Goal: Information Seeking & Learning: Learn about a topic

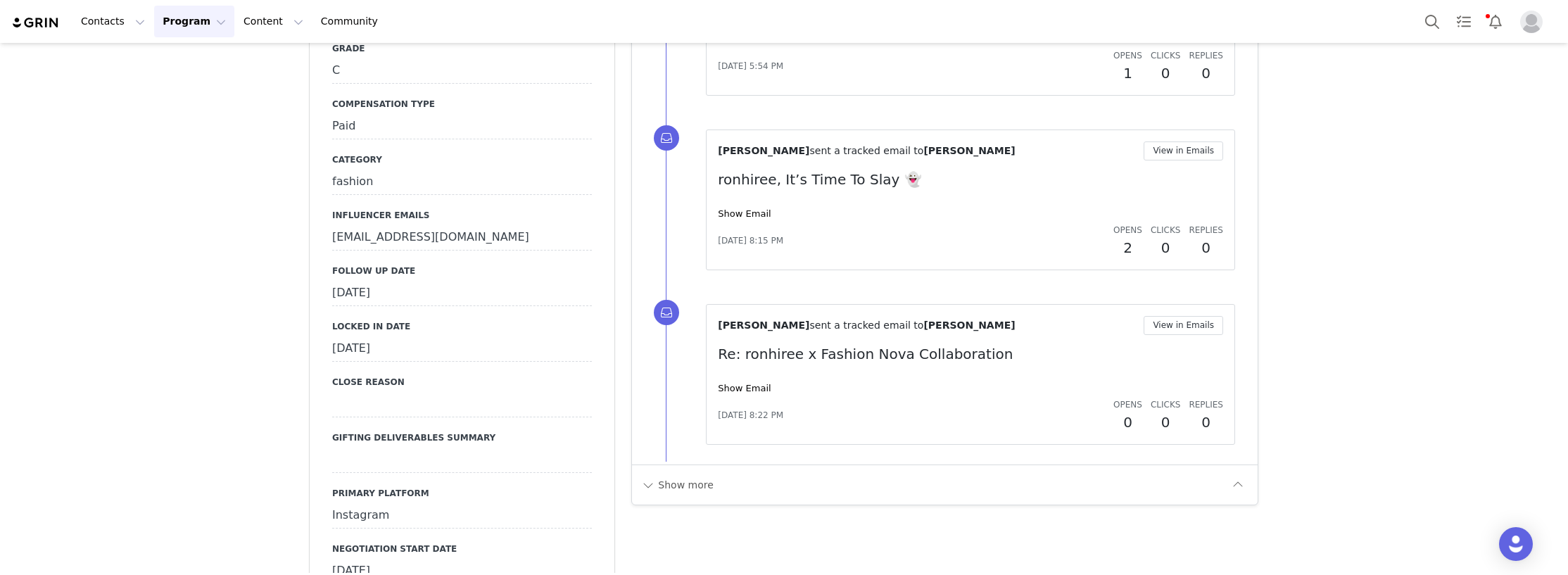
scroll to position [3237, 0]
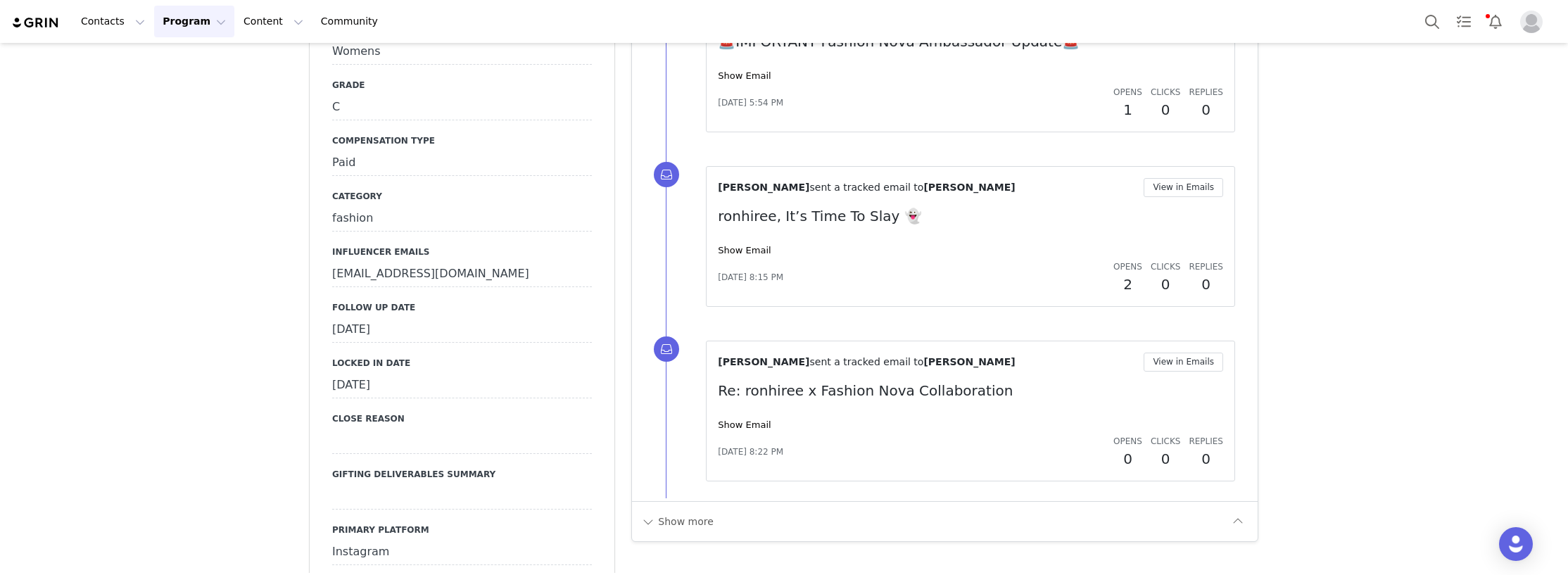
click at [394, 318] on div "[DATE]" at bounding box center [462, 330] width 260 height 25
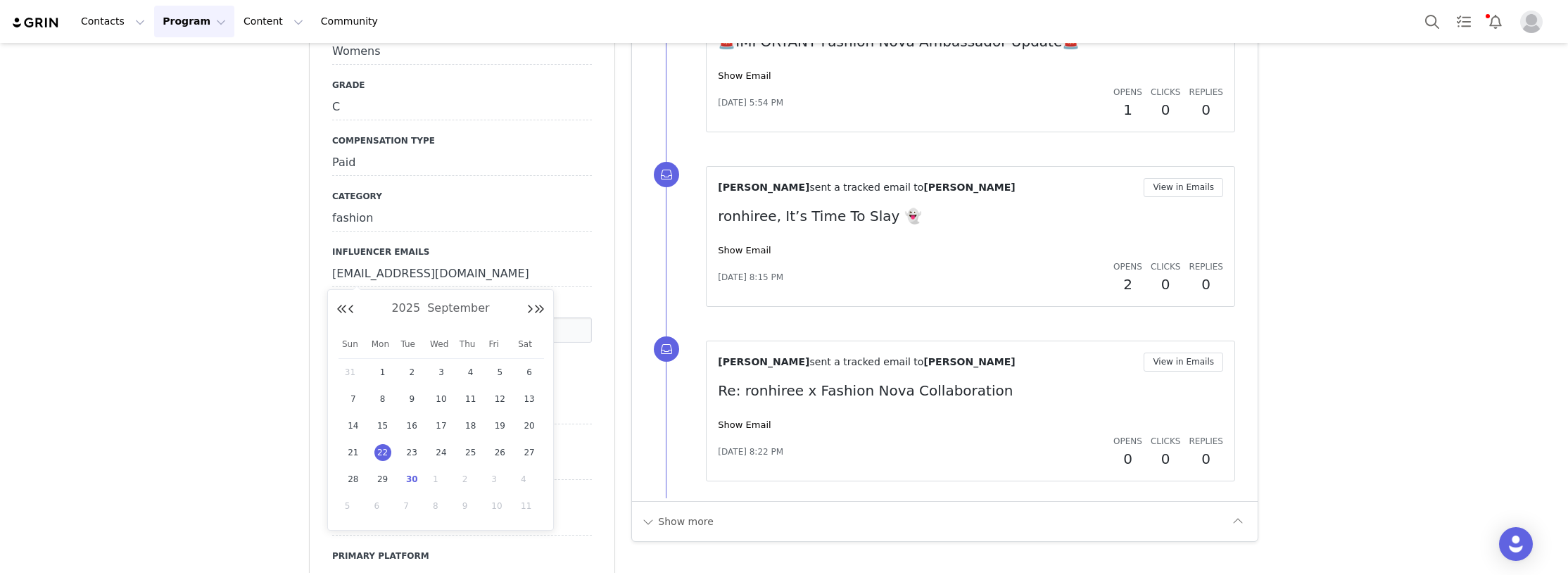
click at [410, 480] on span "30" at bounding box center [412, 479] width 17 height 17
type input "[DATE]"
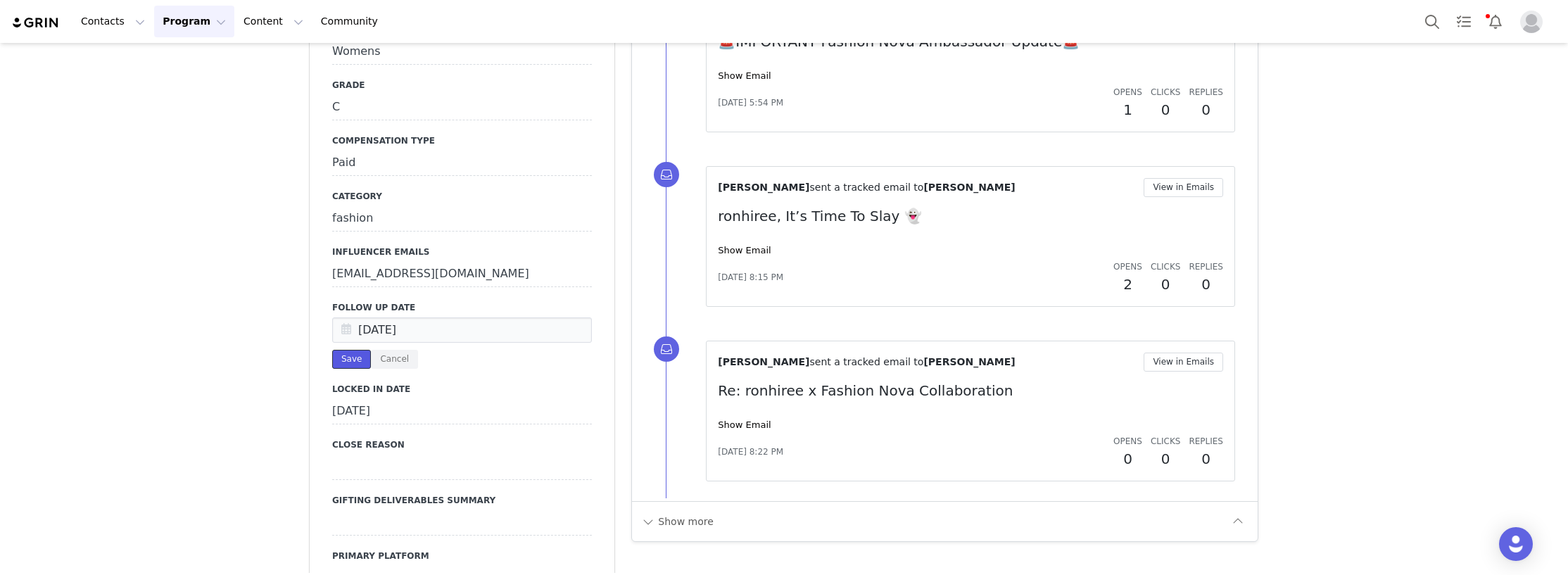
click at [347, 350] on button "Save" at bounding box center [351, 359] width 39 height 19
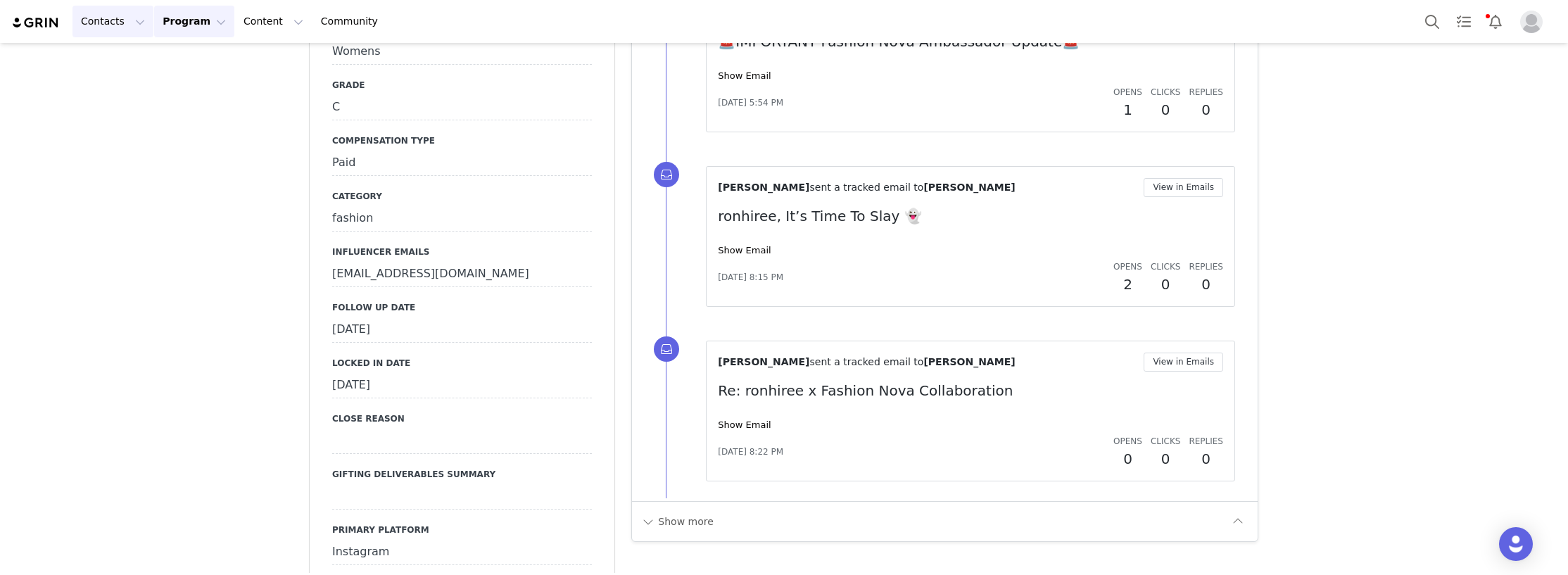
click at [97, 19] on button "Contacts Contacts" at bounding box center [113, 22] width 81 height 31
click at [118, 64] on p "Creators" at bounding box center [105, 63] width 43 height 15
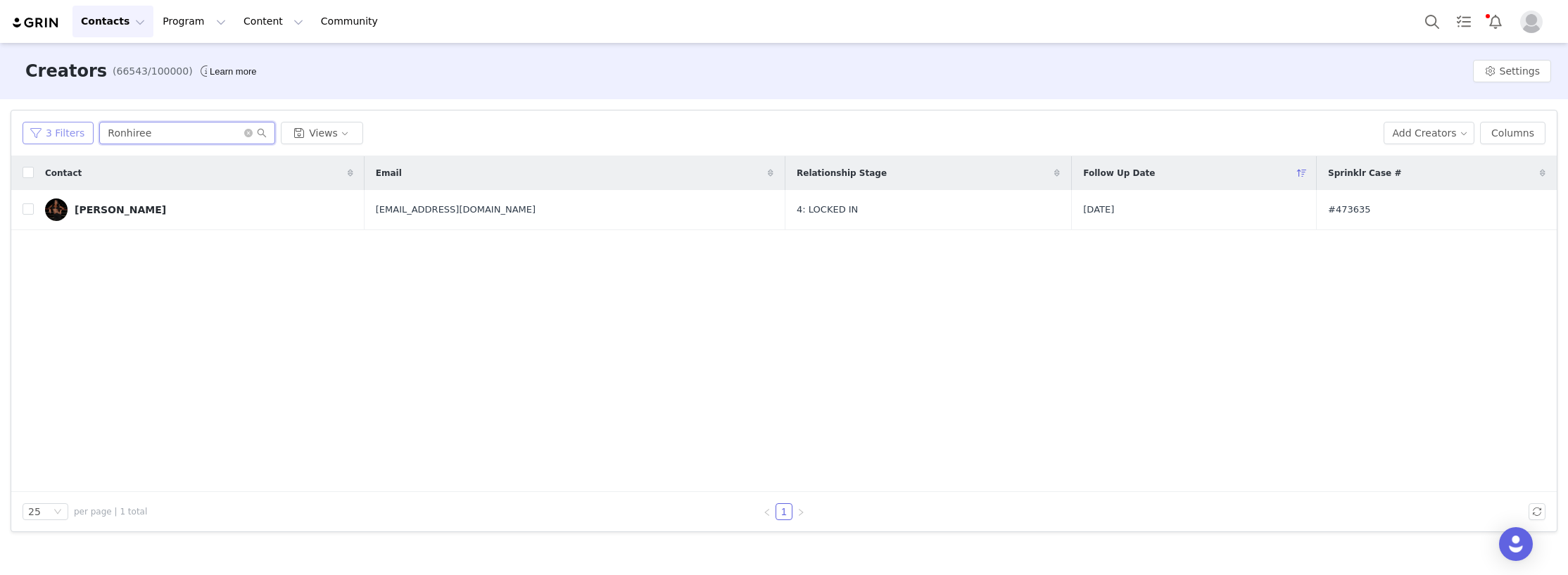
drag, startPoint x: 172, startPoint y: 142, endPoint x: 63, endPoint y: 139, distance: 109.0
click at [63, 139] on div "3 Filters Ronhiree Views" at bounding box center [697, 133] width 1350 height 22
paste input "naty._.[PERSON_NAME]"
type input "naty._.[PERSON_NAME]"
click at [192, 359] on div "Contact Email Relationship Stage Follow Up Date Sprinklr Case # [PERSON_NAME] […" at bounding box center [784, 324] width 1546 height 336
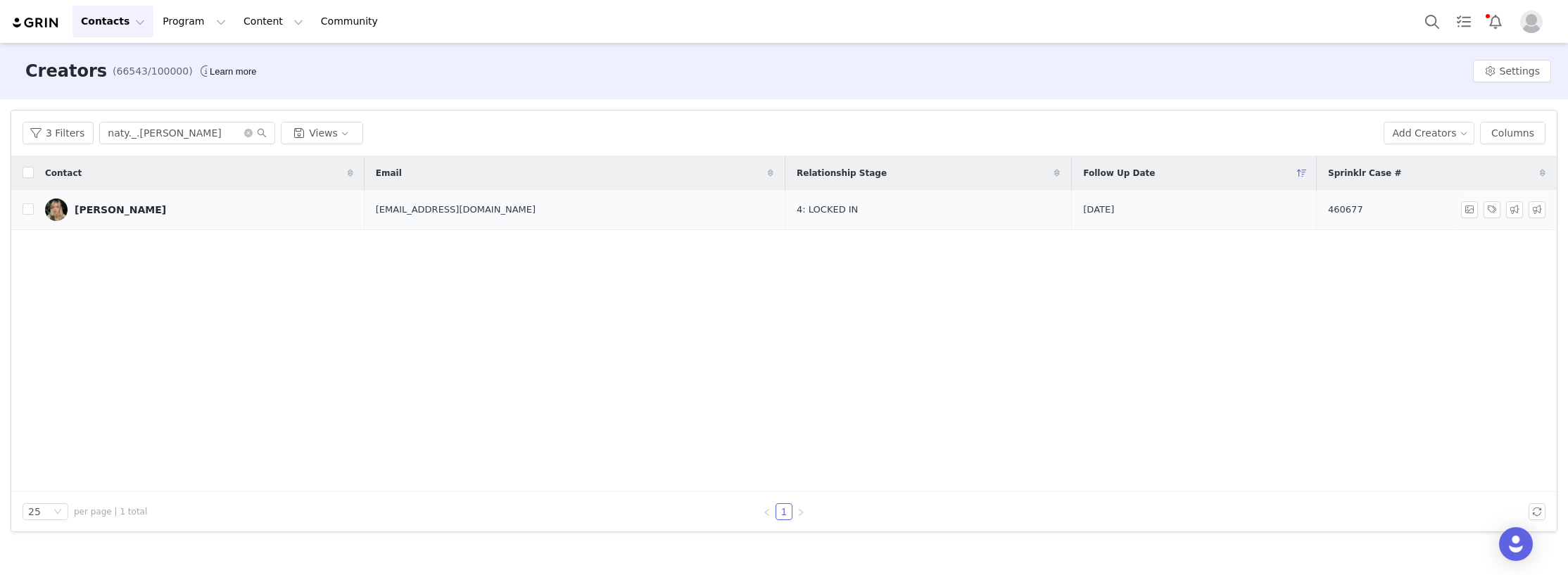
click at [172, 213] on link "[PERSON_NAME]" at bounding box center [198, 210] width 308 height 22
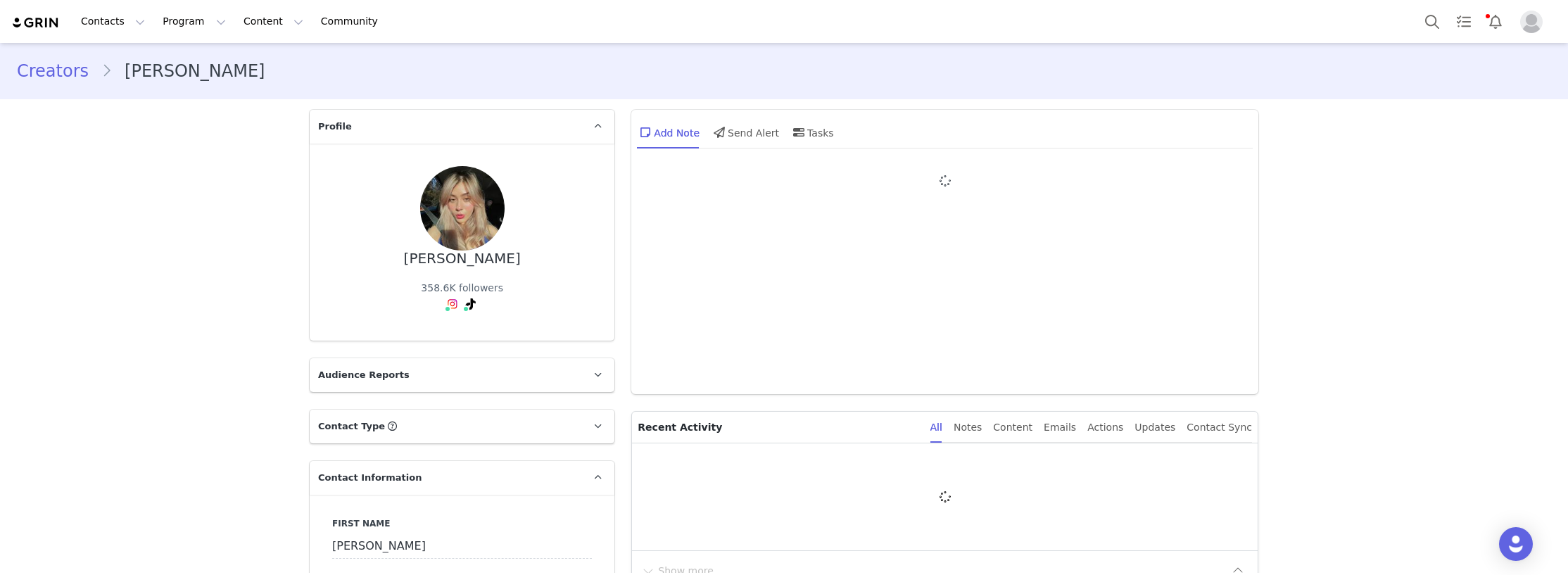
type input "+52 ([GEOGRAPHIC_DATA])"
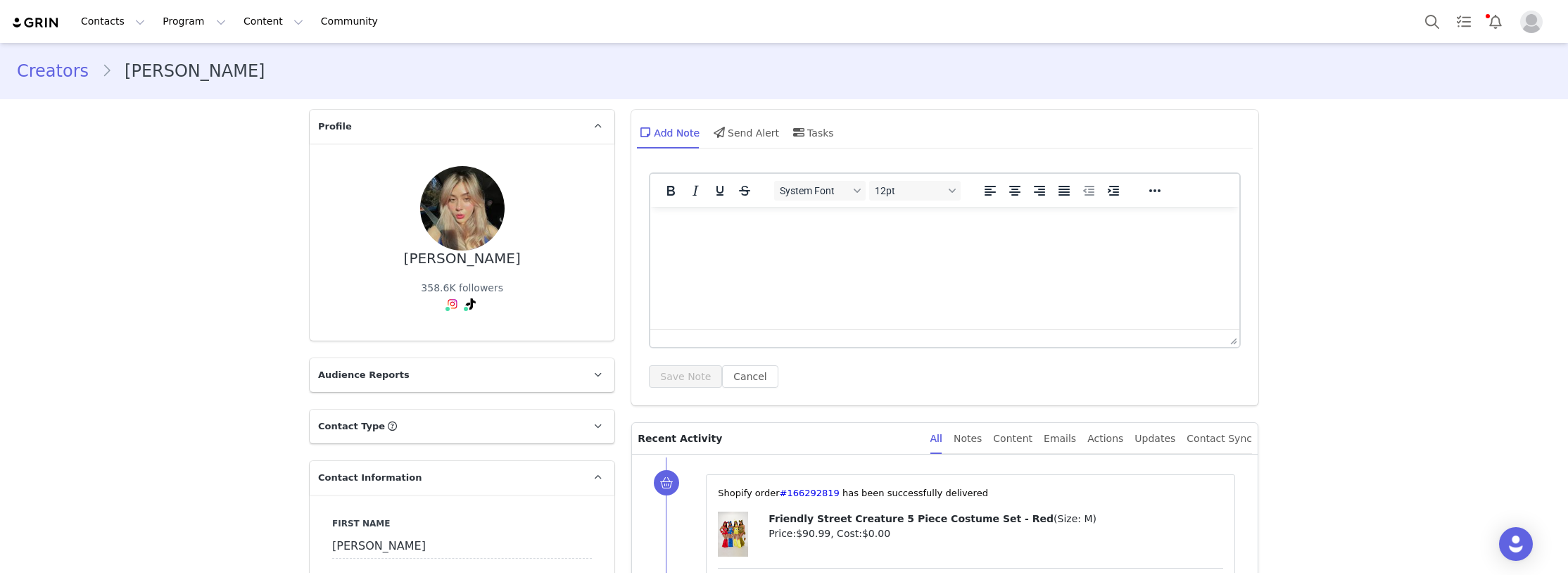
click at [440, 334] on link "@naty._.[PERSON_NAME]" at bounding box center [483, 334] width 123 height 11
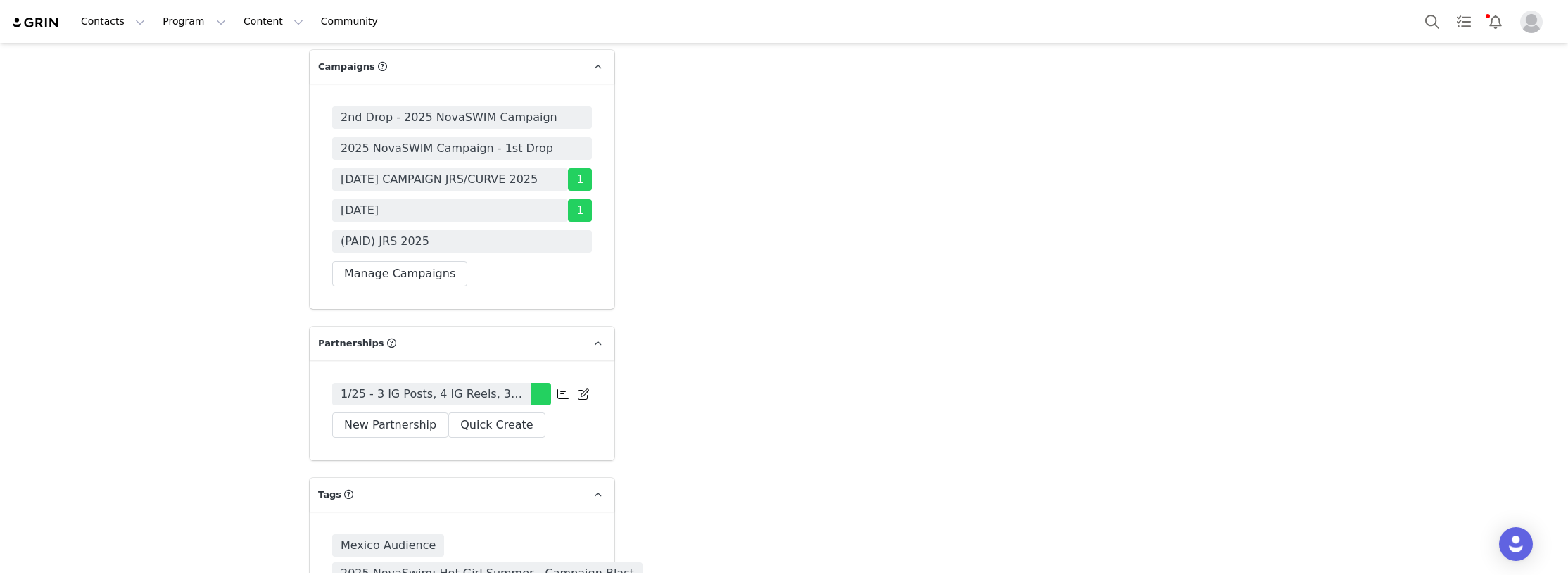
scroll to position [4152, 0]
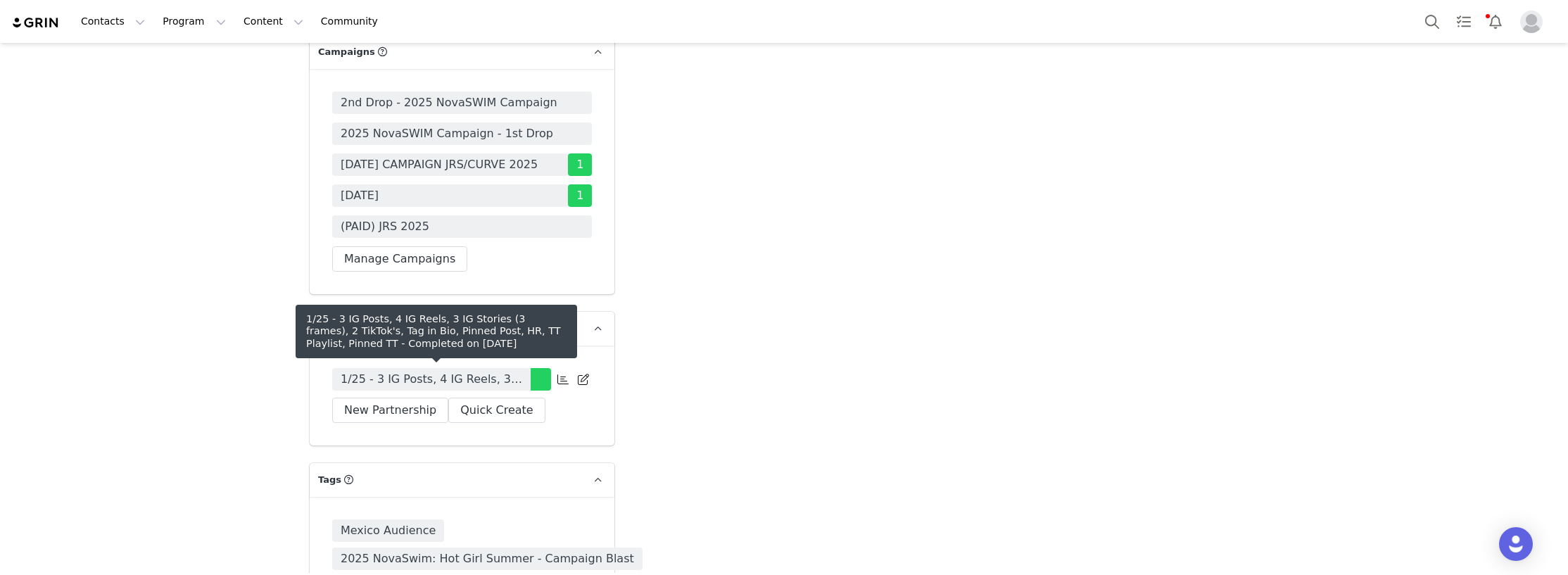
click at [420, 381] on span "1/25 - 3 IG Posts, 4 IG Reels, 3 IG Stories (3 frames), 2 TikTok's, Tag in Bio,…" at bounding box center [431, 379] width 181 height 17
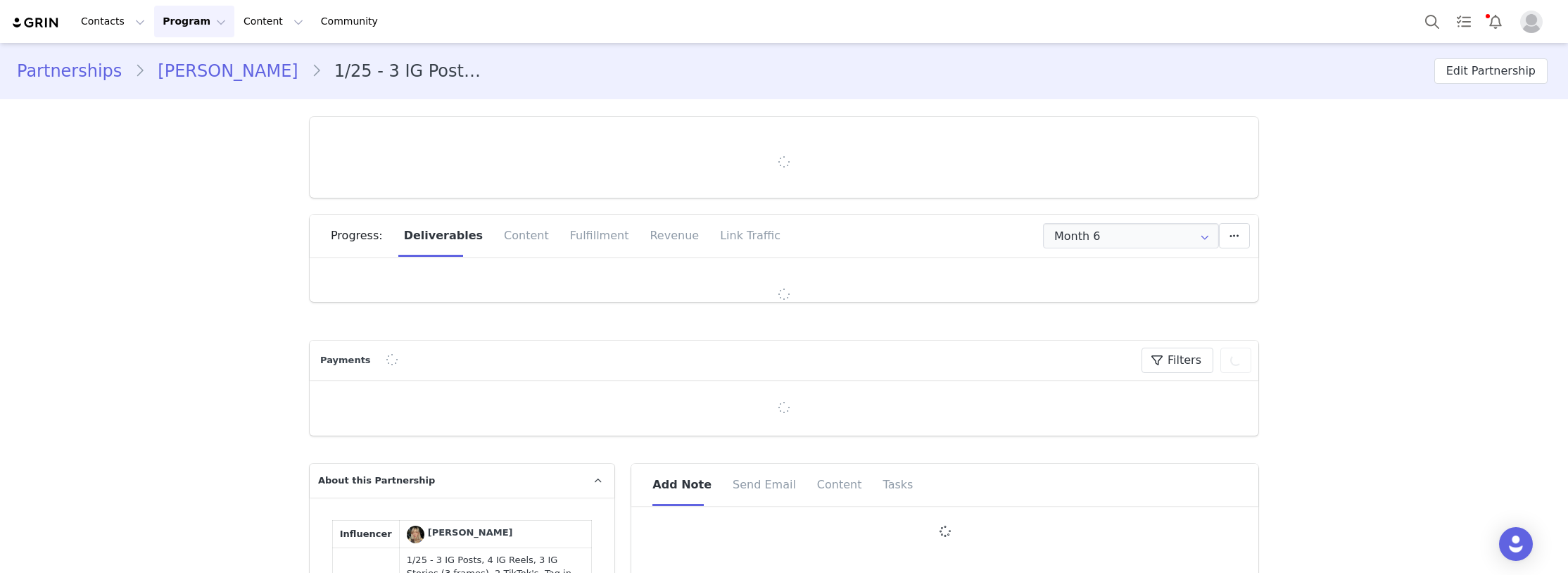
type input "+52 ([GEOGRAPHIC_DATA])"
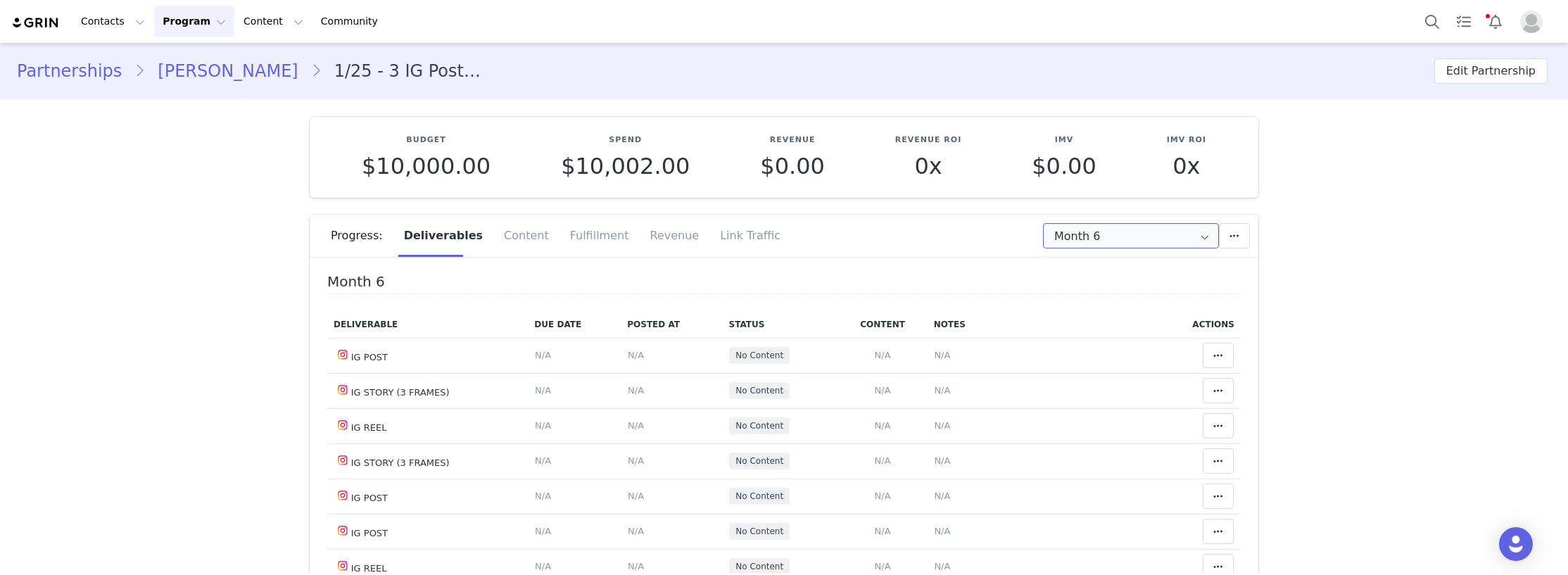
click at [1094, 231] on input "Month 6" at bounding box center [1131, 236] width 176 height 25
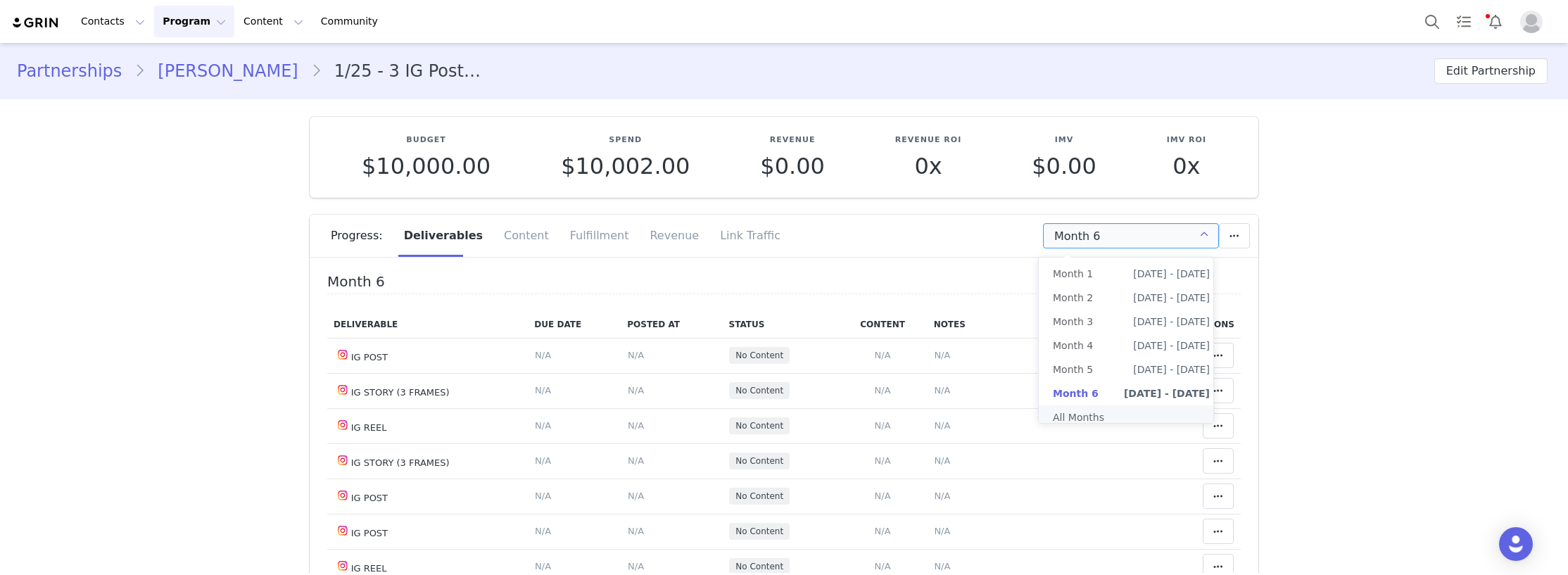
click at [1082, 414] on li "All Months" at bounding box center [1132, 417] width 185 height 24
type input "All"
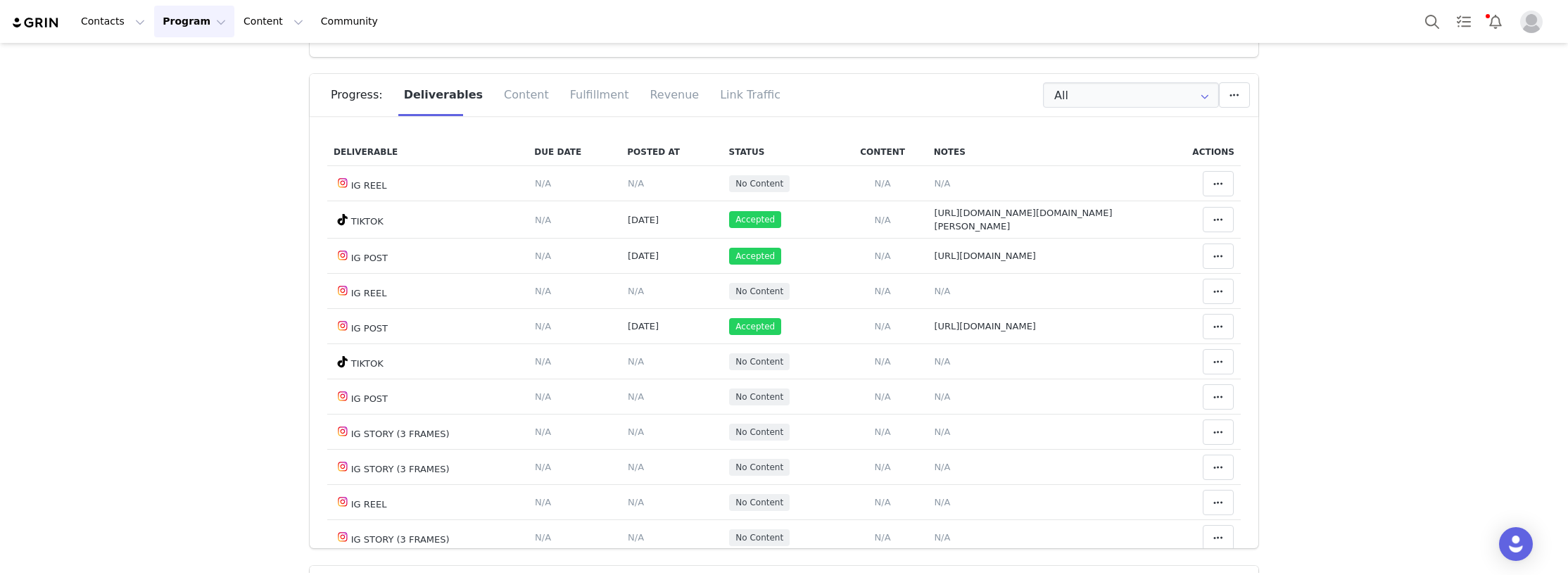
scroll to position [1618, 0]
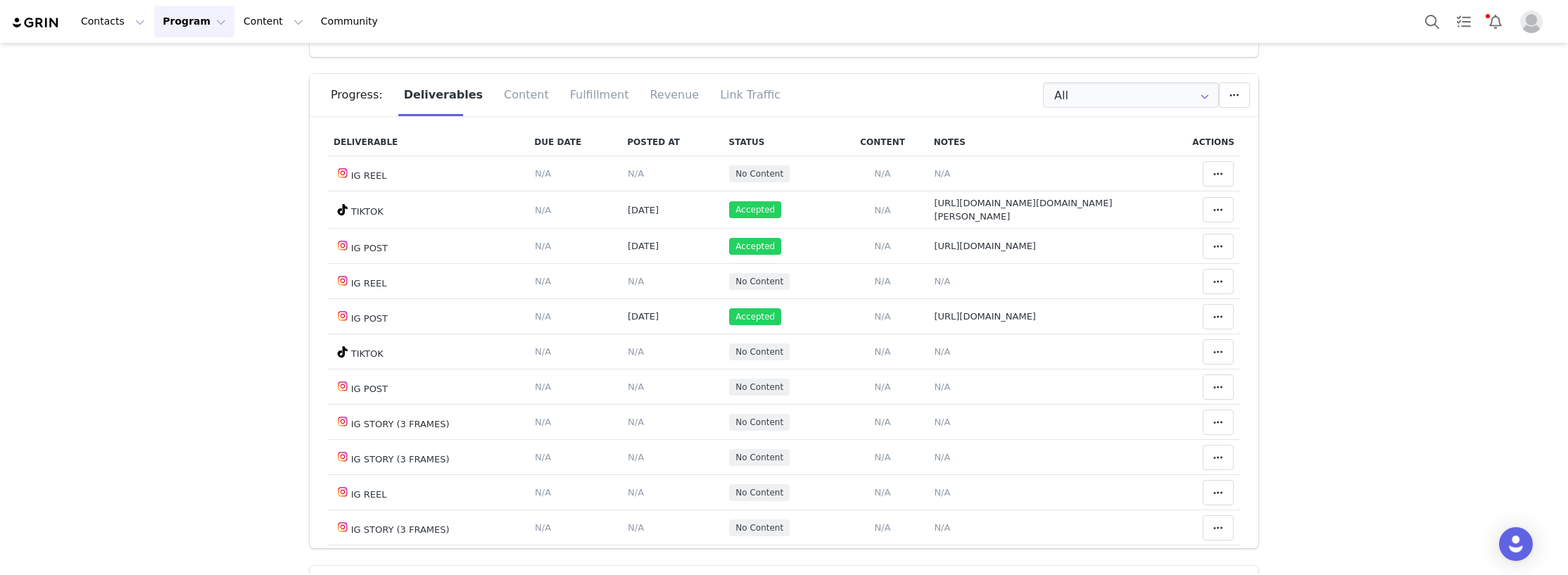
scroll to position [1688, 0]
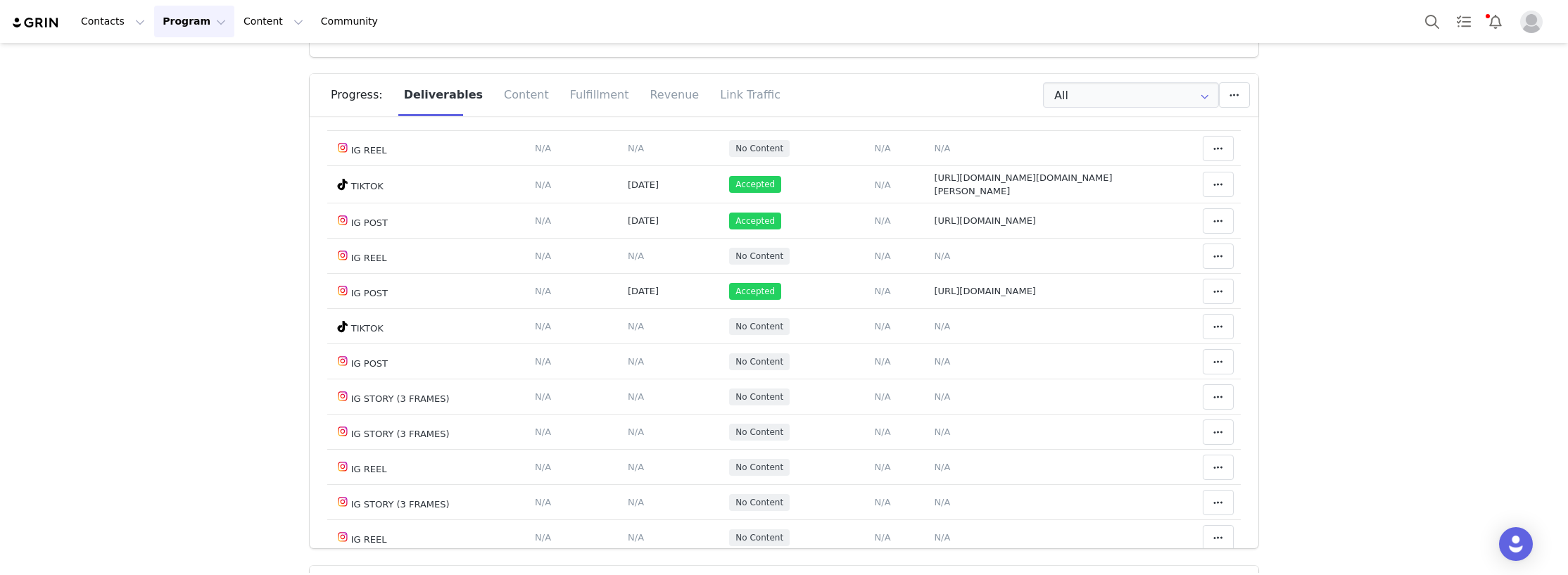
drag, startPoint x: 1066, startPoint y: 442, endPoint x: 862, endPoint y: 425, distance: 204.7
click at [862, 22] on tr "IG STORY (3 FRAMES) Deliverable Due Date Set the date you expect this content t…" at bounding box center [784, 4] width 914 height 35
click at [934, 10] on span "[URL][DOMAIN_NAME]" at bounding box center [985, 4] width 102 height 10
type textarea "[URL][DOMAIN_NAME]"
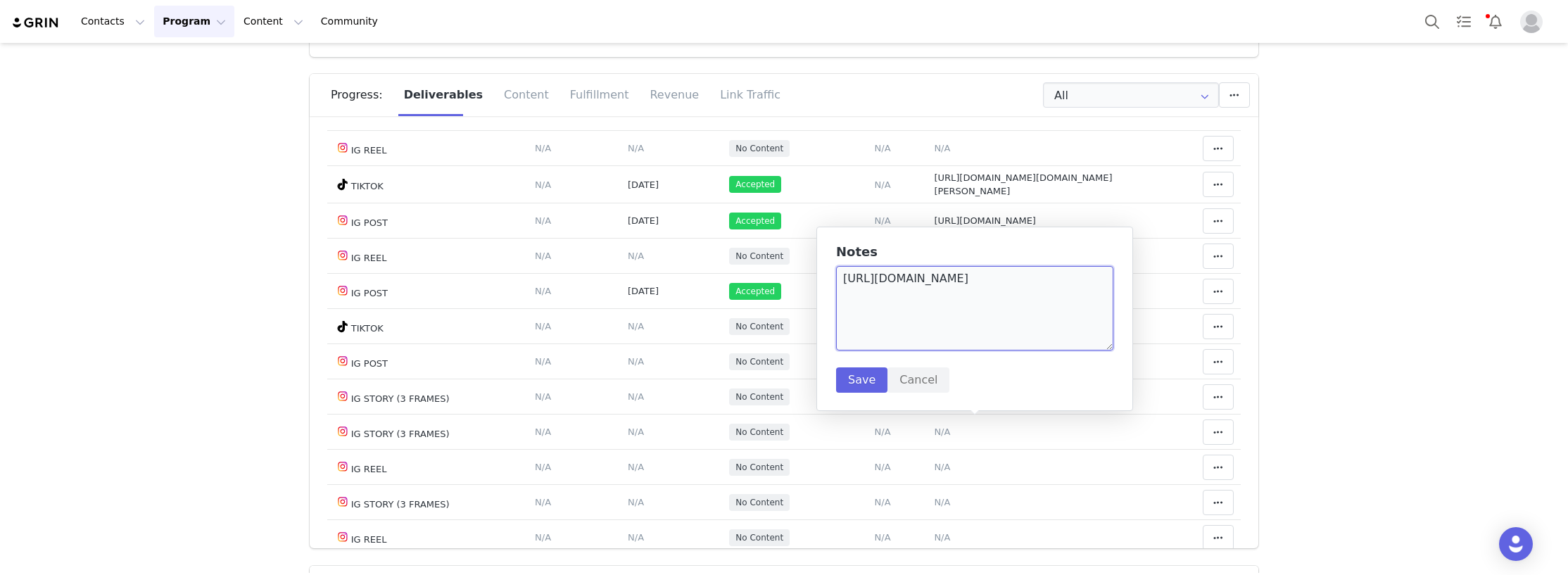
click at [1091, 314] on textarea "[URL][DOMAIN_NAME]" at bounding box center [975, 308] width 277 height 84
paste textarea "[URL][DOMAIN_NAME]"
type textarea "[URL][DOMAIN_NAME] [URL][DOMAIN_NAME]"
click at [841, 380] on button "Save" at bounding box center [862, 380] width 51 height 25
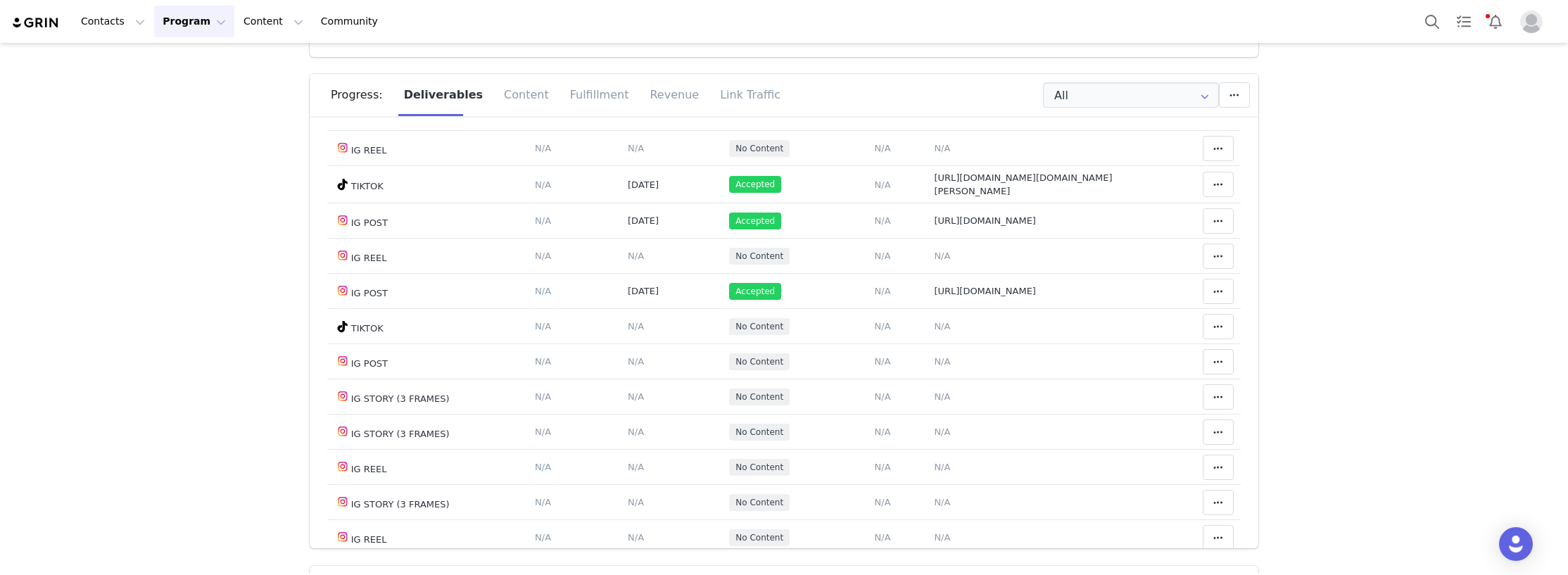
scroll to position [0, 0]
click at [621, 22] on td "Content Posted Date Set the date when this content was posted [DATE] Save Cance…" at bounding box center [671, 4] width 101 height 35
click at [628, 10] on span "[DATE]" at bounding box center [644, 4] width 31 height 10
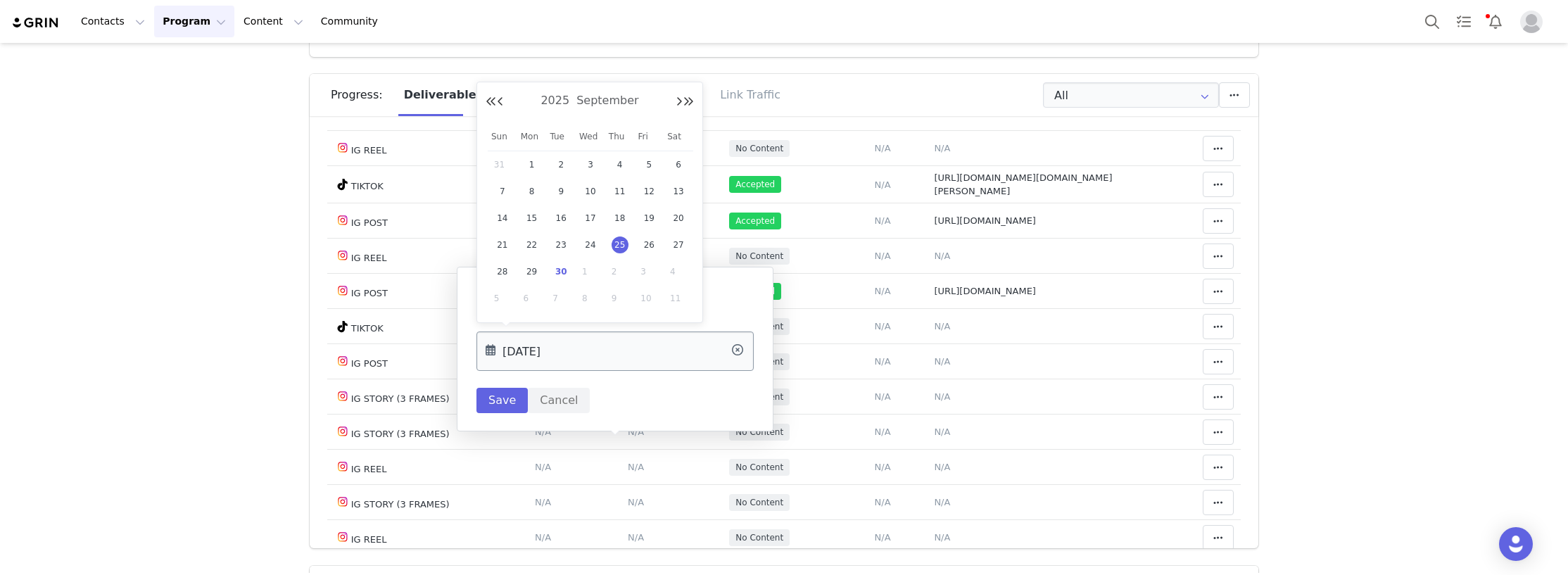
click at [684, 356] on input "[DATE]" at bounding box center [615, 351] width 277 height 40
drag, startPoint x: 562, startPoint y: 271, endPoint x: 473, endPoint y: 430, distance: 182.2
click at [562, 271] on span "30" at bounding box center [561, 271] width 17 height 17
type input "[DATE]"
drag, startPoint x: 518, startPoint y: 396, endPoint x: 502, endPoint y: 400, distance: 16.5
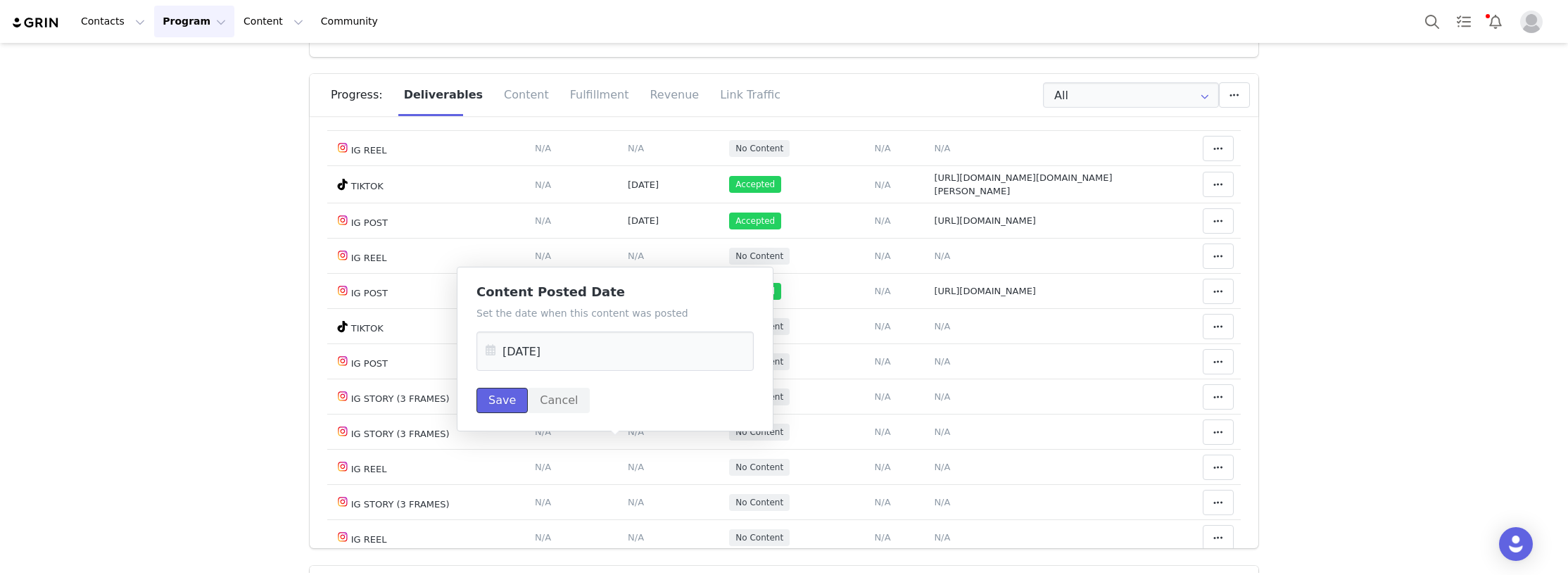
click at [515, 397] on button "Save" at bounding box center [502, 400] width 51 height 25
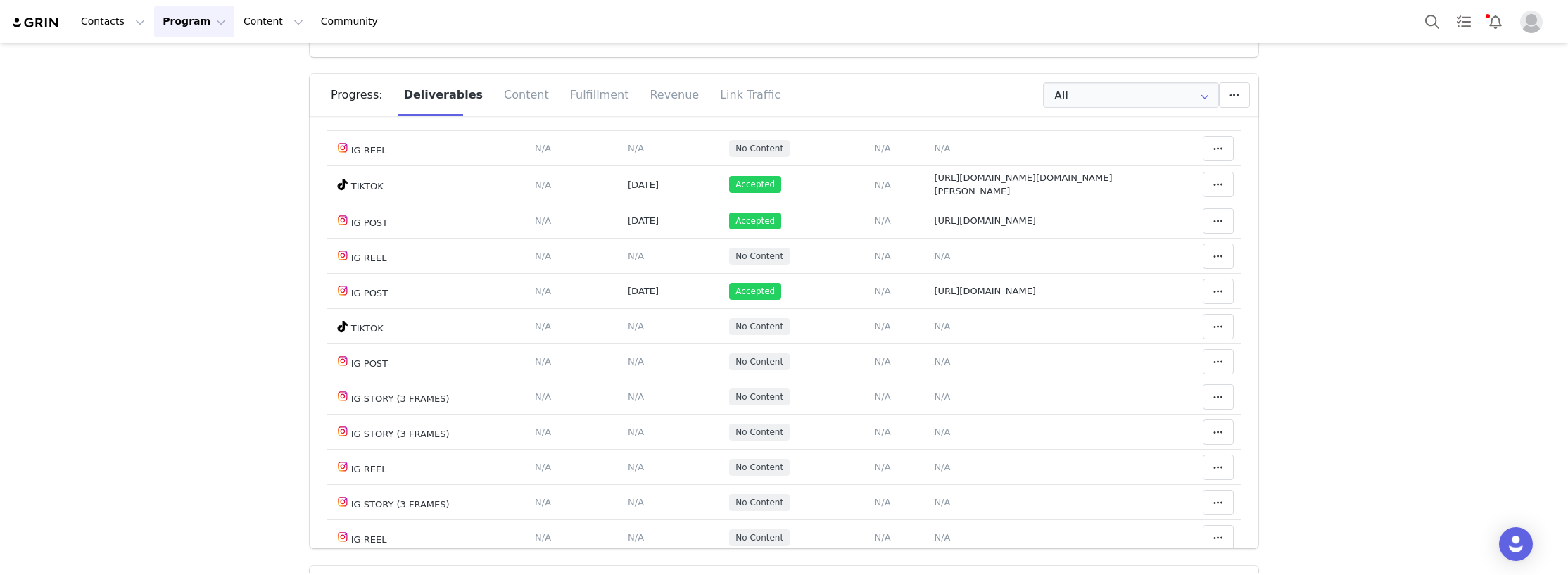
drag, startPoint x: 172, startPoint y: 359, endPoint x: 529, endPoint y: 361, distance: 357.0
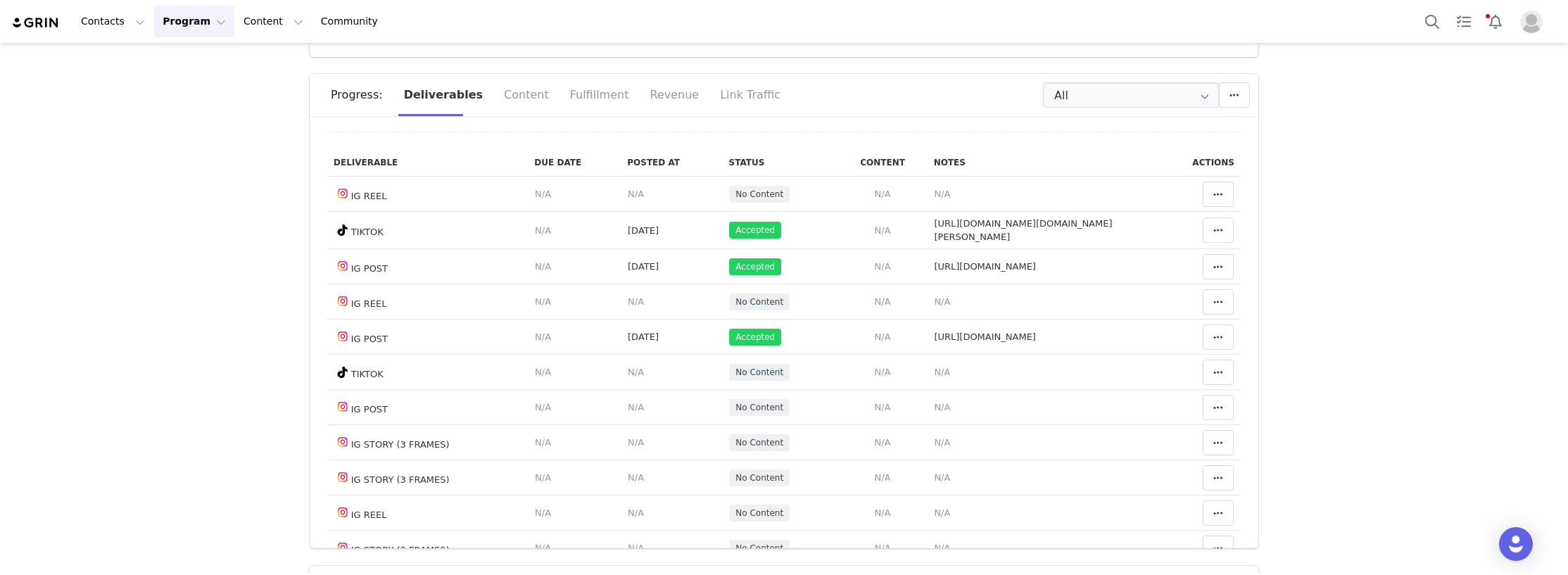
scroll to position [1618, 0]
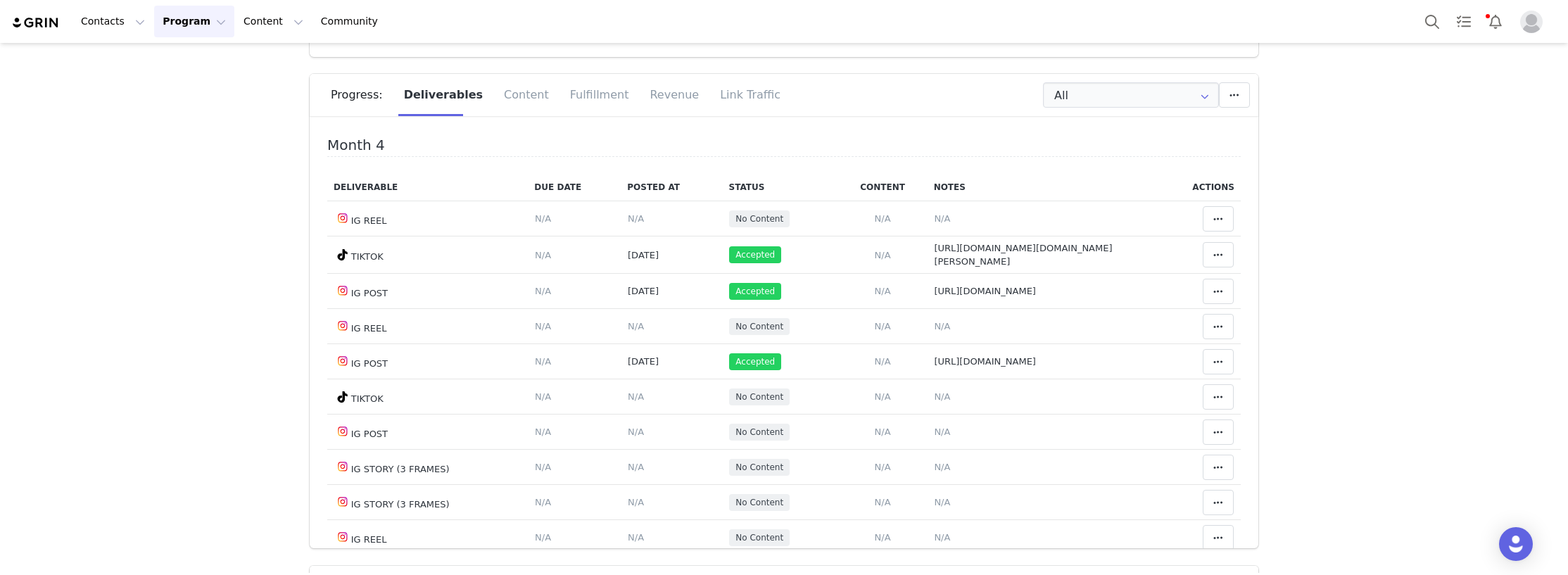
type textarea "[URL][DOMAIN_NAME] [URL][DOMAIN_NAME] [URL][DOMAIN_NAME]"
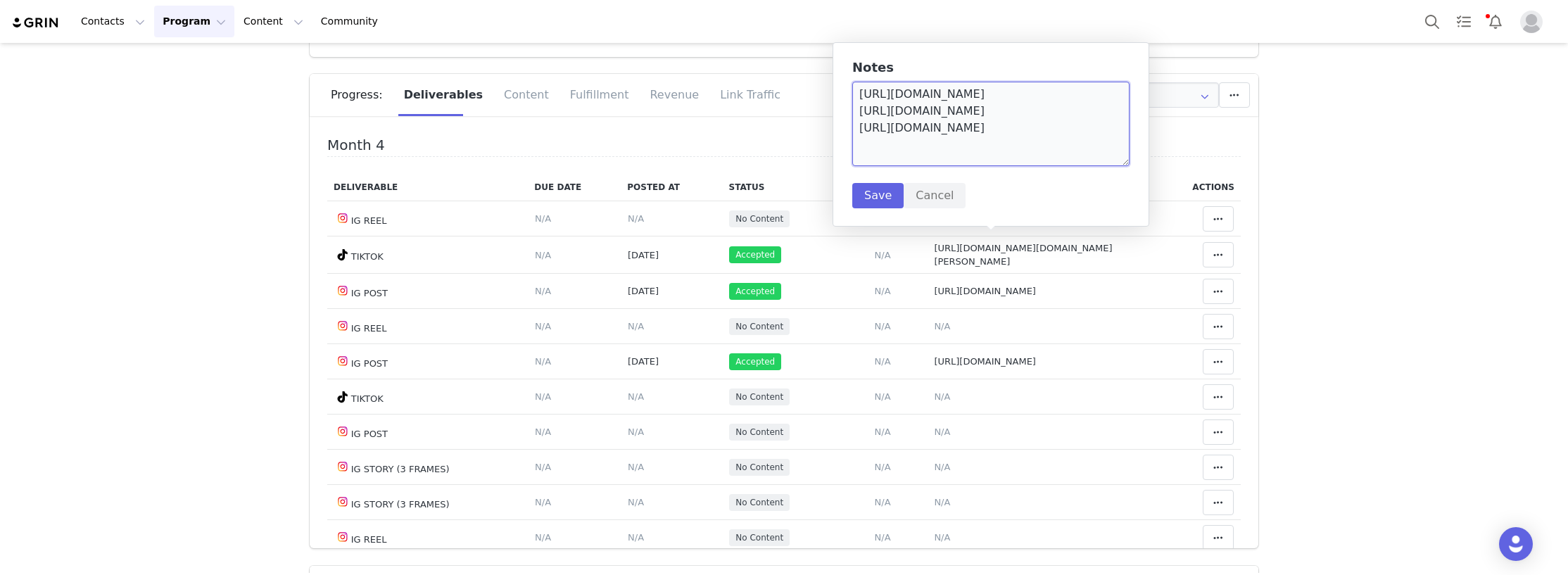
scroll to position [0, 0]
drag, startPoint x: 1086, startPoint y: 156, endPoint x: 842, endPoint y: 101, distance: 250.1
click at [842, 101] on div "Notes [URL][DOMAIN_NAME] [URL][DOMAIN_NAME] [URL][DOMAIN_NAME] Save Cancel" at bounding box center [991, 134] width 317 height 184
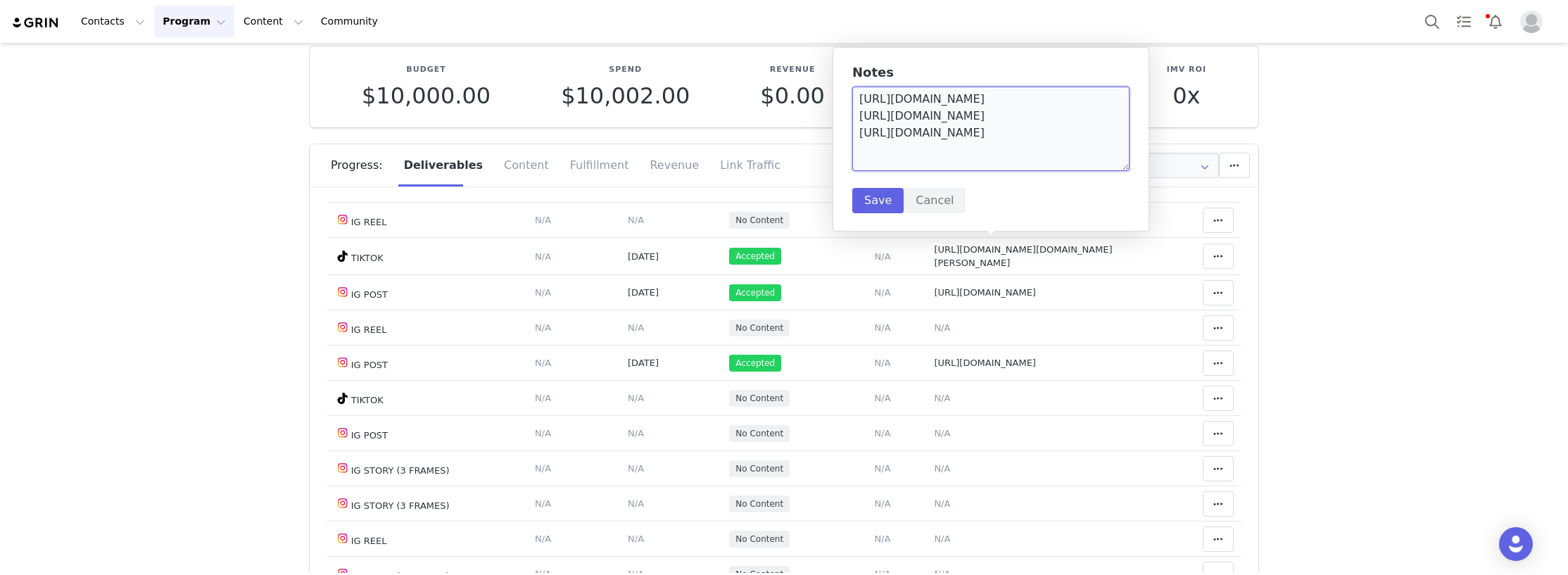
scroll to position [1688, 0]
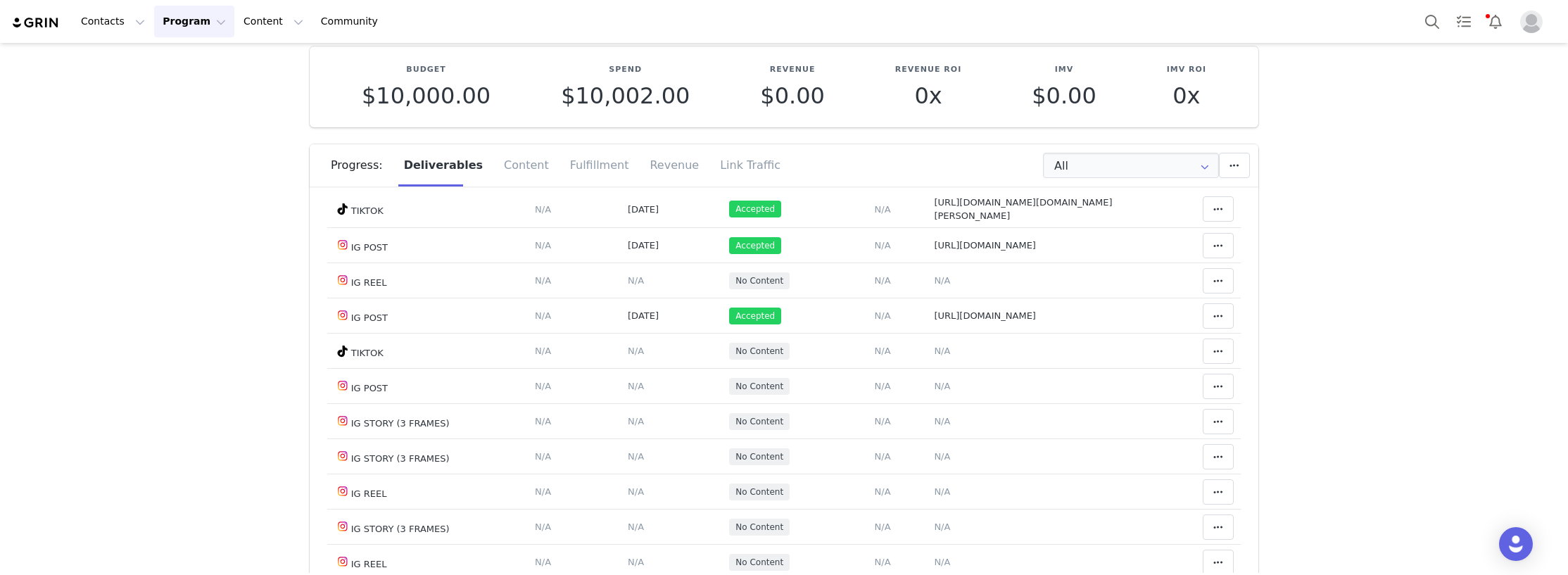
scroll to position [1759, 0]
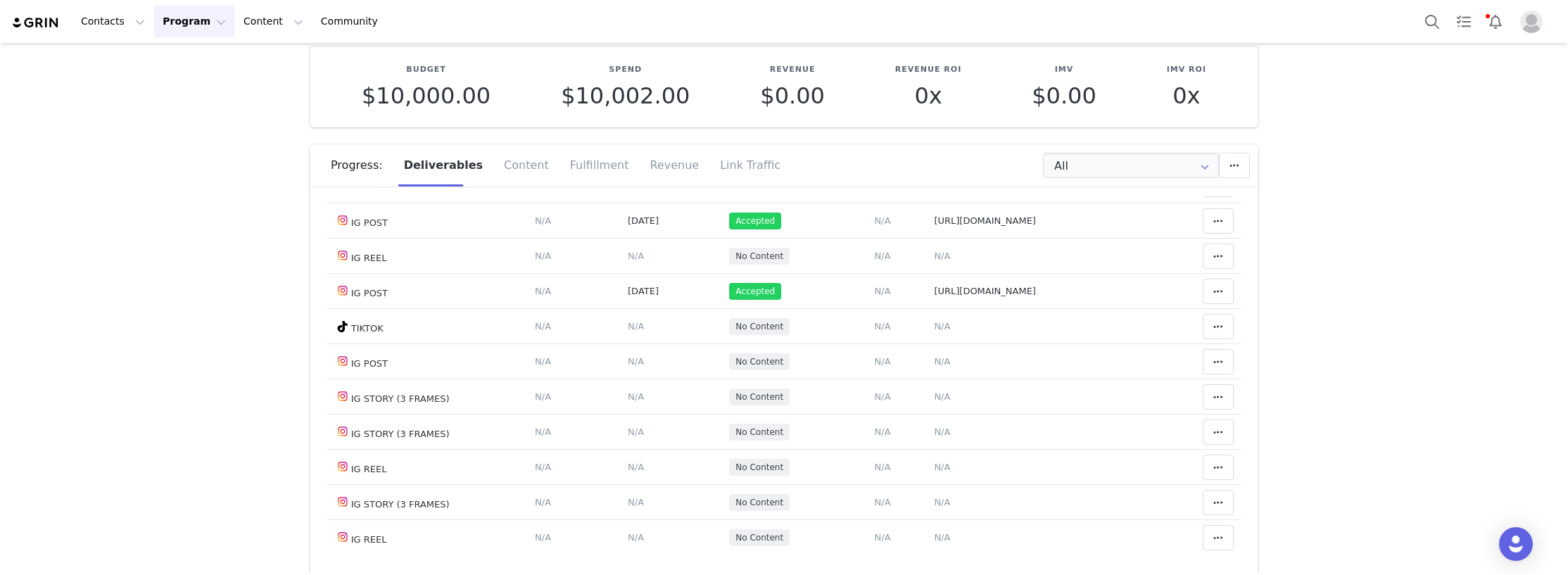
drag, startPoint x: 924, startPoint y: 450, endPoint x: 1021, endPoint y: 403, distance: 107.8
click at [934, 10] on span "[URL][DOMAIN_NAME] [URL][DOMAIN_NAME]" at bounding box center [1037, 4] width 206 height 10
type textarea "[URL][DOMAIN_NAME] [URL][DOMAIN_NAME]"
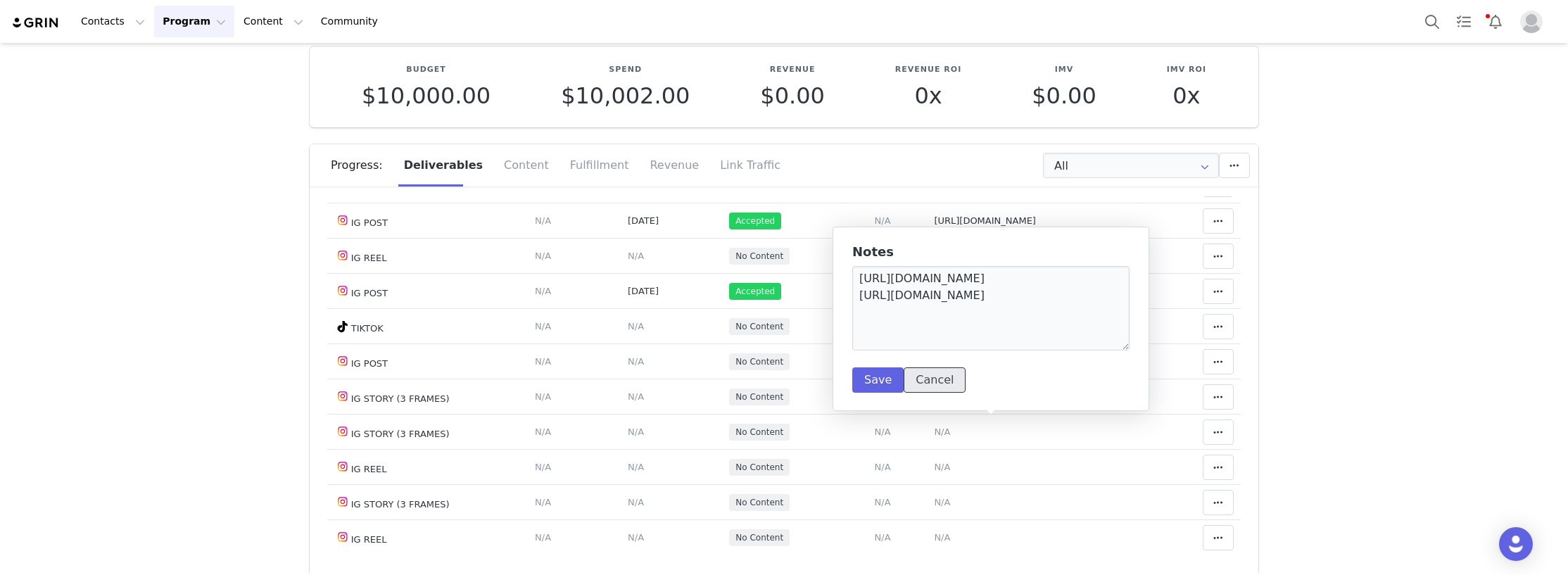
click at [930, 386] on button "Cancel" at bounding box center [934, 380] width 62 height 25
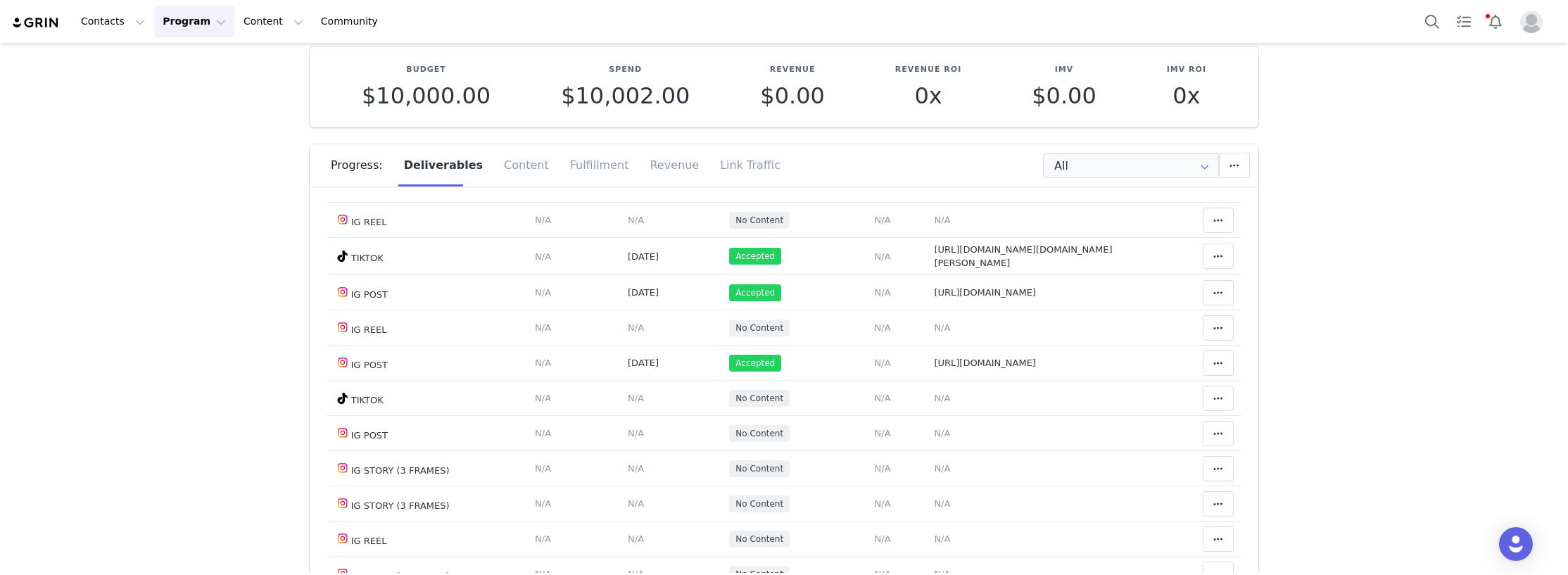
scroll to position [1688, 0]
click at [934, 51] on span "[URL][DOMAIN_NAME] [URL][DOMAIN_NAME] [URL][DOMAIN_NAME]" at bounding box center [1037, 38] width 206 height 25
type textarea "[URL][DOMAIN_NAME] [URL][DOMAIN_NAME] [URL][DOMAIN_NAME]"
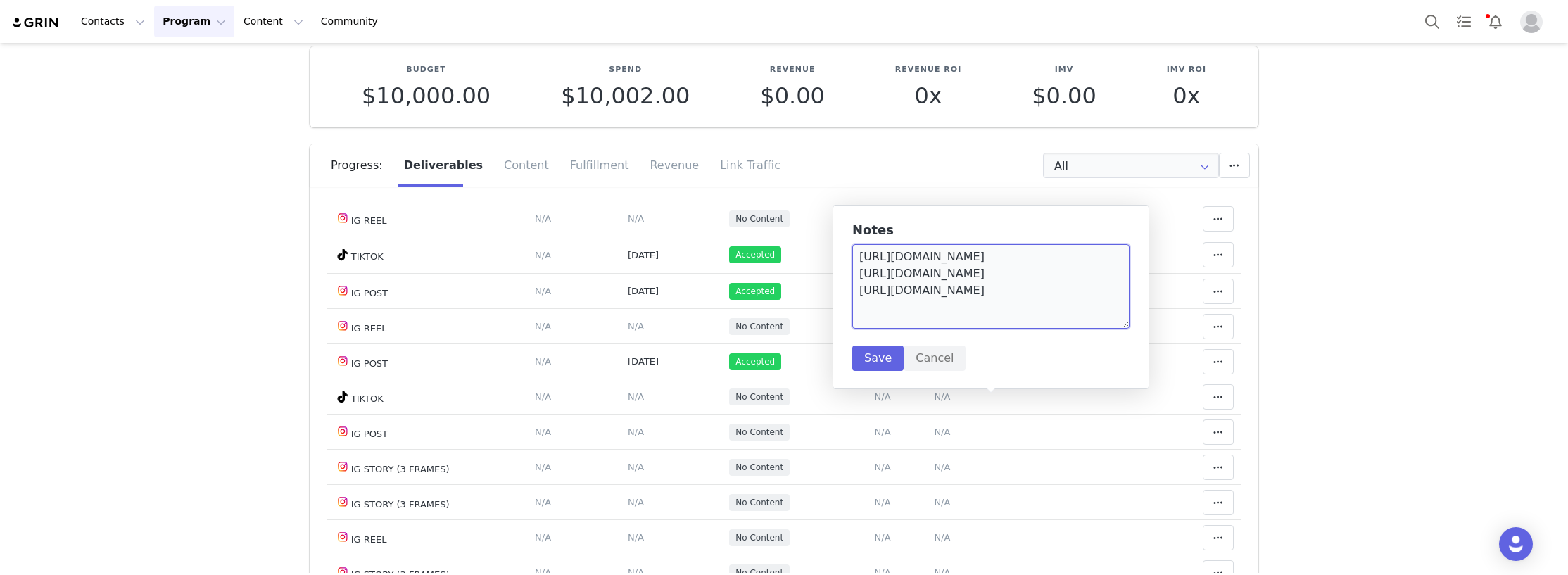
scroll to position [0, 0]
drag, startPoint x: 1082, startPoint y: 320, endPoint x: 832, endPoint y: 230, distance: 265.7
click at [832, 230] on div "Notes [URL][DOMAIN_NAME] [URL][DOMAIN_NAME] [URL][DOMAIN_NAME] Save Cancel" at bounding box center [991, 297] width 317 height 184
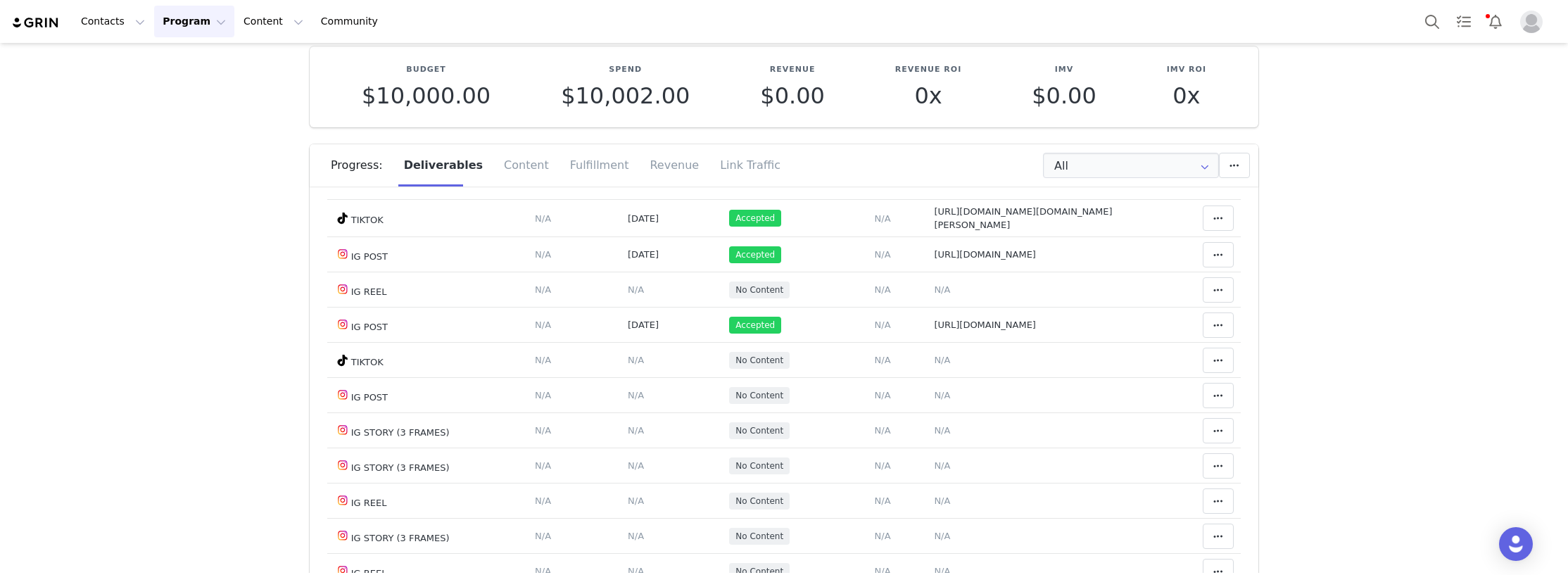
scroll to position [1759, 0]
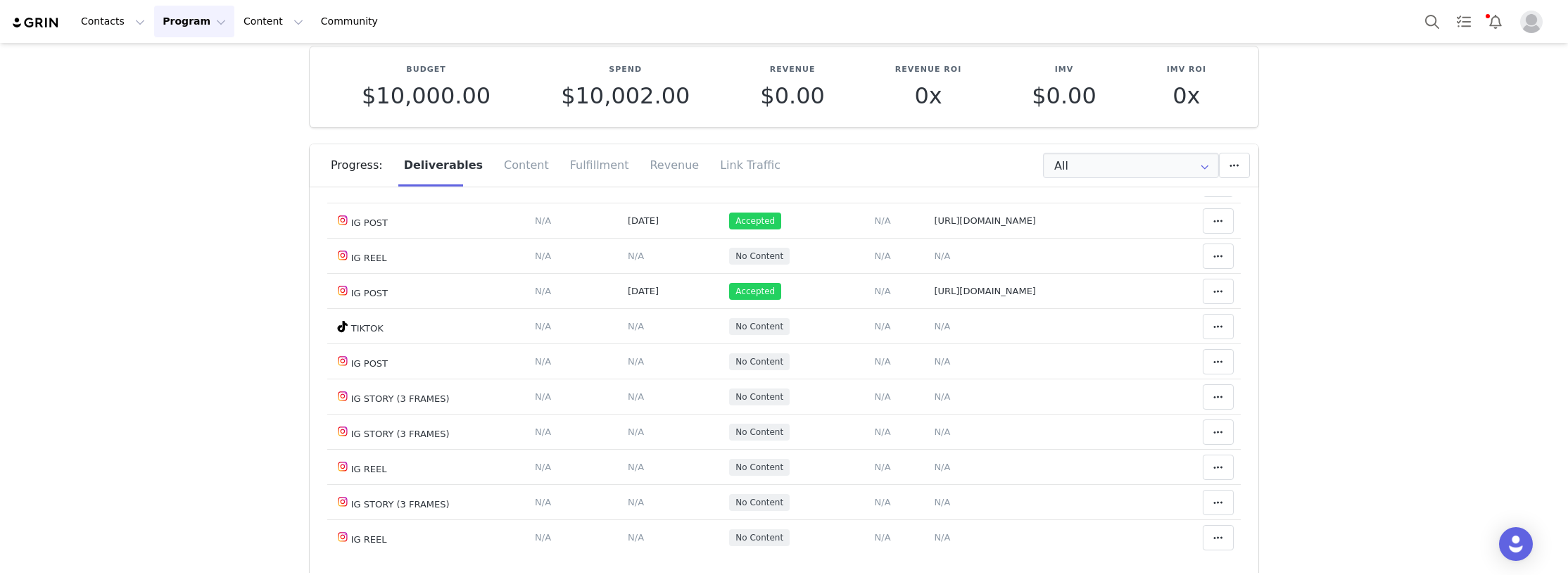
click at [934, 10] on span "[URL][DOMAIN_NAME] [URL][DOMAIN_NAME]" at bounding box center [1037, 4] width 206 height 10
type textarea "[URL][DOMAIN_NAME] [URL][DOMAIN_NAME]"
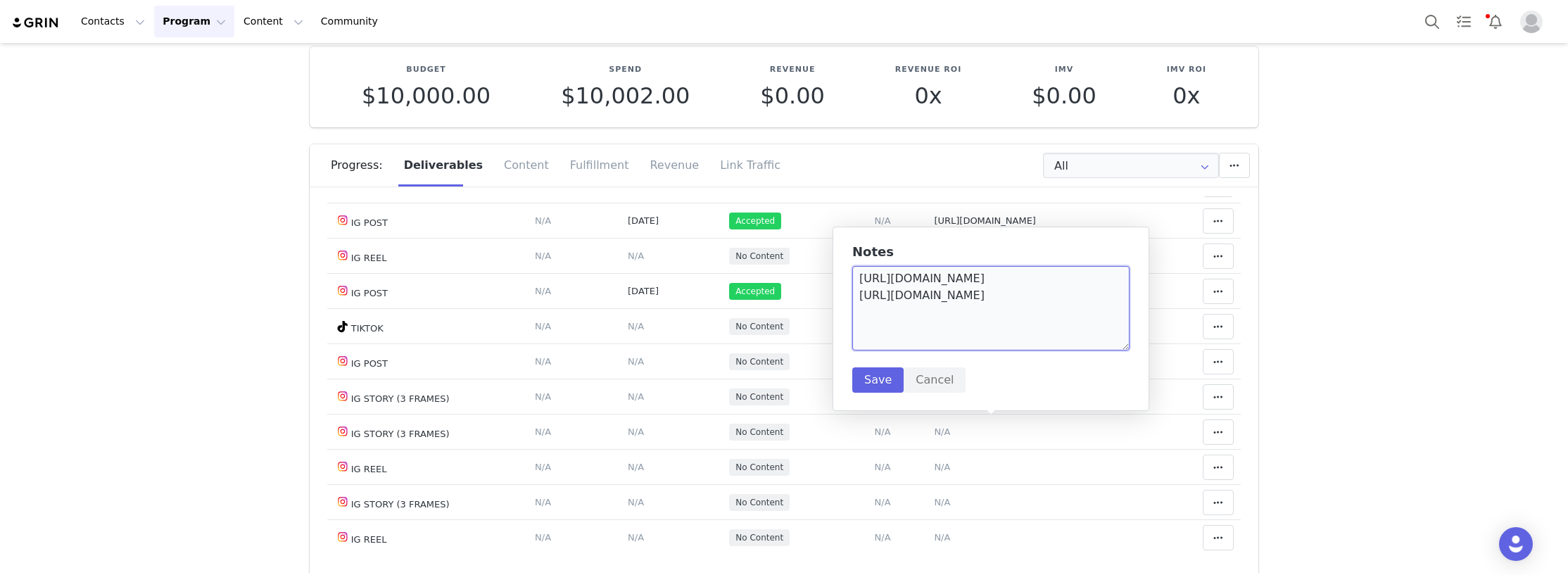
drag, startPoint x: 1087, startPoint y: 333, endPoint x: 817, endPoint y: 280, distance: 275.2
click at [817, 280] on body "Contacts Contacts Creators Prospects Applicants Program Program Activations Cam…" at bounding box center [784, 287] width 1568 height 575
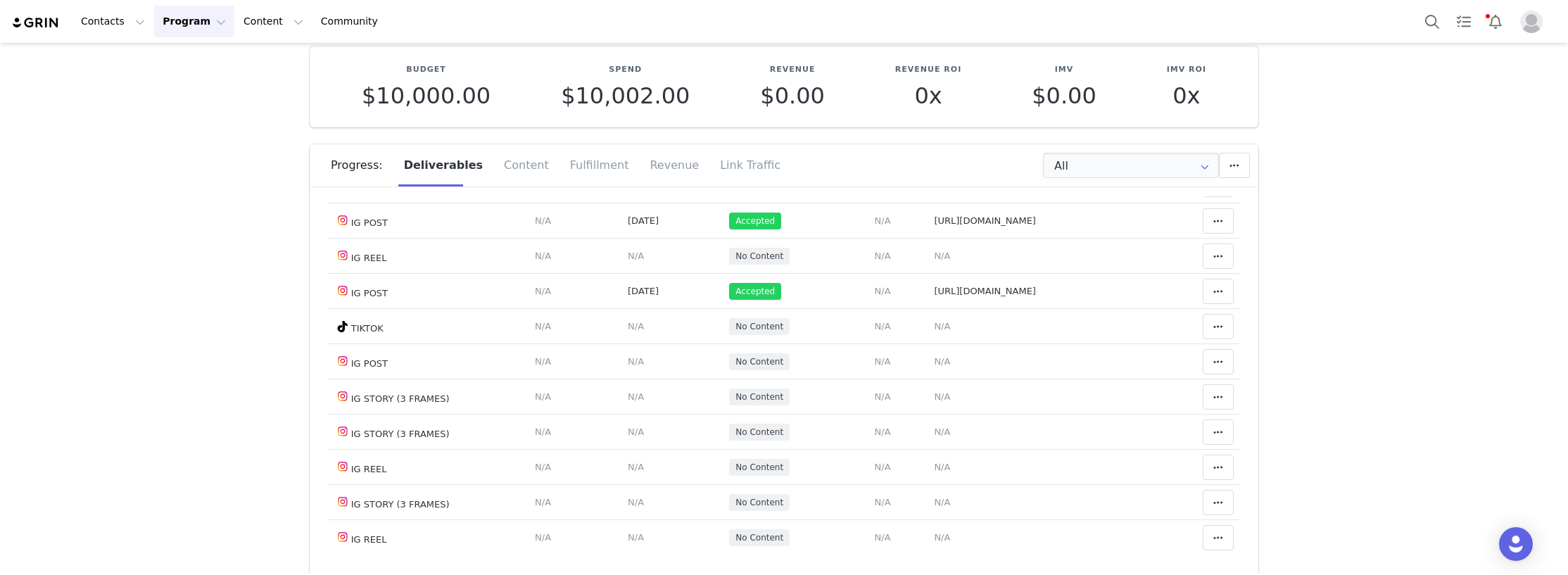
click at [944, 22] on td "[URL][DOMAIN_NAME] [URL][DOMAIN_NAME]" at bounding box center [1042, 4] width 229 height 35
click at [991, 10] on span "[URL][DOMAIN_NAME] [URL][DOMAIN_NAME]" at bounding box center [1037, 4] width 206 height 10
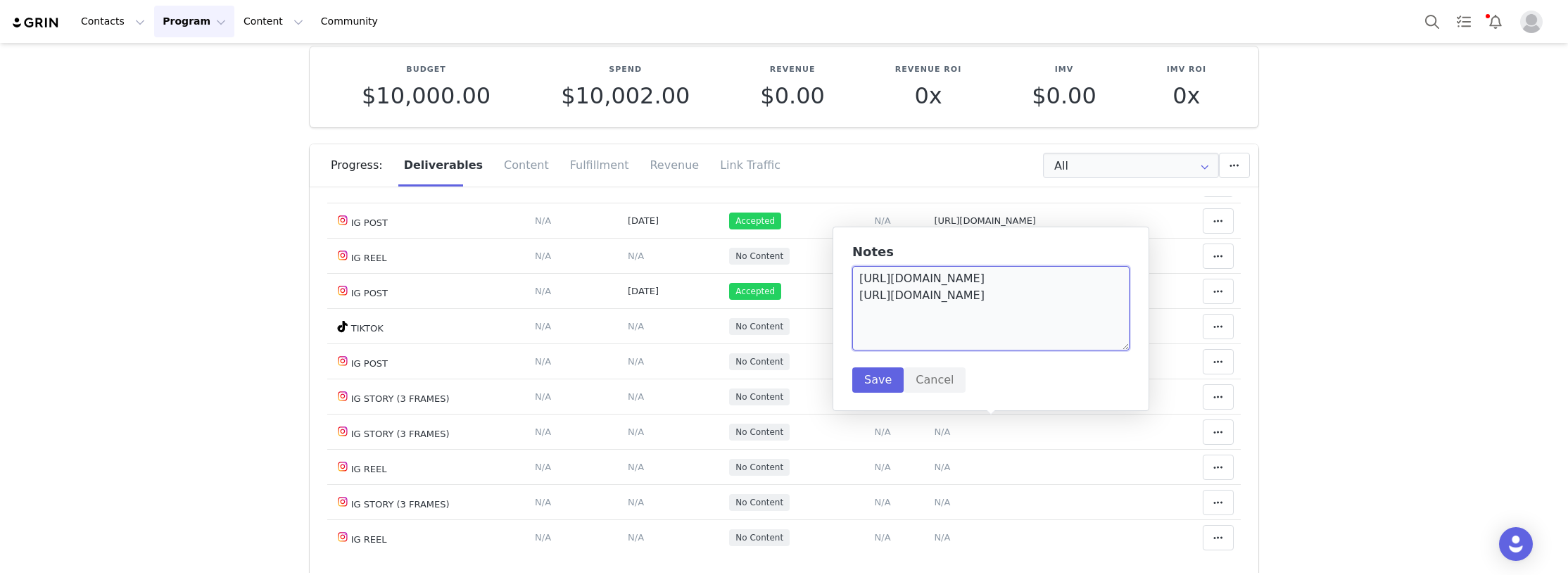
drag, startPoint x: 1105, startPoint y: 330, endPoint x: 844, endPoint y: 279, distance: 265.9
click at [844, 279] on div "Notes [URL][DOMAIN_NAME] [URL][DOMAIN_NAME] Save Cancel" at bounding box center [991, 318] width 317 height 184
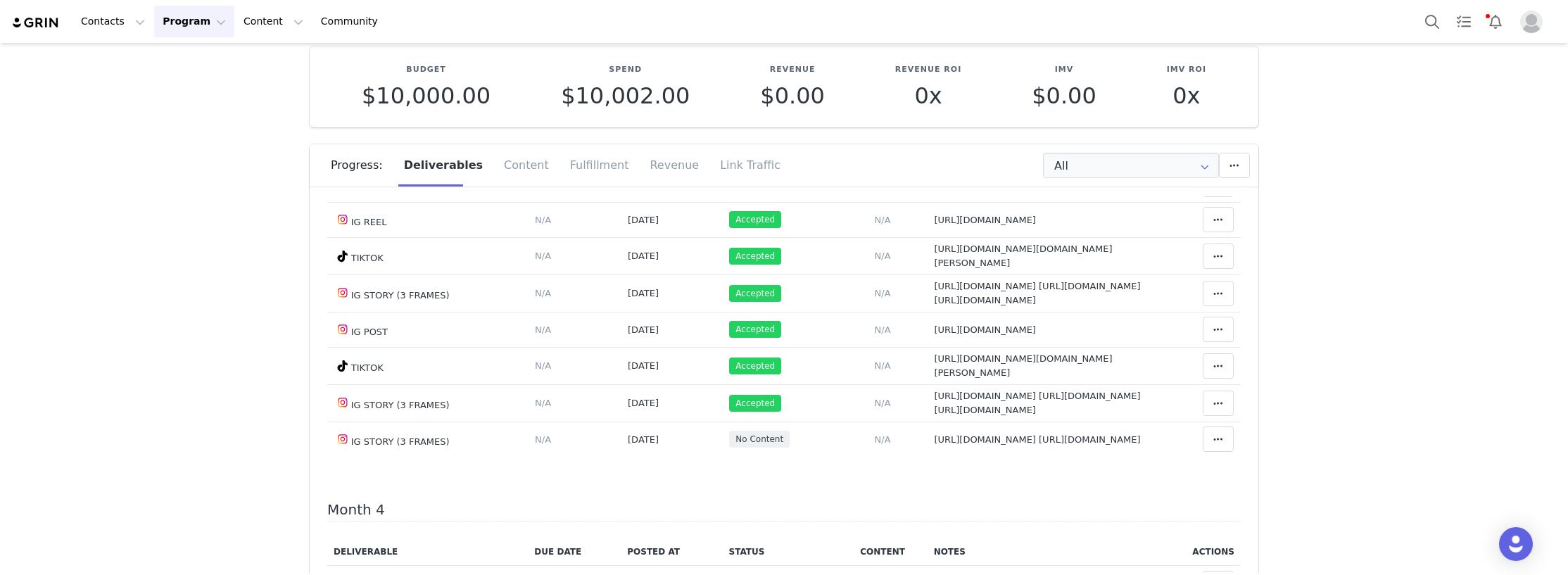
scroll to position [1266, 0]
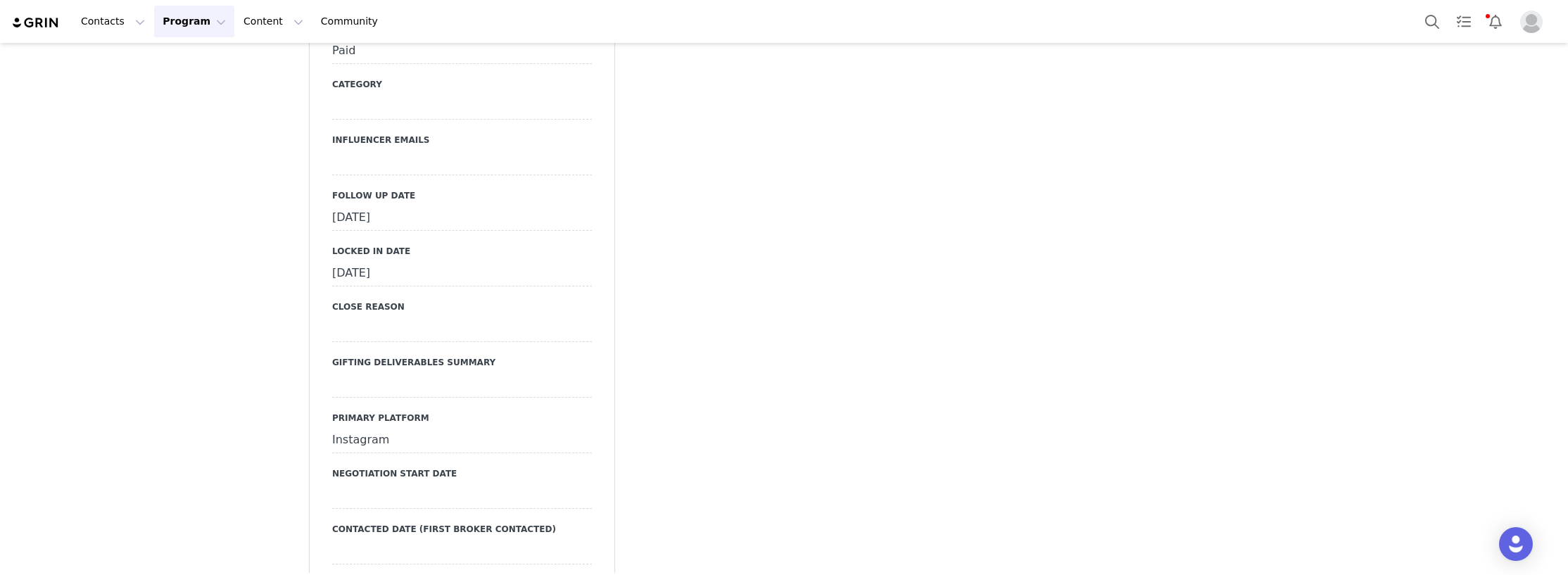
scroll to position [3659, 0]
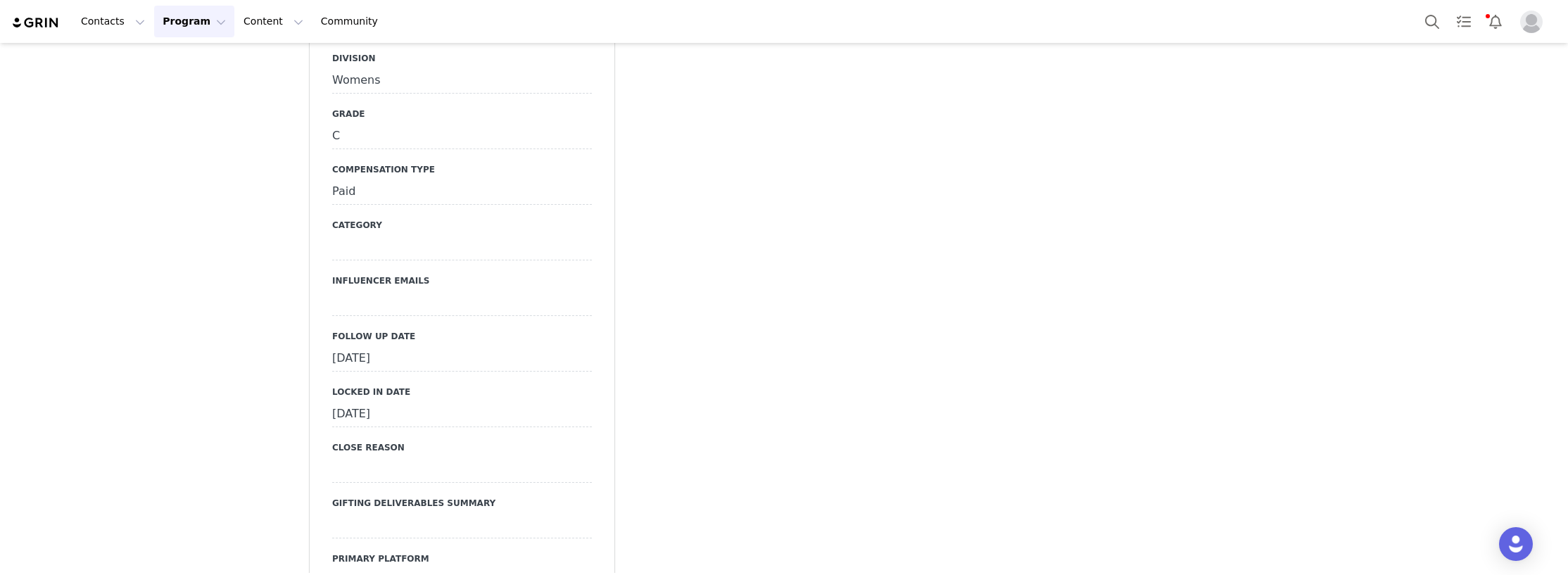
click at [383, 346] on div "[DATE]" at bounding box center [462, 359] width 260 height 25
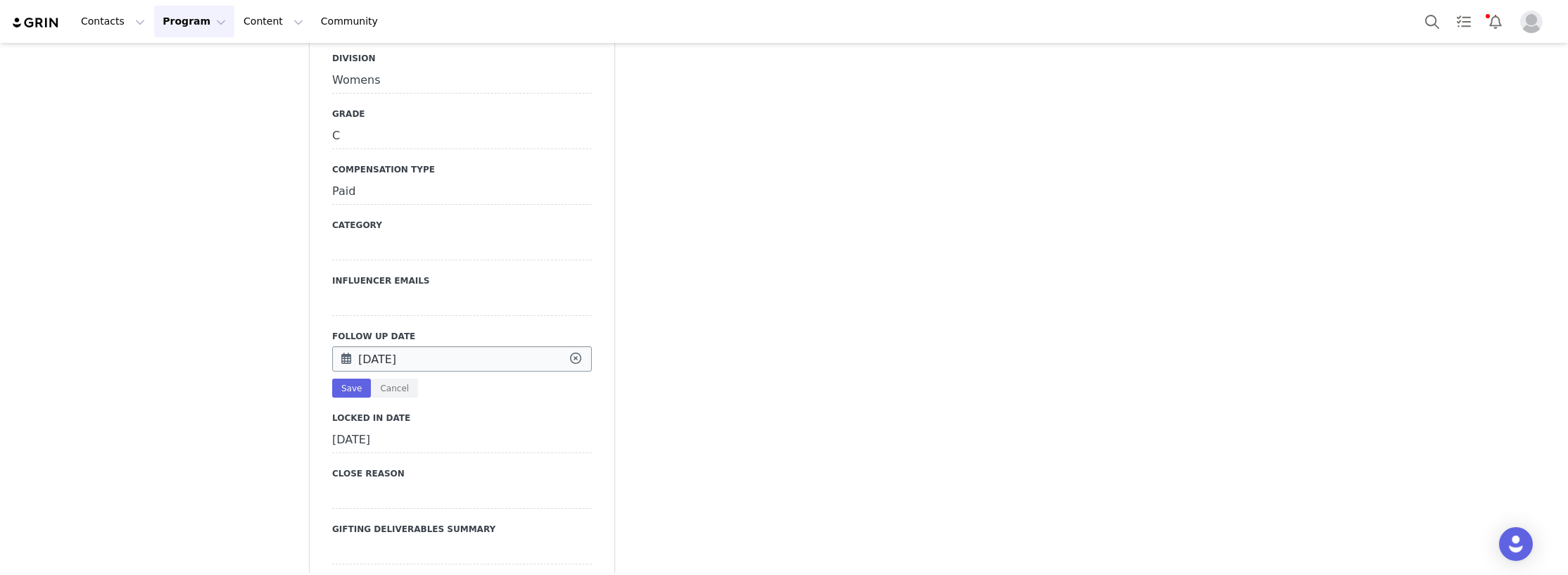
click at [439, 346] on input "[DATE]" at bounding box center [462, 359] width 260 height 25
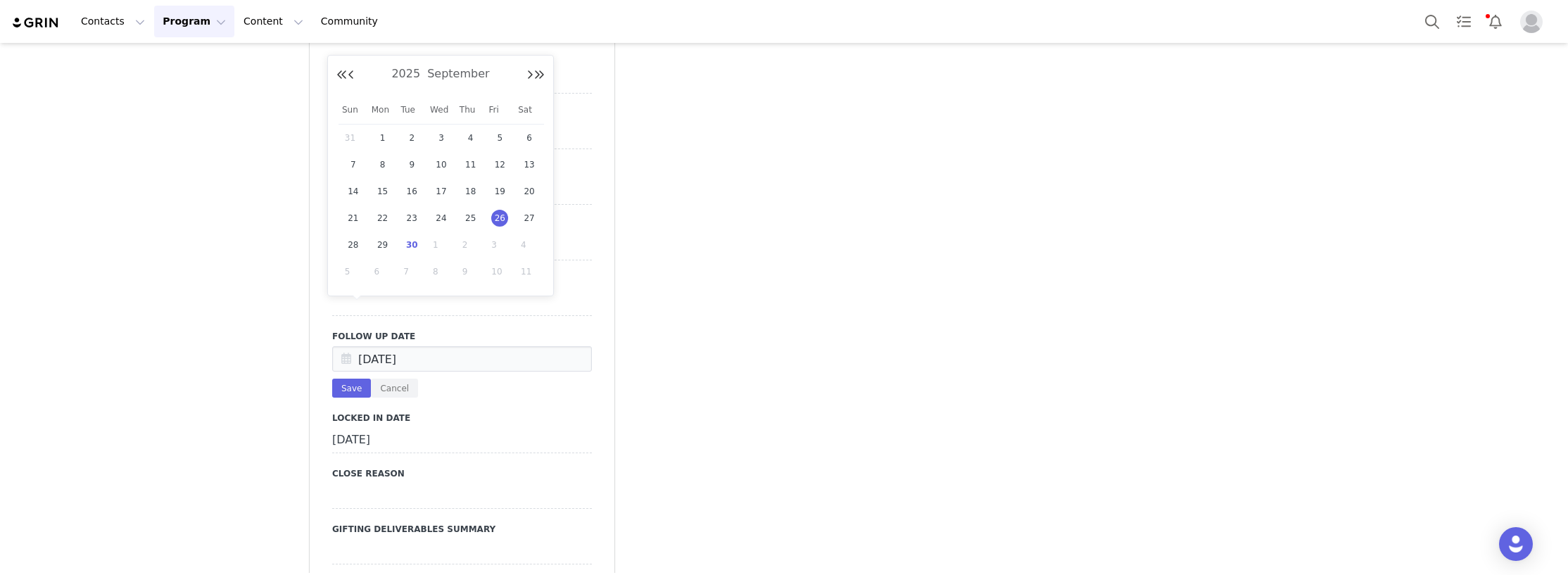
click at [411, 245] on span "30" at bounding box center [412, 245] width 17 height 17
type input "[DATE]"
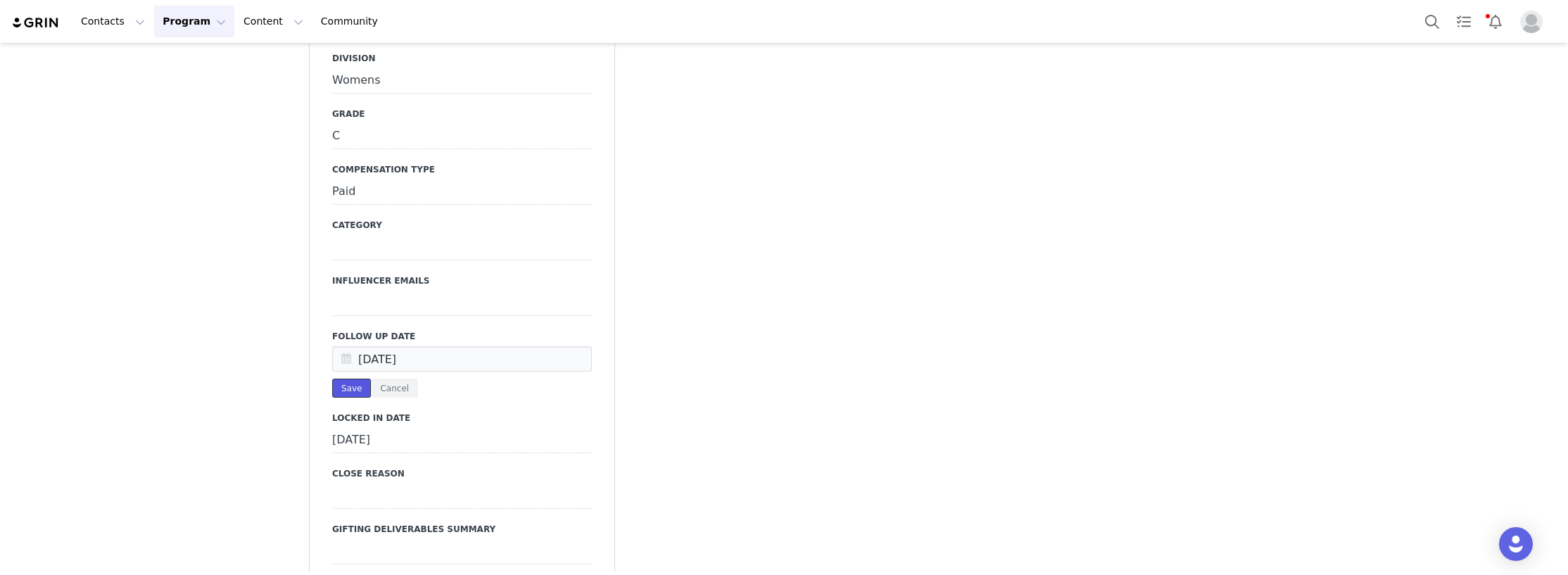
click at [348, 379] on button "Save" at bounding box center [351, 388] width 39 height 19
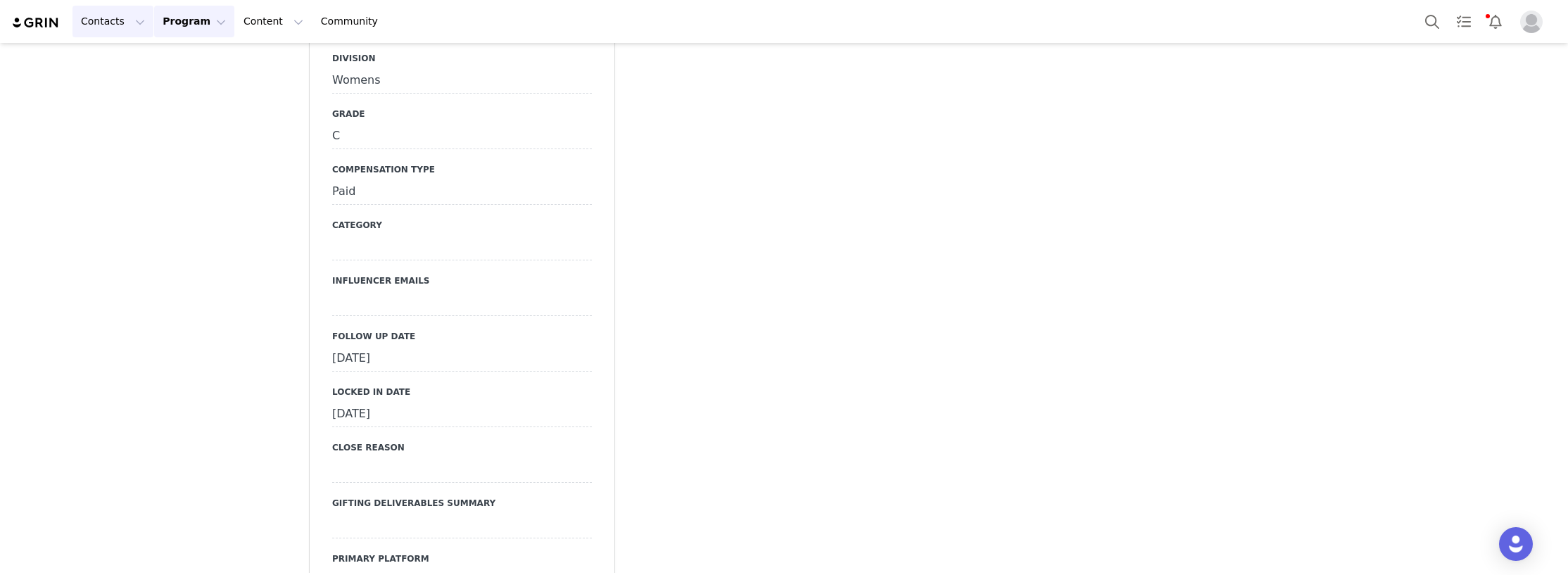
click at [99, 22] on button "Contacts Contacts" at bounding box center [113, 22] width 81 height 31
drag, startPoint x: 242, startPoint y: 207, endPoint x: 237, endPoint y: 179, distance: 28.4
click at [392, 346] on div "[DATE]" at bounding box center [462, 359] width 260 height 25
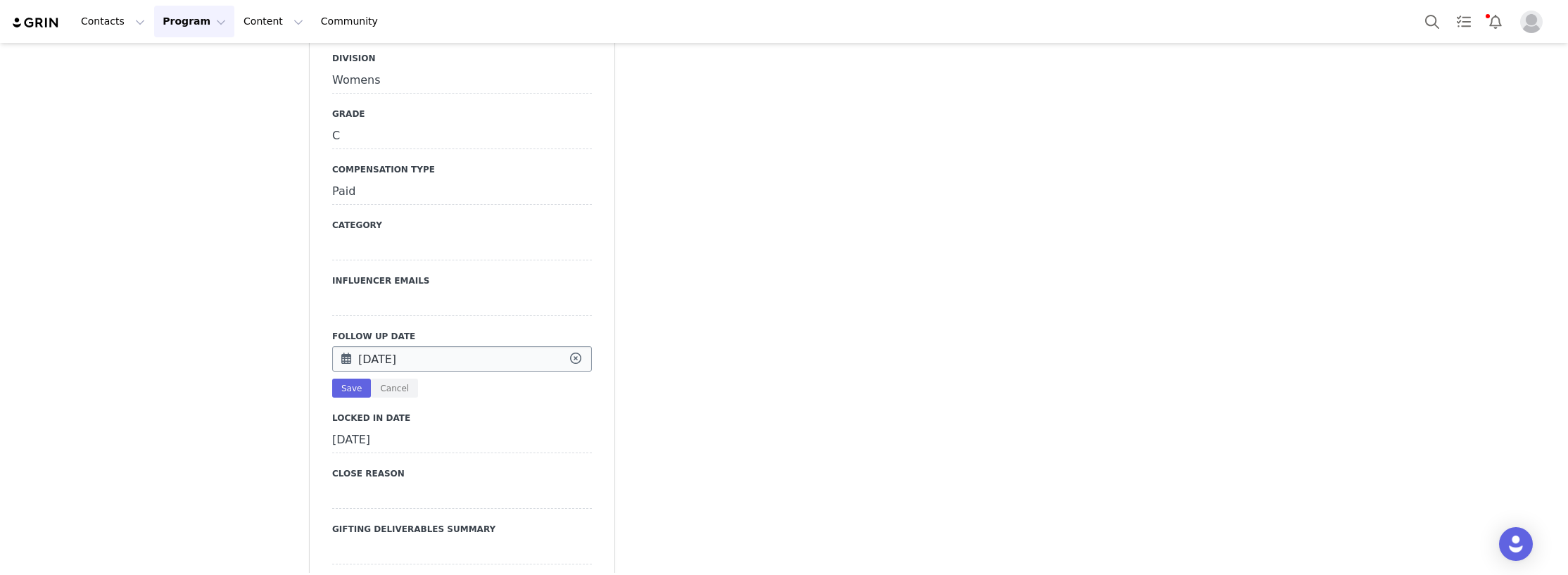
click at [389, 346] on input "[DATE]" at bounding box center [462, 359] width 260 height 25
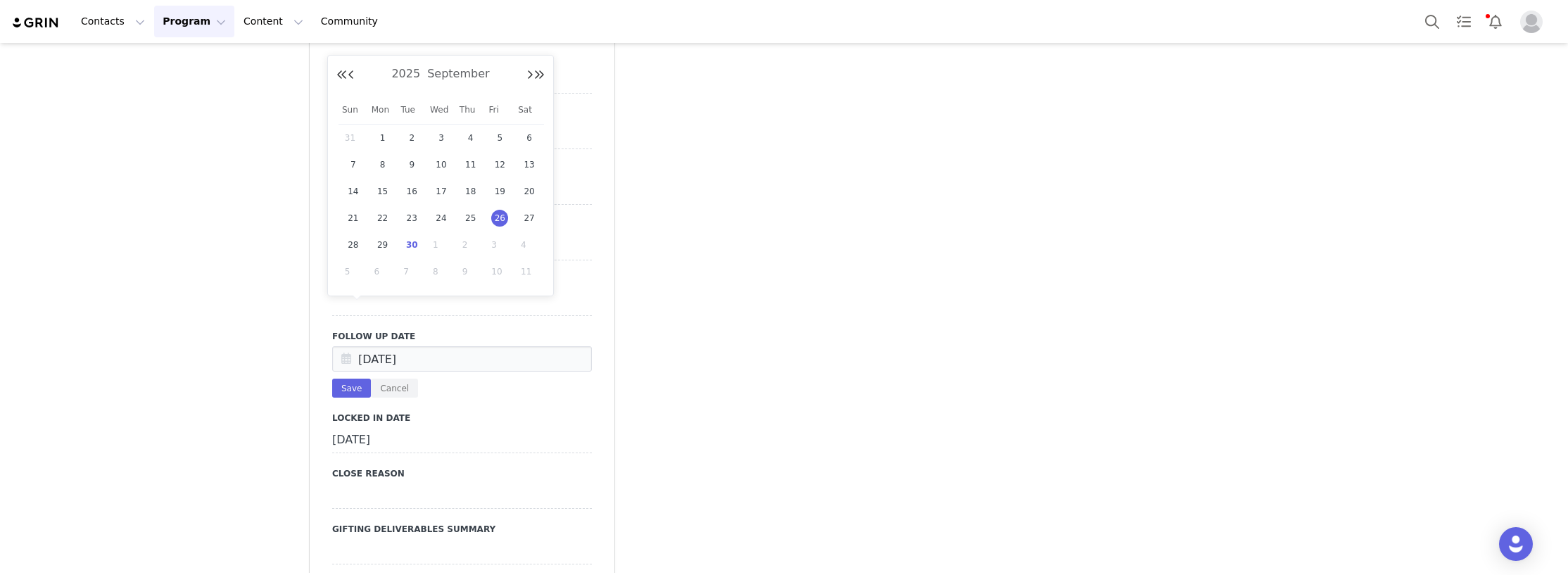
click at [412, 241] on span "30" at bounding box center [412, 245] width 17 height 17
type input "[DATE]"
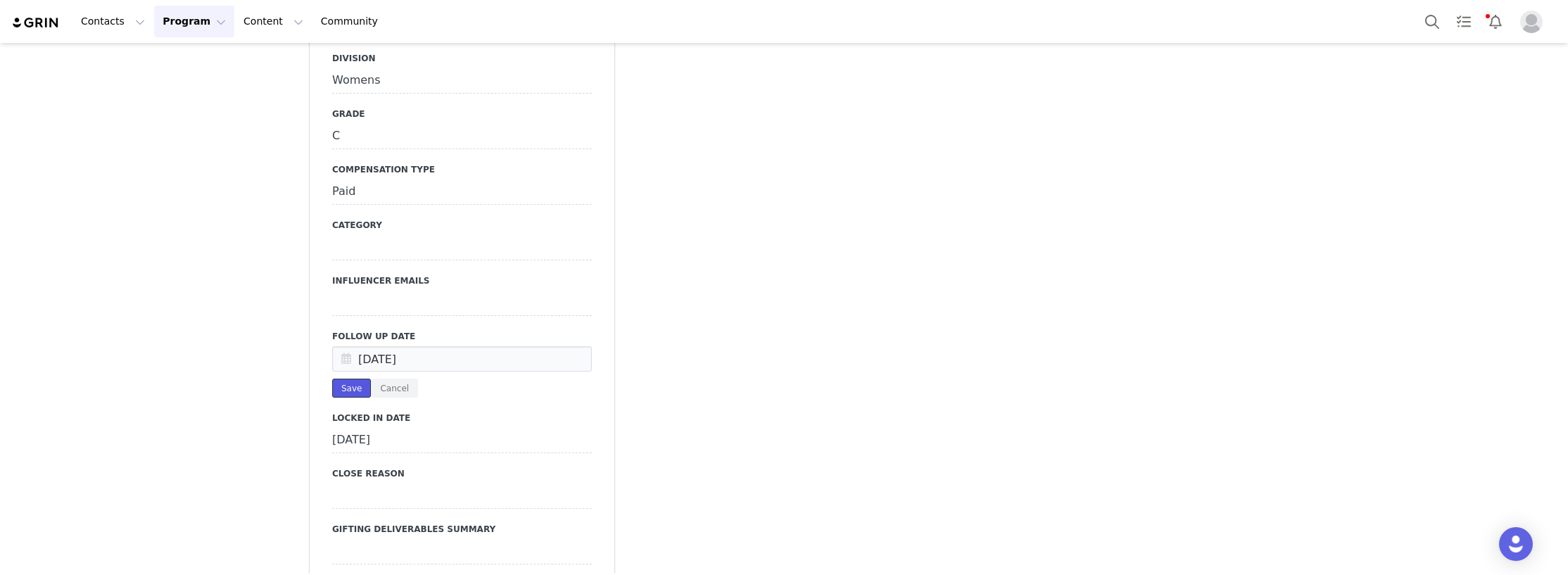
click at [349, 379] on button "Save" at bounding box center [351, 388] width 39 height 19
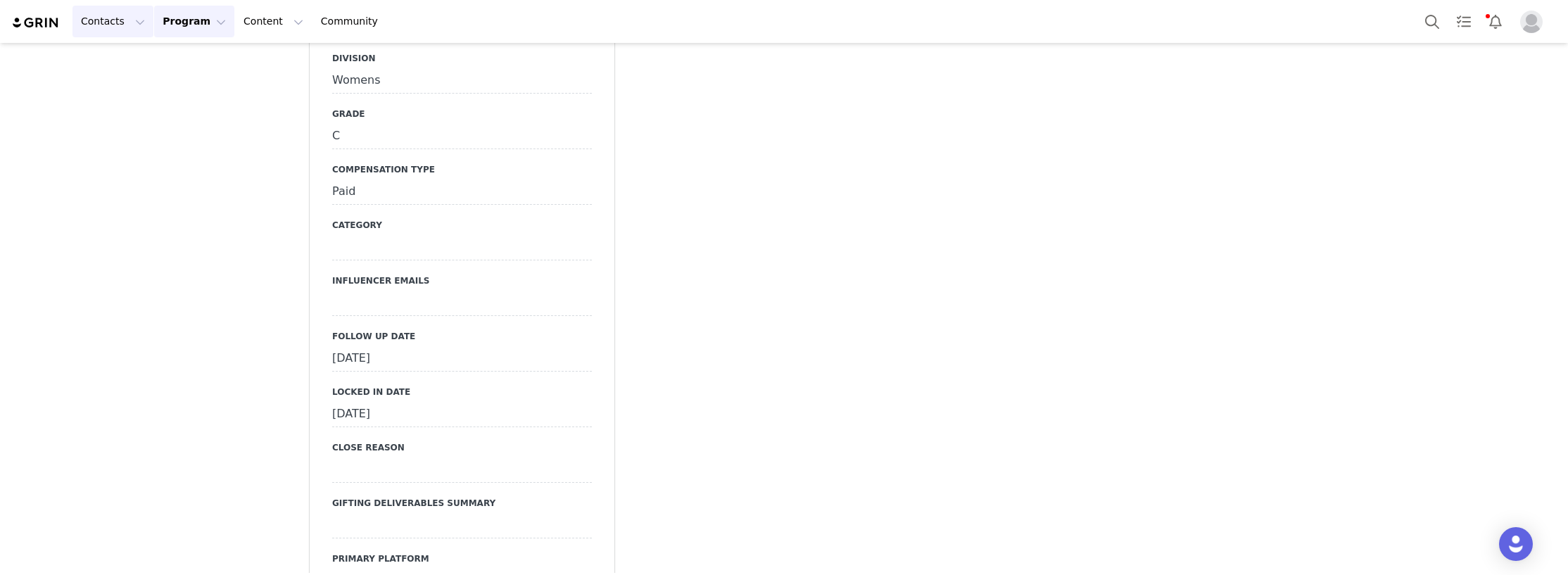
click at [107, 25] on button "Contacts Contacts" at bounding box center [113, 22] width 81 height 31
drag, startPoint x: 119, startPoint y: 63, endPoint x: 292, endPoint y: 1, distance: 183.8
click at [119, 63] on p "Creators" at bounding box center [105, 63] width 43 height 15
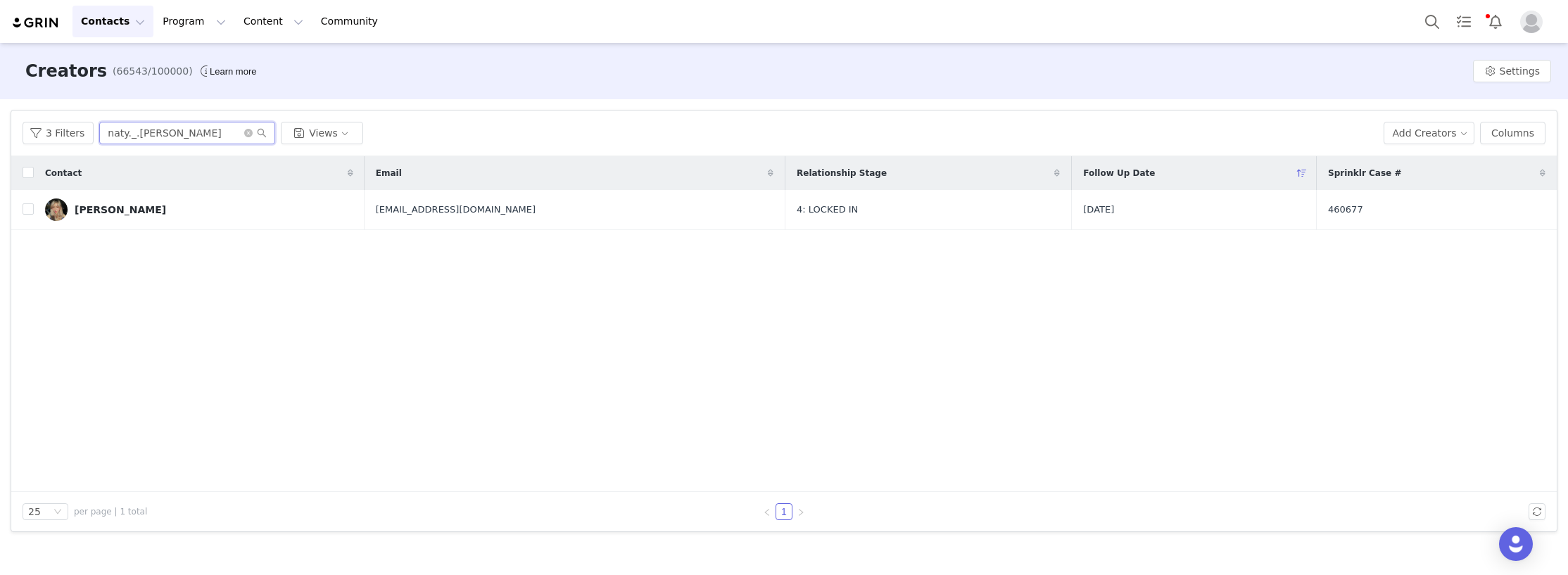
click at [0, 143] on html "Contacts Contacts Creators Prospects Applicants Program Program Activations Cam…" at bounding box center [784, 287] width 1568 height 575
paste input "Chiaragiovannaa"
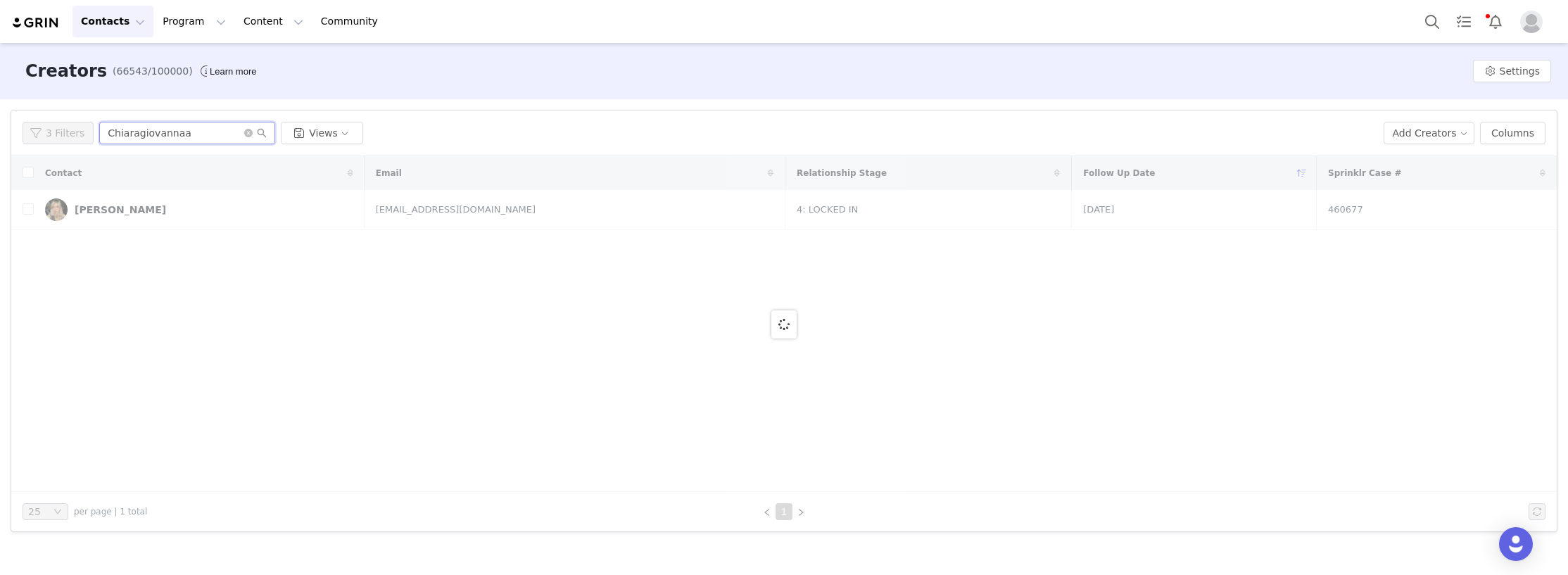
type input "Chiaragiovannaa"
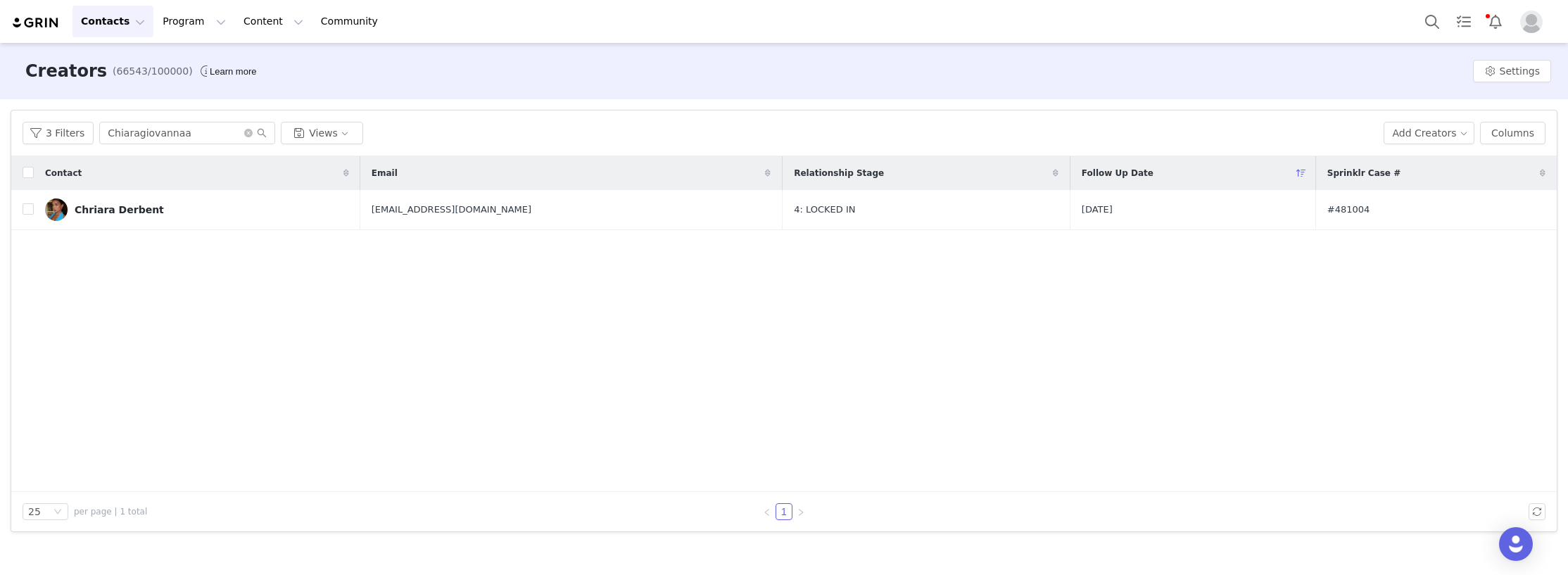
click at [130, 348] on div "Contact Email Relationship Stage Follow Up Date Sprinklr Case # Chriara Derbent…" at bounding box center [784, 324] width 1546 height 336
click at [324, 348] on div "Contact Email Relationship Stage Follow Up Date Sprinklr Case # Chriara Derbent…" at bounding box center [784, 324] width 1546 height 336
click at [245, 403] on div "Contact Email Relationship Stage Follow Up Date Sprinklr Case # Chriara Derbent…" at bounding box center [784, 324] width 1546 height 336
click at [142, 345] on div "Contact Email Relationship Stage Follow Up Date Sprinklr Case # Chriara Derbent…" at bounding box center [784, 324] width 1546 height 336
click at [266, 397] on div "Contact Email Relationship Stage Follow Up Date Sprinklr Case # Chriara Derbent…" at bounding box center [784, 324] width 1546 height 336
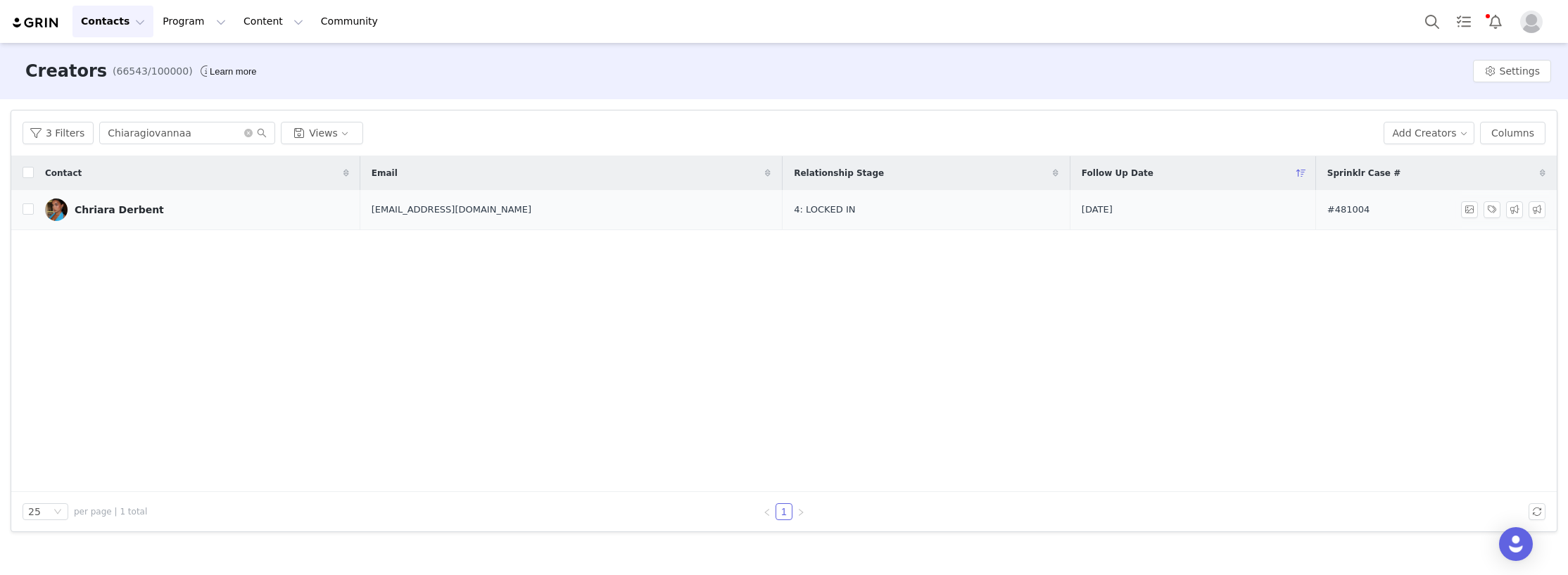
click at [171, 210] on link "Chriara Derbent" at bounding box center [197, 210] width 304 height 22
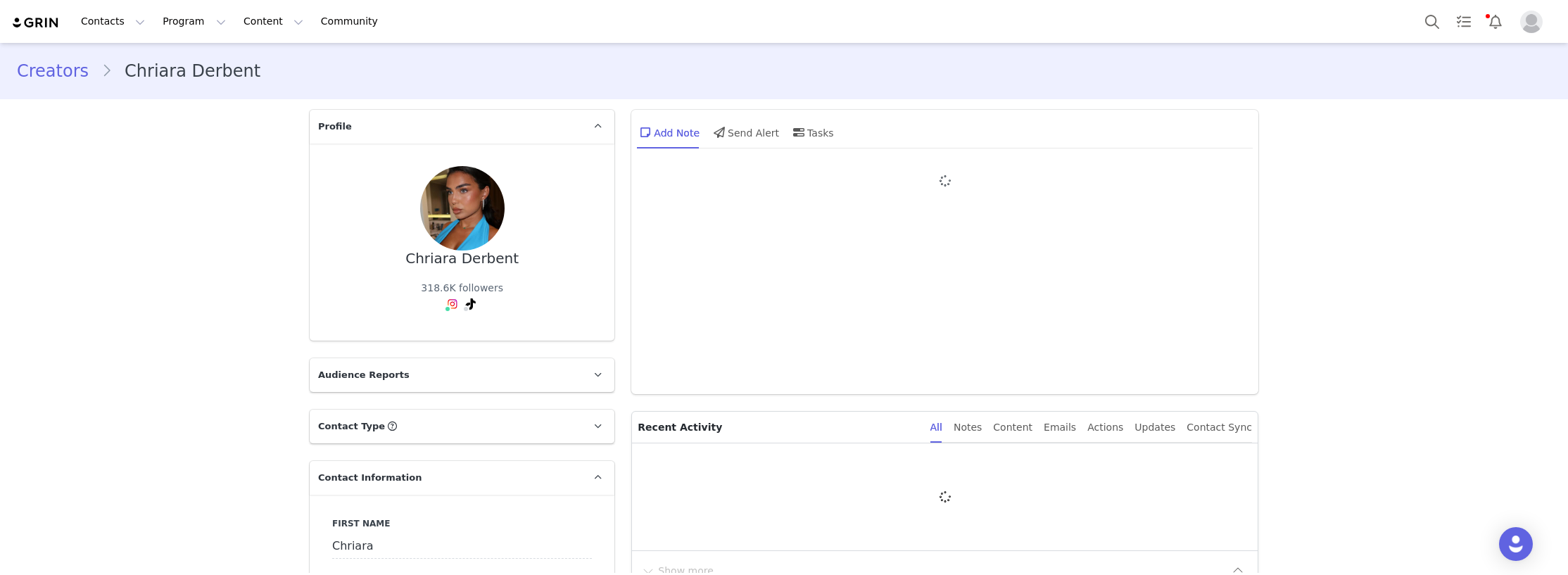
type input "+49 ([GEOGRAPHIC_DATA])"
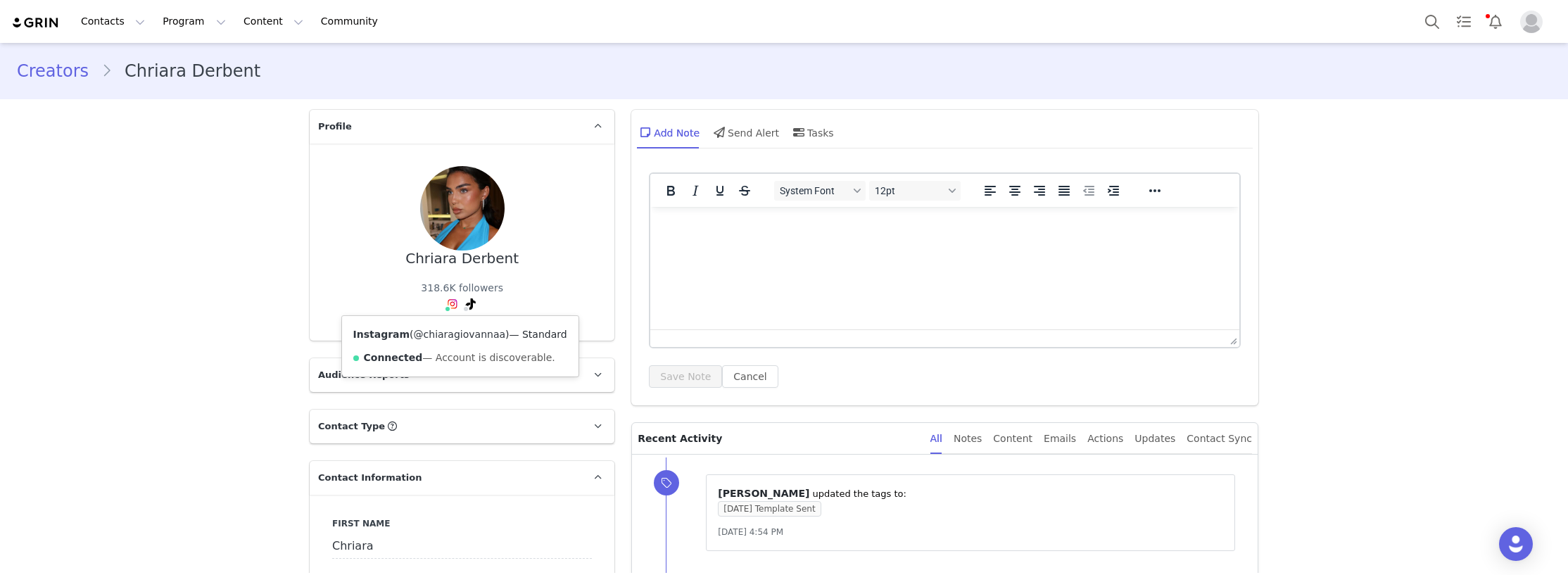
click at [442, 336] on link "@chiaragiovannaa" at bounding box center [460, 334] width 92 height 11
click at [463, 336] on link "@giovanna.chiara" at bounding box center [447, 334] width 89 height 11
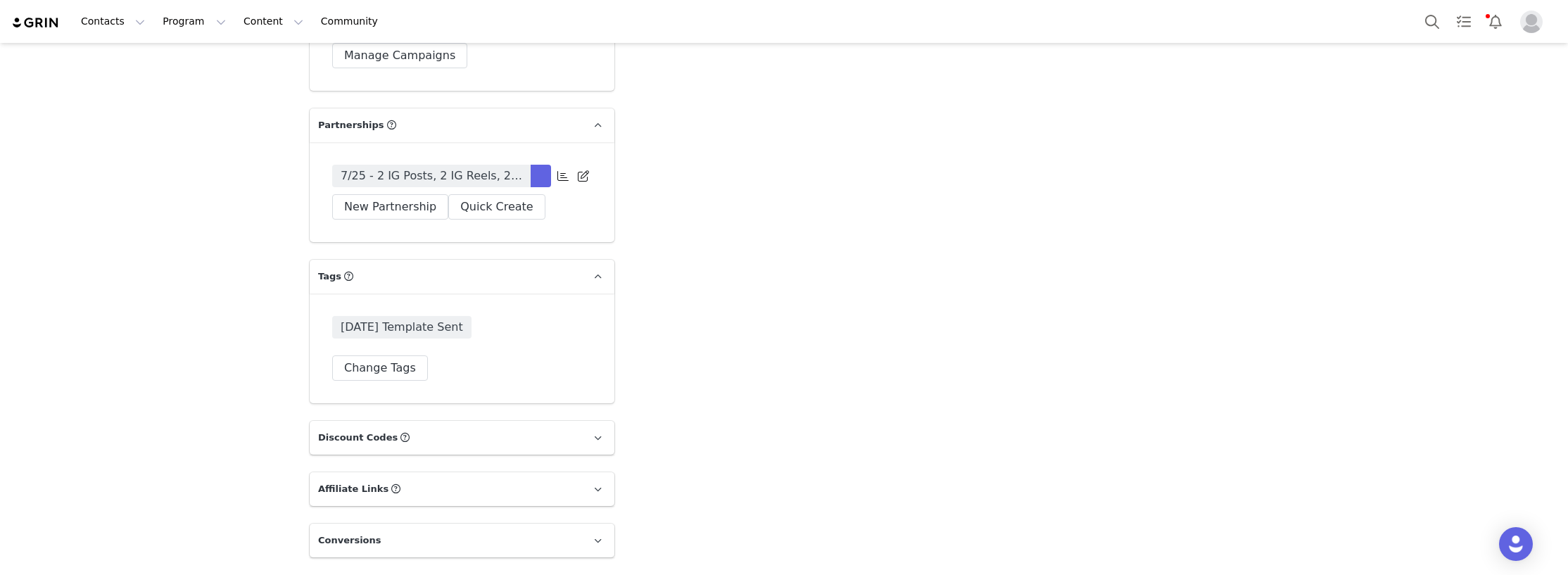
scroll to position [4299, 0]
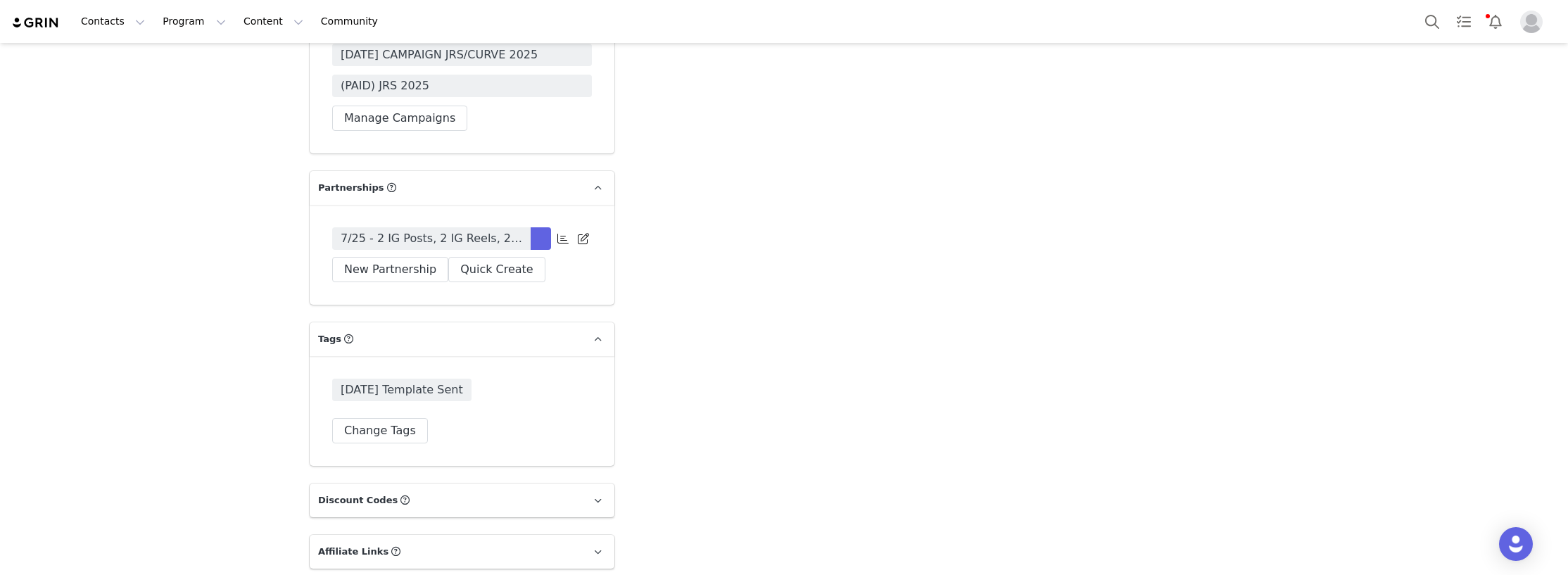
drag, startPoint x: 439, startPoint y: 269, endPoint x: 139, endPoint y: 277, distance: 300.1
click at [439, 247] on span "7/25 - 2 IG Posts, 2 IG Reels, 2 Tiktoks (repost) monthly for 5 months -TT Play…" at bounding box center [431, 239] width 181 height 17
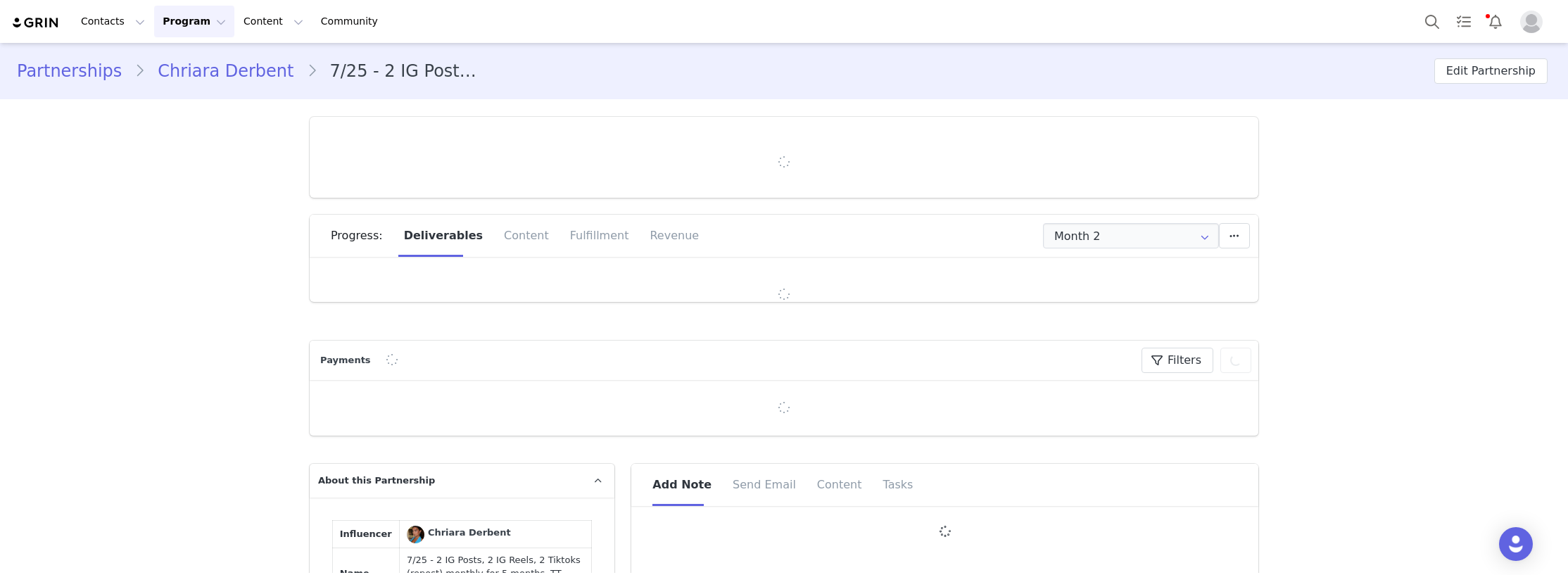
type input "+49 ([GEOGRAPHIC_DATA])"
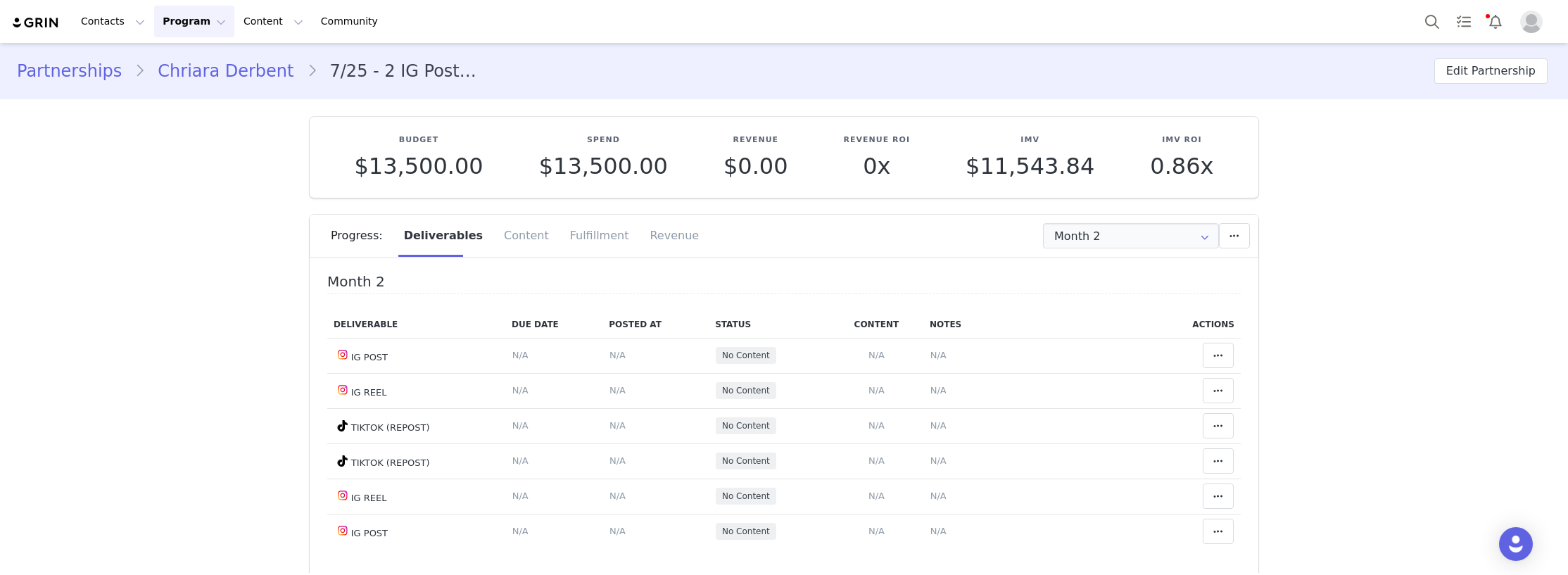
click at [1115, 243] on input "Month 2" at bounding box center [1131, 236] width 176 height 25
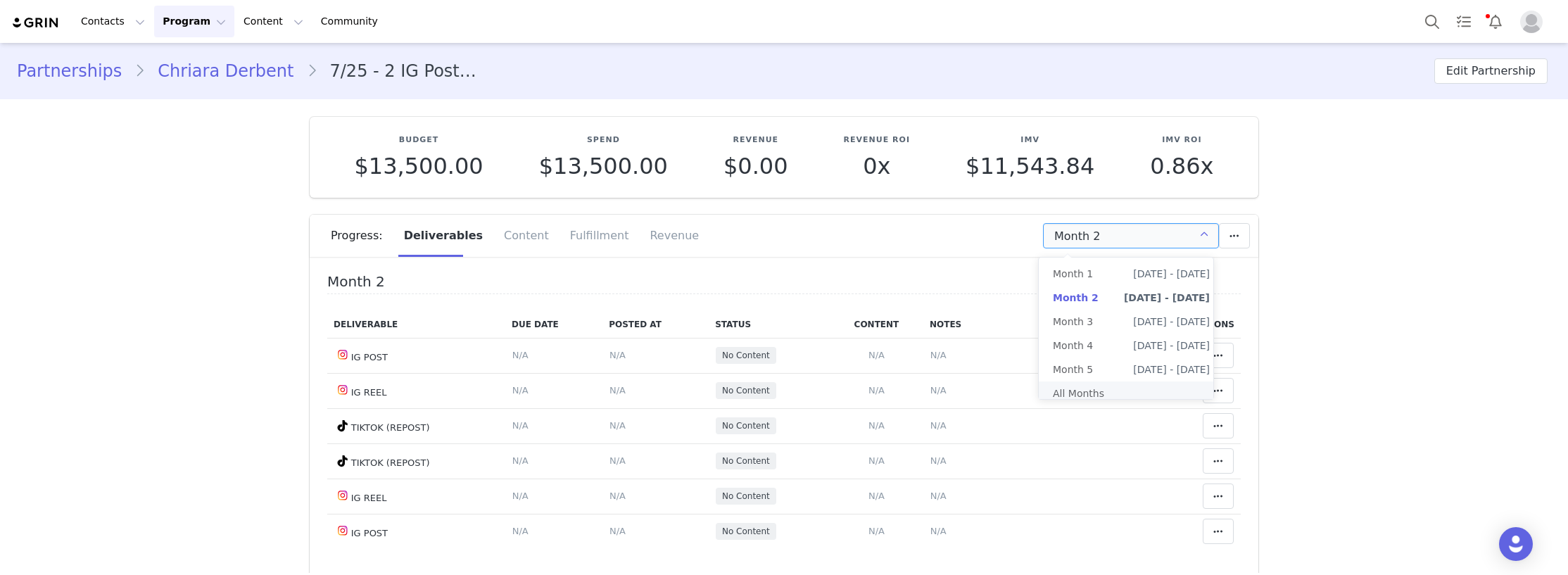
click at [1098, 400] on li "All Months" at bounding box center [1132, 393] width 185 height 24
type input "All"
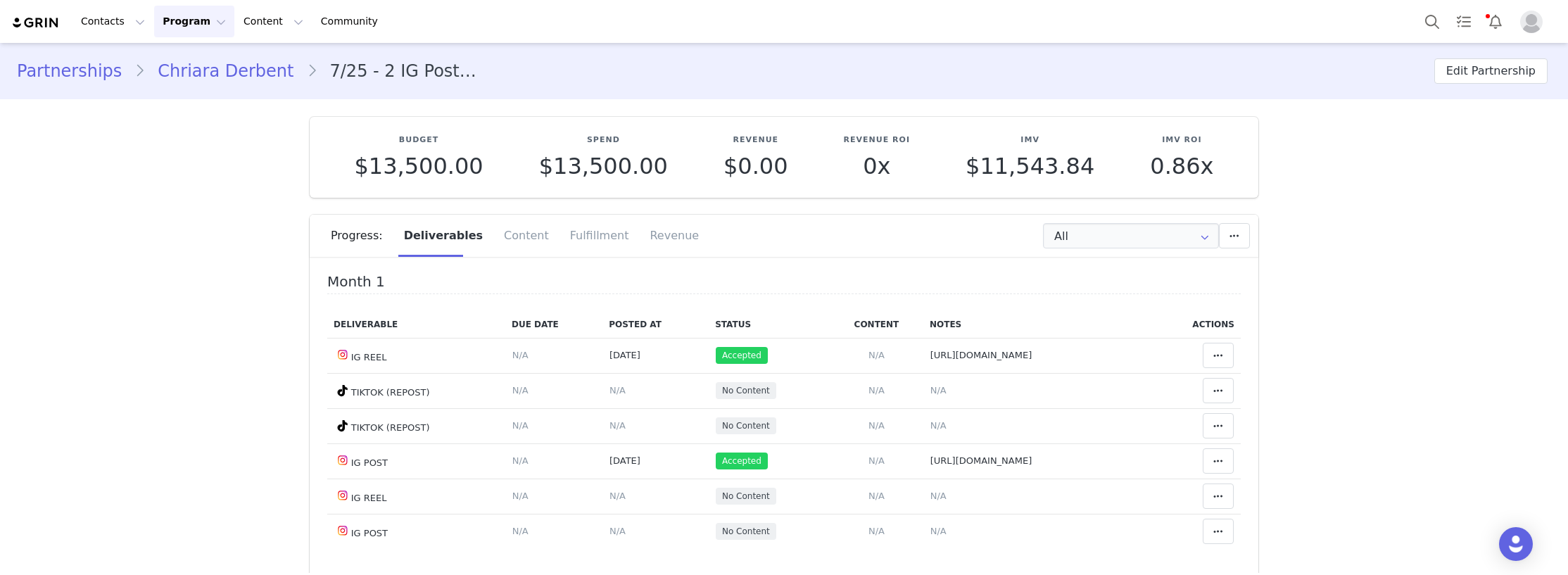
scroll to position [70, 0]
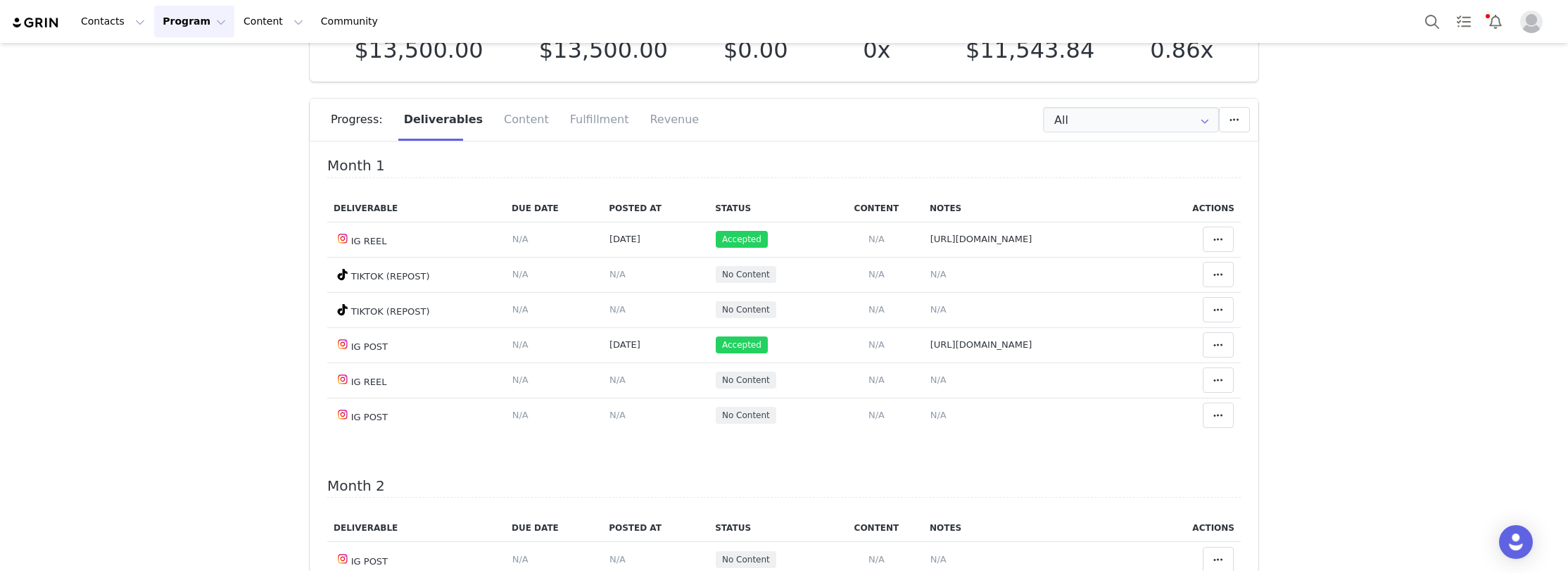
scroll to position [141, 0]
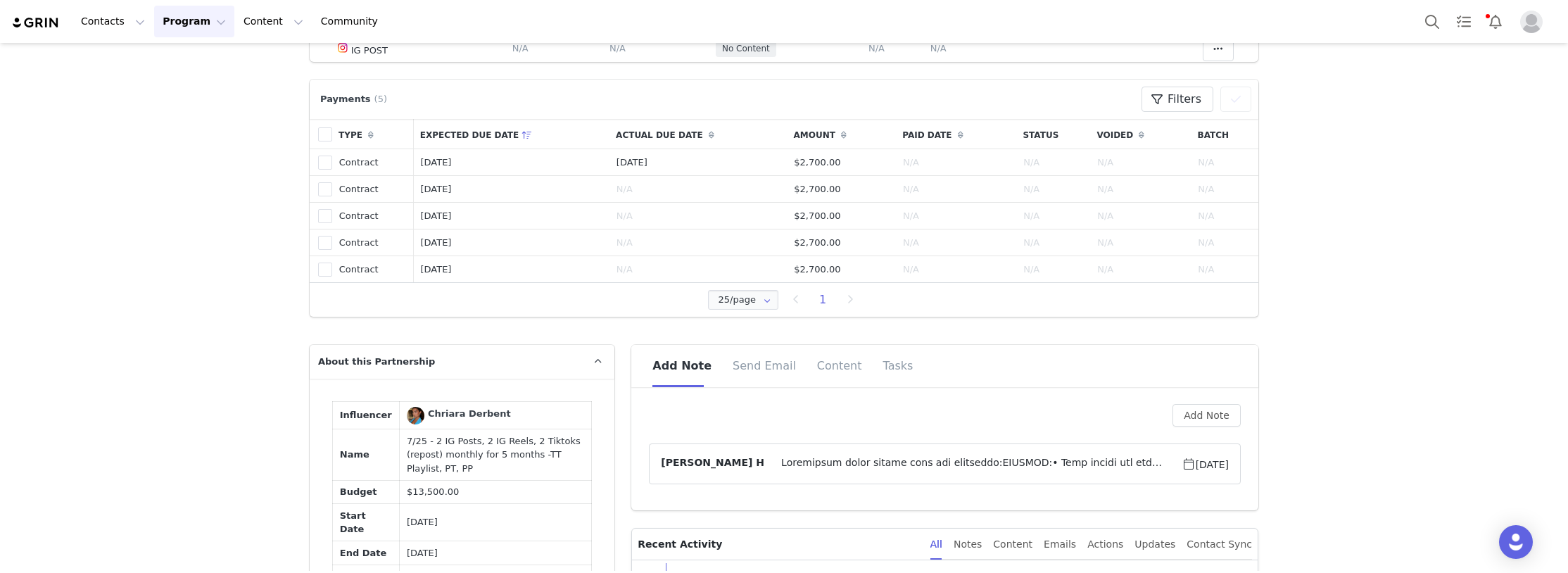
scroll to position [633, 0]
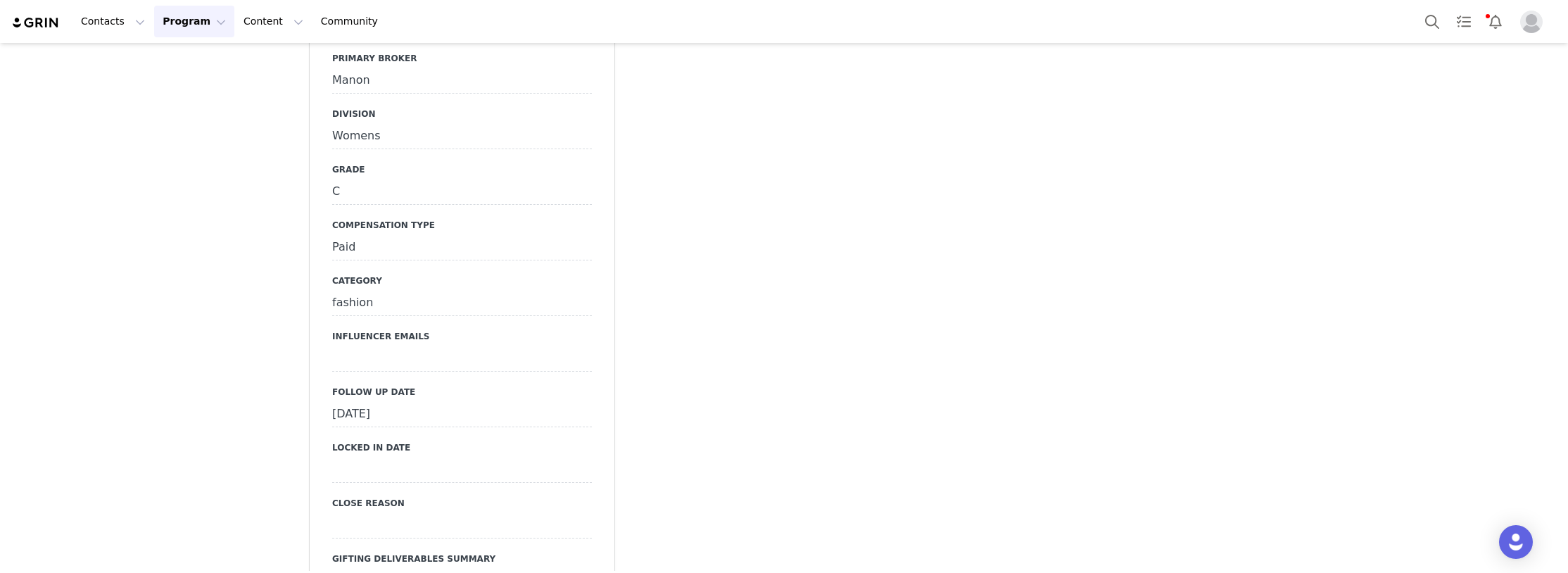
scroll to position [3379, 0]
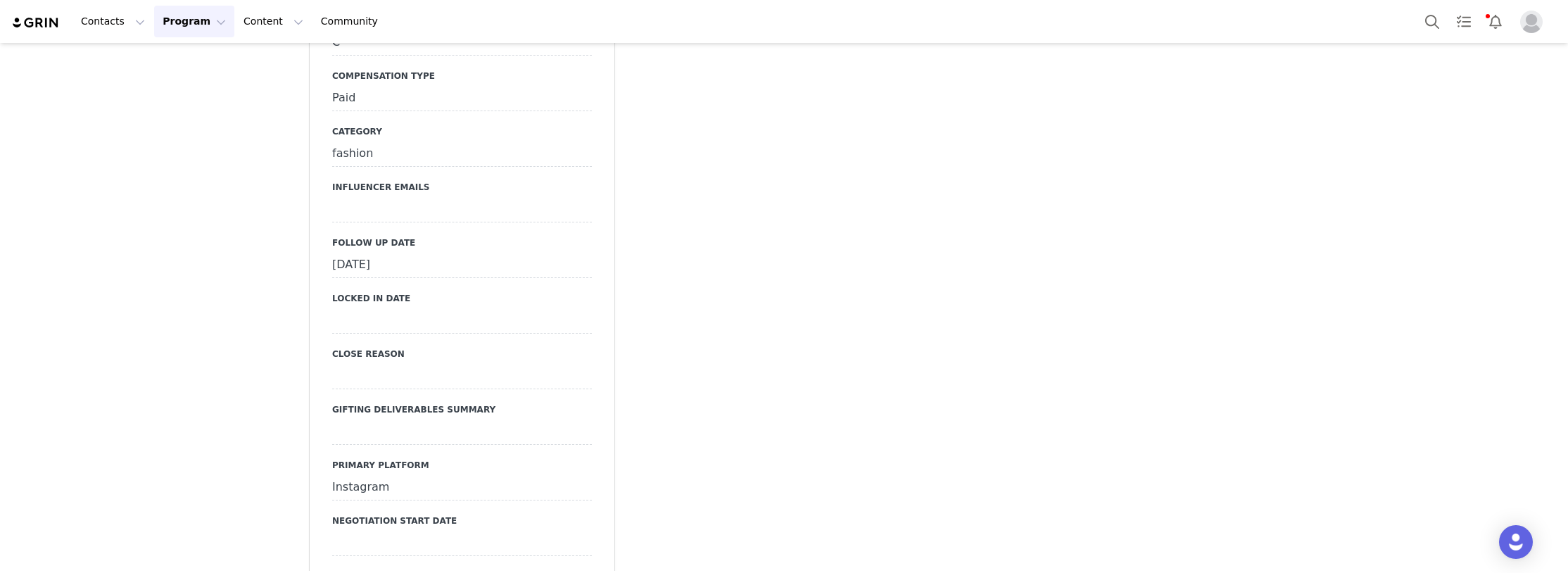
click at [392, 253] on div "[DATE]" at bounding box center [462, 266] width 260 height 25
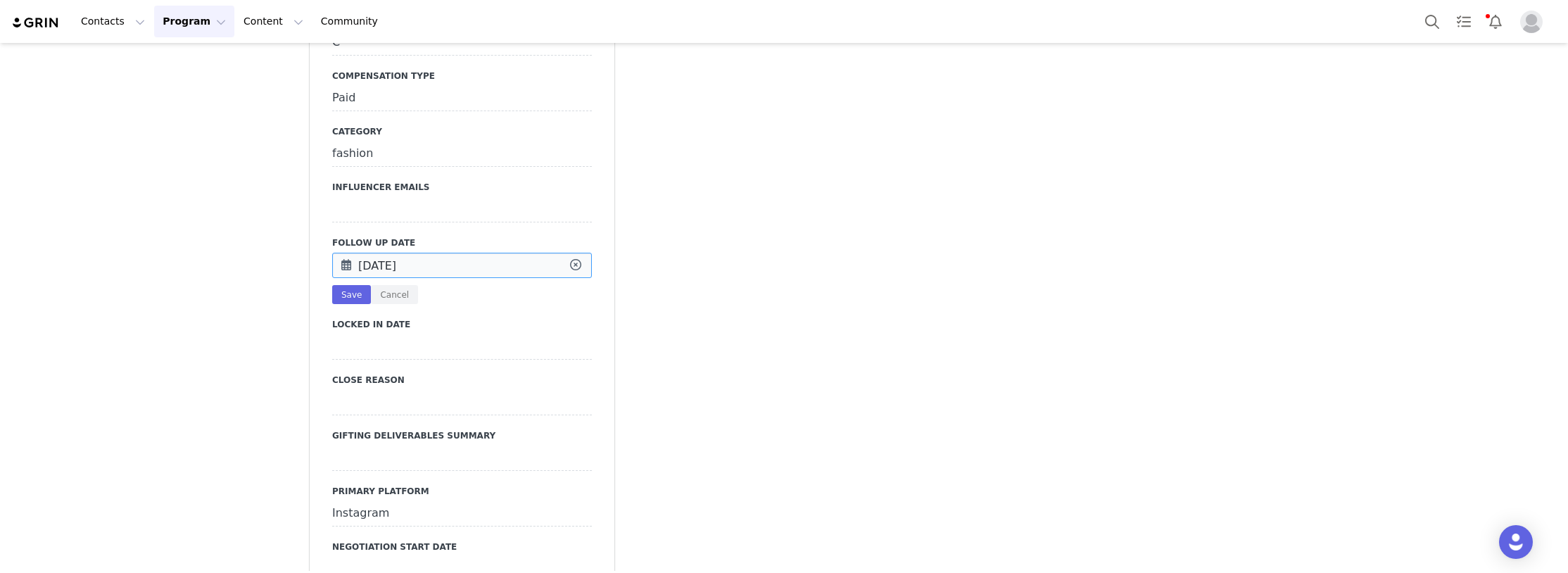
click at [388, 253] on input "[DATE]" at bounding box center [462, 266] width 260 height 25
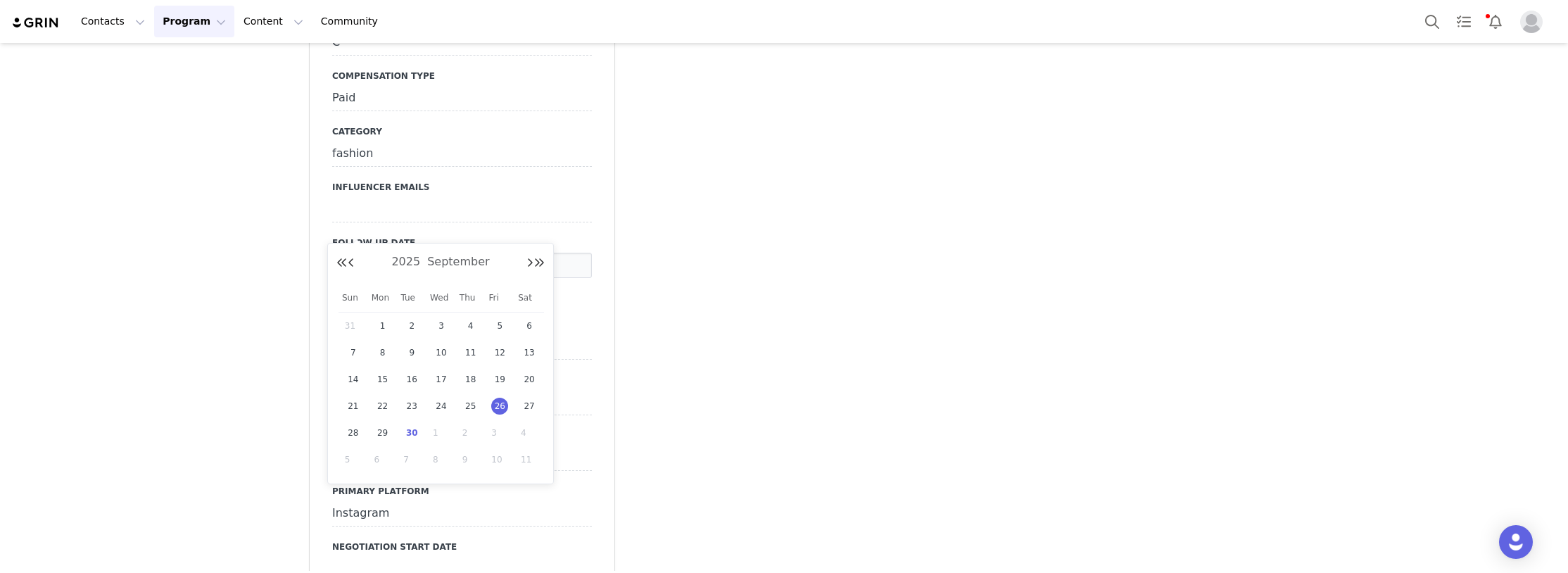
click at [411, 428] on span "30" at bounding box center [412, 433] width 17 height 17
type input "[DATE]"
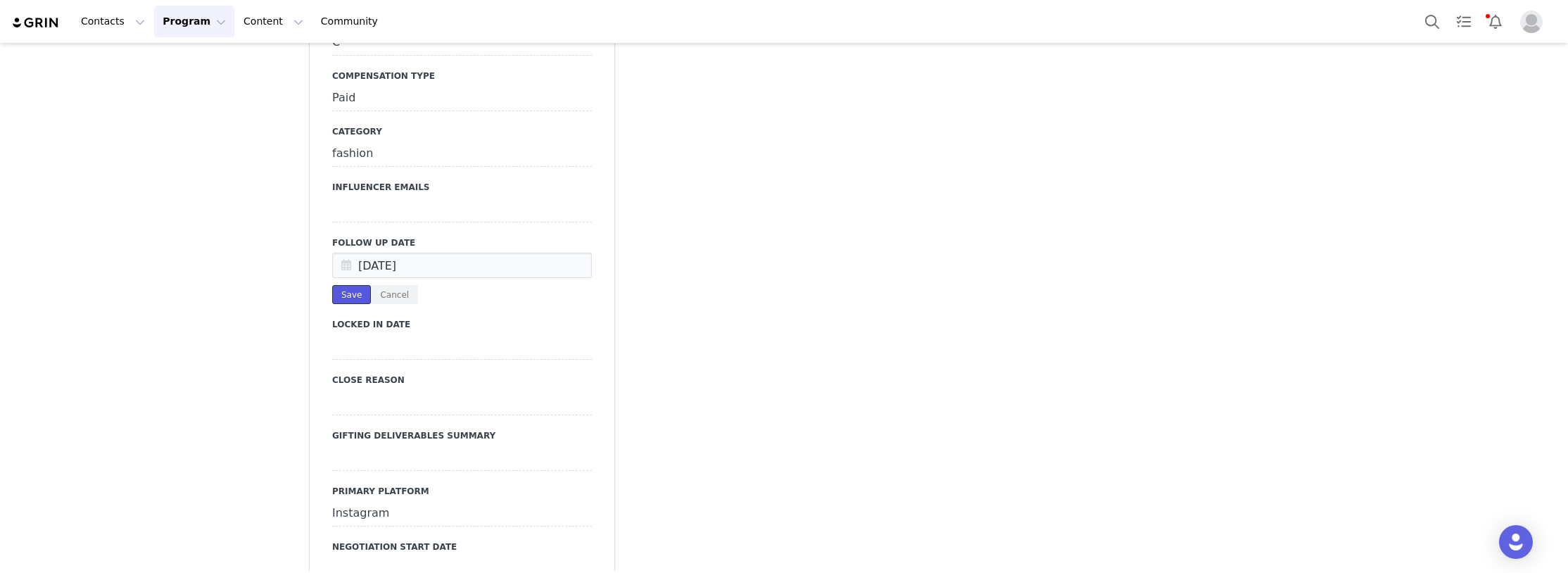
click at [339, 285] on button "Save" at bounding box center [351, 294] width 39 height 19
click at [119, 21] on button "Contacts Contacts" at bounding box center [113, 22] width 81 height 31
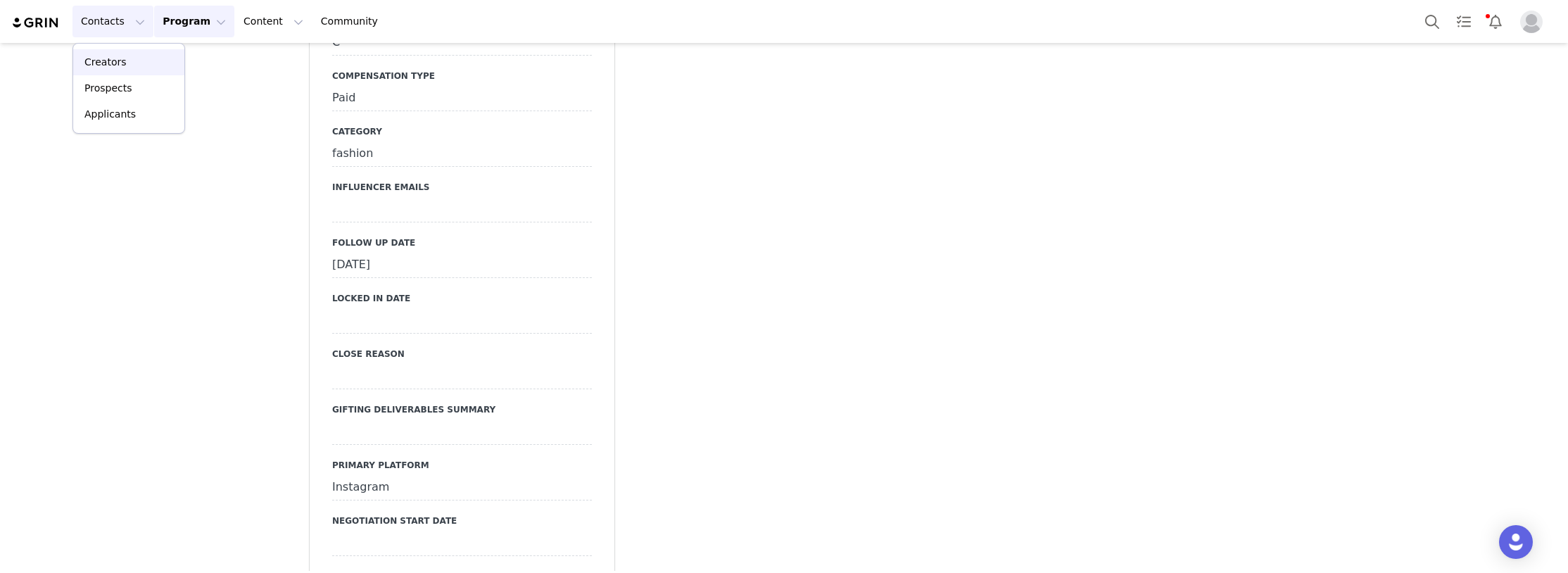
click at [142, 54] on link "Creators" at bounding box center [128, 62] width 111 height 26
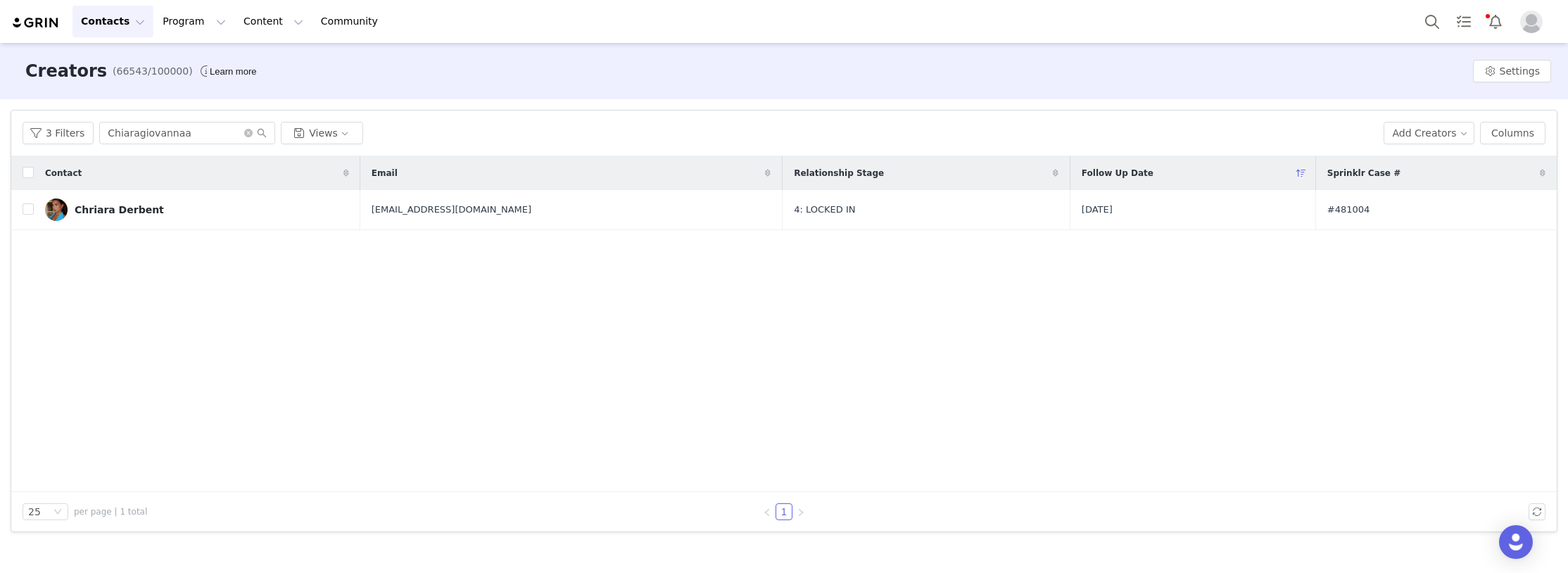
drag, startPoint x: 184, startPoint y: 339, endPoint x: 166, endPoint y: 287, distance: 55.0
click at [184, 339] on div "Contact Email Relationship Stage Follow Up Date Sprinklr Case # Chriara Derbent…" at bounding box center [784, 324] width 1546 height 336
drag, startPoint x: 186, startPoint y: 133, endPoint x: -81, endPoint y: 137, distance: 267.0
click at [0, 137] on html "Contacts Contacts Creators Prospects Applicants Program Program Activations Cam…" at bounding box center [784, 286] width 1568 height 573
paste input "gabbifariasx"
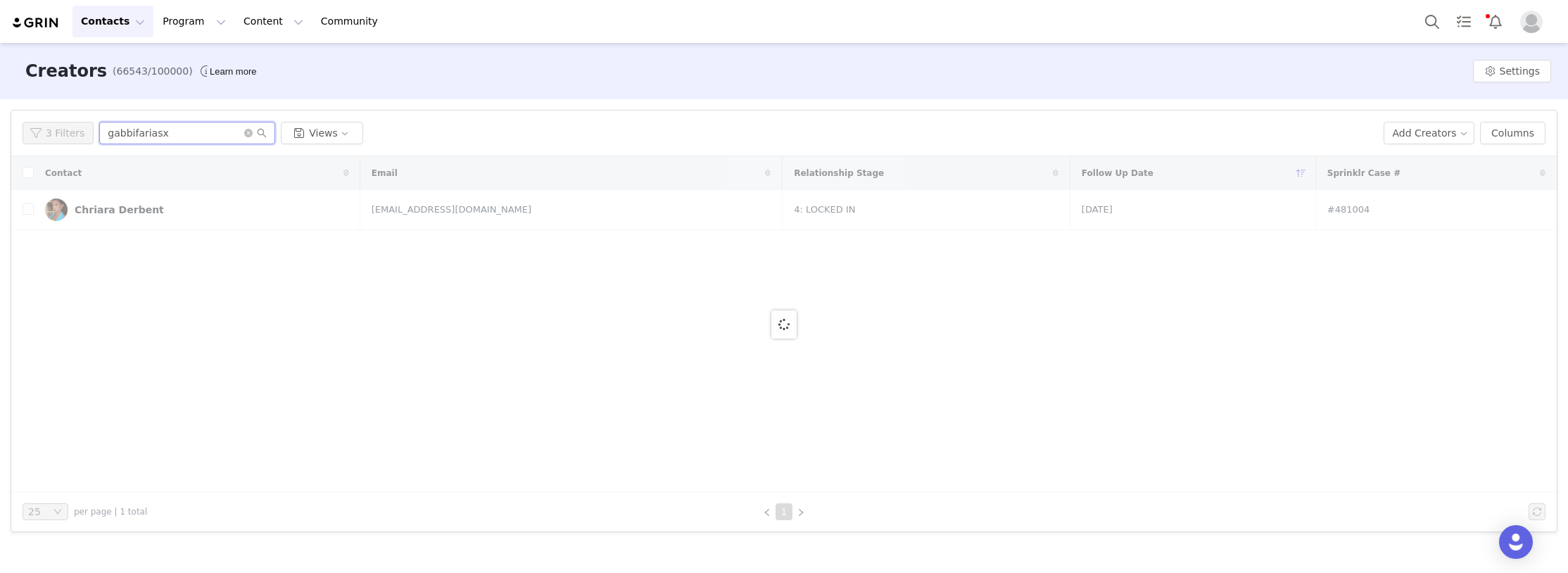
type input "gabbifariasx"
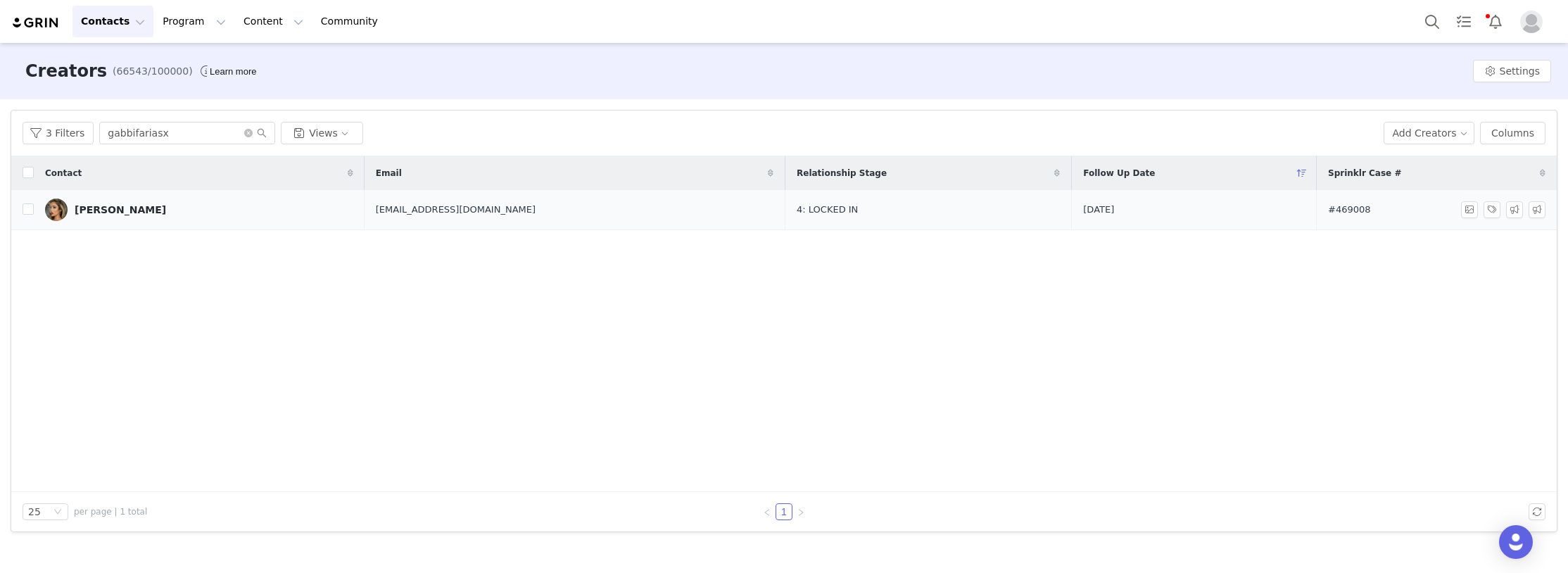
click at [163, 212] on link "[PERSON_NAME]" at bounding box center [198, 210] width 308 height 22
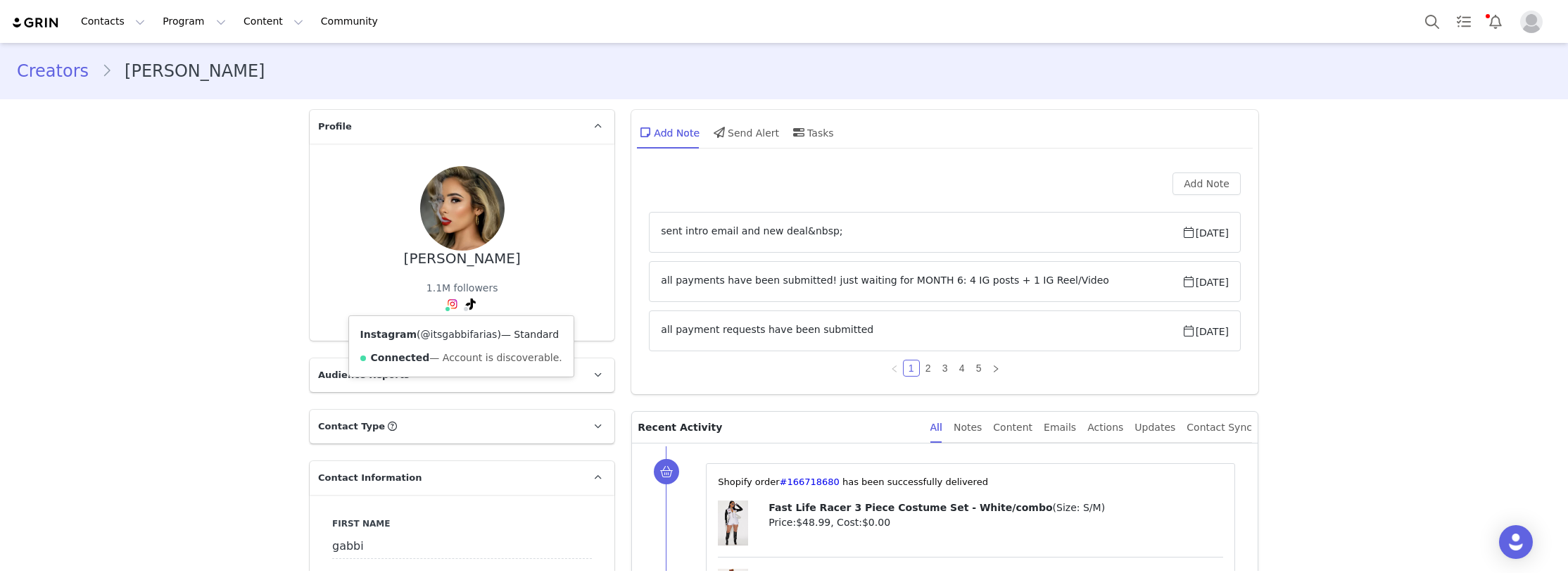
click at [438, 331] on link "@itsgabbifarias" at bounding box center [459, 334] width 77 height 11
click at [446, 334] on link "@gabbifariasx" at bounding box center [438, 334] width 70 height 11
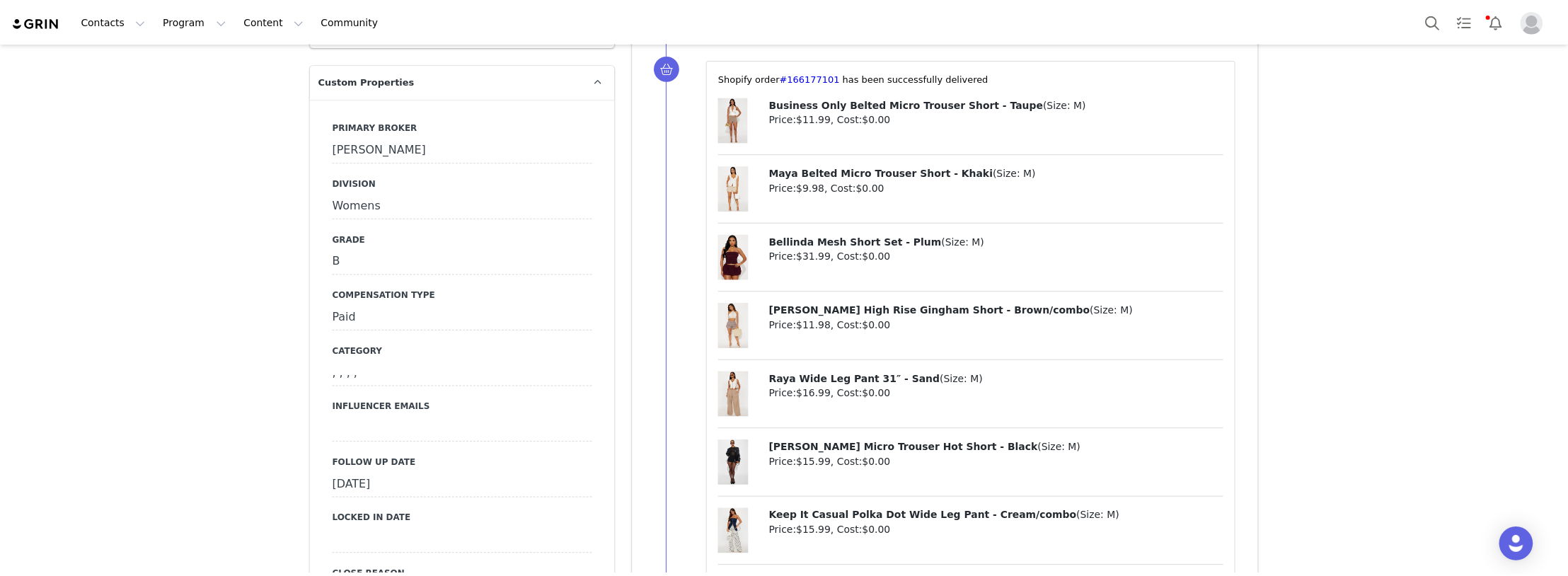
scroll to position [1203, 0]
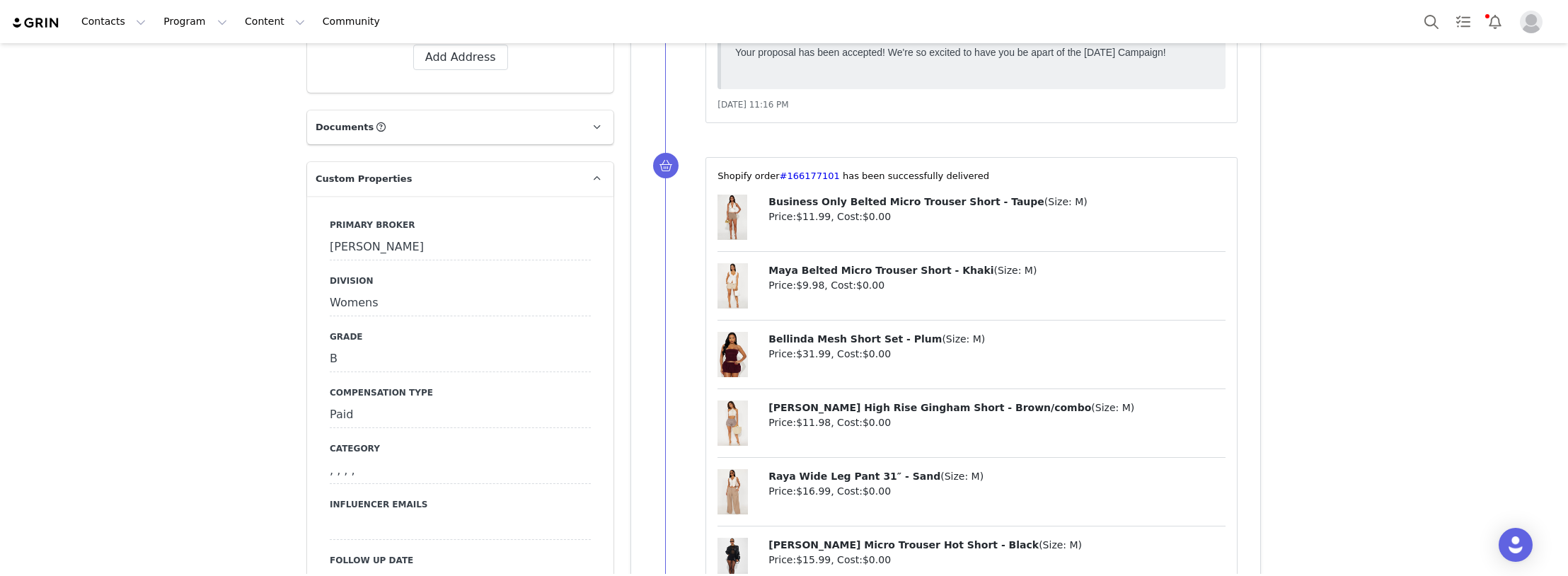
drag, startPoint x: 168, startPoint y: 366, endPoint x: 233, endPoint y: 349, distance: 67.2
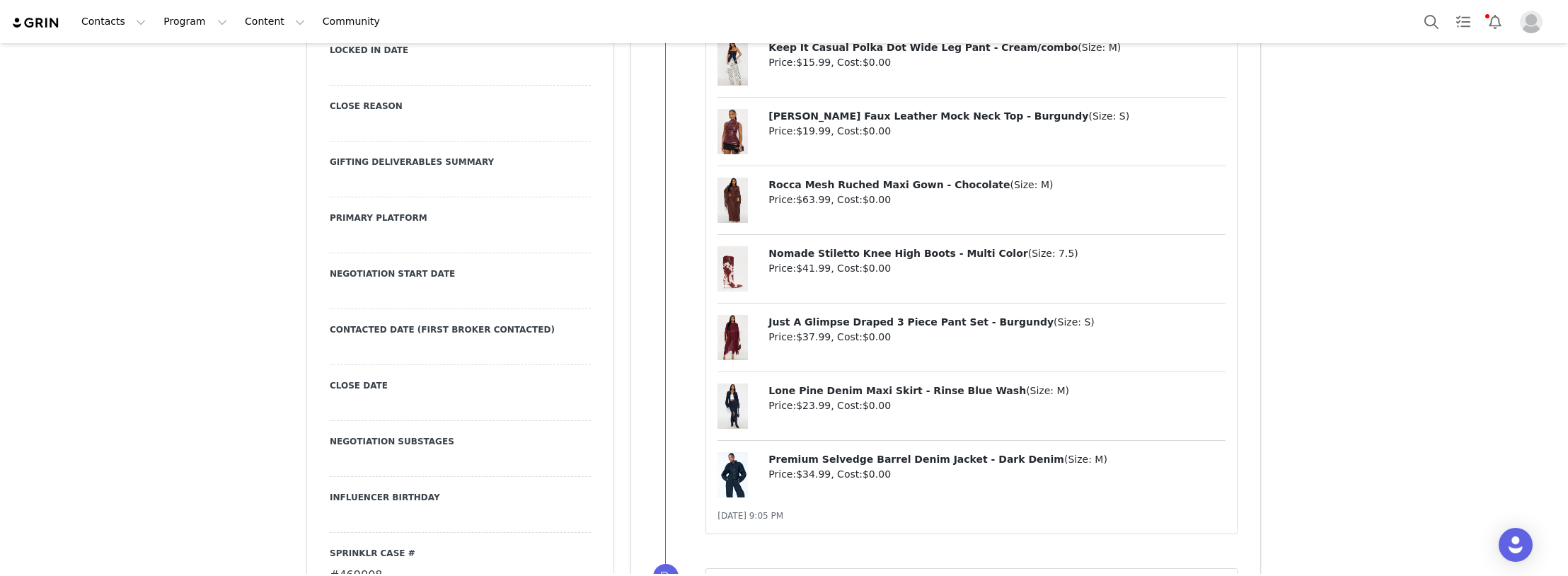
scroll to position [1557, 0]
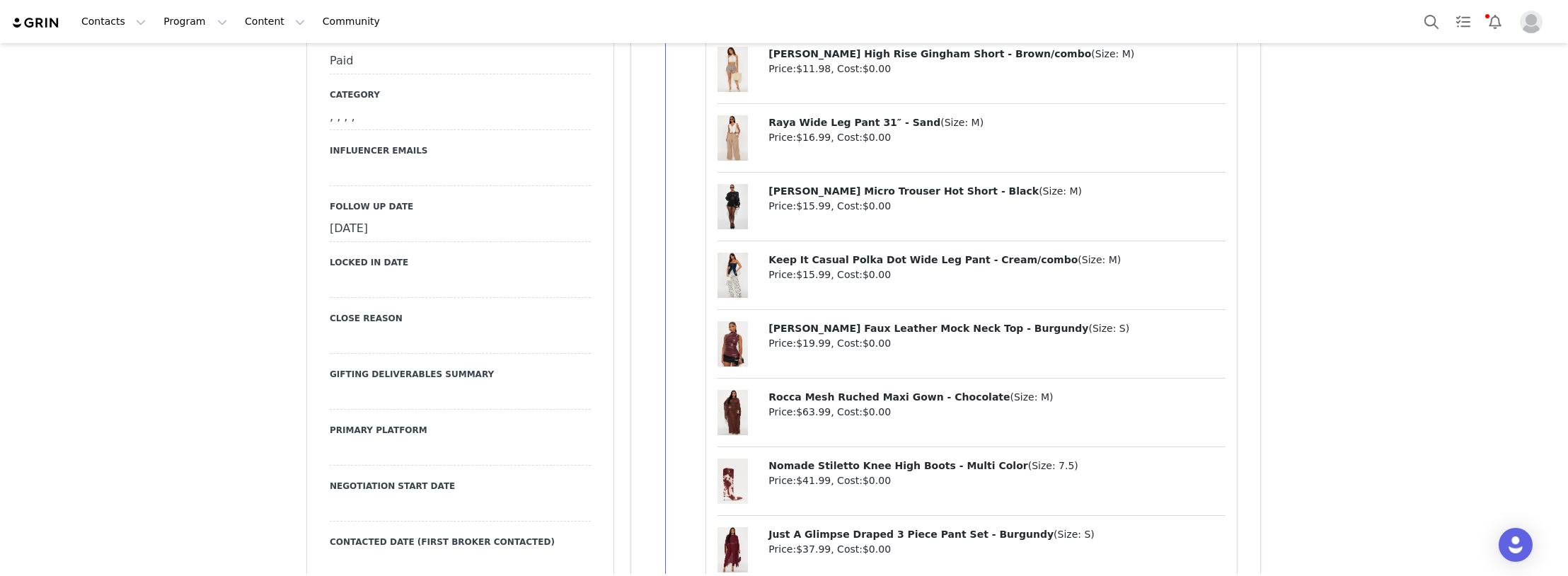
click at [378, 217] on div "[DATE]" at bounding box center [460, 230] width 261 height 26
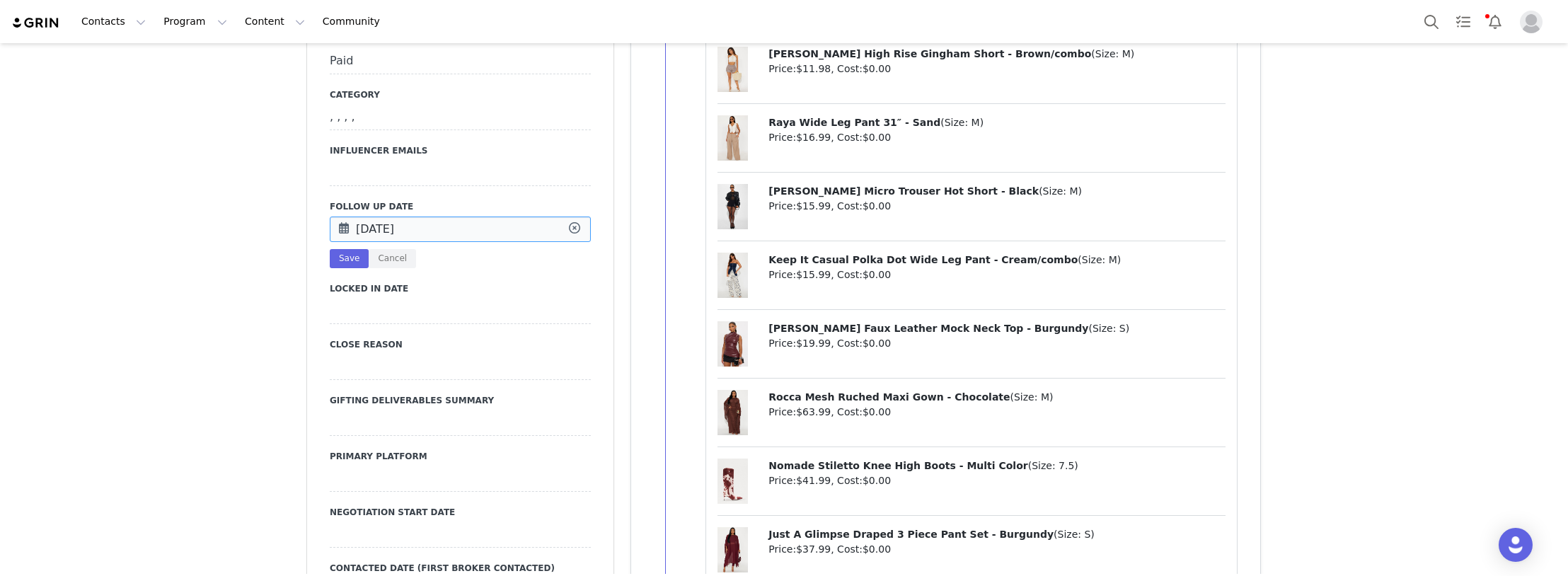
click at [378, 217] on input "[DATE]" at bounding box center [460, 230] width 261 height 26
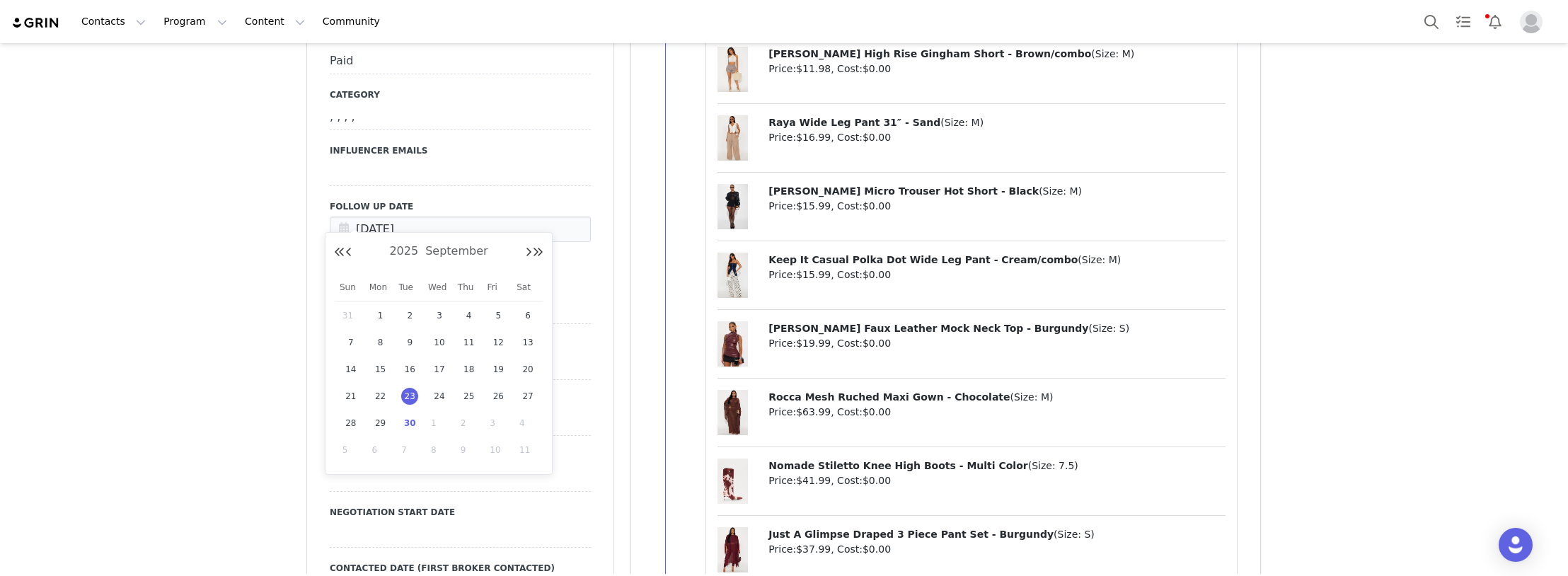
click at [411, 420] on span "30" at bounding box center [409, 423] width 17 height 17
type input "[DATE]"
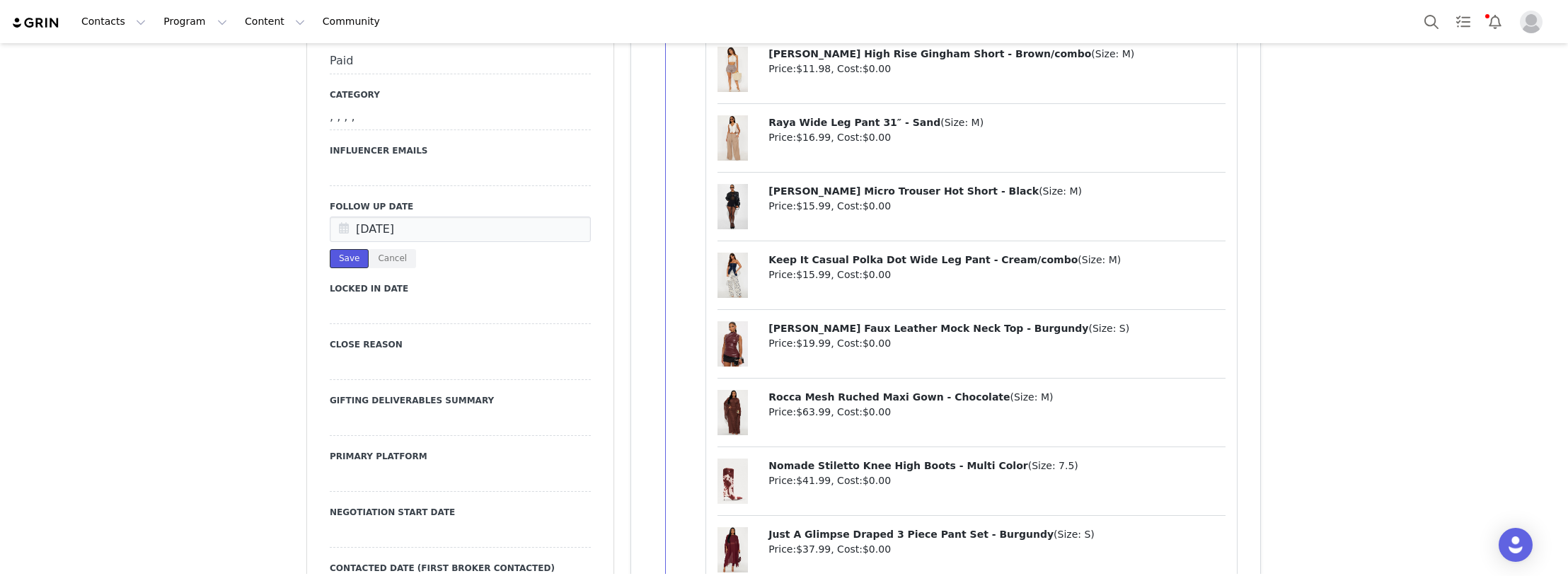
click at [330, 249] on button "Save" at bounding box center [349, 258] width 39 height 19
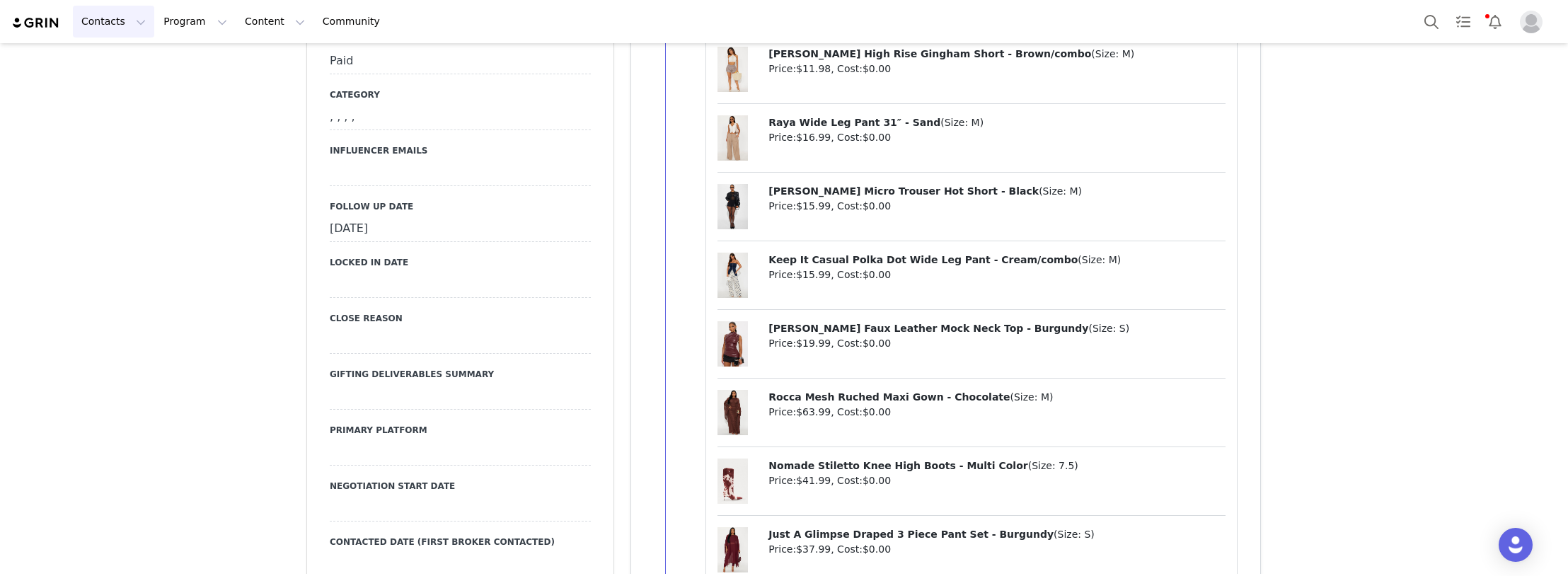
click at [97, 20] on button "Contacts Contacts" at bounding box center [113, 22] width 82 height 32
click at [137, 65] on div "Creators" at bounding box center [129, 63] width 94 height 15
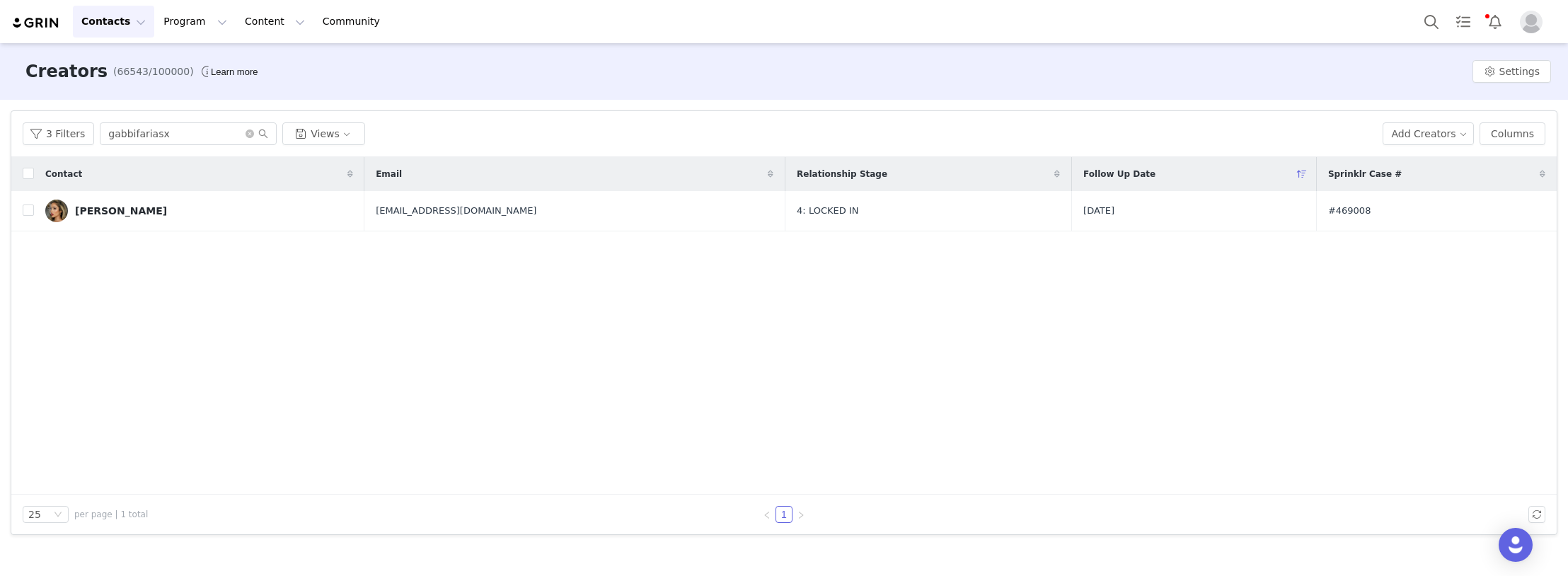
click at [236, 344] on div "Contact Email Relationship Stage Follow Up Date Sprinklr Case # [PERSON_NAME] […" at bounding box center [784, 326] width 1546 height 338
click at [207, 370] on div "Contact Email Relationship Stage Follow Up Date Sprinklr Case # [PERSON_NAME] […" at bounding box center [784, 326] width 1546 height 338
click at [435, 322] on div "Contact Email Relationship Stage Follow Up Date Sprinklr Case # [PERSON_NAME] […" at bounding box center [784, 326] width 1546 height 338
click at [157, 400] on div "Contact Email Relationship Stage Follow Up Date Sprinklr Case # [PERSON_NAME] […" at bounding box center [784, 326] width 1546 height 338
drag, startPoint x: 58, startPoint y: 133, endPoint x: 9, endPoint y: 133, distance: 49.0
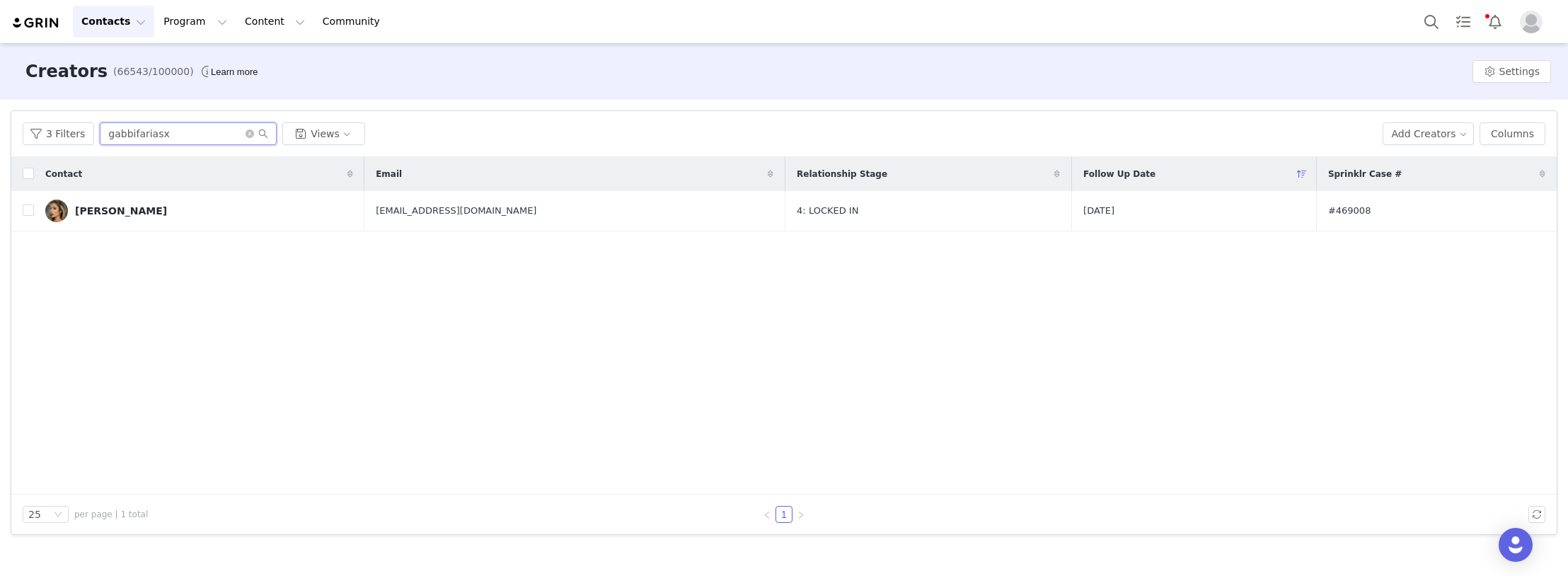
click at [9, 133] on div "Filters Filter Logic And Or Archived Select Owner Select [PERSON_NAME] Contact …" at bounding box center [784, 322] width 1568 height 446
paste input "Hi [PERSON_NAME]! Unfortunately we do not offer codes for our creator program. …"
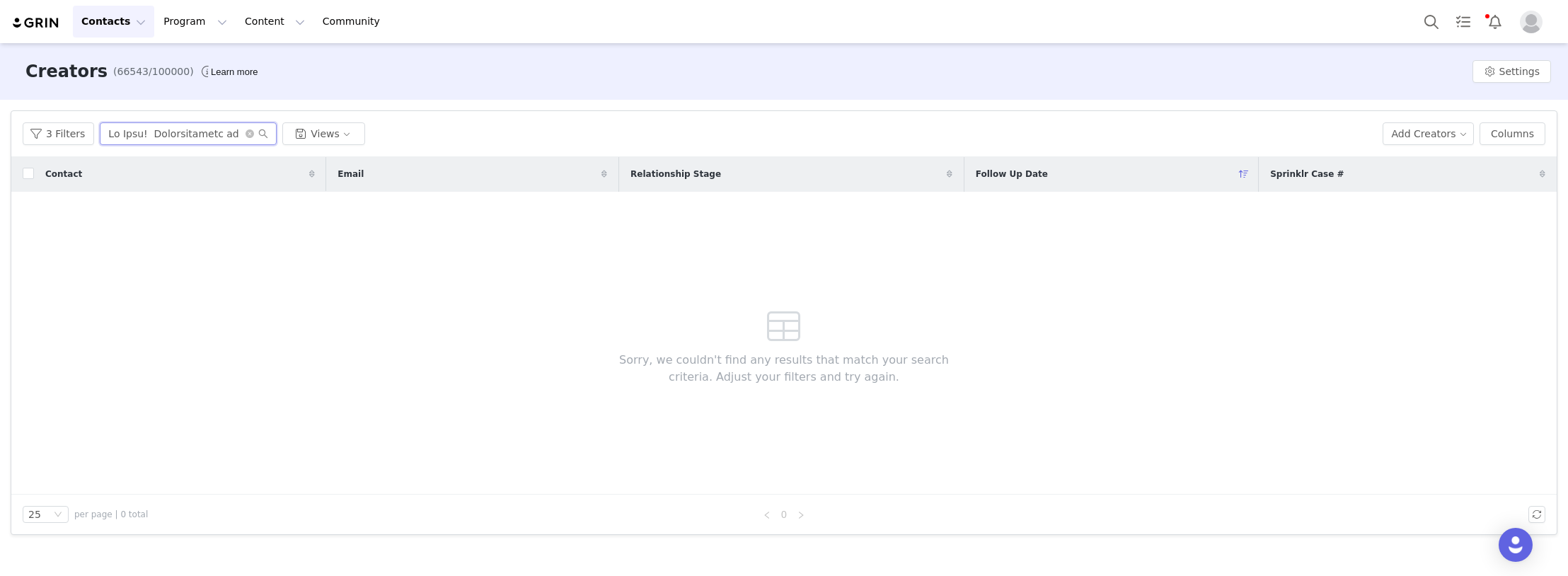
click at [203, 131] on input "text" at bounding box center [188, 134] width 177 height 22
paste input "lilykayres"
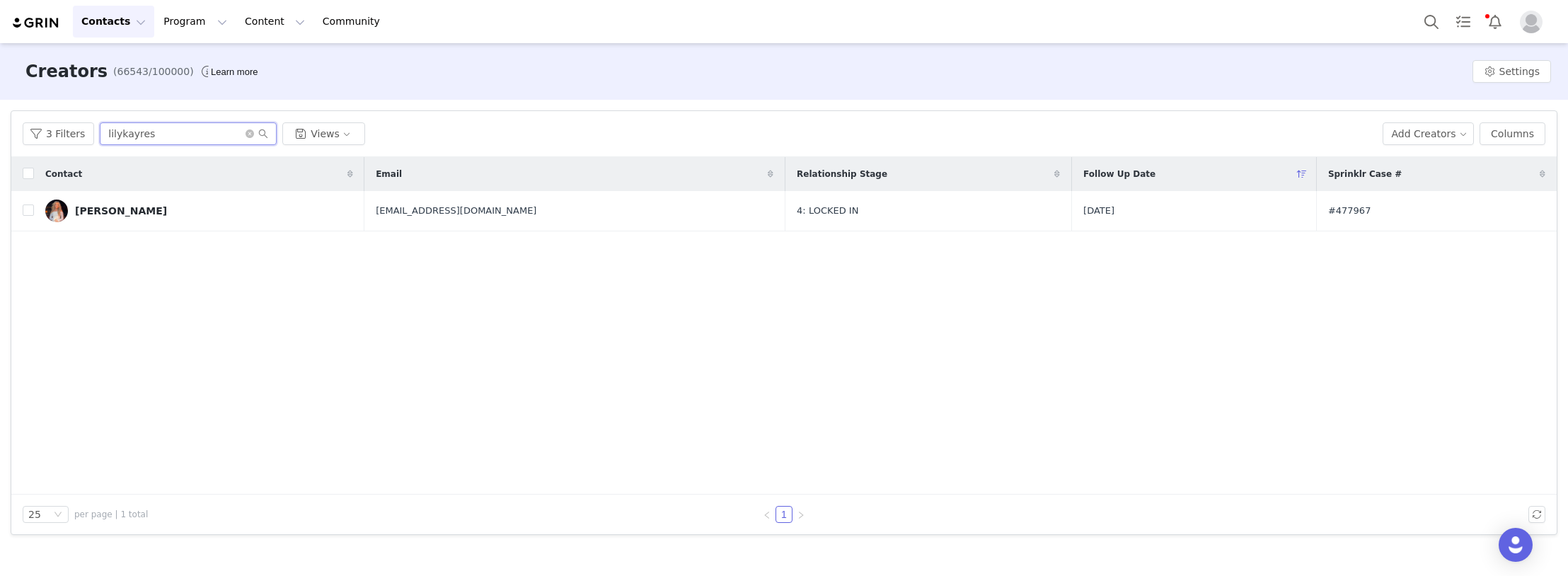
drag, startPoint x: 168, startPoint y: 141, endPoint x: 4, endPoint y: 141, distance: 164.0
click at [4, 140] on div "Filters Filter Logic And Or Archived Select Owner Select [PERSON_NAME] Contact …" at bounding box center [784, 322] width 1568 height 446
paste input "Raimirey"
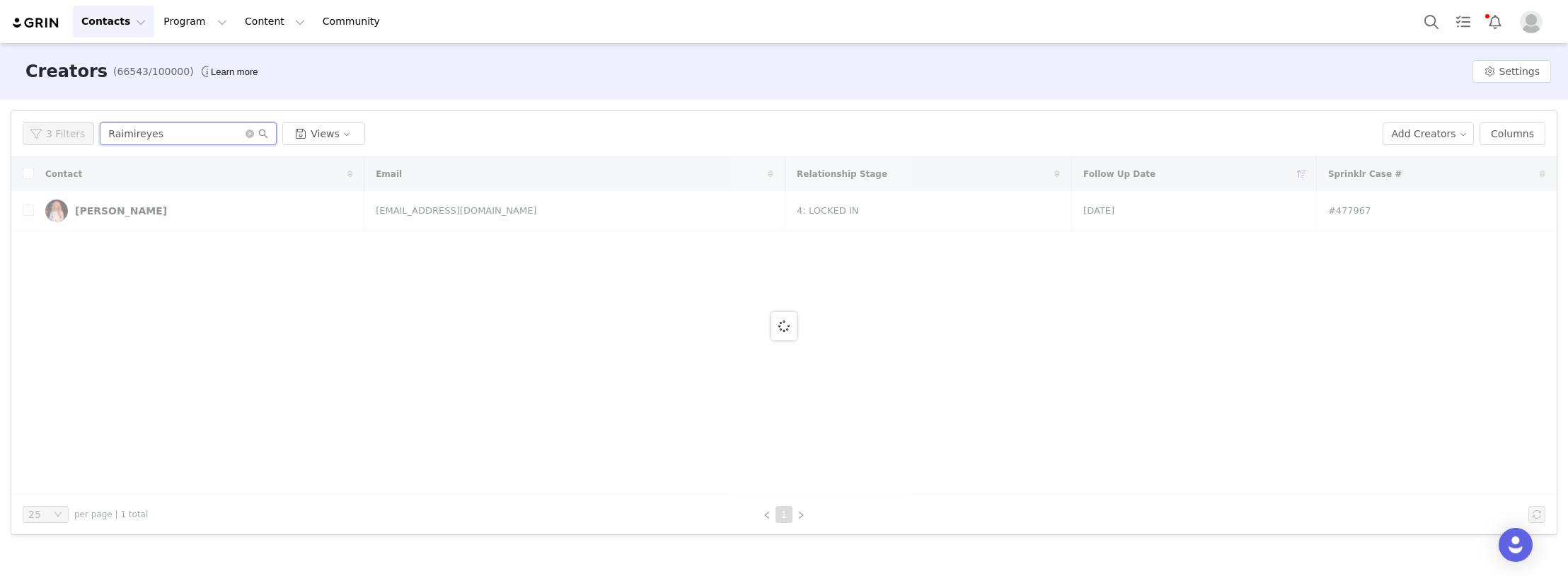
type input "Raimireyes"
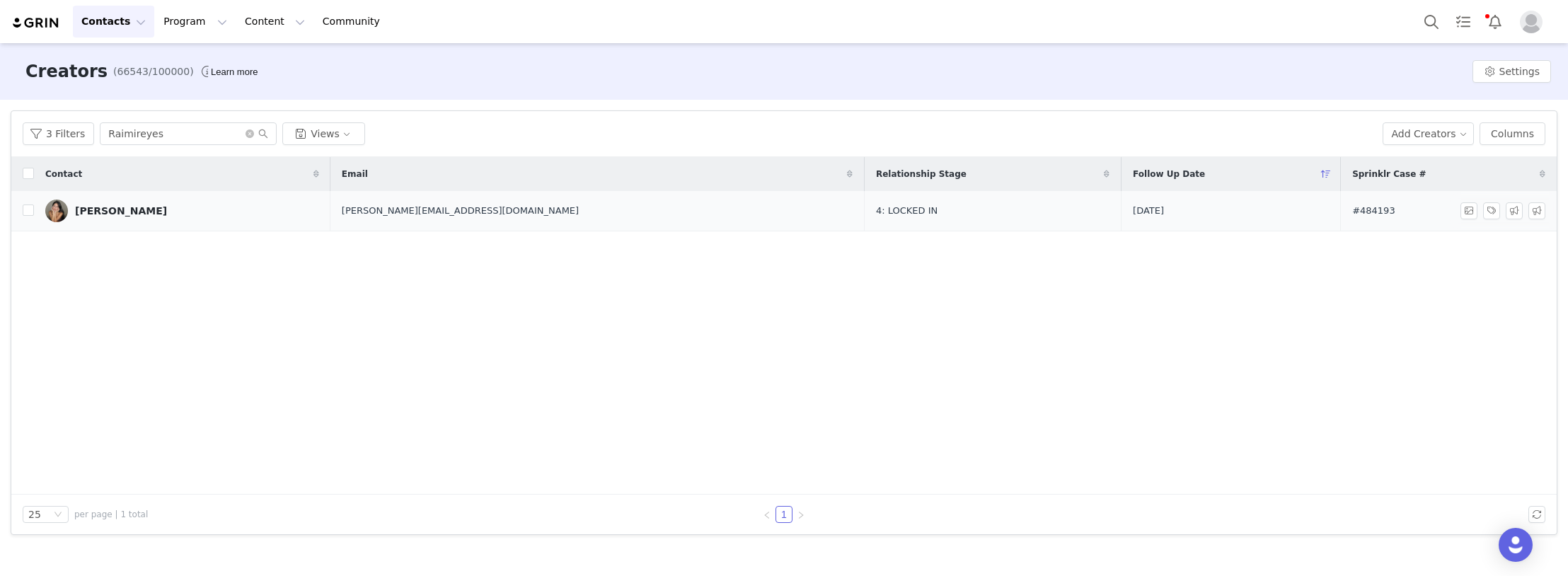
click at [163, 217] on link "[PERSON_NAME]" at bounding box center [181, 211] width 274 height 22
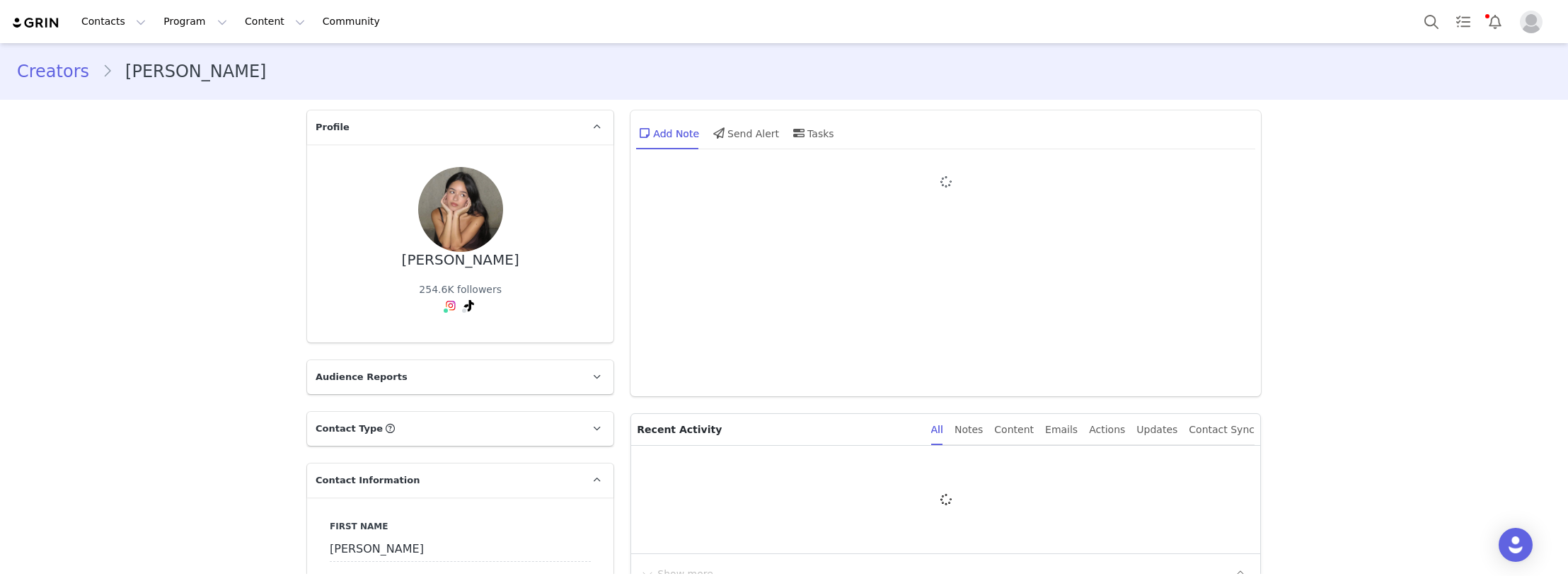
type input "+1 ([GEOGRAPHIC_DATA])"
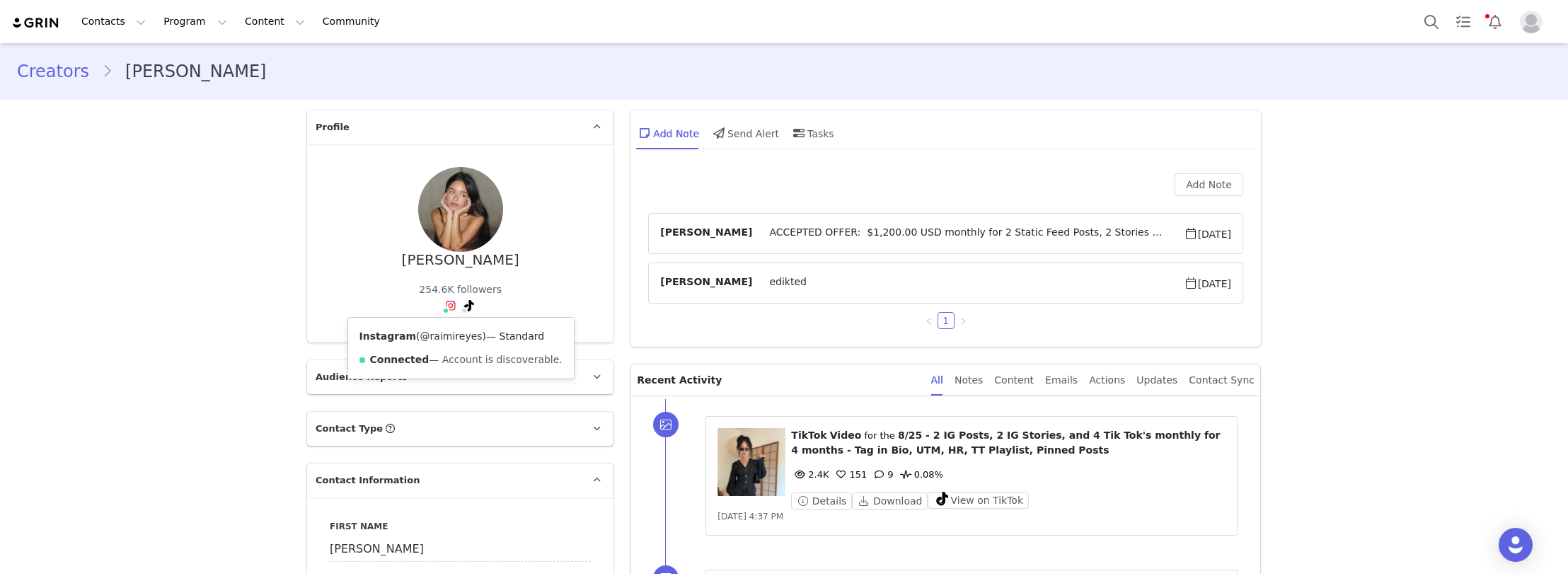
click at [436, 332] on link "@raimireyes" at bounding box center [451, 336] width 62 height 11
drag, startPoint x: 424, startPoint y: 335, endPoint x: 420, endPoint y: 323, distance: 12.6
click at [424, 335] on link "@raimireyes" at bounding box center [431, 336] width 62 height 11
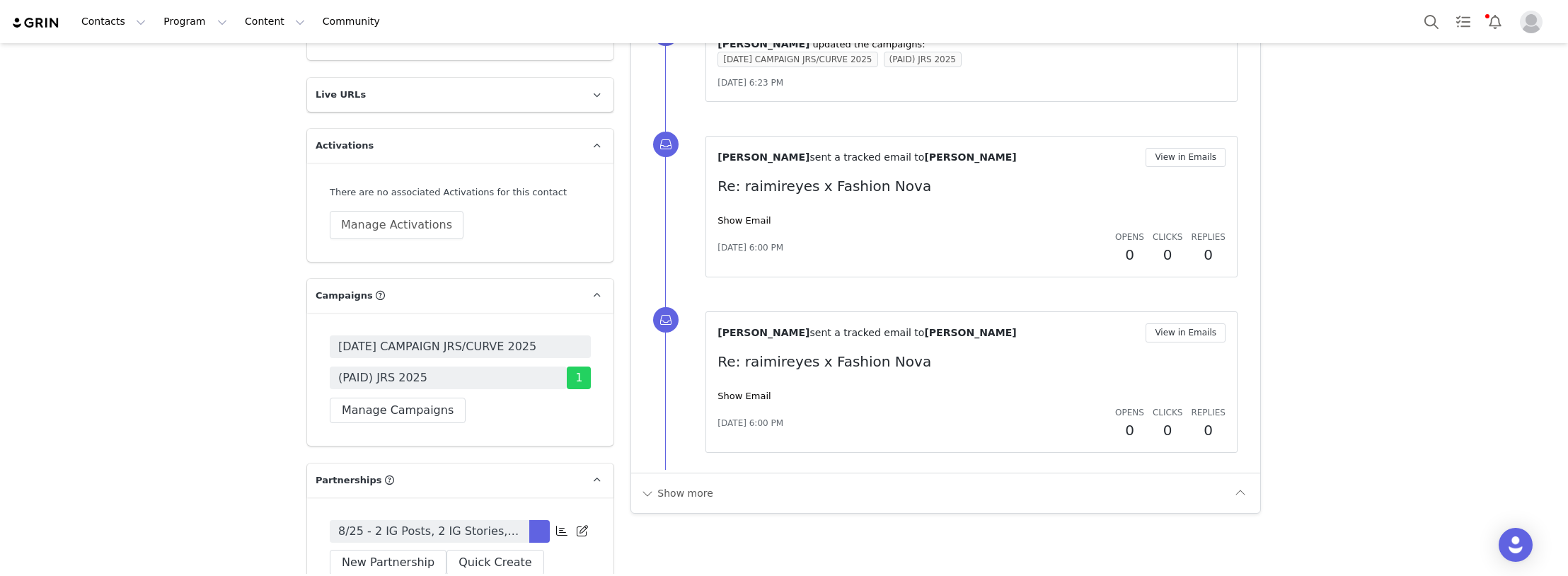
scroll to position [4246, 0]
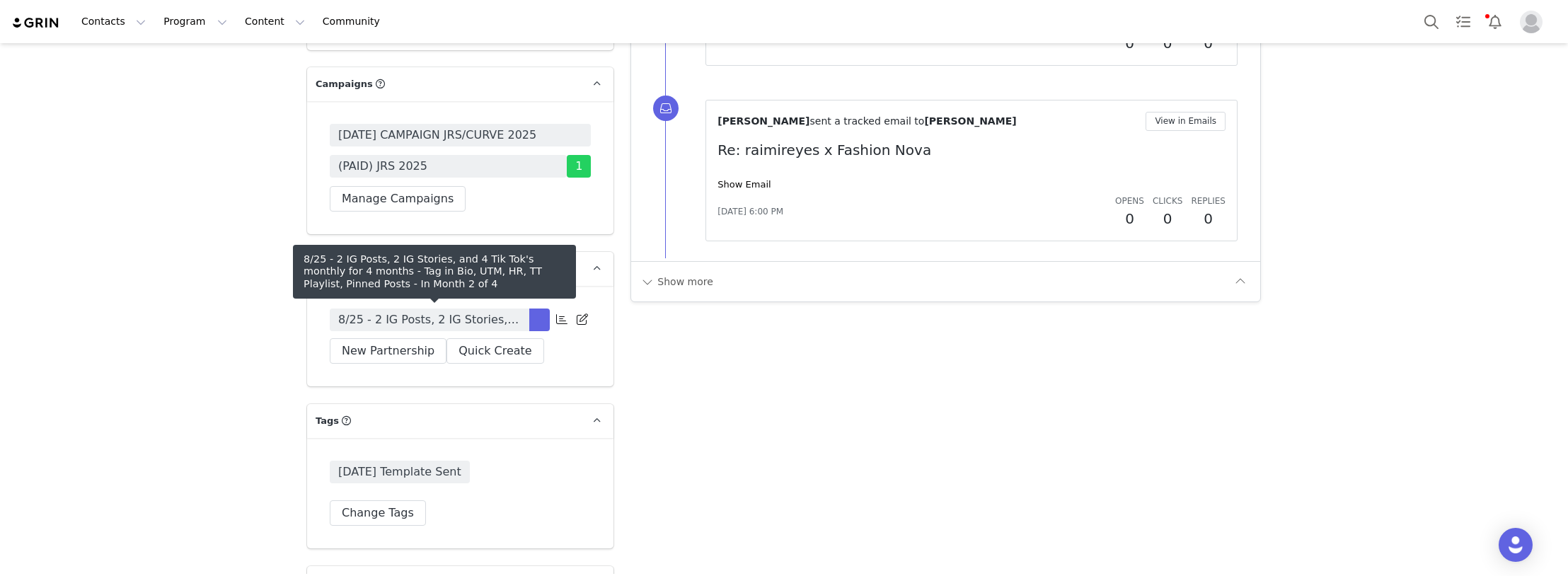
click at [408, 320] on span "8/25 - 2 IG Posts, 2 IG Stories, and 4 Tik Tok's monthly for 4 months - Tag in …" at bounding box center [429, 320] width 182 height 17
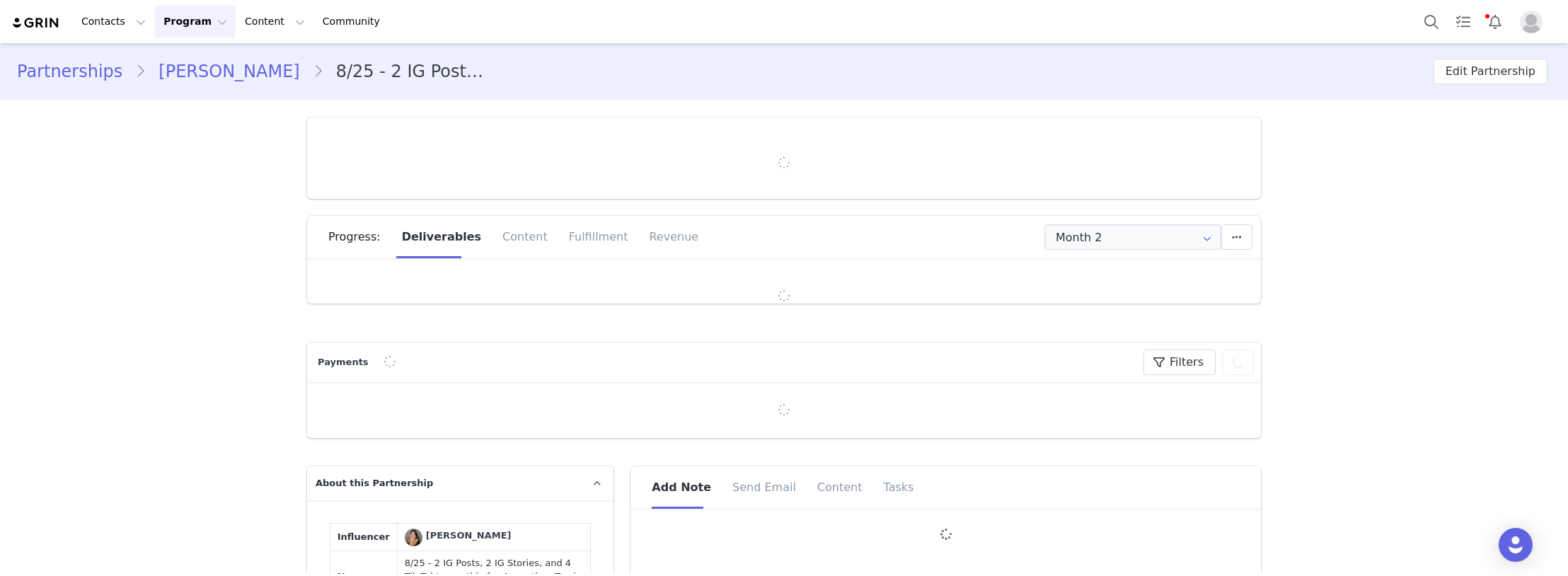
type input "+1 ([GEOGRAPHIC_DATA])"
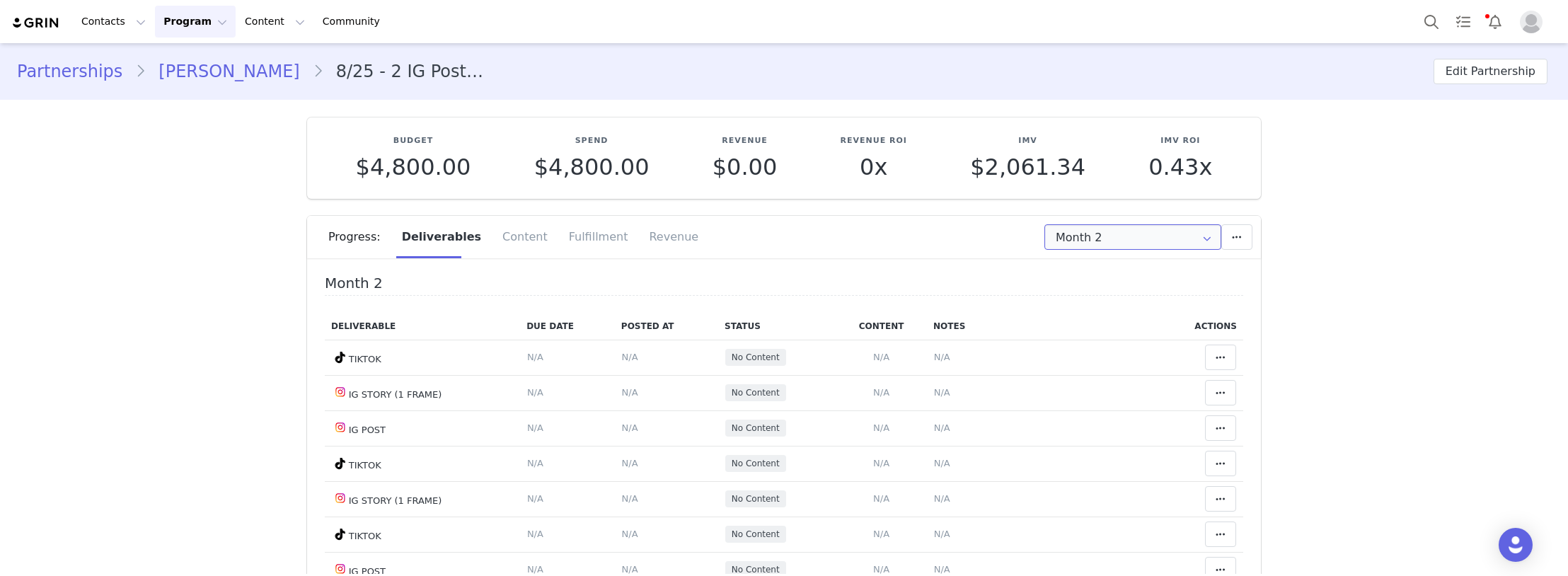
click at [1137, 234] on input "Month 2" at bounding box center [1133, 237] width 177 height 26
click at [1116, 368] on li "All Months" at bounding box center [1133, 371] width 186 height 24
type input "All"
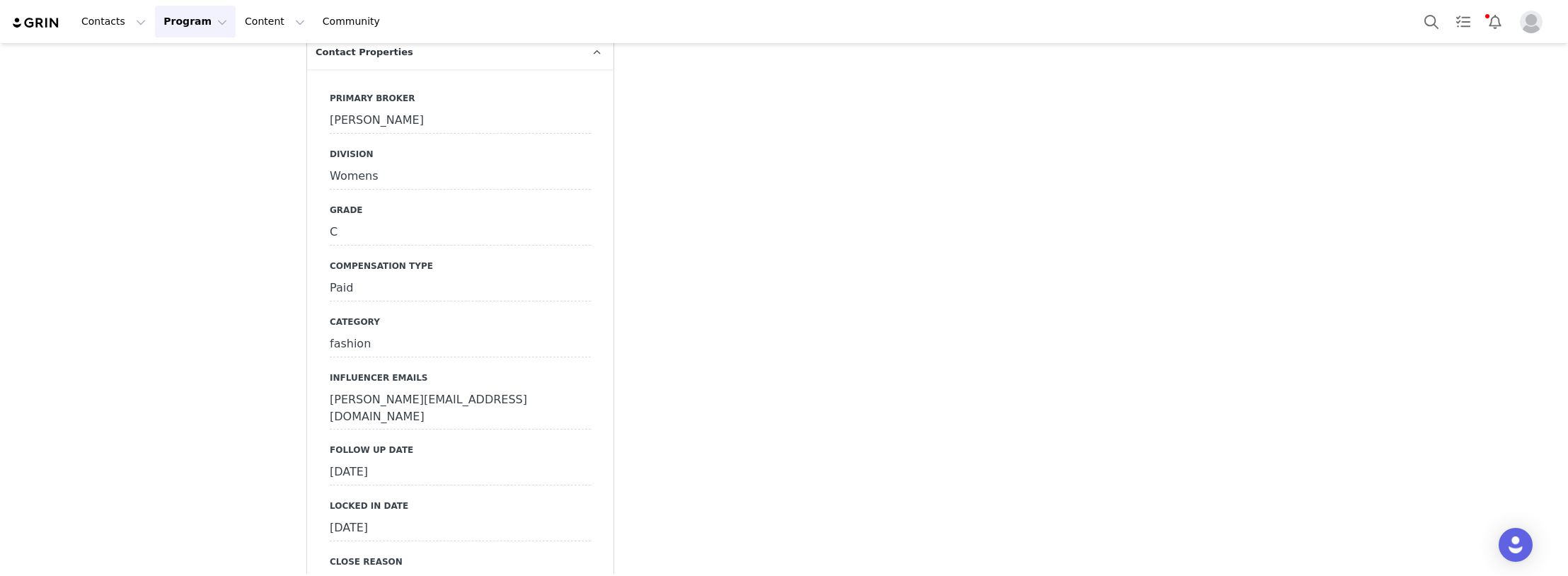
scroll to position [3397, 0]
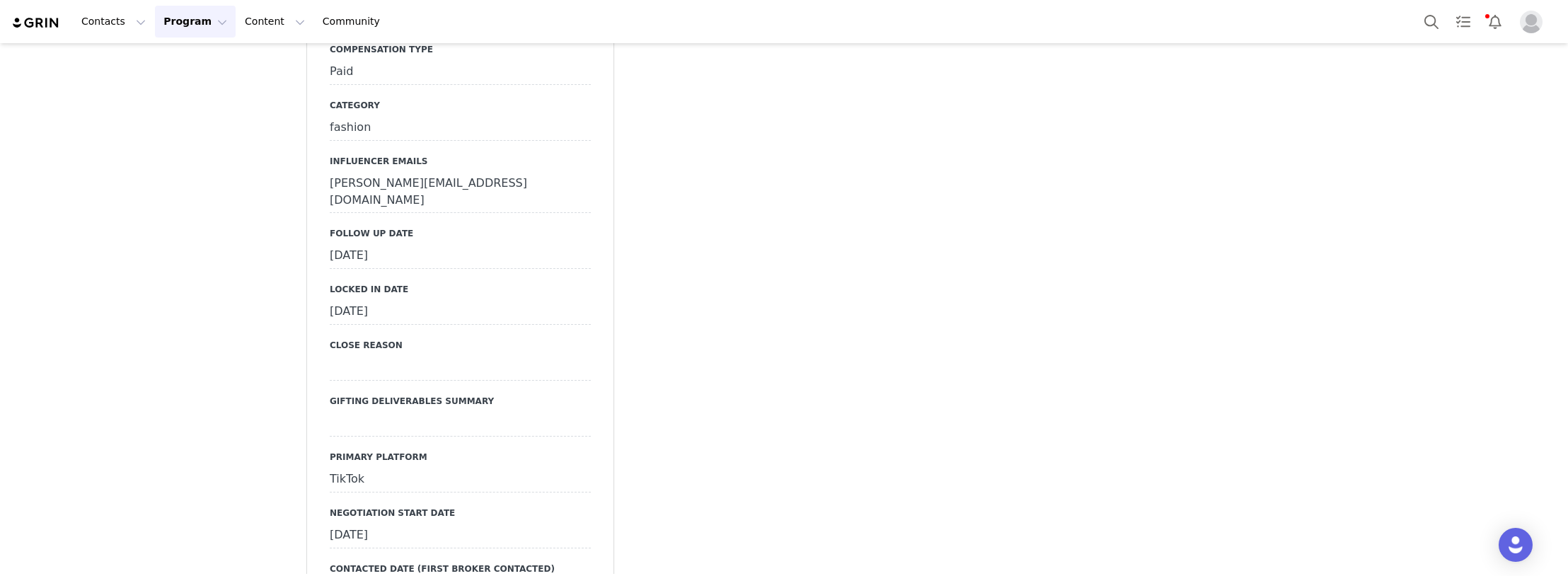
click at [354, 244] on div "[DATE]" at bounding box center [460, 256] width 261 height 26
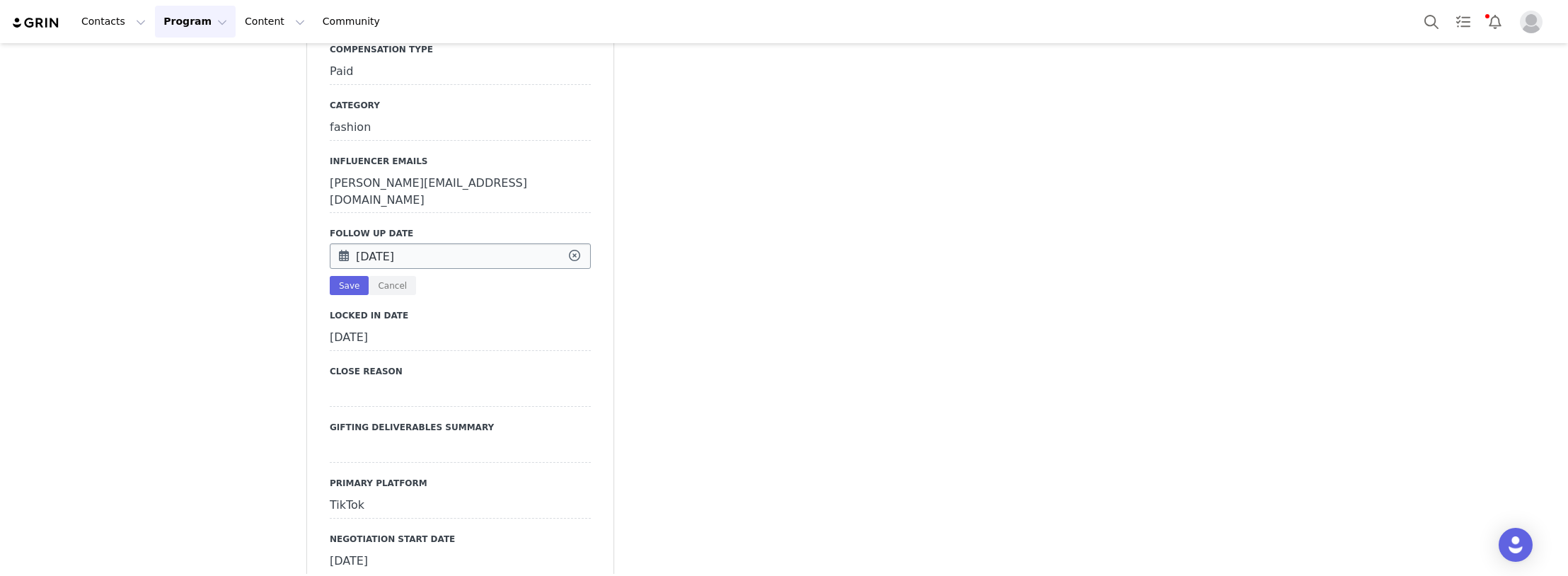
click at [371, 244] on input "[DATE]" at bounding box center [460, 256] width 261 height 26
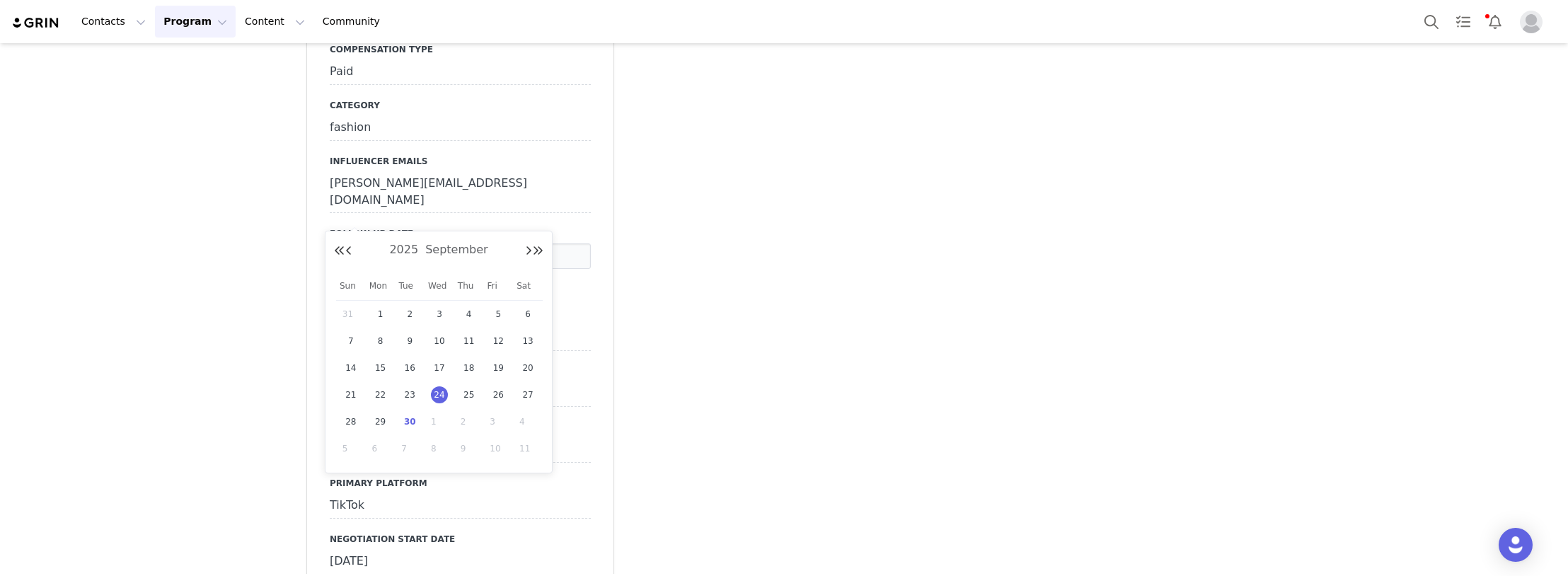
drag, startPoint x: 404, startPoint y: 419, endPoint x: 358, endPoint y: 328, distance: 102.0
click at [402, 417] on span "30" at bounding box center [409, 422] width 17 height 17
type input "[DATE]"
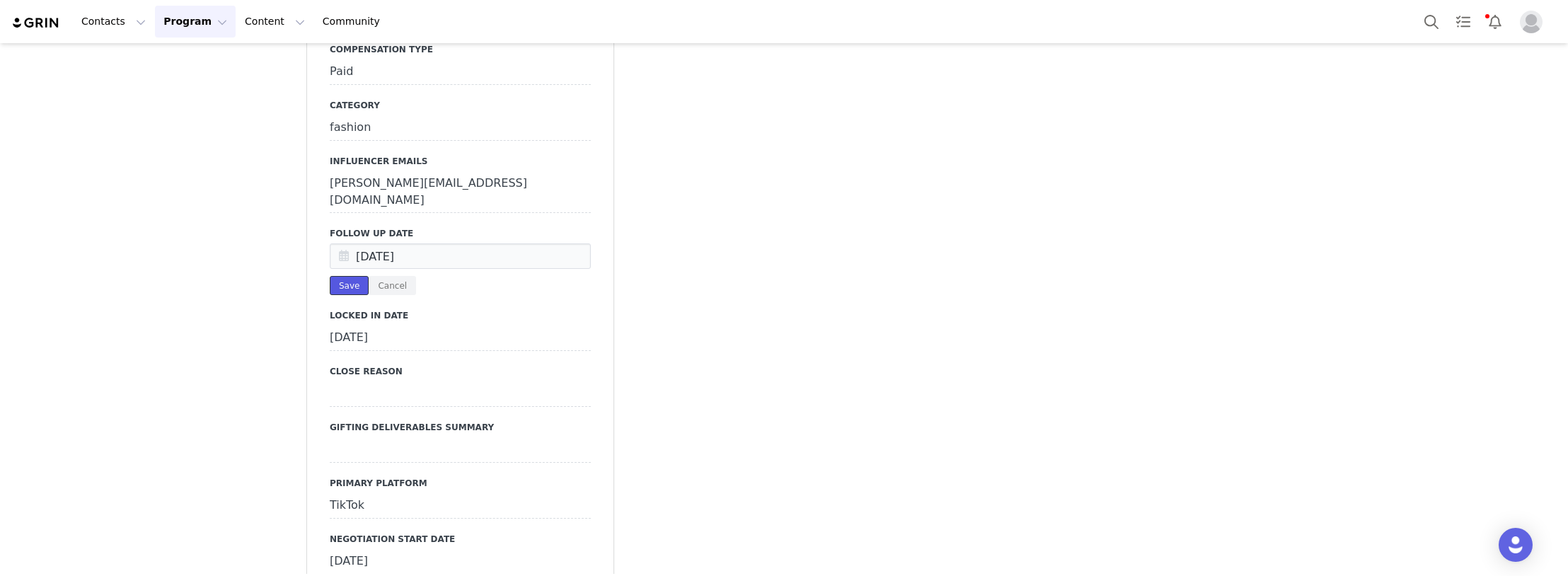
click at [333, 276] on button "Save" at bounding box center [349, 285] width 39 height 19
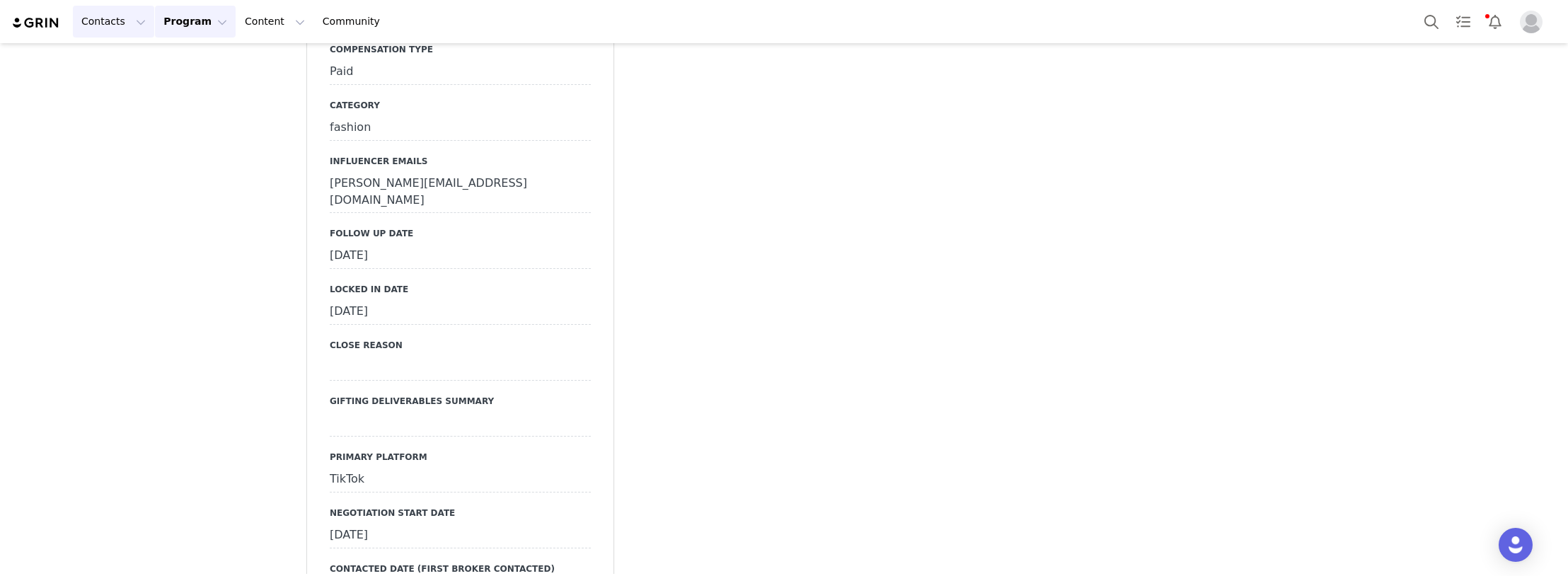
click at [106, 23] on button "Contacts Contacts" at bounding box center [113, 22] width 82 height 32
click at [120, 62] on p "Creators" at bounding box center [106, 63] width 43 height 15
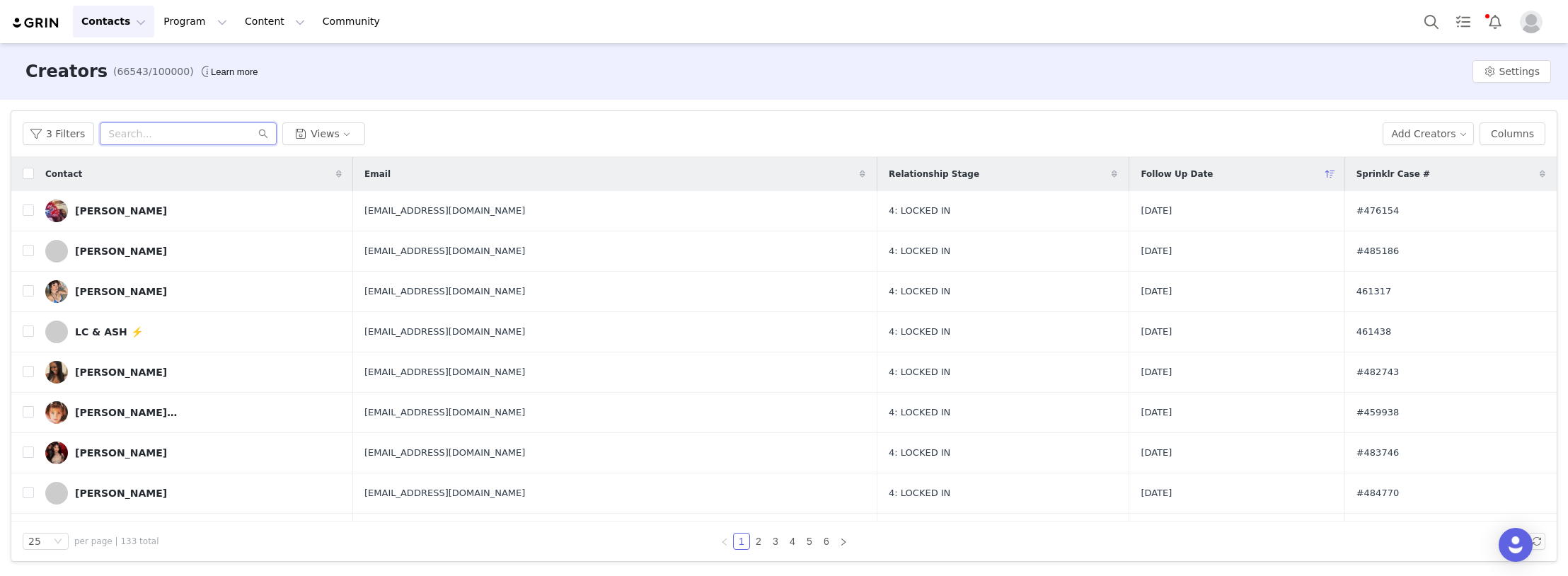
paste input "whoislilahgibney"
click at [169, 131] on input "text" at bounding box center [188, 134] width 177 height 22
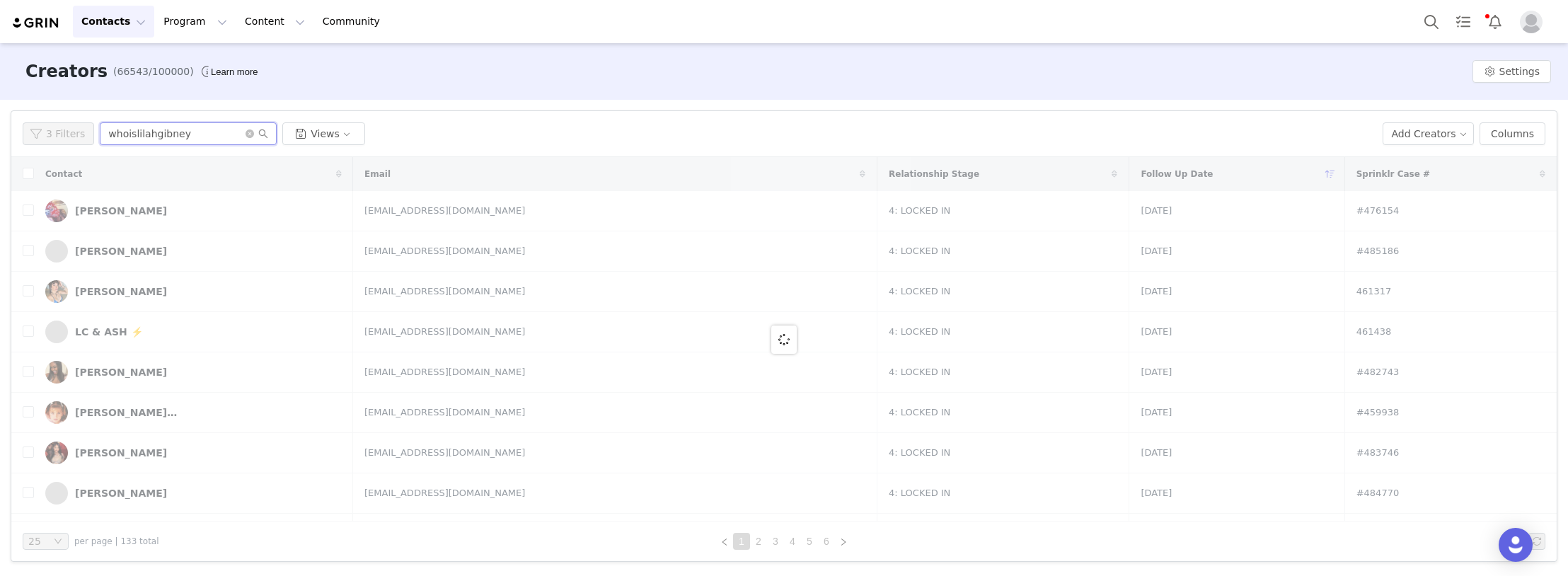
type input "whoislilahgibney"
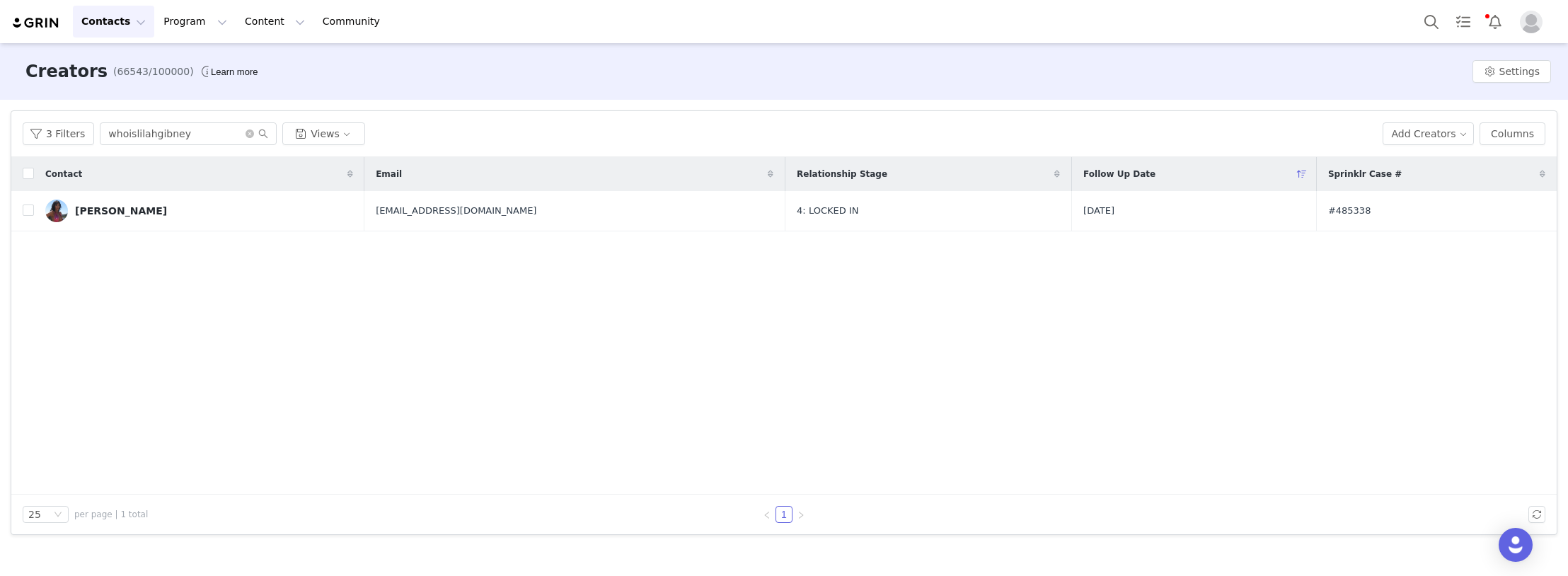
drag, startPoint x: 144, startPoint y: 208, endPoint x: 157, endPoint y: 211, distance: 13.3
click at [144, 208] on link "[PERSON_NAME]" at bounding box center [199, 211] width 307 height 22
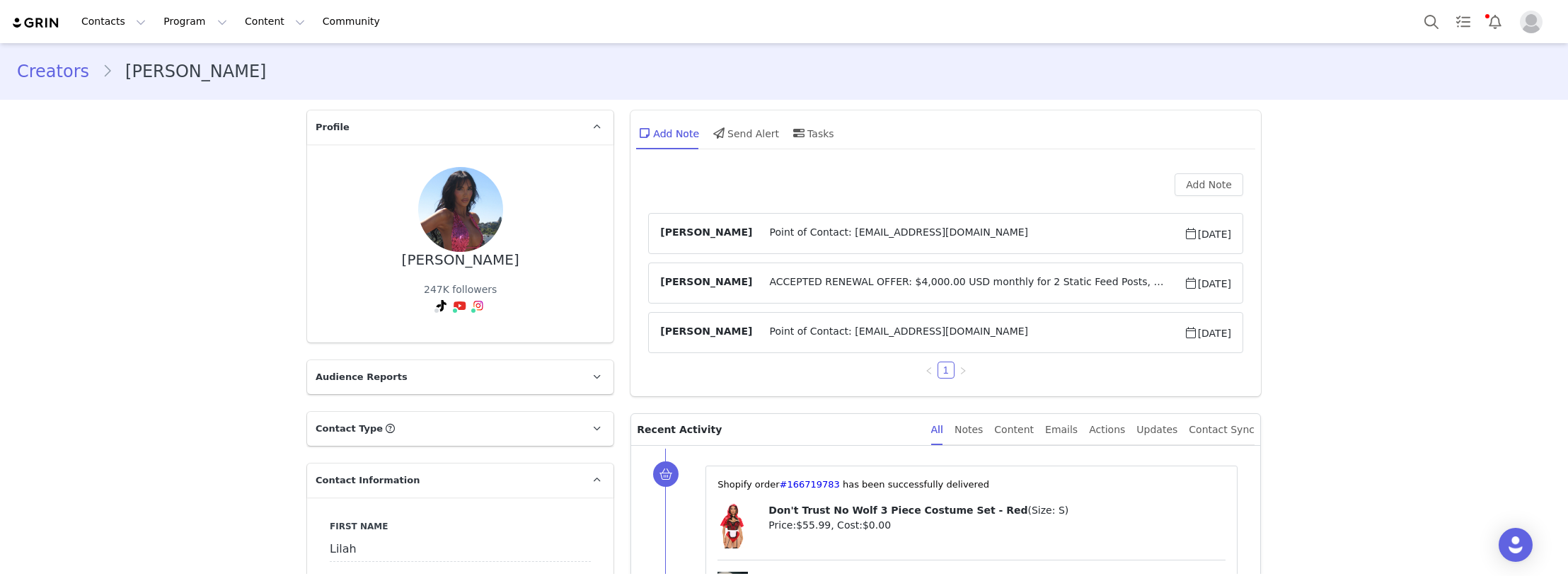
click at [465, 334] on link "@whoislilahgibney" at bounding box center [489, 336] width 93 height 11
click at [406, 334] on link "@gibneylilah" at bounding box center [405, 336] width 64 height 11
drag, startPoint x: 207, startPoint y: 429, endPoint x: 231, endPoint y: 419, distance: 26.0
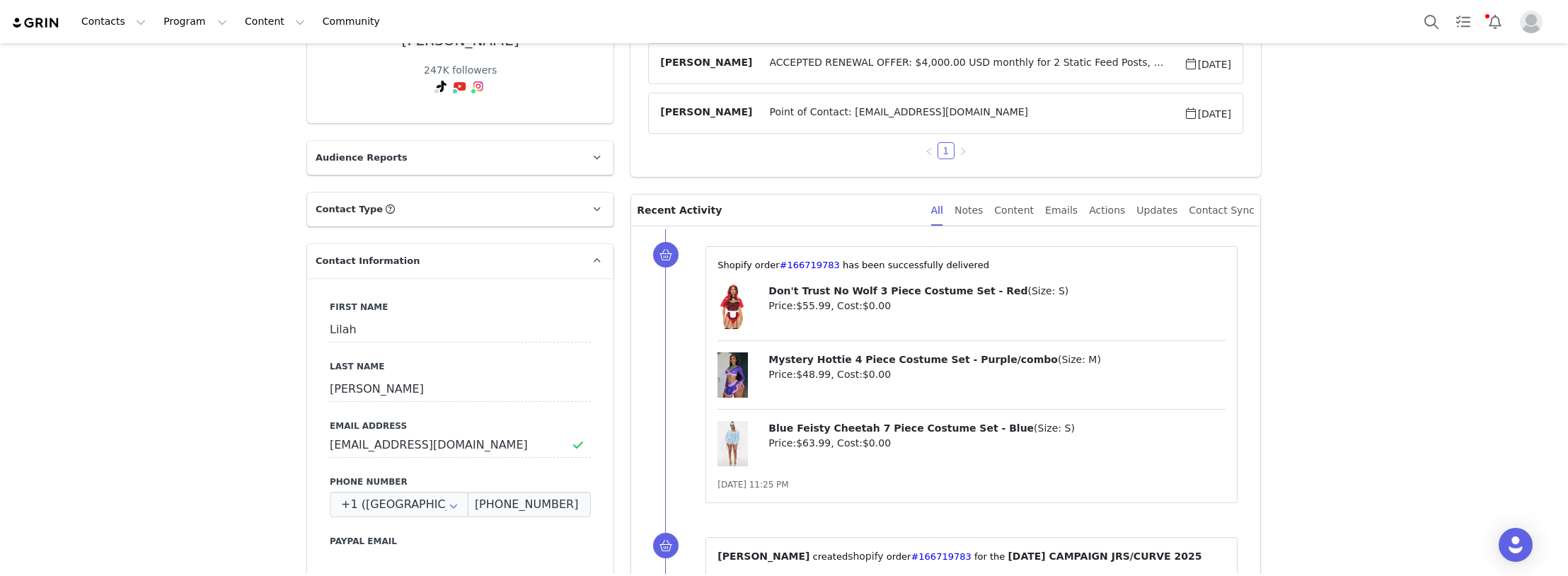
scroll to position [566, 0]
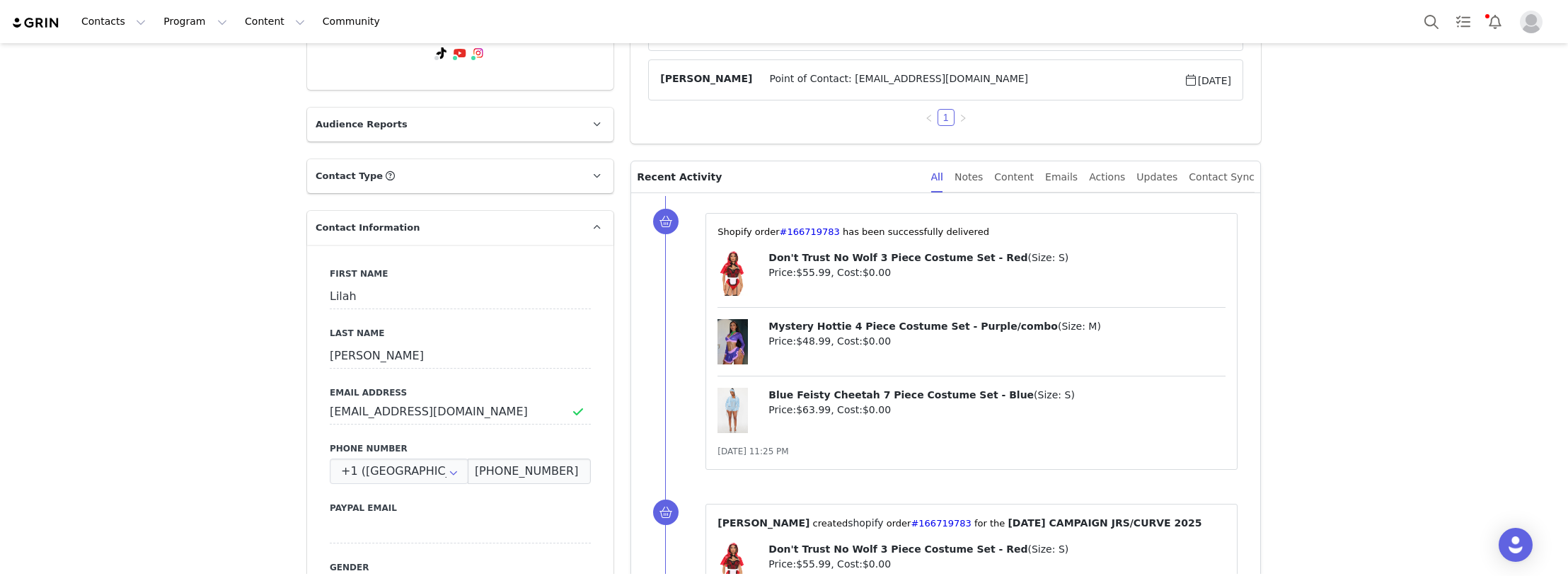
scroll to position [0, 0]
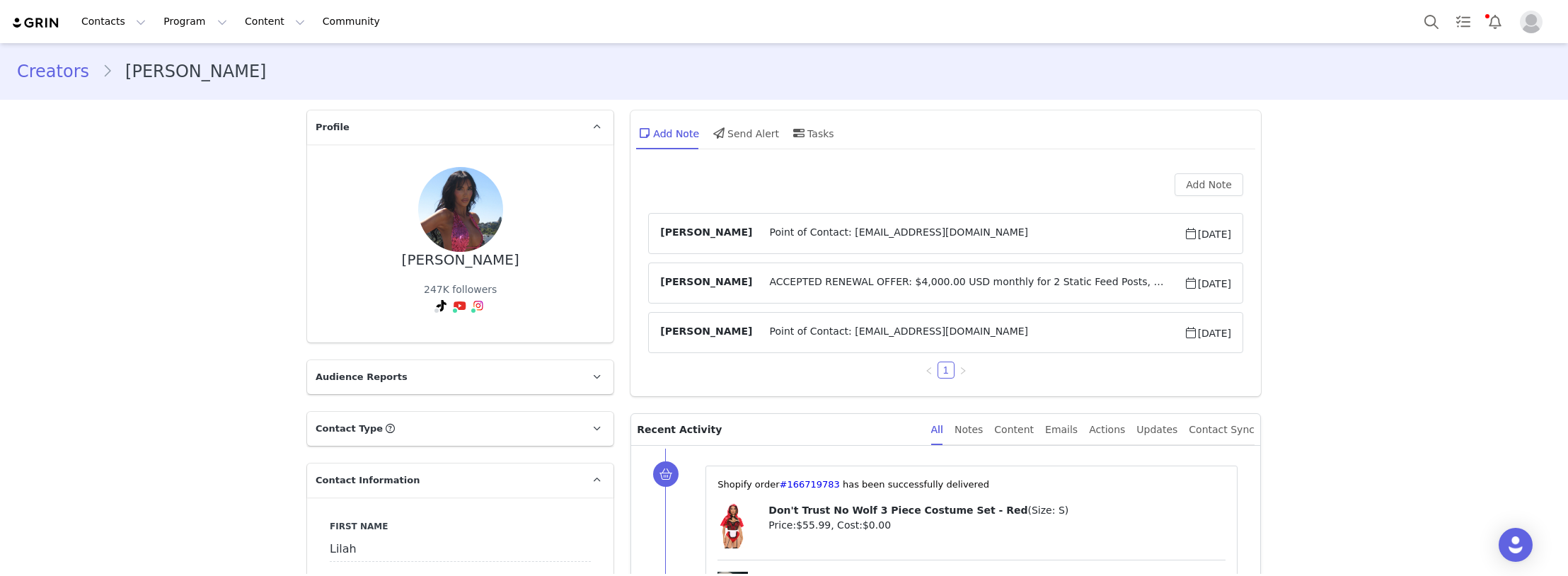
drag, startPoint x: 182, startPoint y: 292, endPoint x: 208, endPoint y: 278, distance: 29.5
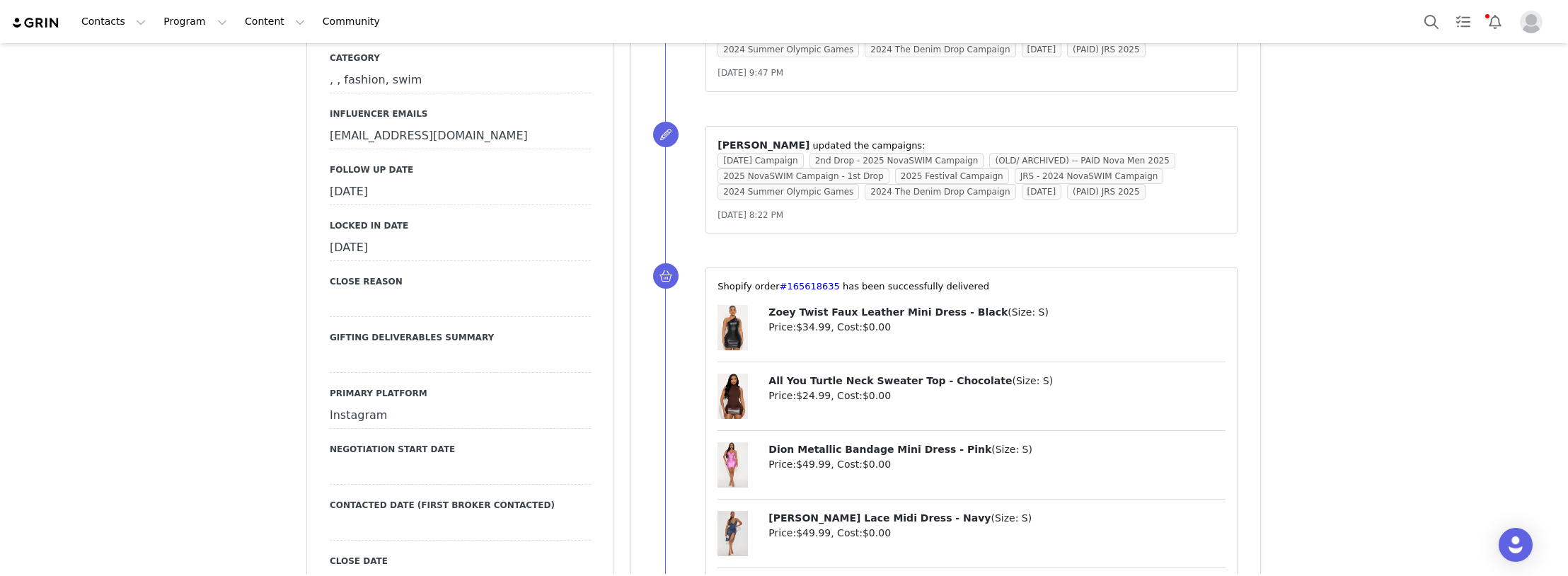
scroll to position [1486, 0]
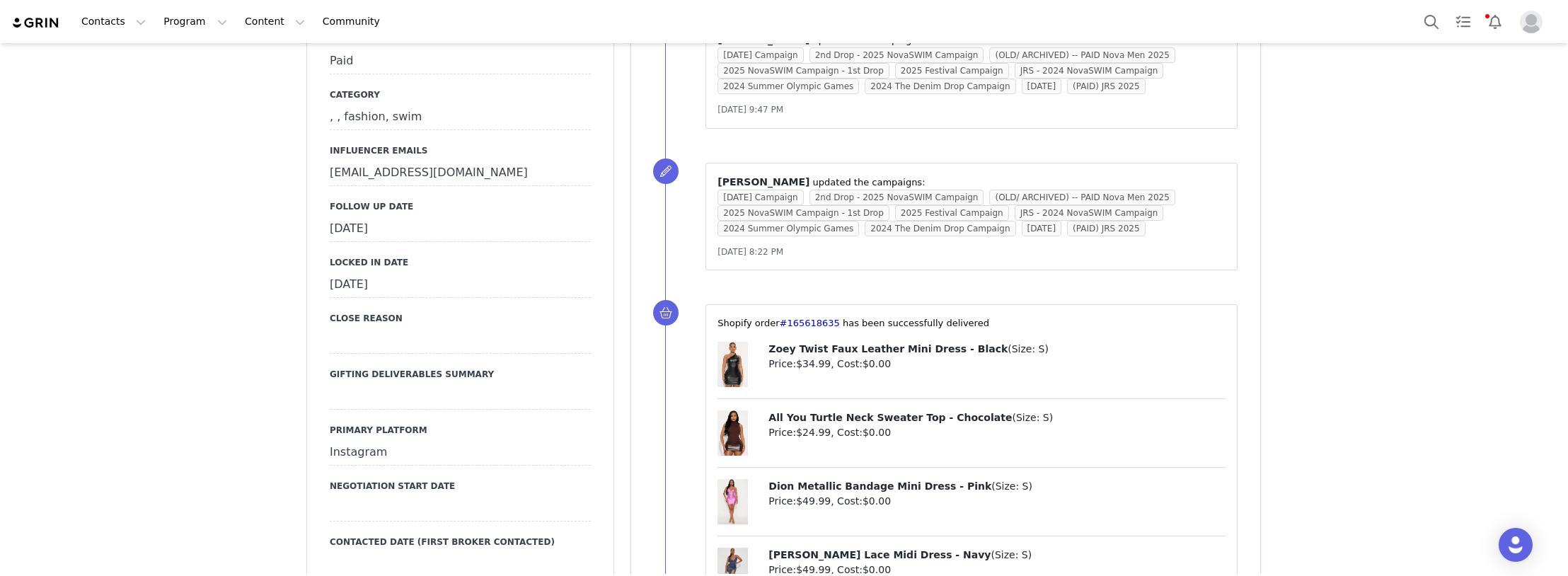
click at [367, 217] on div "[DATE]" at bounding box center [460, 230] width 261 height 26
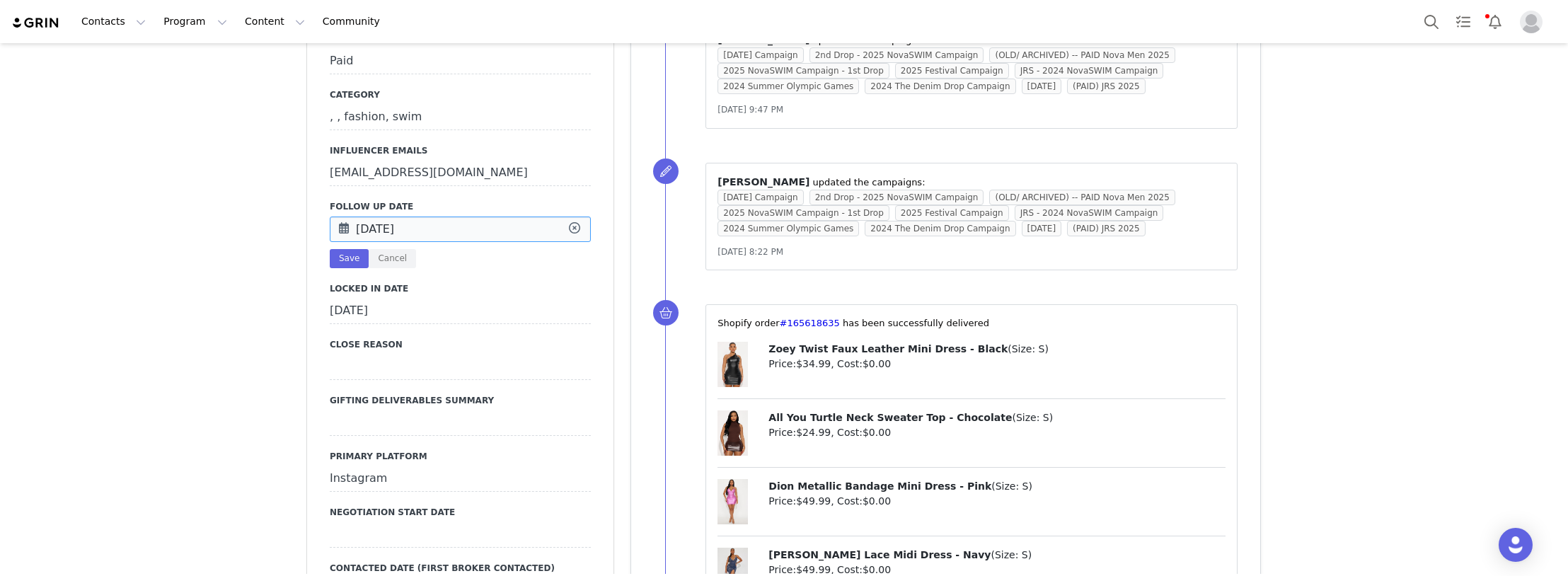
click at [367, 217] on input "[DATE]" at bounding box center [460, 230] width 261 height 26
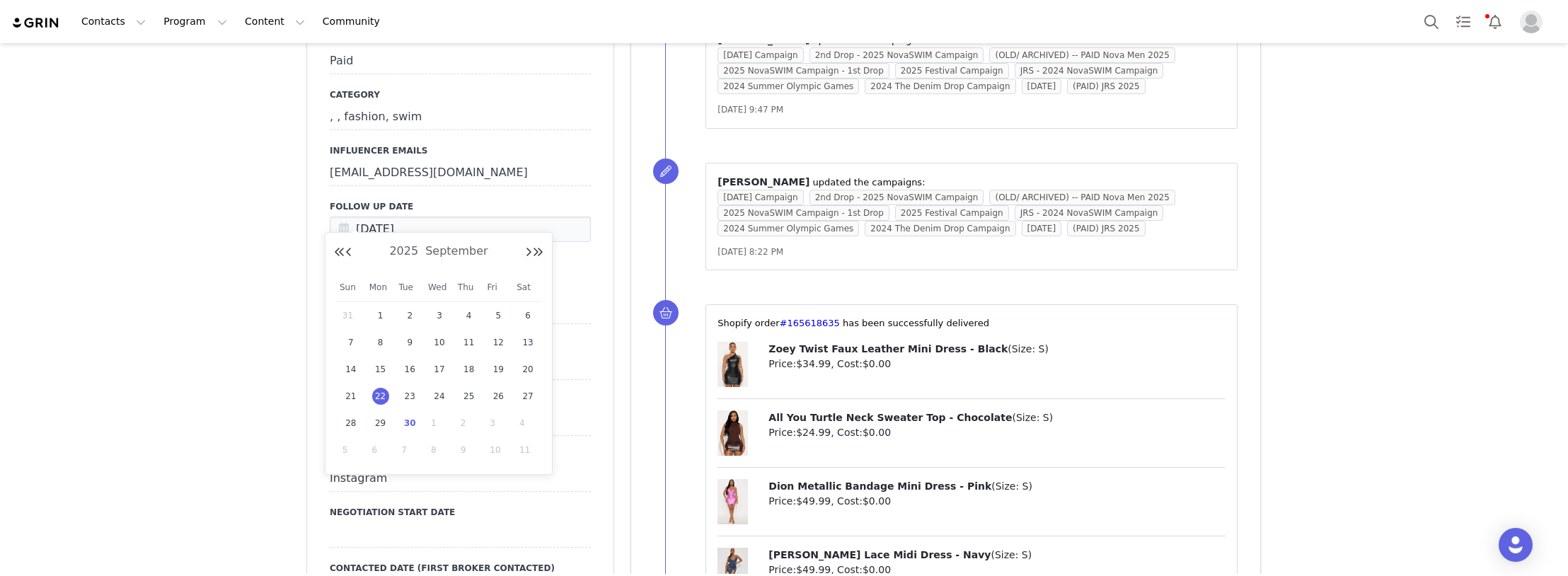
click at [408, 422] on span "30" at bounding box center [409, 423] width 17 height 17
type input "[DATE]"
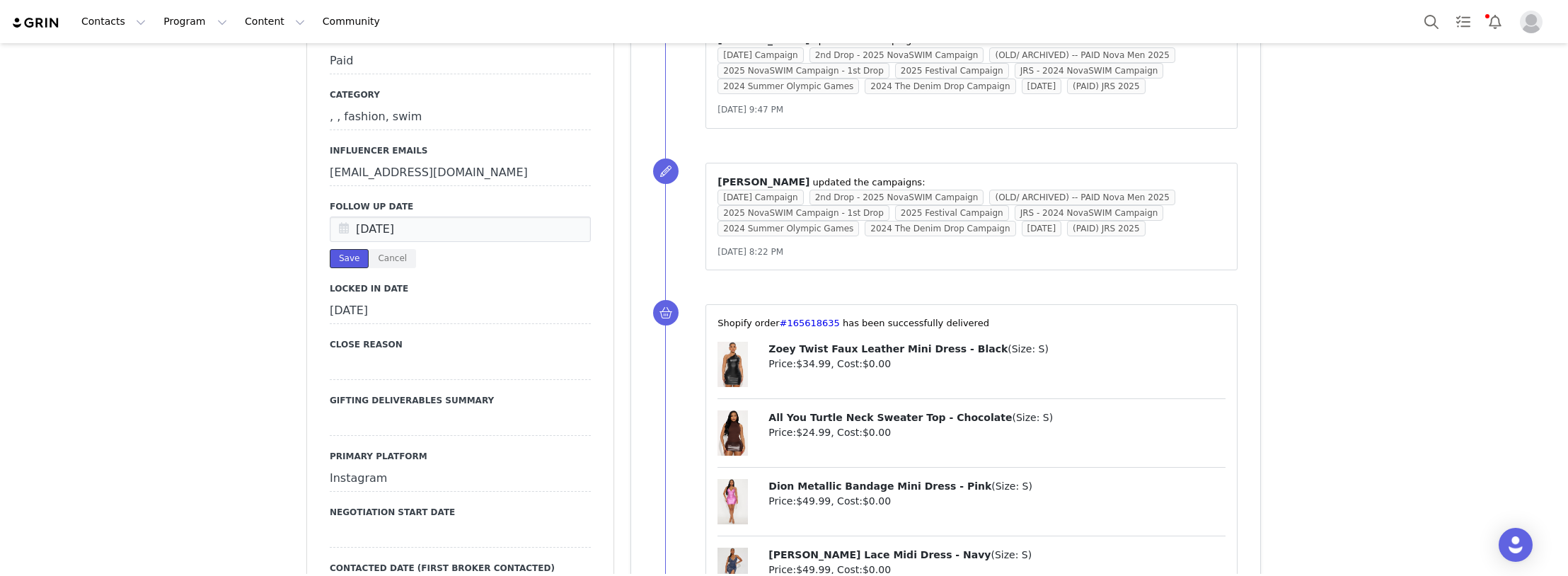
click at [334, 249] on button "Save" at bounding box center [349, 258] width 39 height 19
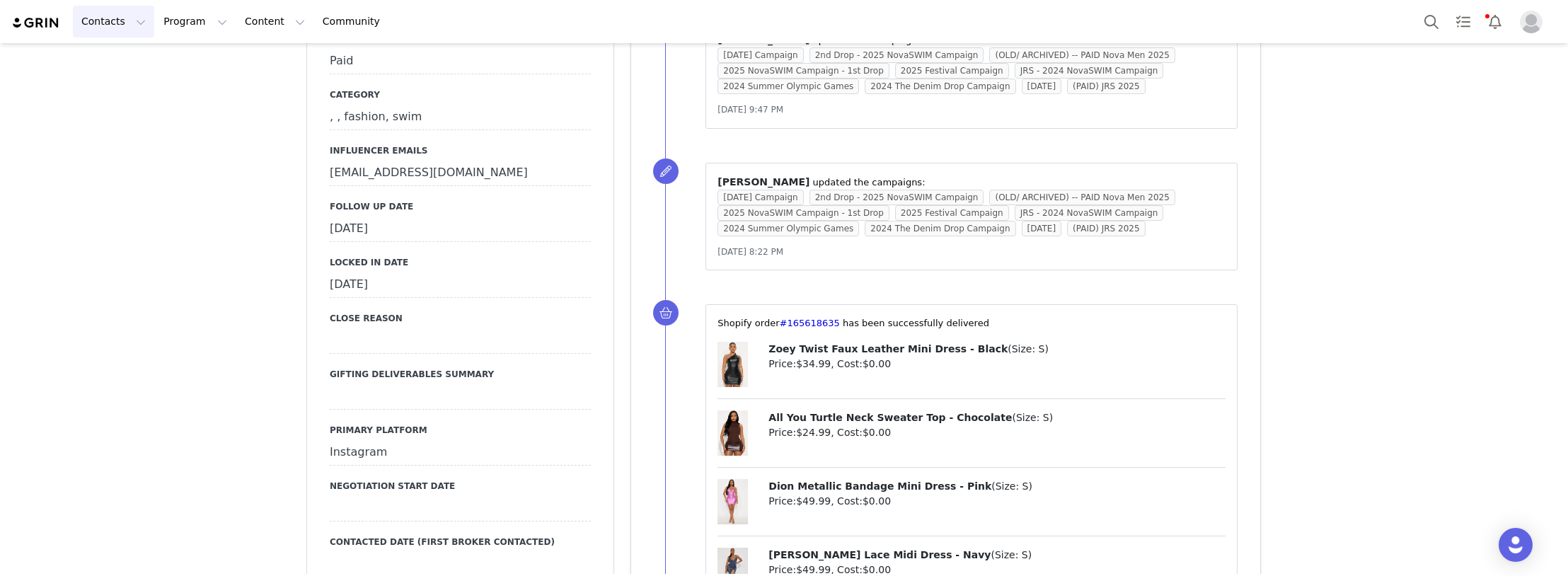
click at [93, 26] on button "Contacts Contacts" at bounding box center [113, 22] width 82 height 32
click at [127, 68] on div "Creators" at bounding box center [129, 63] width 94 height 15
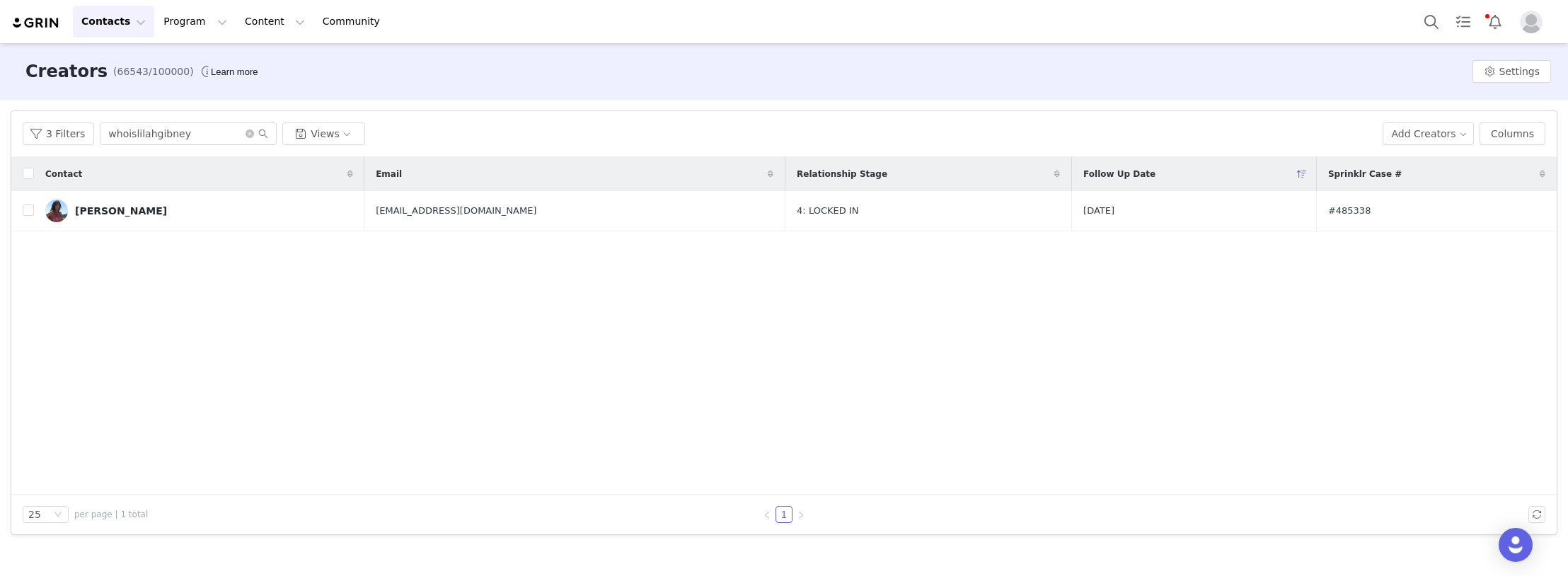
drag, startPoint x: 151, startPoint y: 382, endPoint x: 151, endPoint y: 238, distance: 144.0
click at [151, 374] on div "Contact Email Relationship Stage Follow Up Date Sprinklr Case # [PERSON_NAME] […" at bounding box center [784, 326] width 1546 height 338
click at [145, 374] on div "Contact Email Relationship Stage Follow Up Date Sprinklr Case # [PERSON_NAME] […" at bounding box center [784, 326] width 1546 height 338
paste input "eilynmrr21"
drag, startPoint x: 187, startPoint y: 133, endPoint x: 32, endPoint y: 134, distance: 155.0
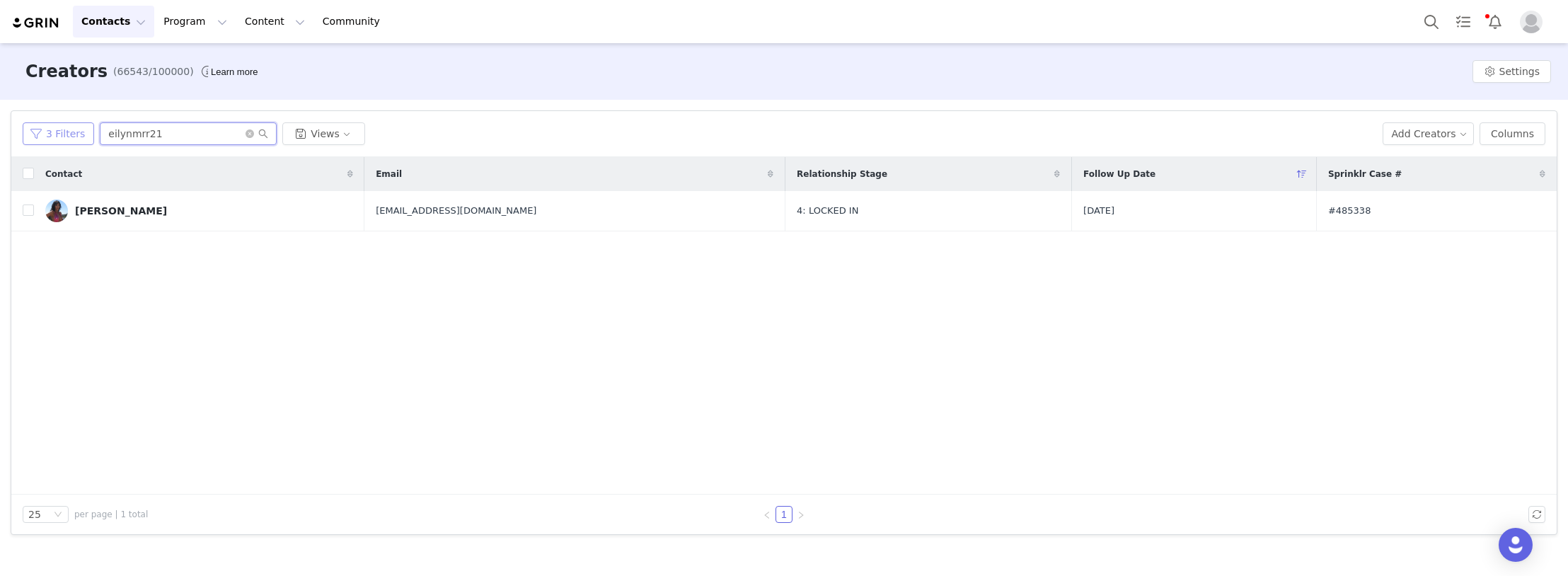
click at [1, 128] on div "Filters Filter Logic And Or Archived Select Owner Select [PERSON_NAME] Contact …" at bounding box center [784, 322] width 1568 height 446
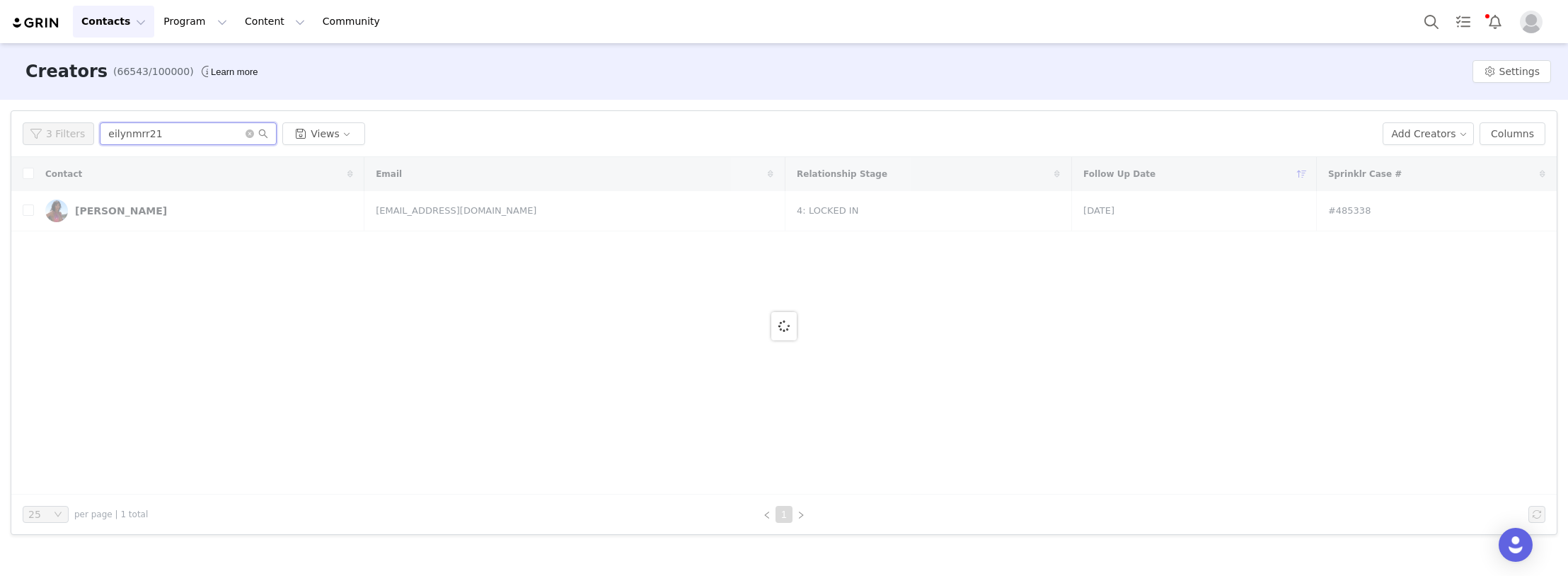
type input "eilynmrr21"
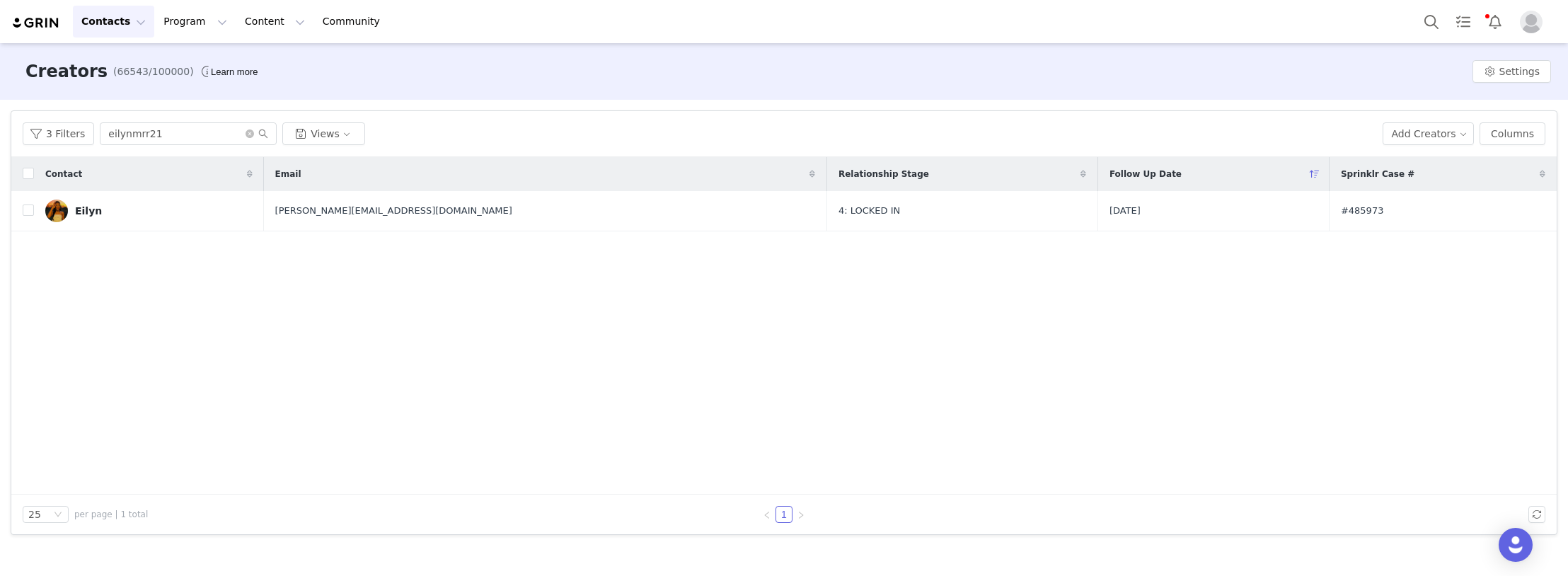
drag, startPoint x: 145, startPoint y: 212, endPoint x: 664, endPoint y: 14, distance: 555.5
click at [145, 212] on link "Eilyn" at bounding box center [148, 211] width 207 height 22
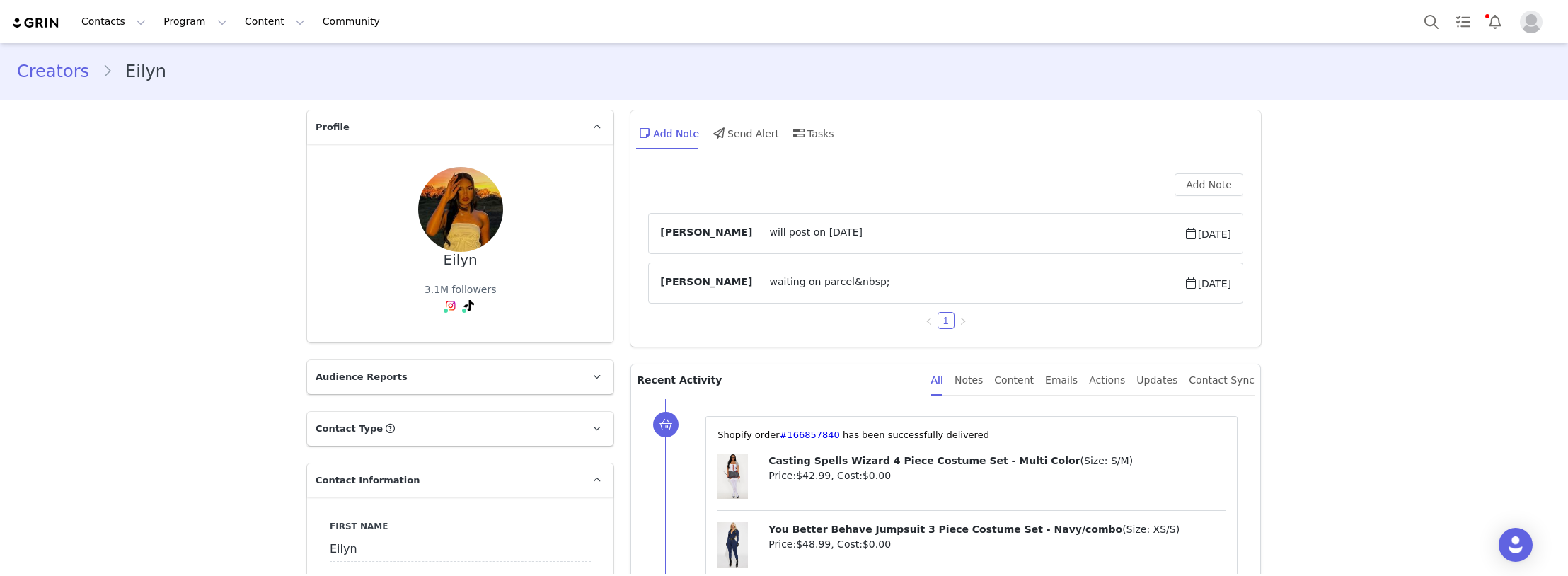
click at [432, 341] on link "@eilynmrr21" at bounding box center [451, 336] width 64 height 11
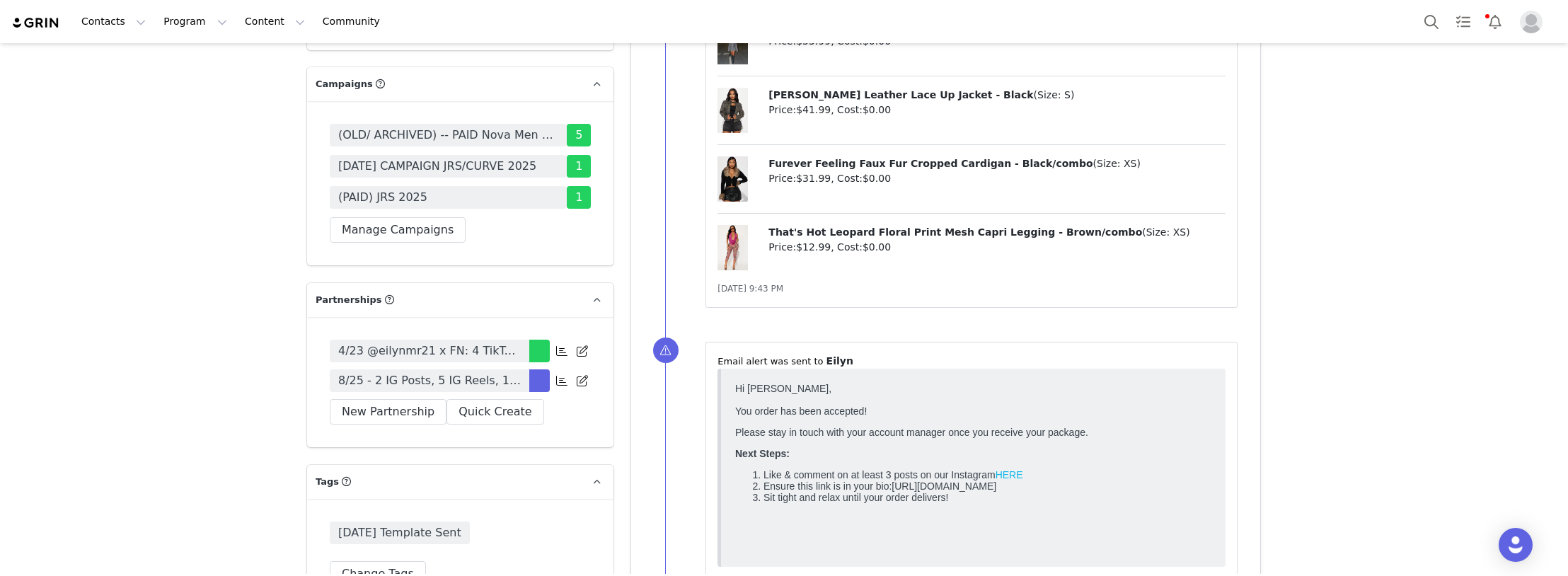
scroll to position [4175, 0]
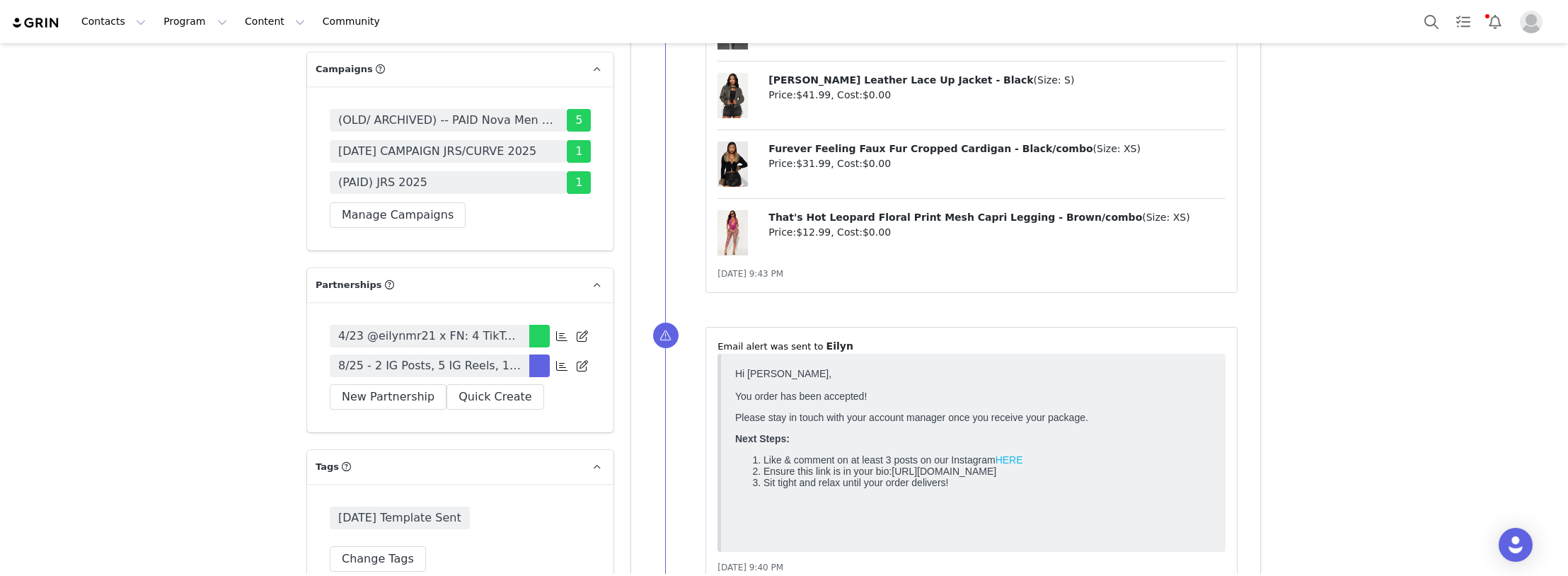
click at [421, 374] on span "8/25 - 2 IG Posts, 5 IG Reels, 1 IG Story, 5 TikTok's, Monthly, Tag in Bio, Pin…" at bounding box center [429, 365] width 182 height 17
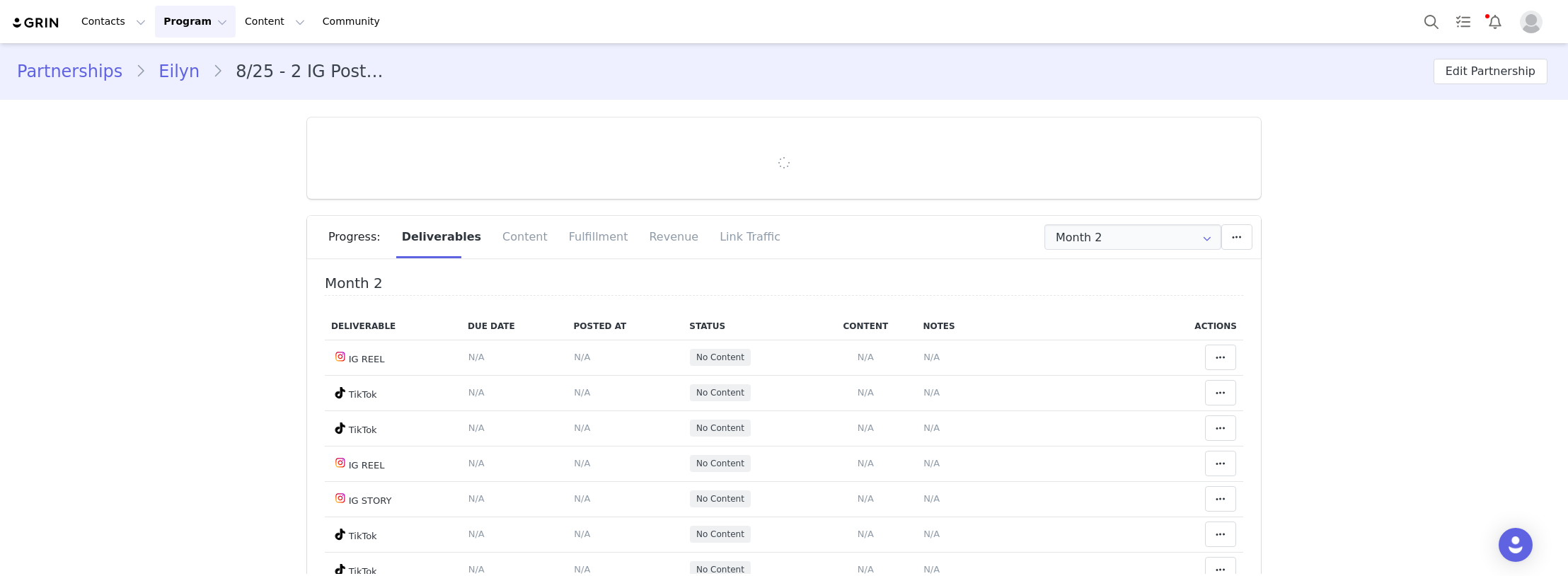
type input "+1 ([GEOGRAPHIC_DATA])"
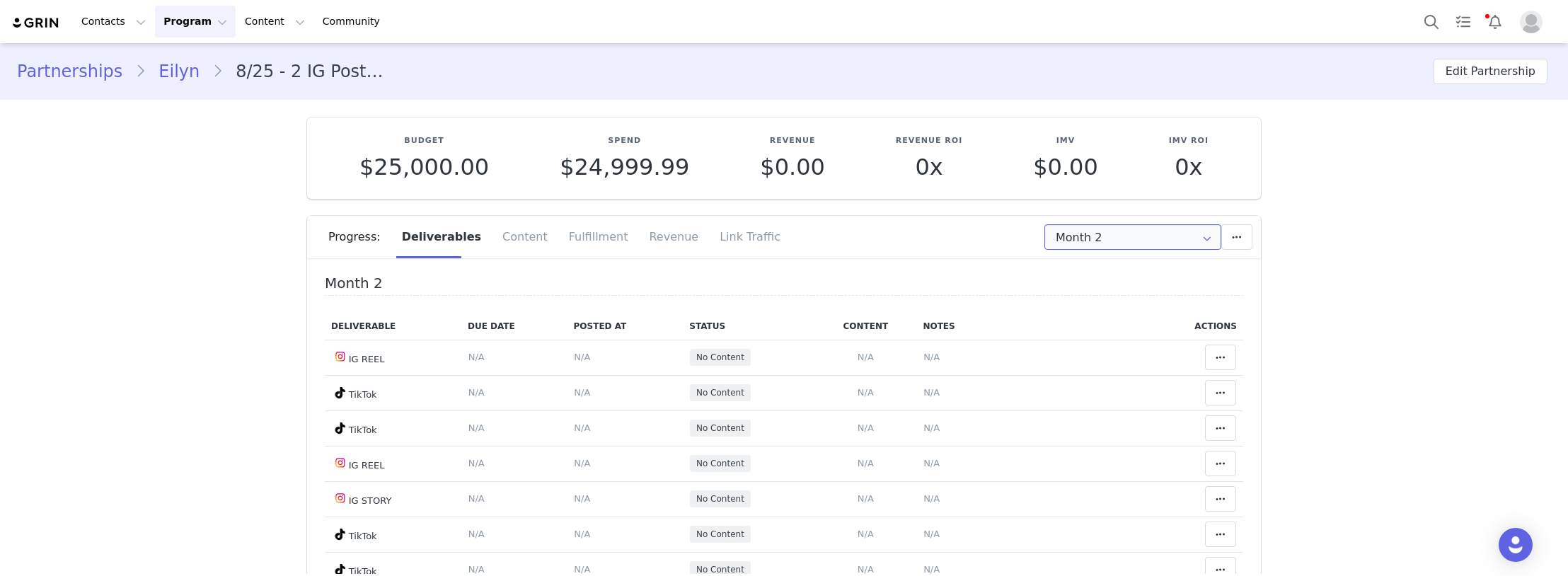
click at [1104, 242] on input "Month 2" at bounding box center [1133, 237] width 177 height 26
click at [1105, 352] on li "All Months" at bounding box center [1133, 347] width 186 height 24
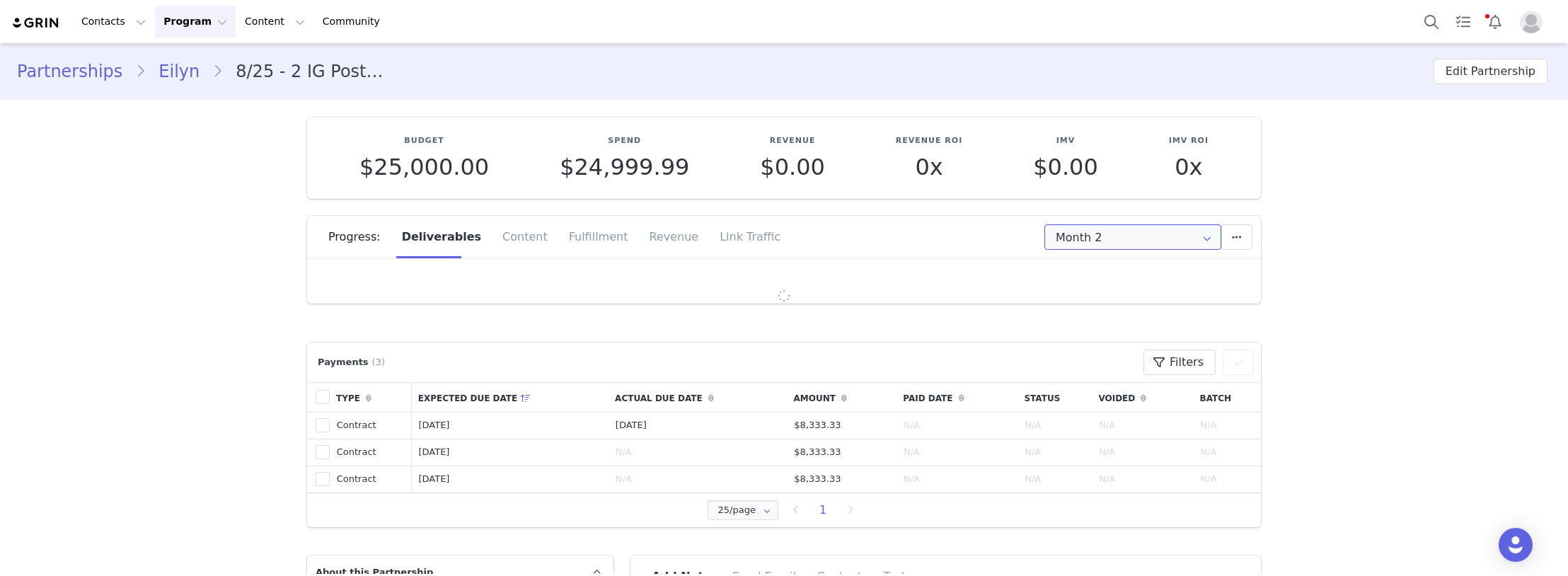
type input "All"
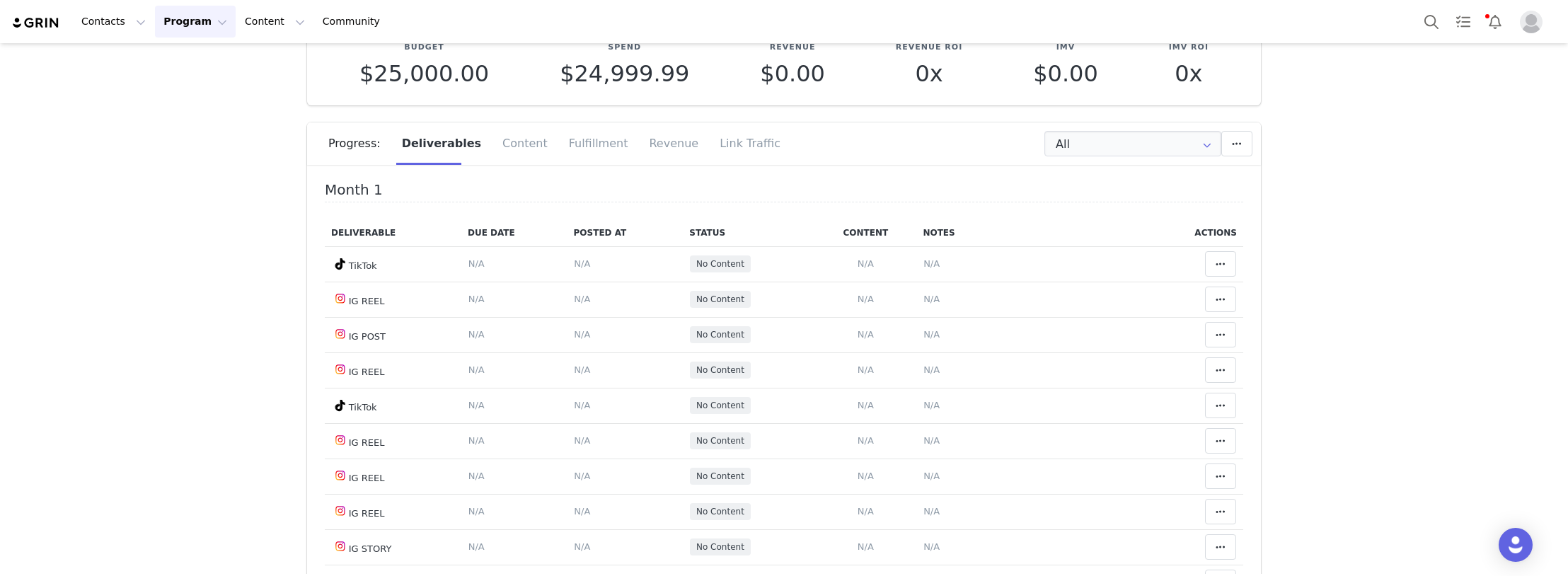
scroll to position [70, 0]
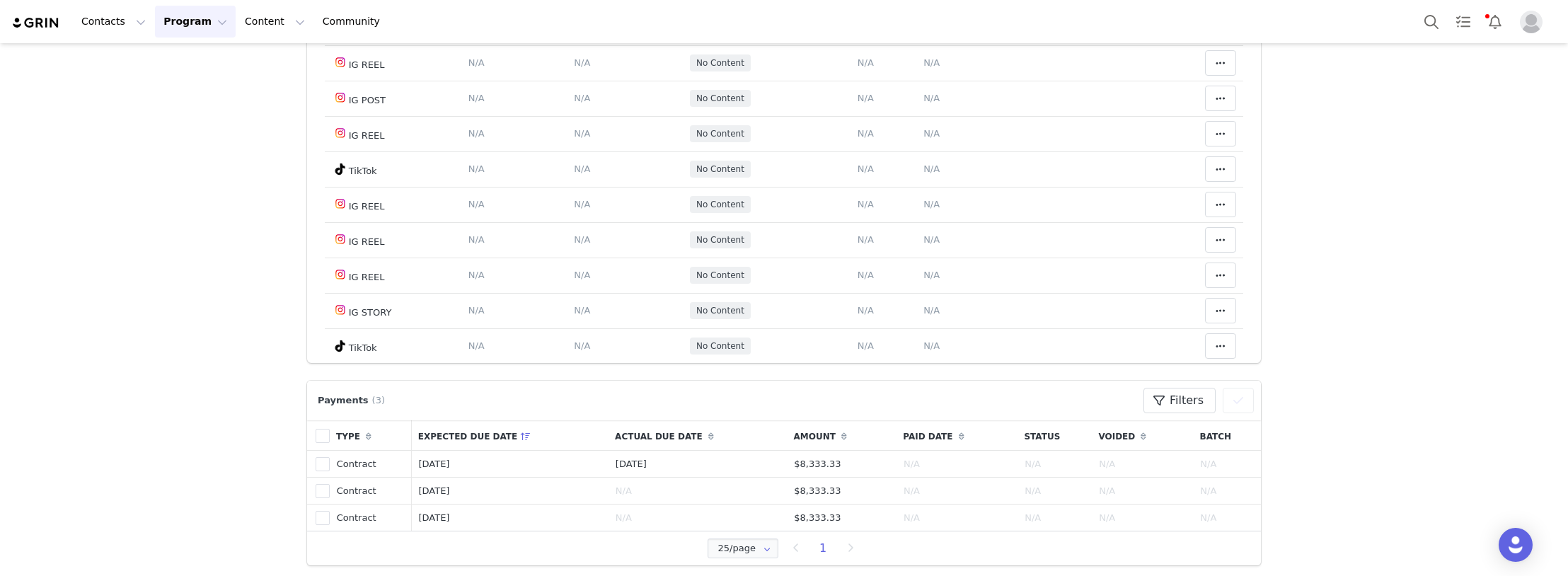
scroll to position [637, 0]
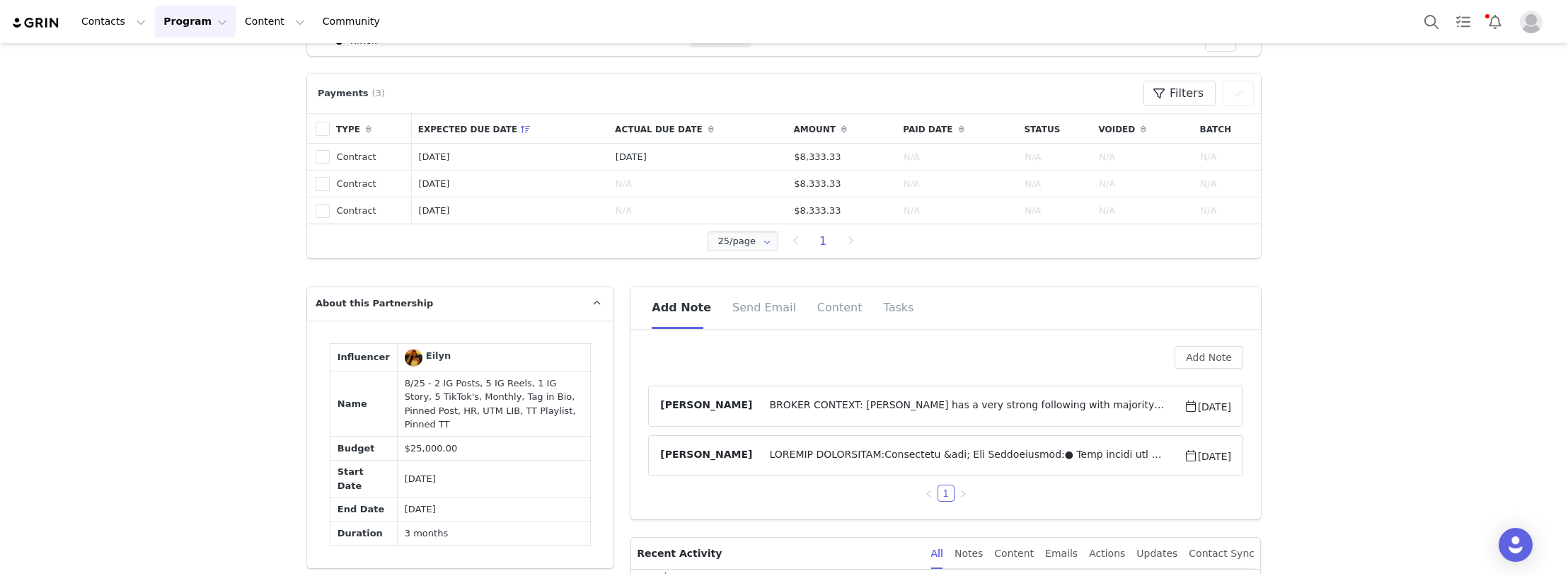
click at [814, 460] on span at bounding box center [967, 455] width 431 height 17
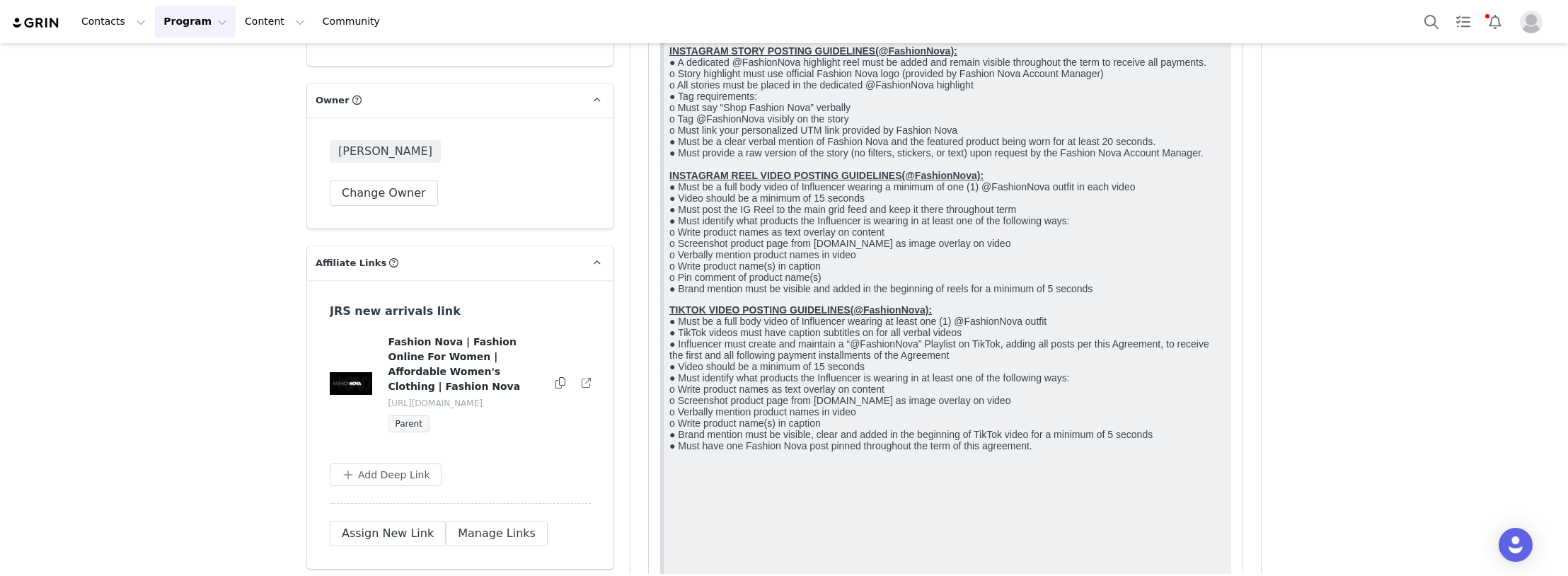
scroll to position [1486, 0]
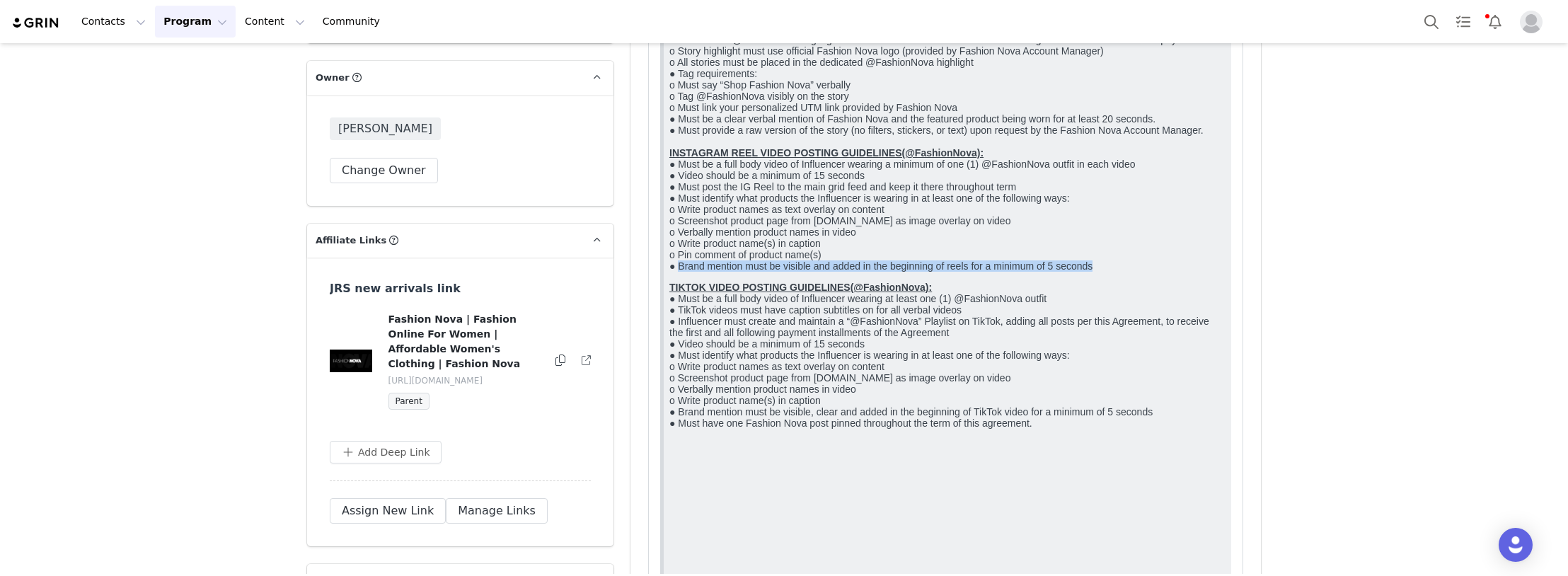
drag, startPoint x: 677, startPoint y: 371, endPoint x: 1105, endPoint y: 369, distance: 428.0
copy p "Brand mention must be visible and added in the beginning of reels for a minimum…"
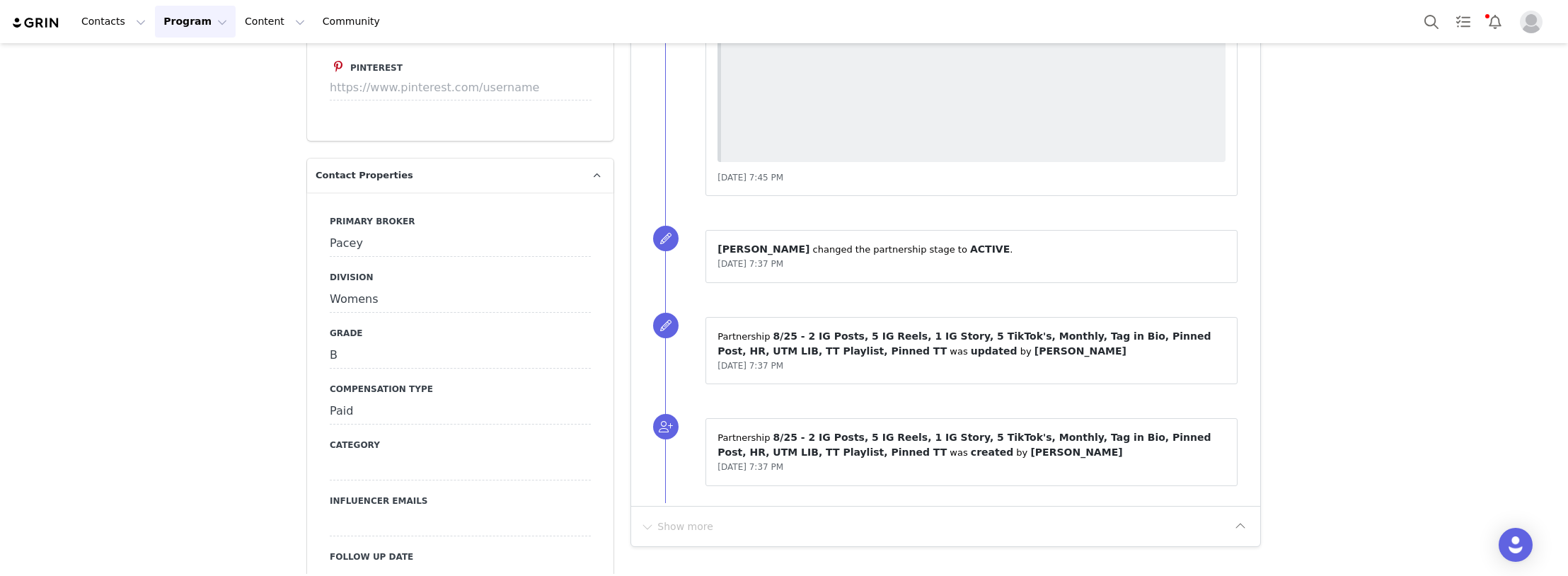
scroll to position [3538, 0]
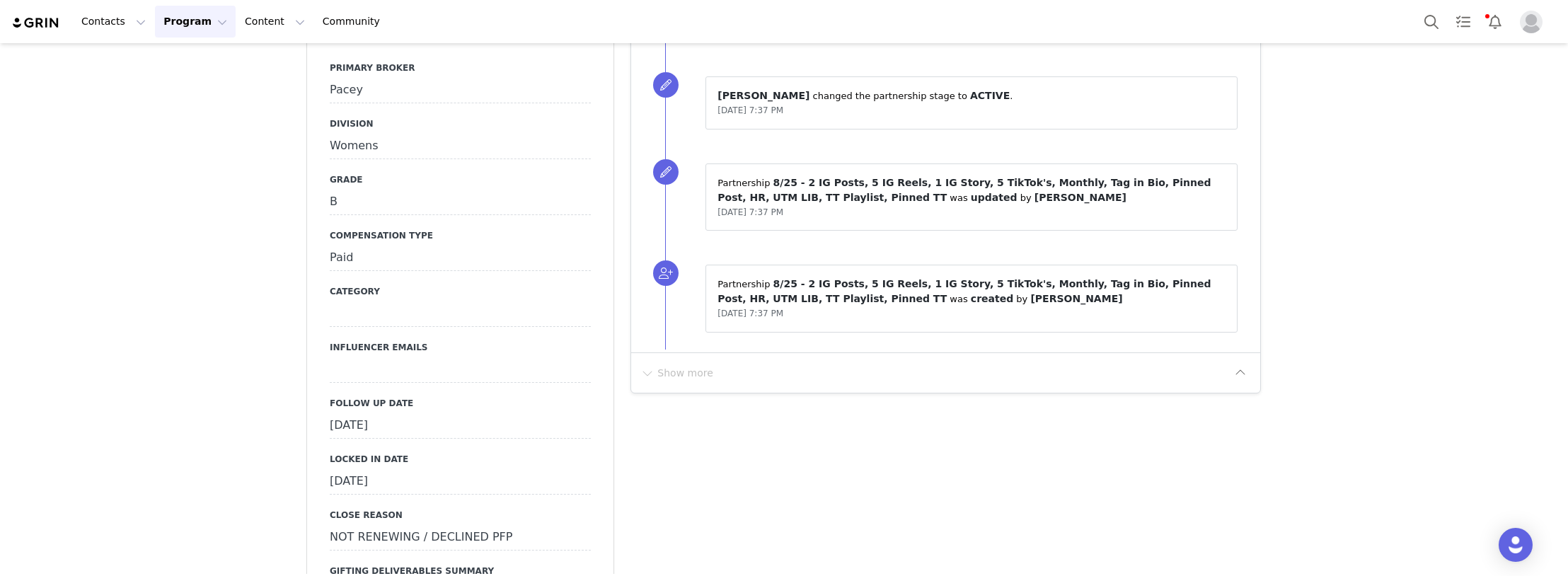
click at [370, 413] on div "[DATE]" at bounding box center [460, 426] width 261 height 26
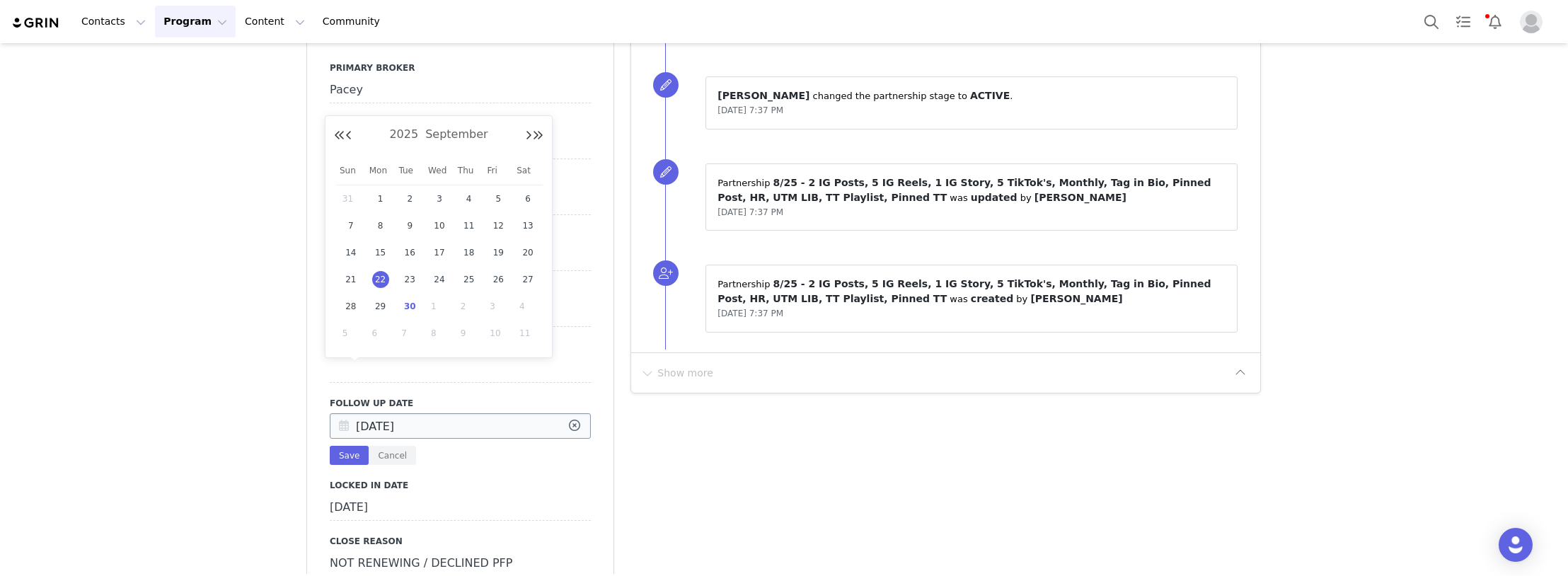
click at [370, 413] on input "[DATE]" at bounding box center [460, 426] width 261 height 26
click at [407, 304] on span "30" at bounding box center [409, 306] width 17 height 17
type input "[DATE]"
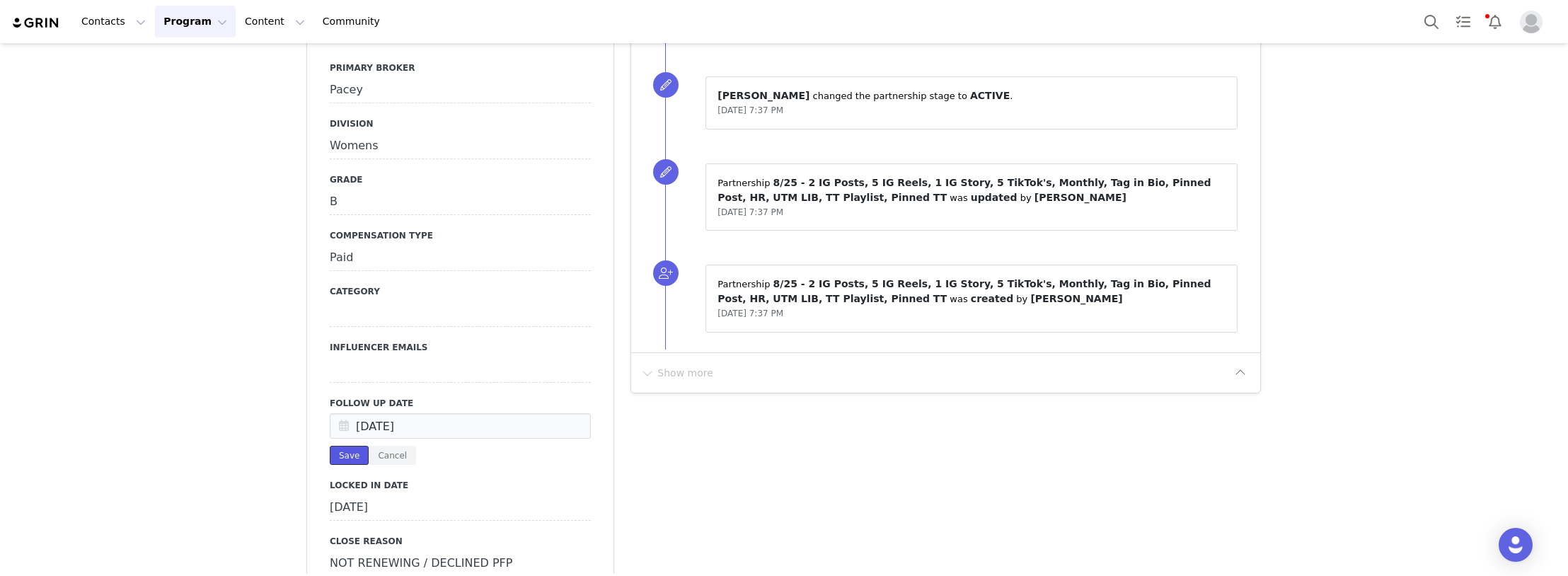
click at [346, 446] on button "Save" at bounding box center [349, 454] width 39 height 19
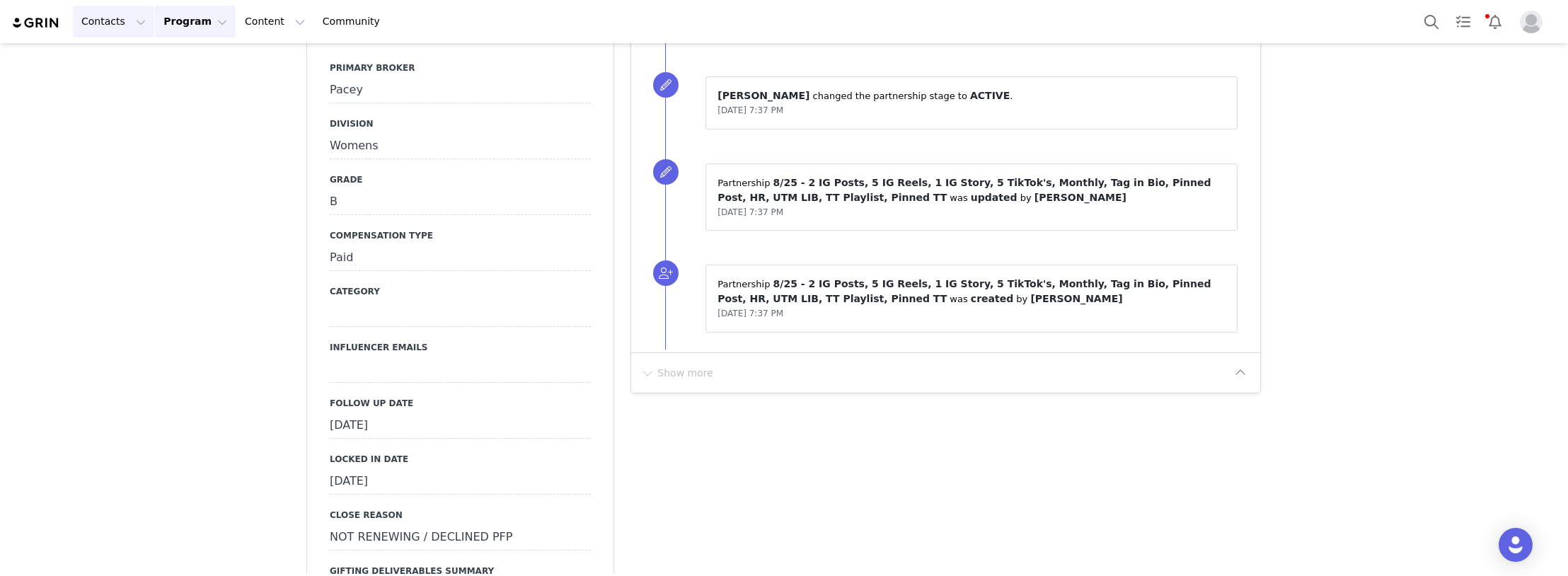
drag, startPoint x: 81, startPoint y: 20, endPoint x: 130, endPoint y: 44, distance: 54.6
click at [82, 21] on button "Contacts Contacts" at bounding box center [113, 22] width 82 height 32
drag, startPoint x: 137, startPoint y: 62, endPoint x: 241, endPoint y: 0, distance: 121.1
click at [137, 62] on div "Creators" at bounding box center [129, 63] width 94 height 15
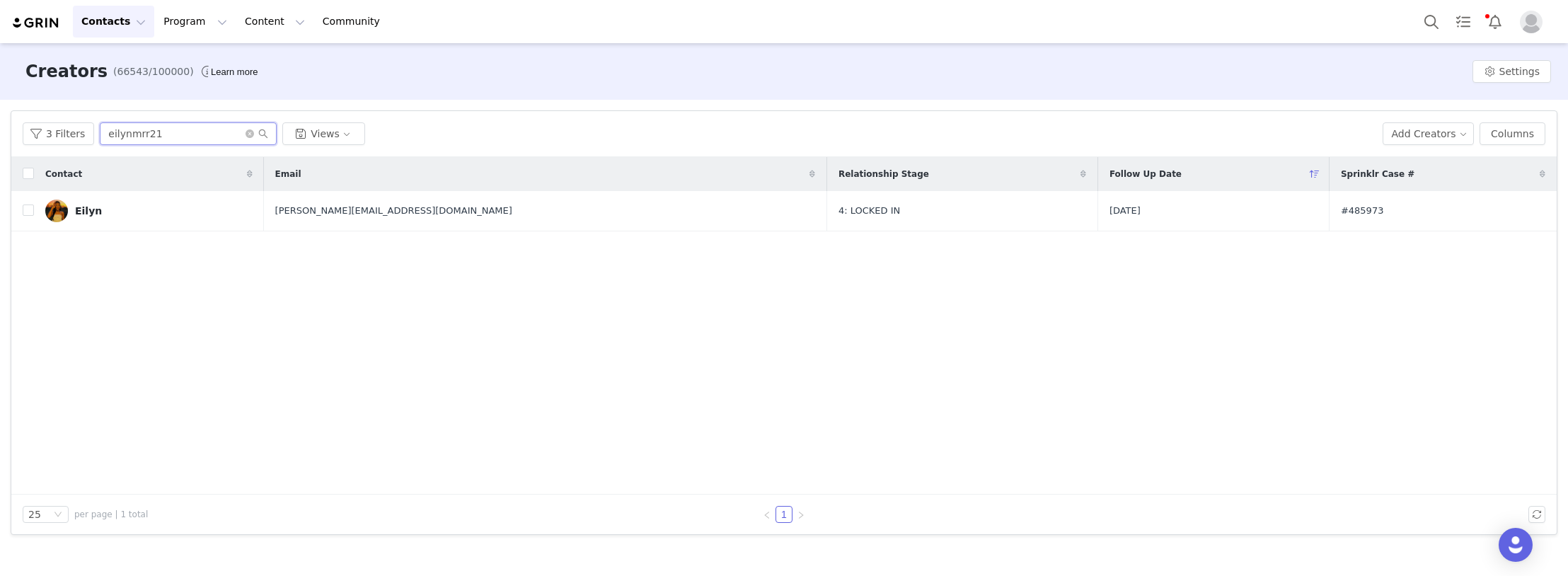
drag, startPoint x: 165, startPoint y: 130, endPoint x: 158, endPoint y: 134, distance: 8.1
click at [162, 131] on input "eilynmrr21" at bounding box center [188, 134] width 177 height 22
paste input "natalliafedorova"
drag, startPoint x: 2, startPoint y: 134, endPoint x: 91, endPoint y: 133, distance: 89.0
click at [2, 136] on div "Filters Filter Logic And Or Archived Select Owner Select [PERSON_NAME] Contact …" at bounding box center [784, 322] width 1568 height 446
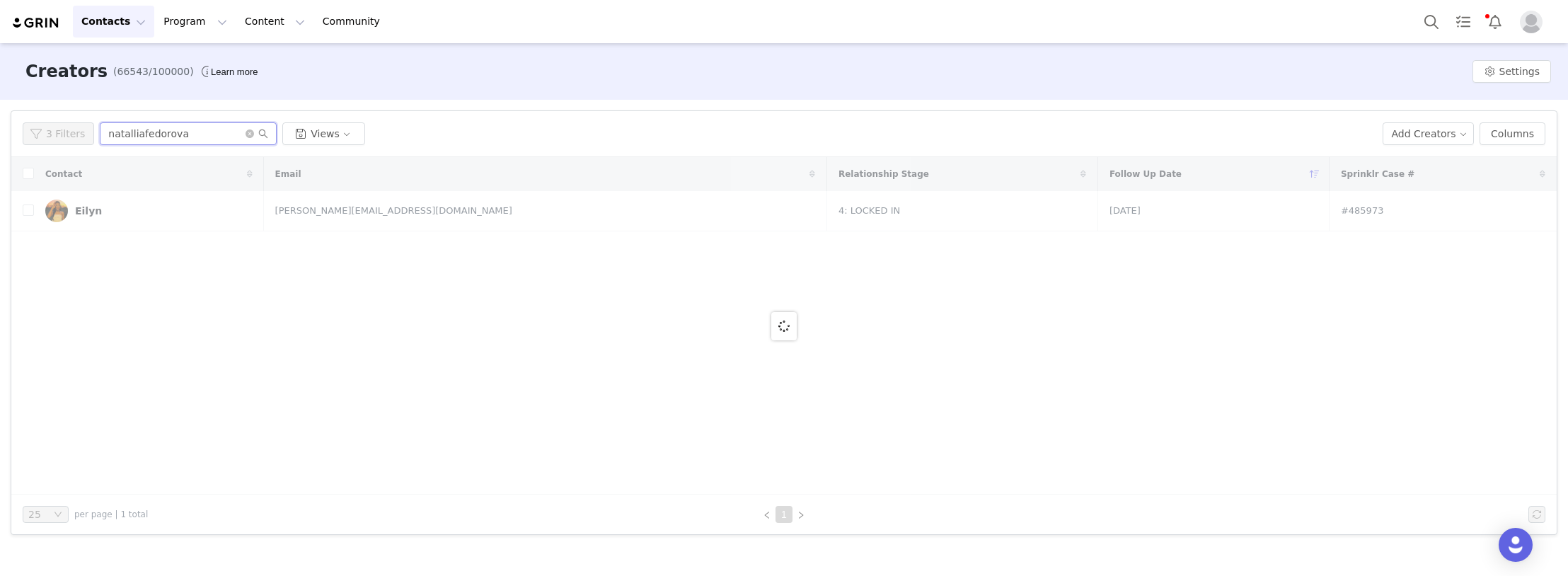
type input "natalliafedorova"
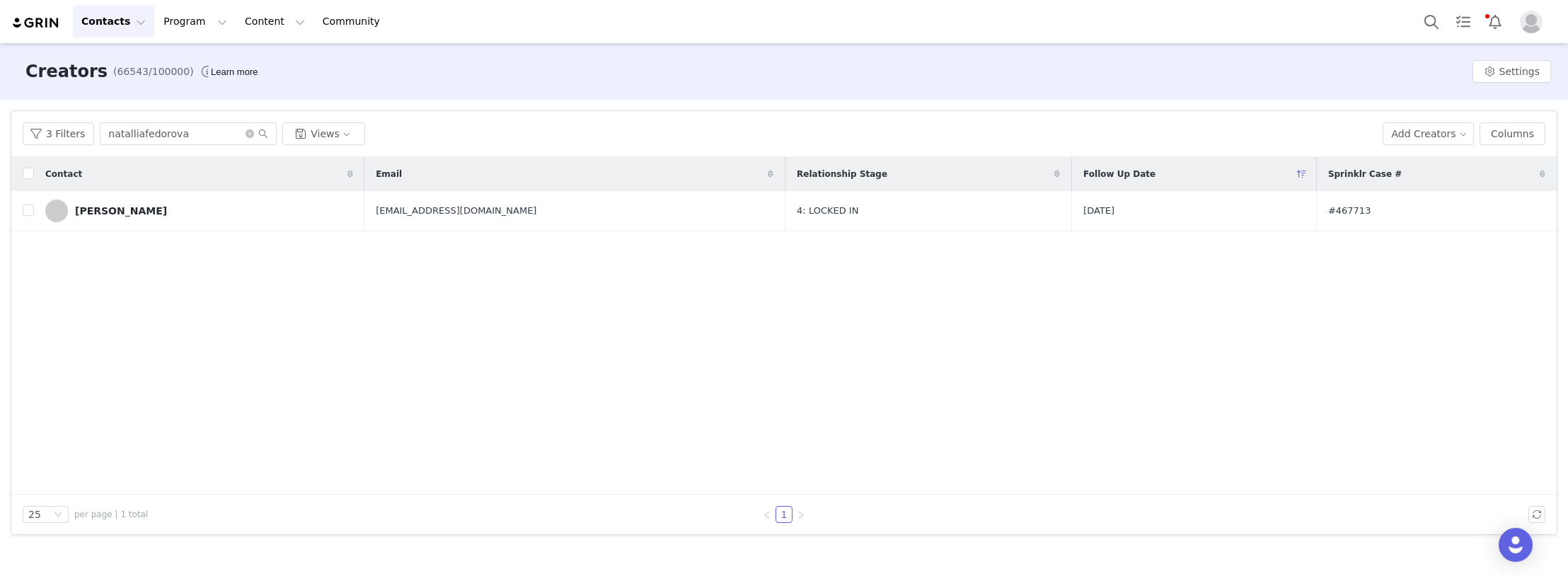
drag, startPoint x: 182, startPoint y: 216, endPoint x: 697, endPoint y: 4, distance: 556.9
click at [184, 216] on link "[PERSON_NAME]" at bounding box center [199, 211] width 307 height 22
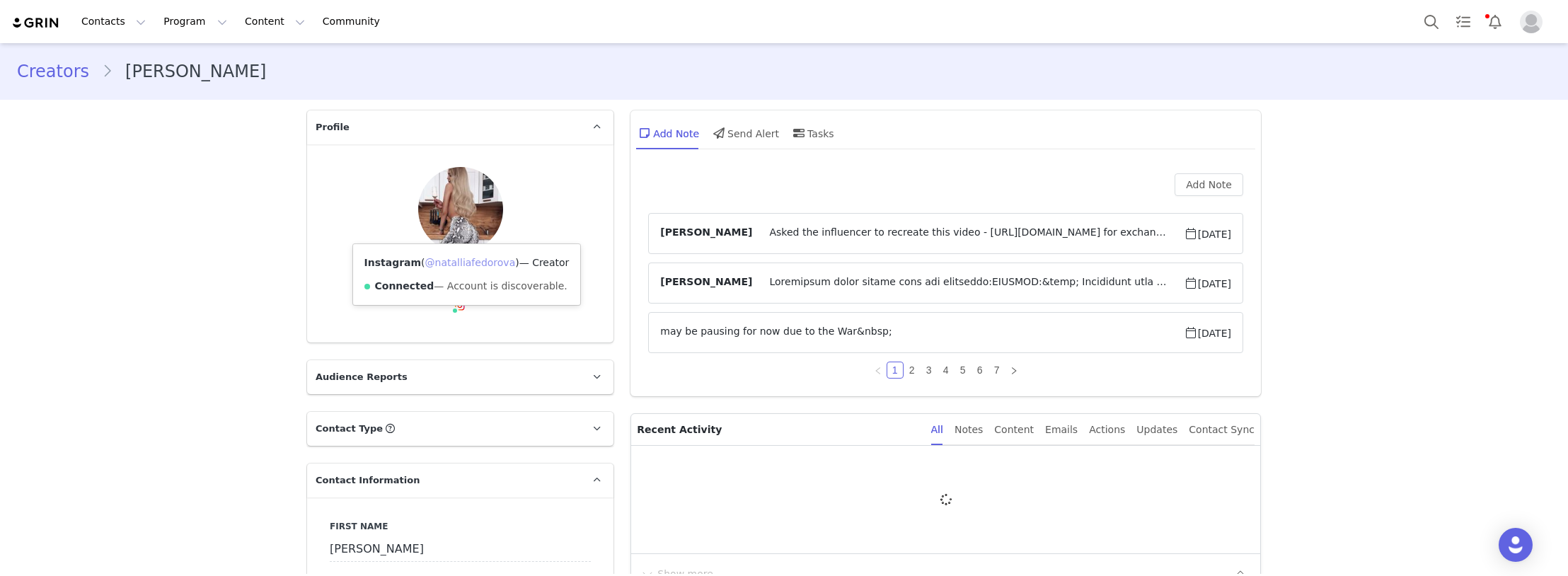
click at [443, 260] on link "@natalliafedorova" at bounding box center [470, 262] width 91 height 11
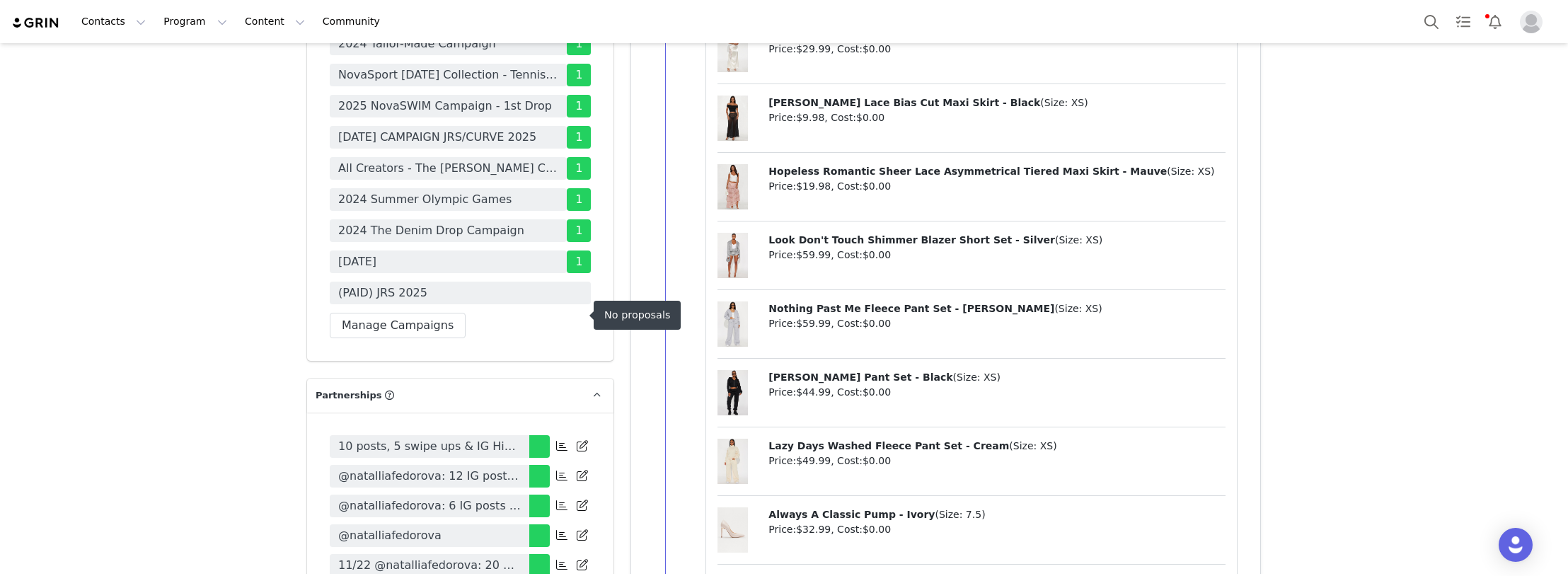
scroll to position [4670, 0]
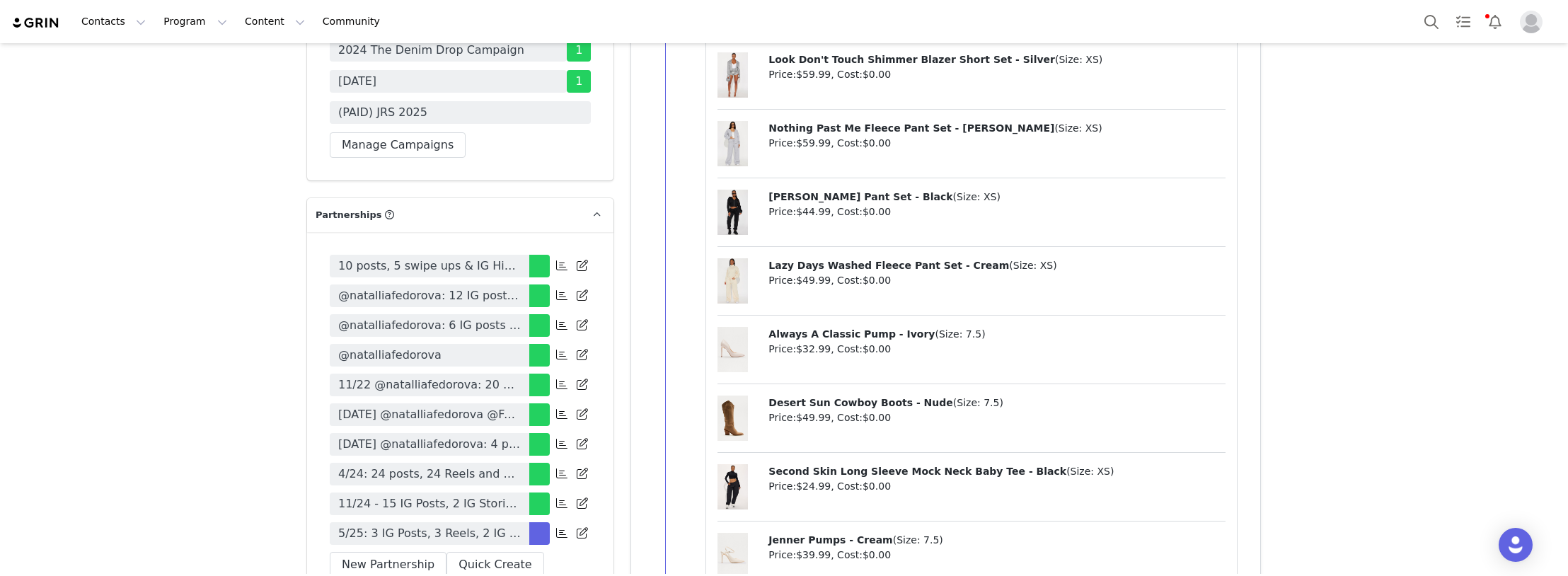
click at [478, 525] on span "5/25: 3 IG Posts, 3 Reels, 2 IG Stories (3 frames each) per month for 6 months …" at bounding box center [429, 533] width 182 height 17
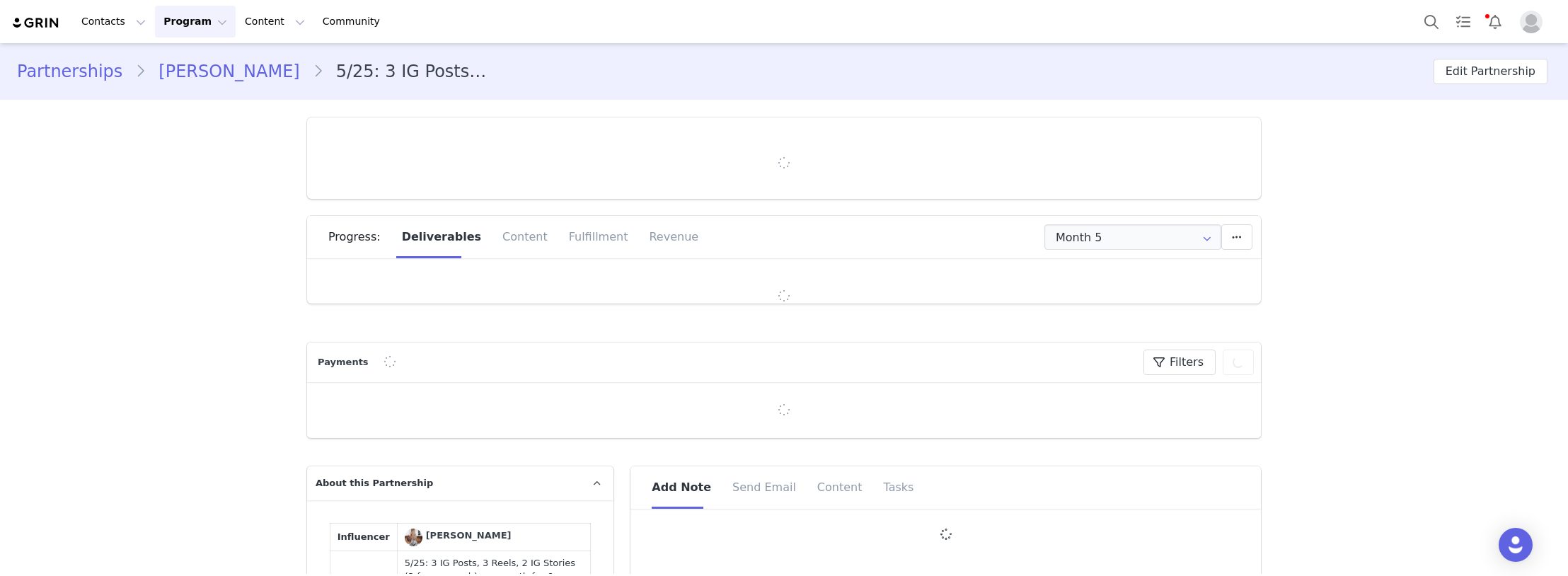
type input "+48 ([GEOGRAPHIC_DATA])"
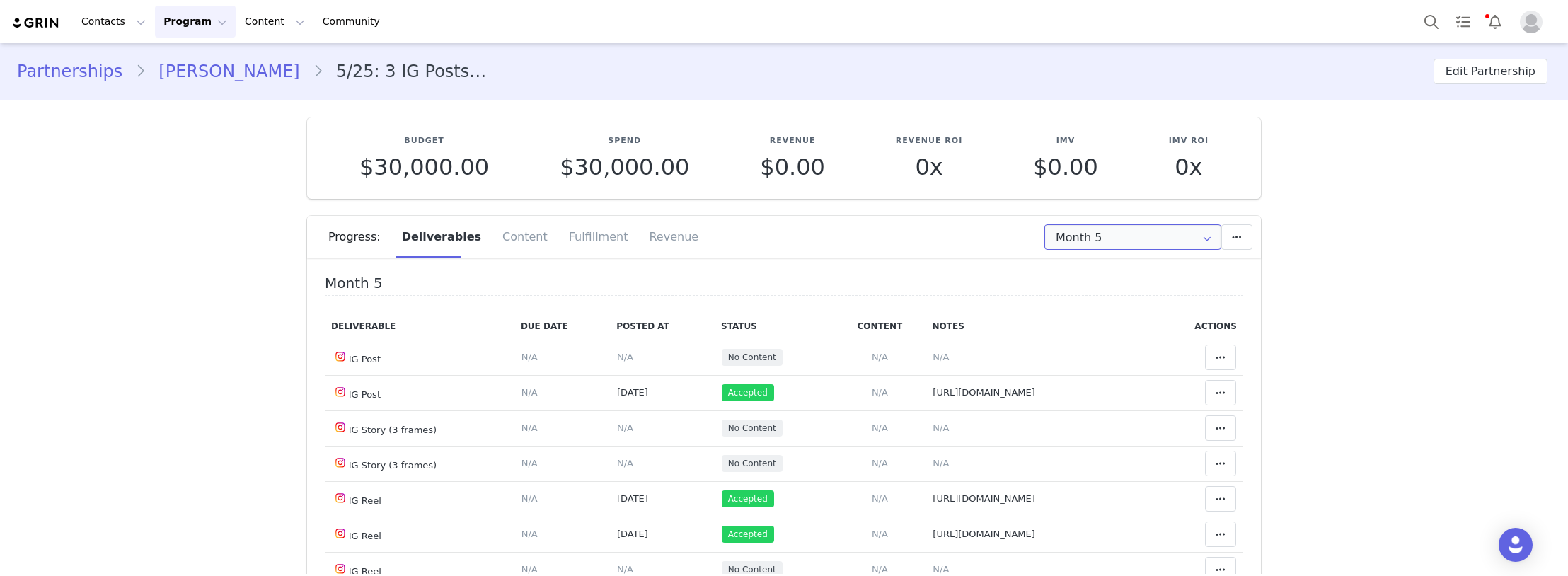
click at [1118, 236] on input "Month 5" at bounding box center [1133, 237] width 177 height 26
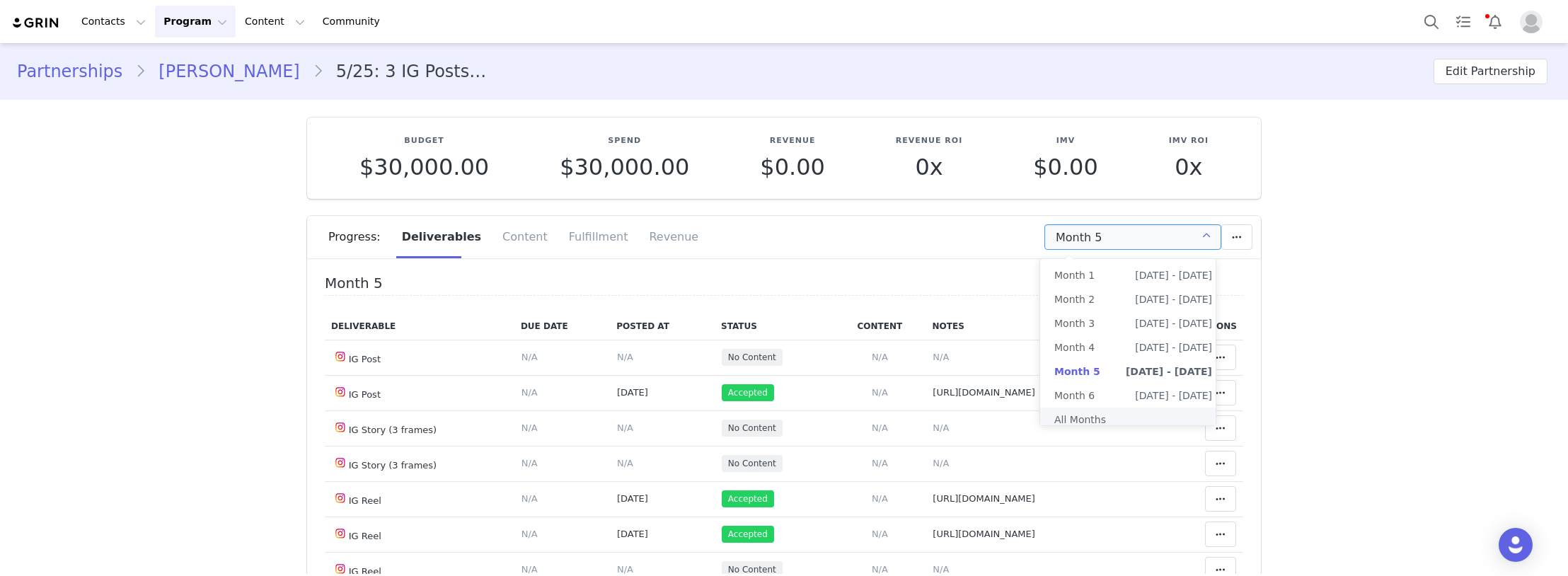
drag, startPoint x: 1108, startPoint y: 422, endPoint x: 297, endPoint y: 352, distance: 814.0
click at [1103, 420] on li "All Months" at bounding box center [1133, 419] width 186 height 24
type input "All"
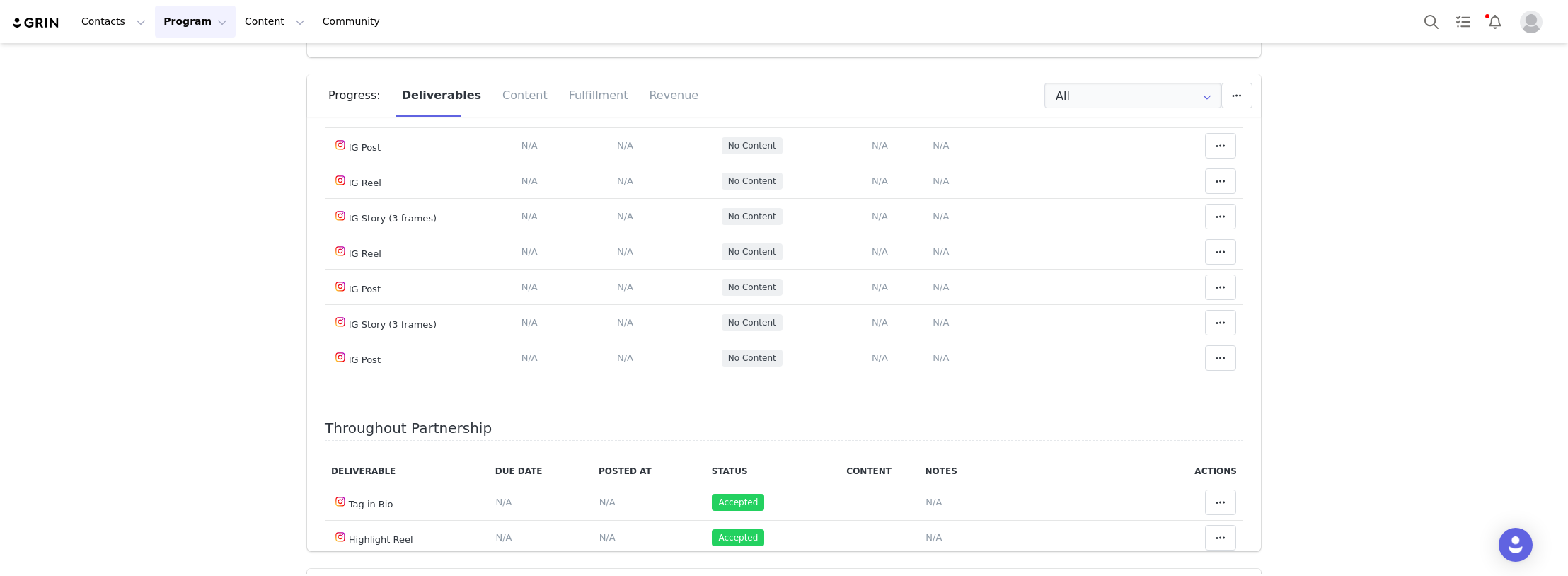
scroll to position [2052, 0]
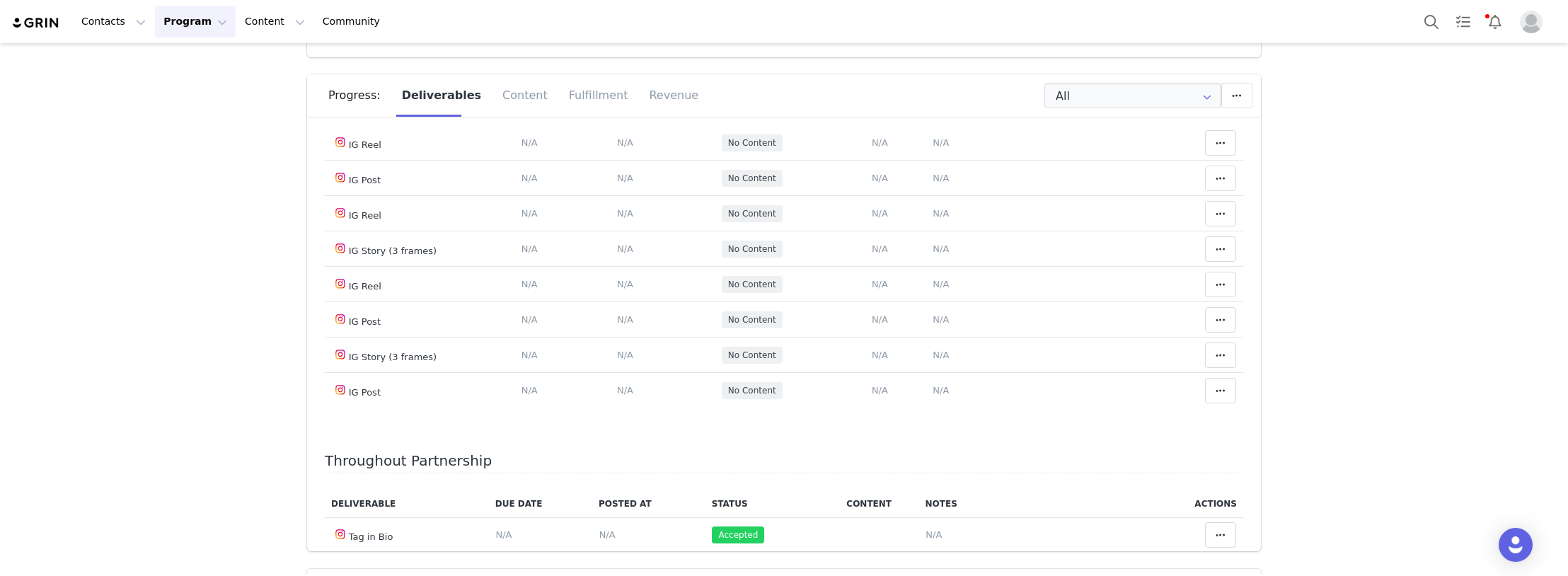
drag, startPoint x: 1114, startPoint y: 396, endPoint x: 896, endPoint y: 400, distance: 218.0
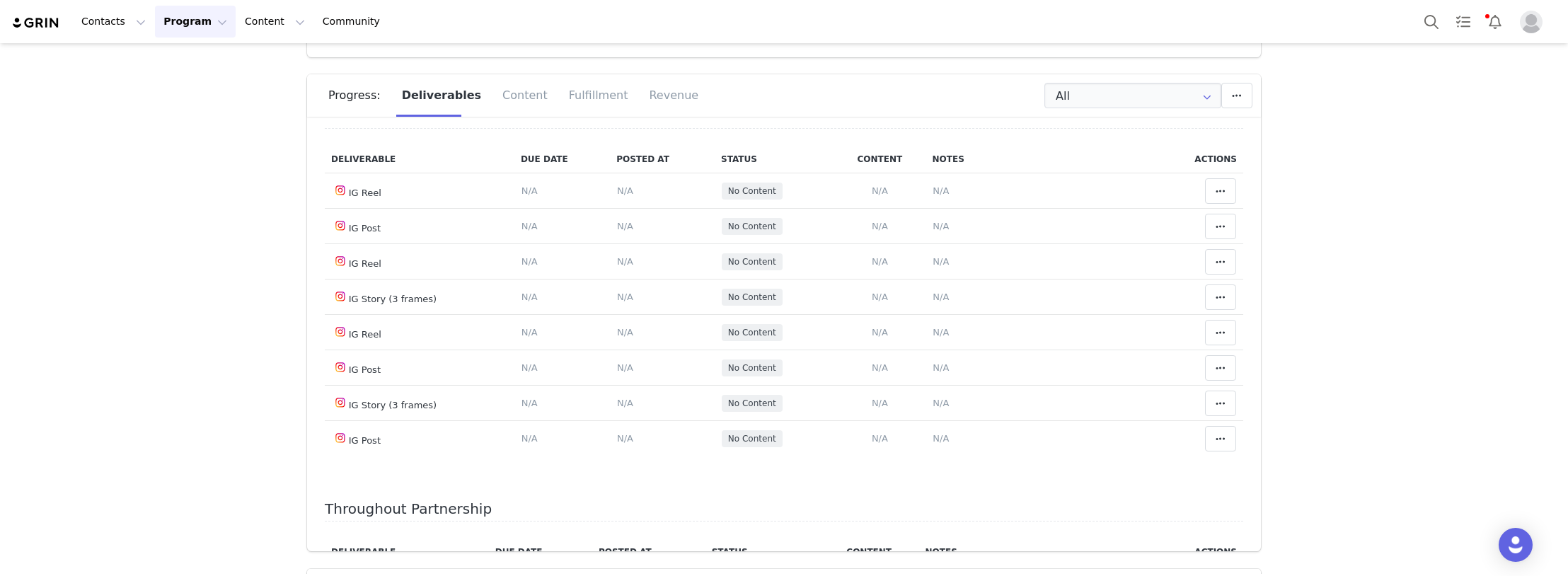
scroll to position [1982, 0]
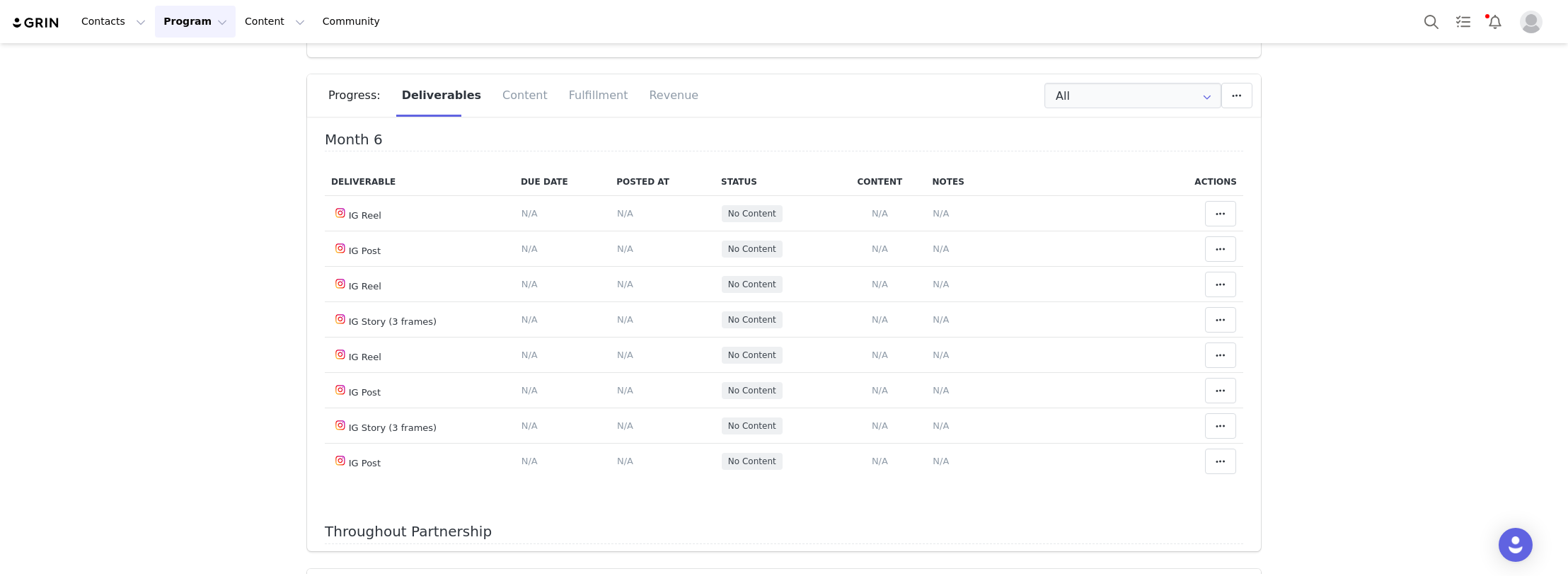
drag, startPoint x: 981, startPoint y: 388, endPoint x: 988, endPoint y: 463, distance: 75.3
drag, startPoint x: 937, startPoint y: 532, endPoint x: 934, endPoint y: 524, distance: 8.5
click at [937, 74] on span "N/A" at bounding box center [941, 68] width 16 height 10
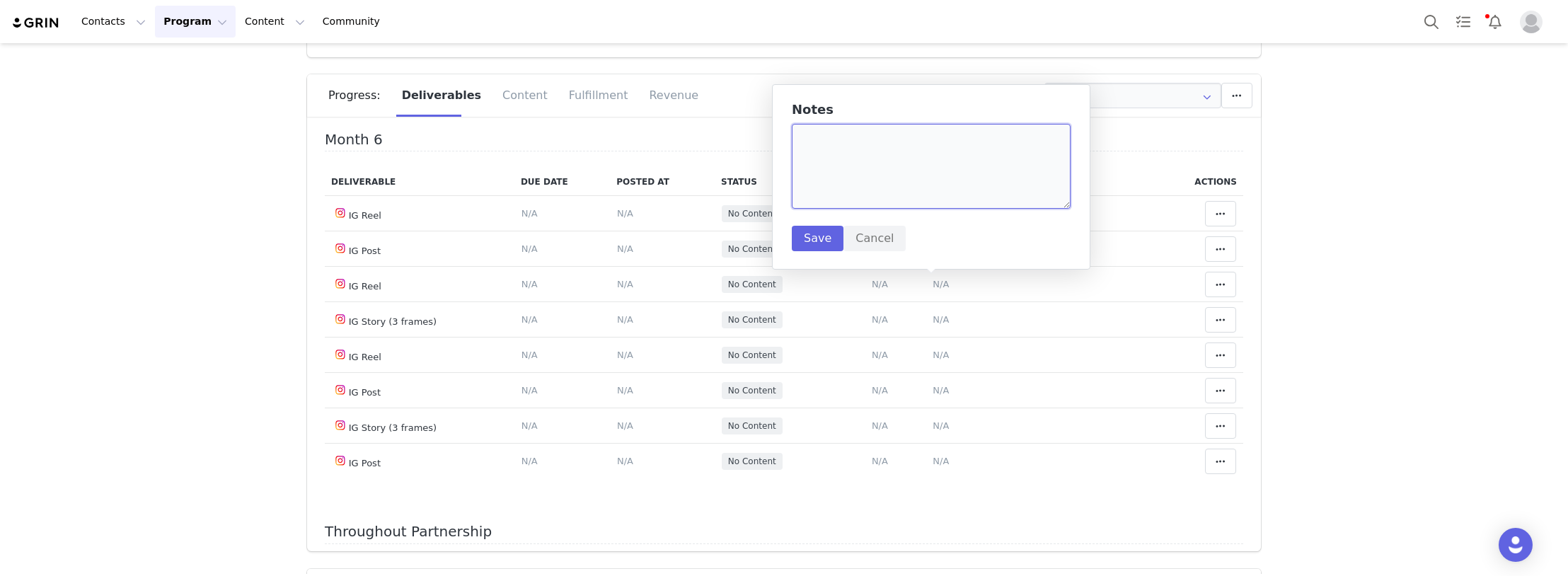
paste textarea "[URL][DOMAIN_NAME]"
drag, startPoint x: 869, startPoint y: 166, endPoint x: 814, endPoint y: 240, distance: 92.2
click at [869, 167] on textarea "[URL][DOMAIN_NAME]" at bounding box center [931, 166] width 279 height 85
type textarea "[URL][DOMAIN_NAME]"
click at [816, 237] on button "Save" at bounding box center [817, 238] width 52 height 26
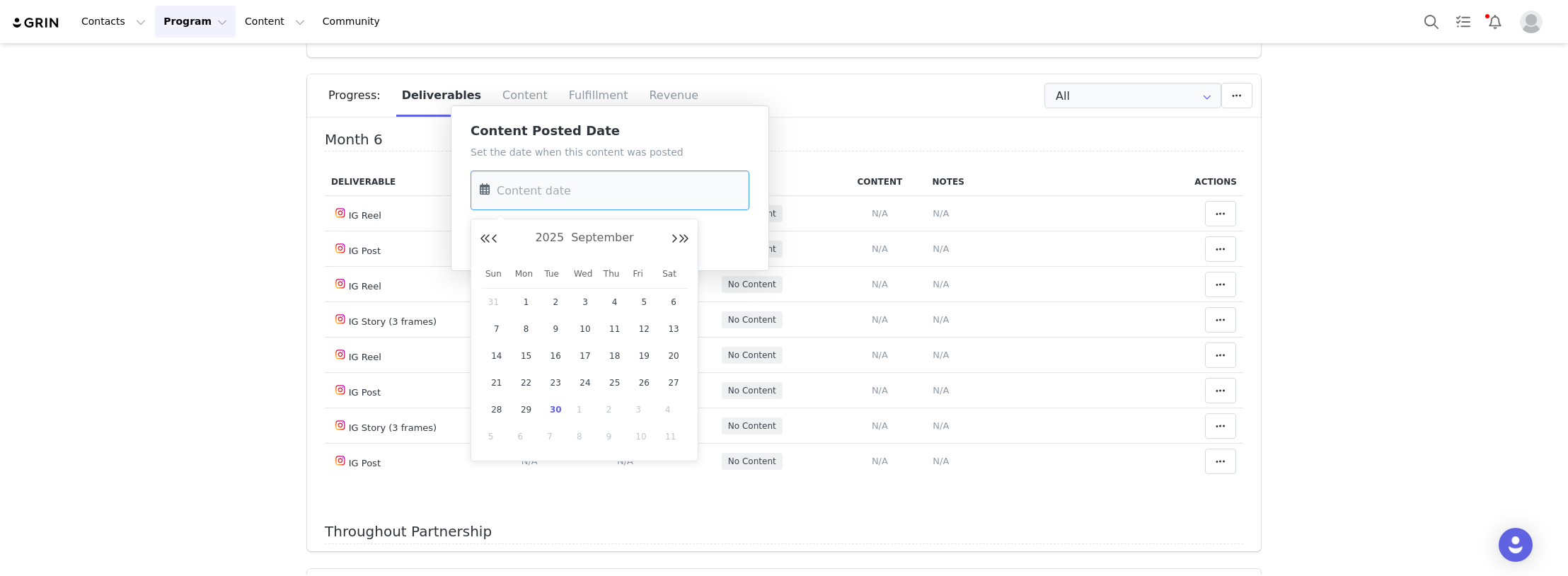
drag, startPoint x: 580, startPoint y: 178, endPoint x: 635, endPoint y: 268, distance: 105.5
click at [580, 178] on input "text" at bounding box center [610, 190] width 279 height 40
click at [604, 382] on div "25" at bounding box center [615, 382] width 30 height 21
type input "[DATE]"
click at [501, 238] on button "Save" at bounding box center [496, 240] width 52 height 26
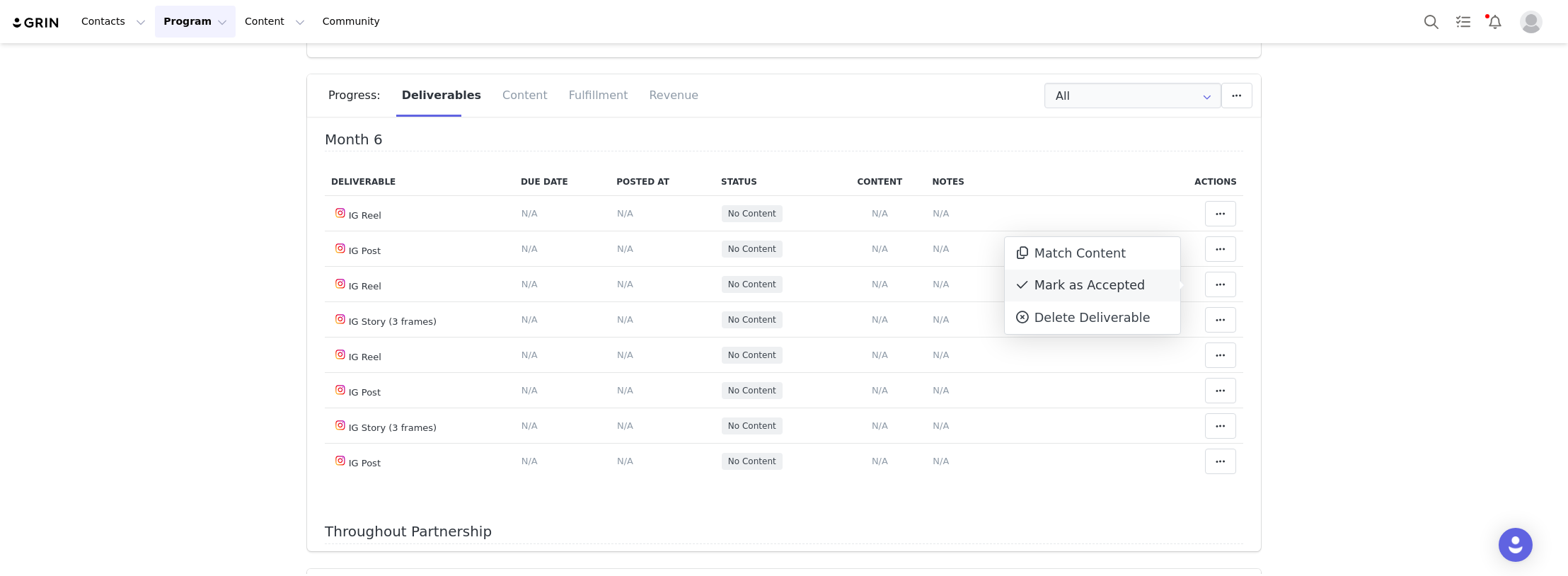
click at [1101, 287] on div "Mark as Accepted" at bounding box center [1093, 285] width 175 height 32
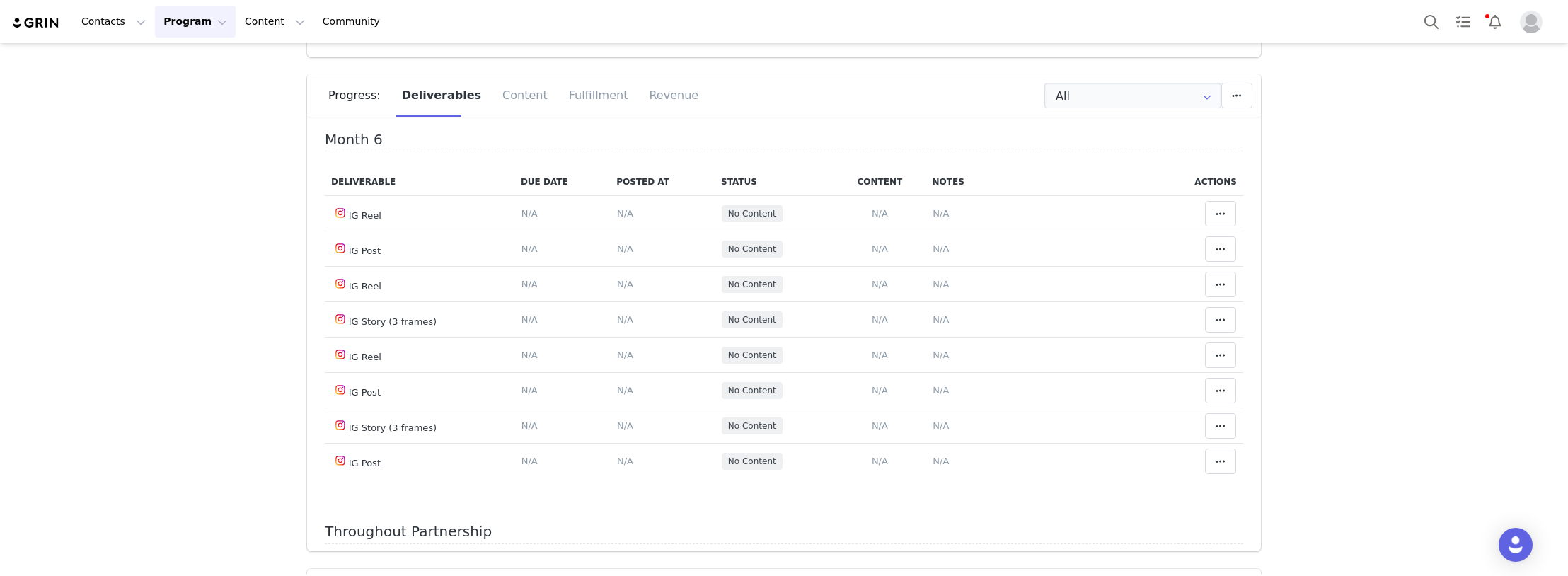
click at [933, 38] on span "N/A" at bounding box center [941, 33] width 16 height 10
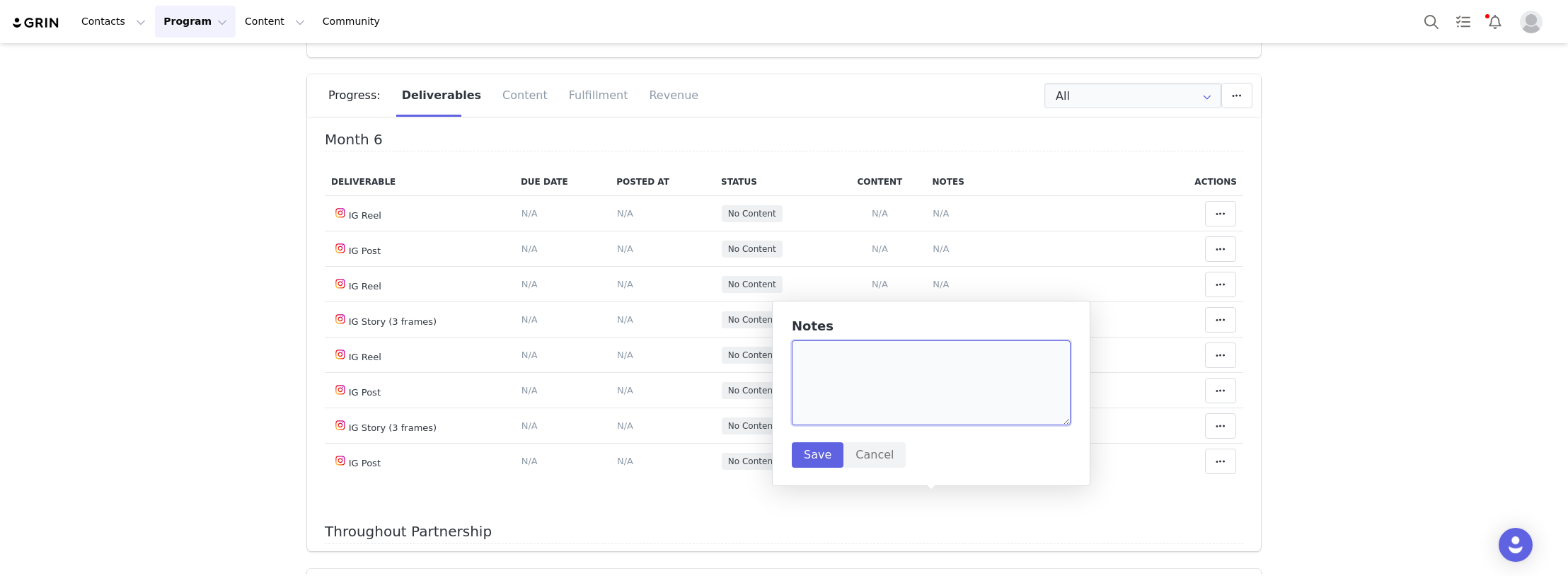
paste textarea "[URL][DOMAIN_NAME]"
click at [883, 383] on textarea "[URL][DOMAIN_NAME]" at bounding box center [931, 382] width 279 height 85
type textarea "[URL][DOMAIN_NAME]"
click at [806, 458] on button "Save" at bounding box center [817, 455] width 52 height 26
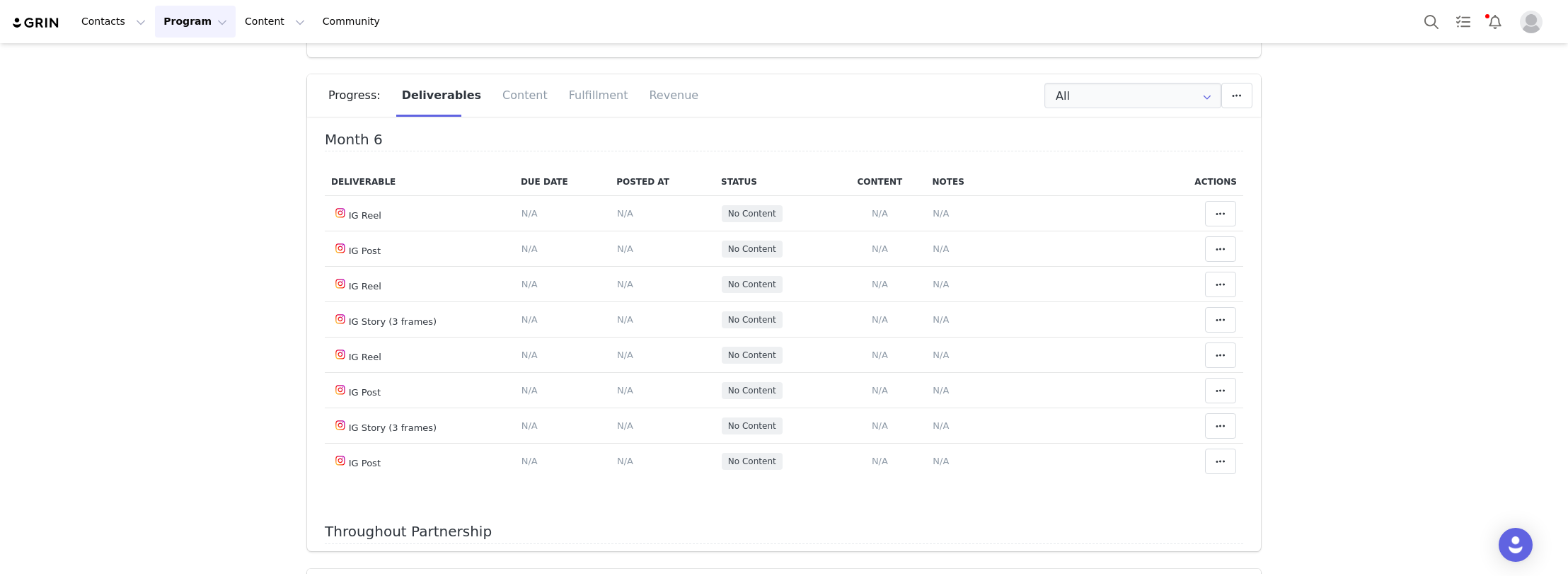
click at [617, 38] on span "N/A" at bounding box center [625, 33] width 16 height 10
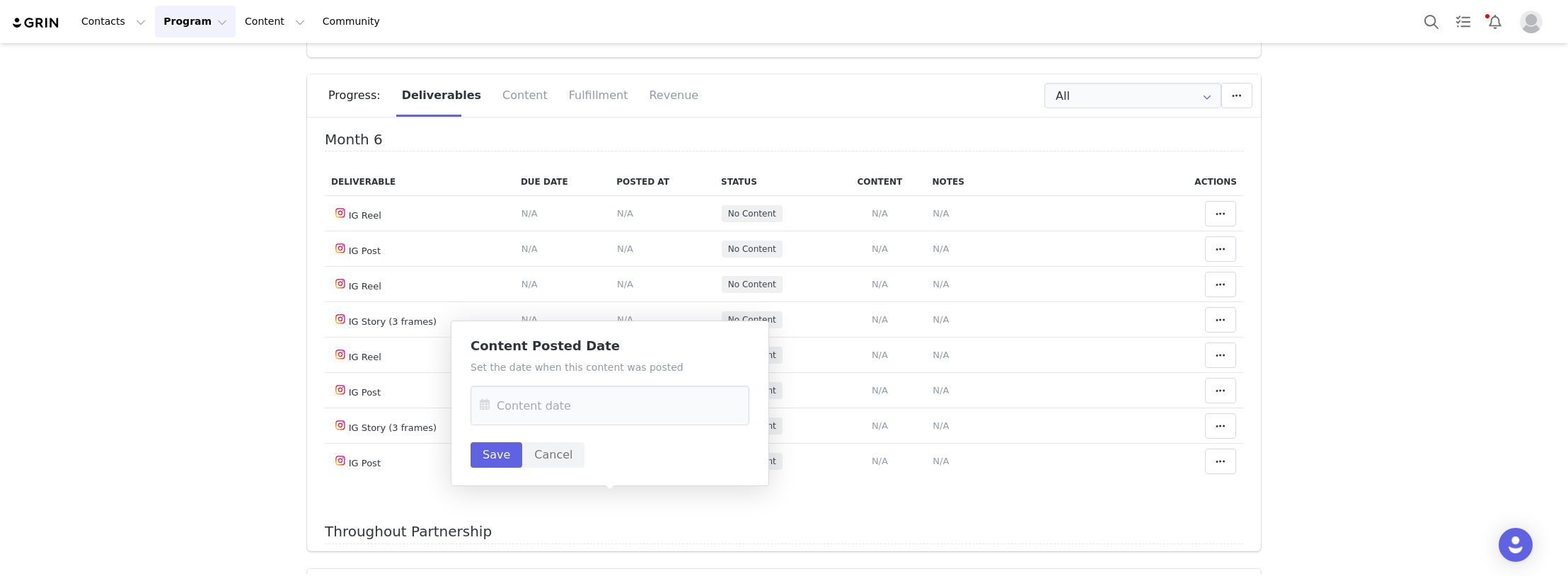
click at [551, 377] on div "Set the date when this content was posted Save Cancel" at bounding box center [610, 413] width 279 height 107
click at [550, 407] on input "text" at bounding box center [610, 405] width 279 height 40
drag, startPoint x: 670, startPoint y: 297, endPoint x: 580, endPoint y: 347, distance: 103.0
click at [670, 298] on span "27" at bounding box center [673, 298] width 17 height 17
type input "[DATE]"
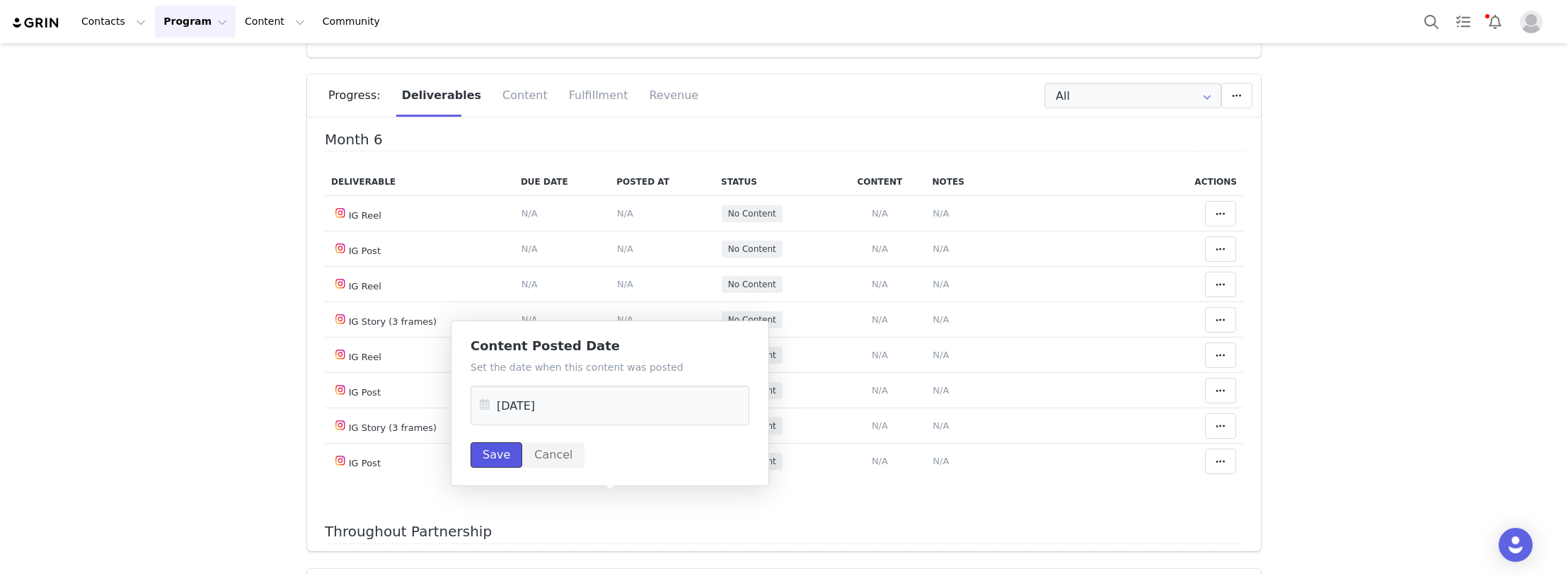
click at [484, 454] on button "Save" at bounding box center [496, 455] width 52 height 26
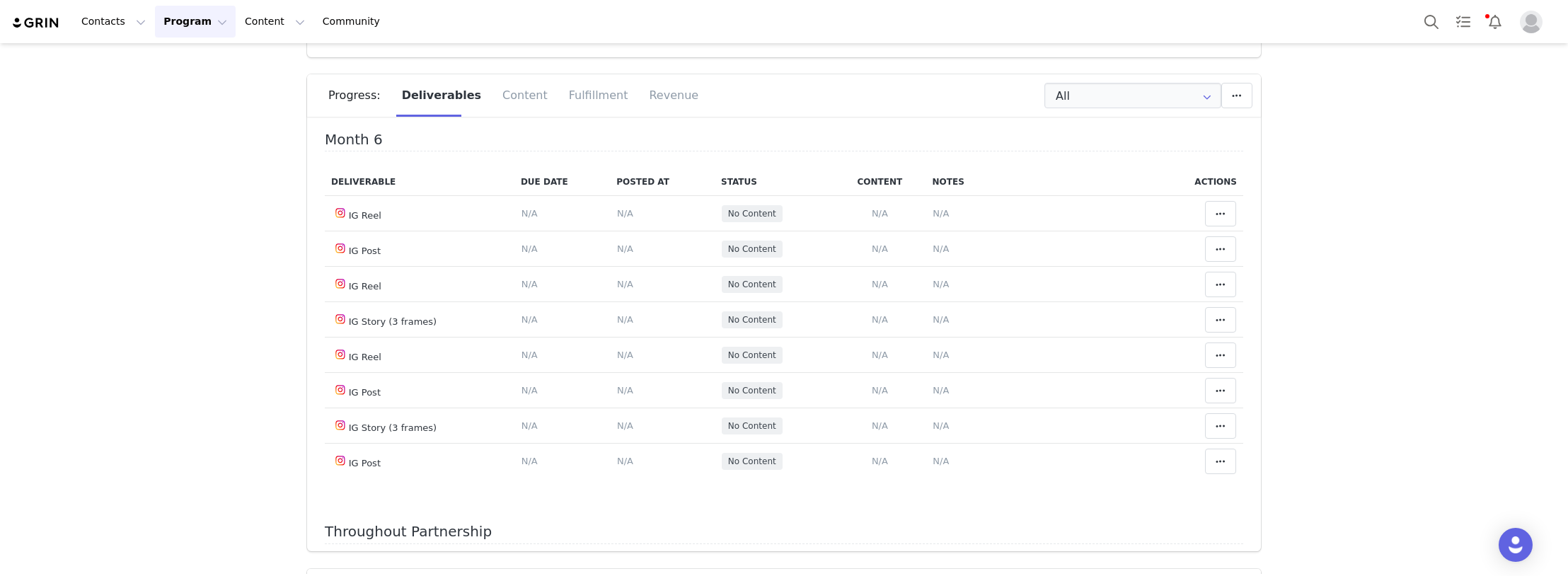
click at [1216, 39] on icon at bounding box center [1220, 33] width 10 height 11
click at [1113, 498] on div "Mark as Accepted" at bounding box center [1093, 501] width 175 height 32
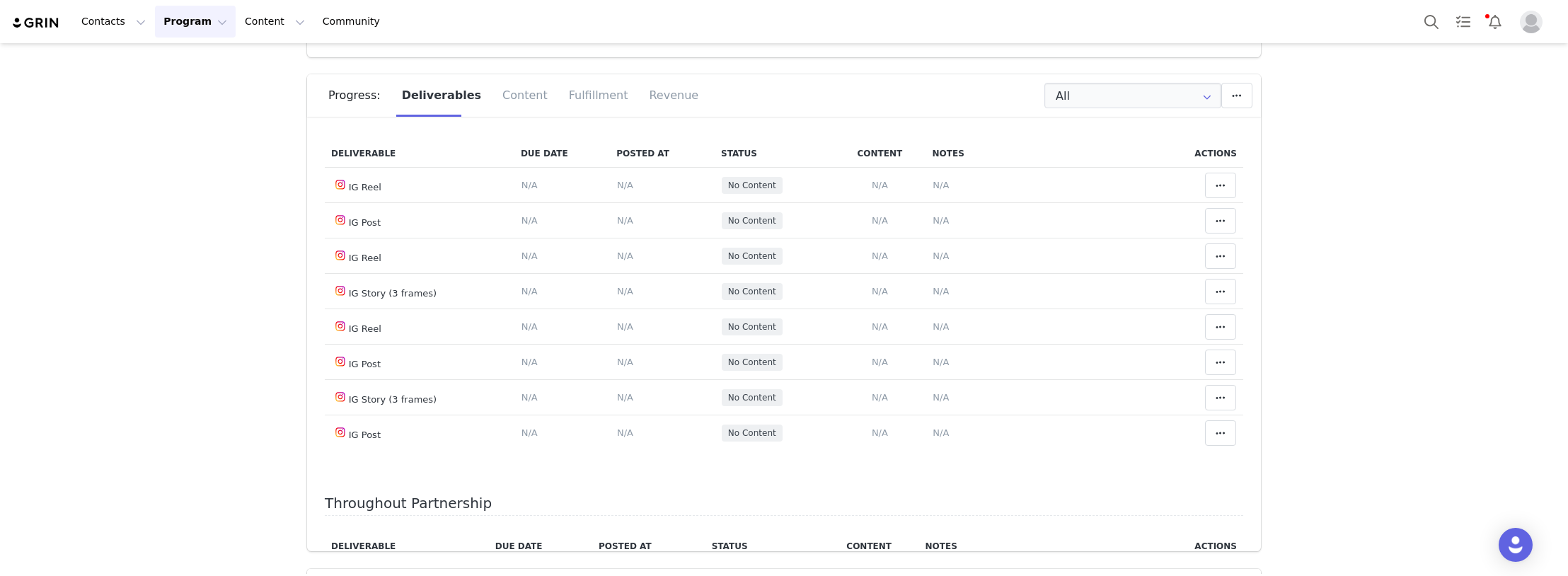
scroll to position [2052, 0]
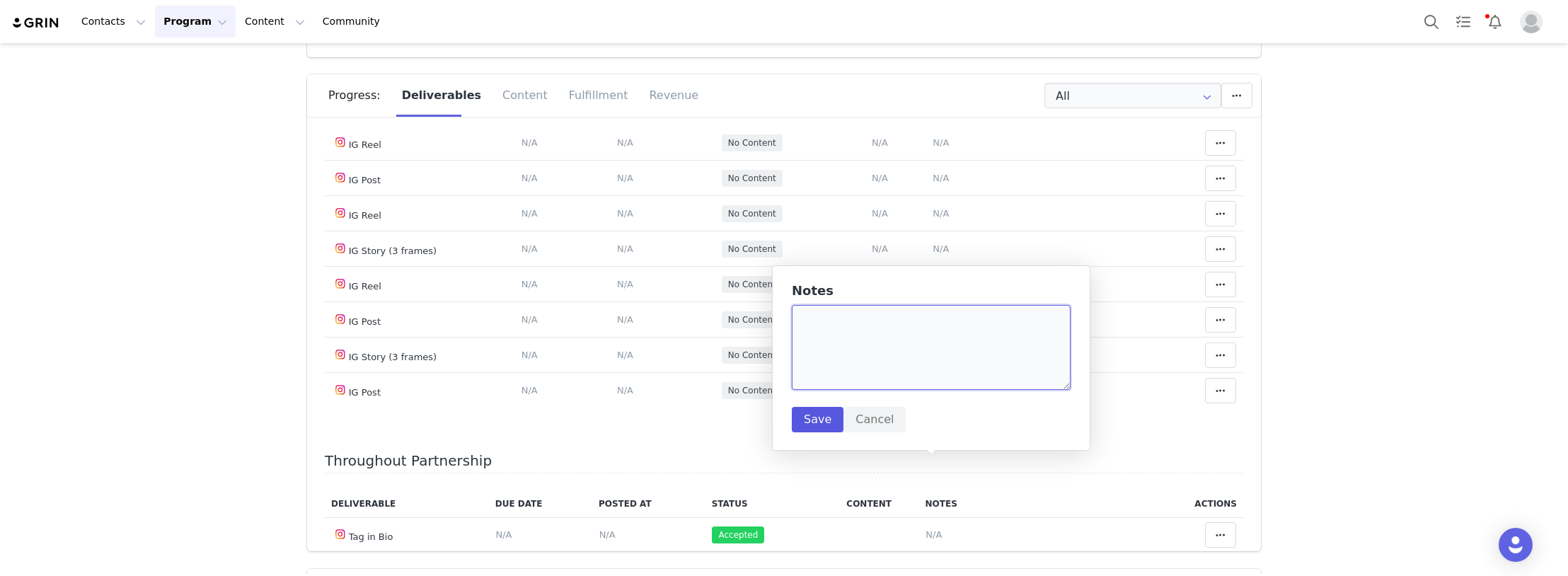
drag, startPoint x: 895, startPoint y: 340, endPoint x: 810, endPoint y: 413, distance: 112.0
click at [894, 340] on textarea at bounding box center [931, 347] width 279 height 85
paste textarea "[URL][DOMAIN_NAME]"
type textarea "[URL][DOMAIN_NAME]"
click at [808, 424] on button "Save" at bounding box center [817, 420] width 52 height 26
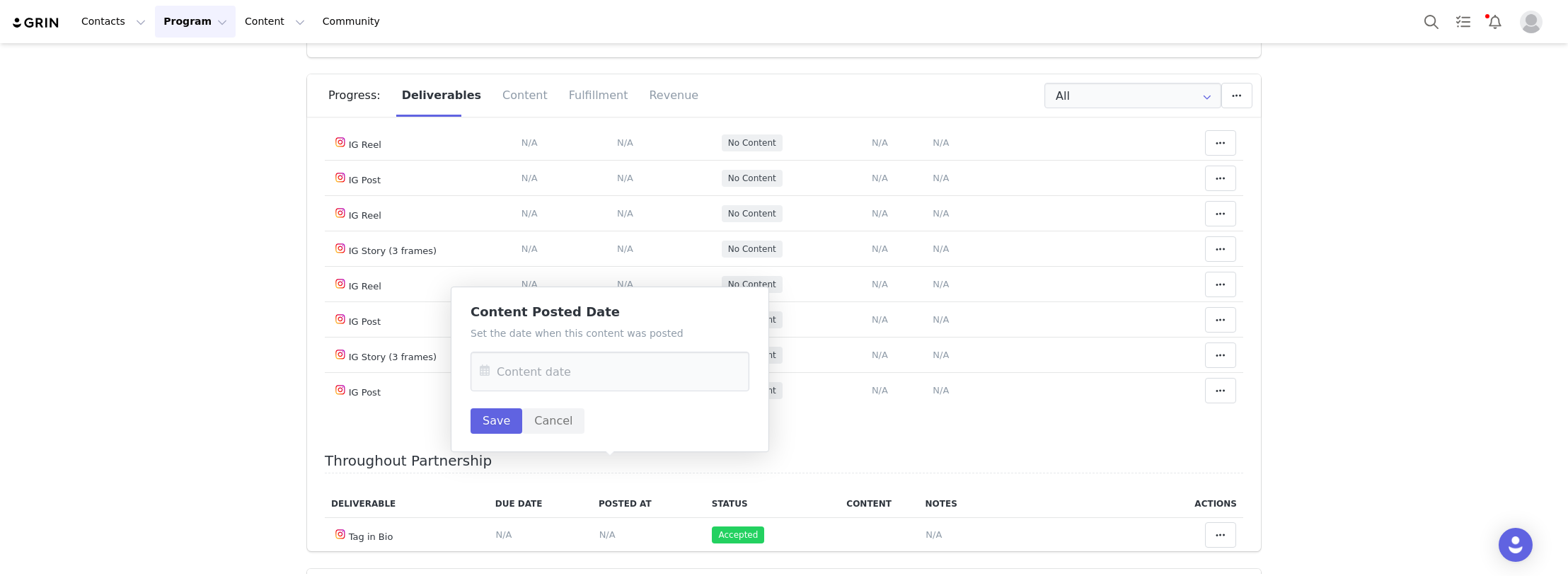
click at [557, 351] on div "Set the date when this content was posted Save Cancel" at bounding box center [610, 380] width 279 height 107
click at [557, 367] on input "text" at bounding box center [610, 371] width 279 height 40
click at [557, 286] on span "30" at bounding box center [555, 291] width 17 height 17
type input "[DATE]"
drag, startPoint x: 491, startPoint y: 416, endPoint x: 847, endPoint y: 446, distance: 357.3
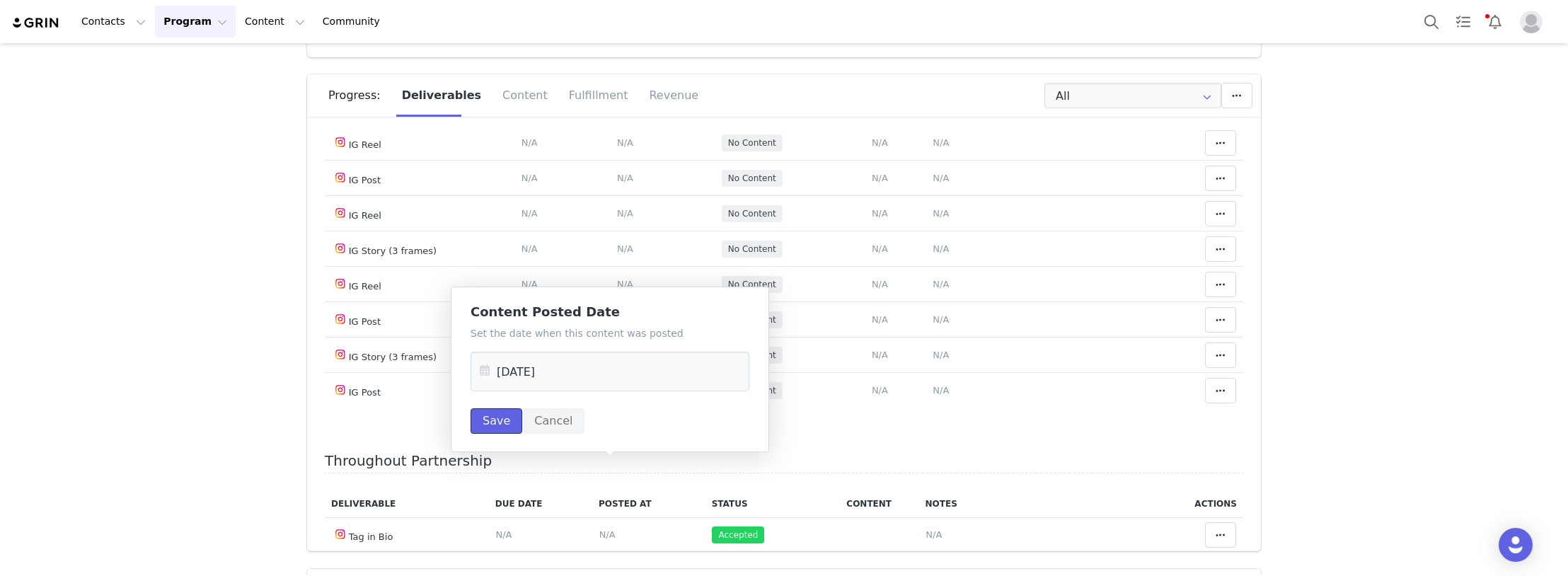
click at [493, 418] on button "Save" at bounding box center [496, 421] width 52 height 26
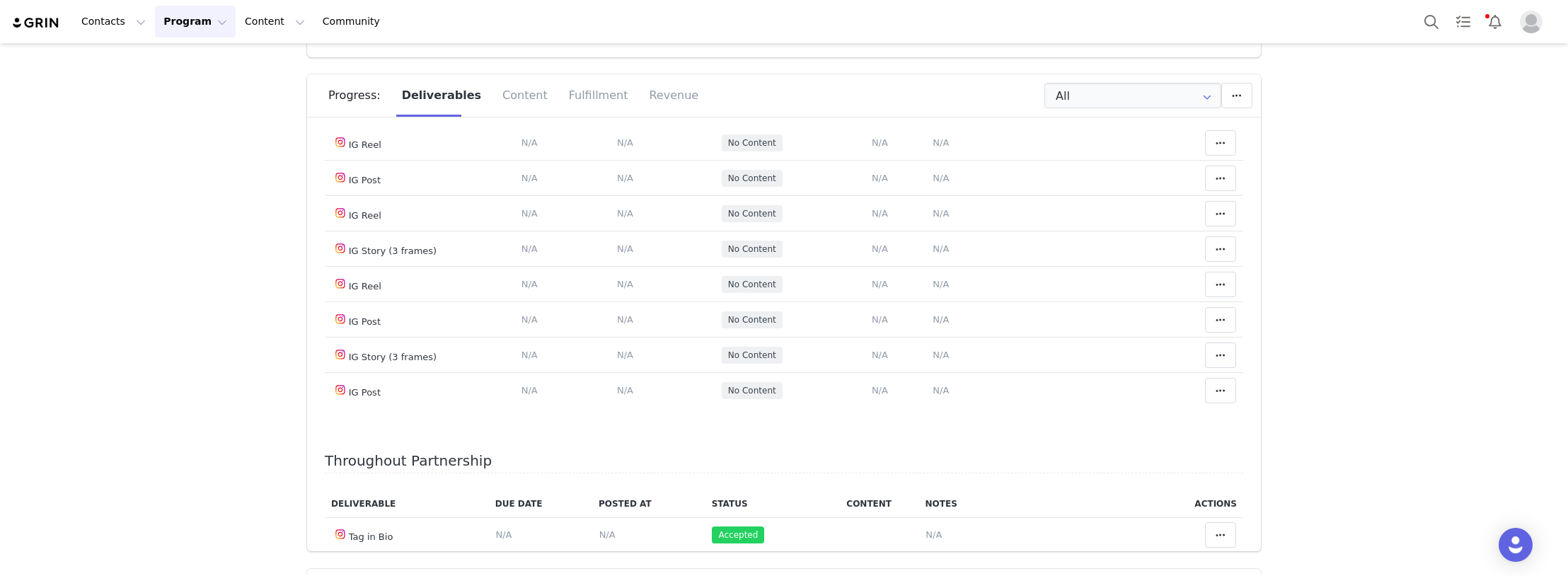
click at [1109, 468] on div "Mark as Accepted" at bounding box center [1093, 466] width 175 height 32
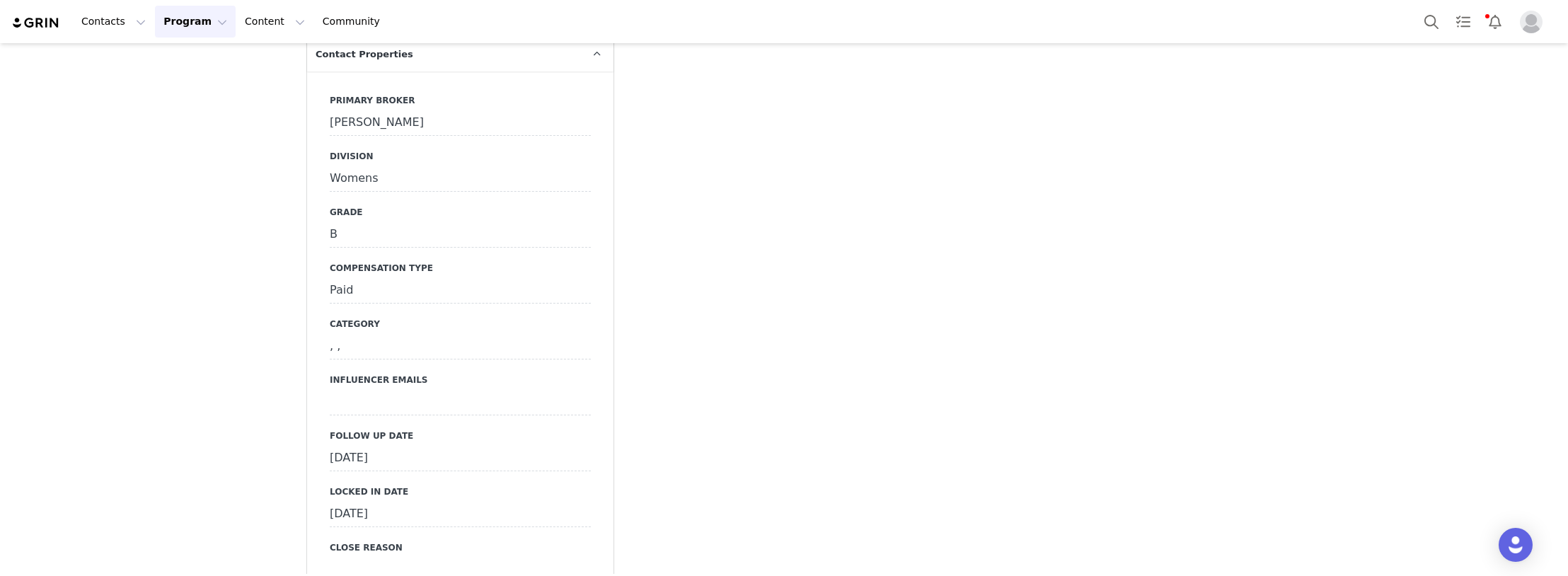
scroll to position [3467, 0]
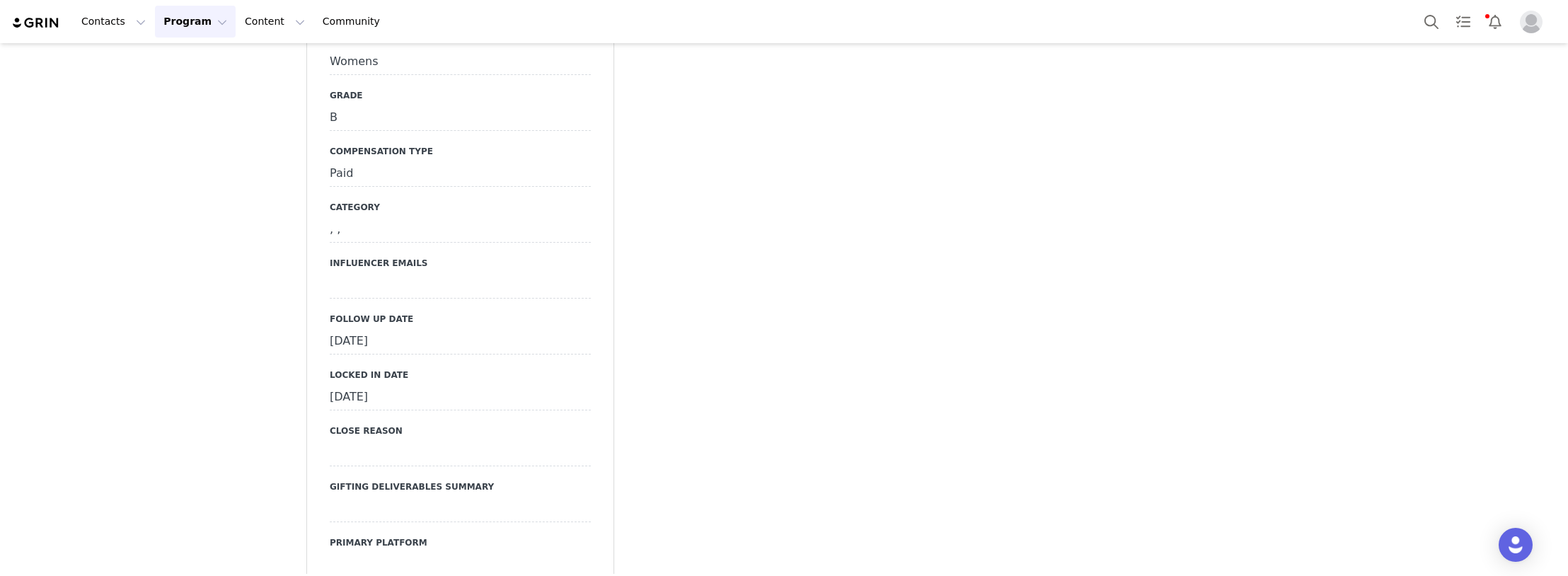
click at [406, 345] on div "[DATE]" at bounding box center [460, 342] width 261 height 26
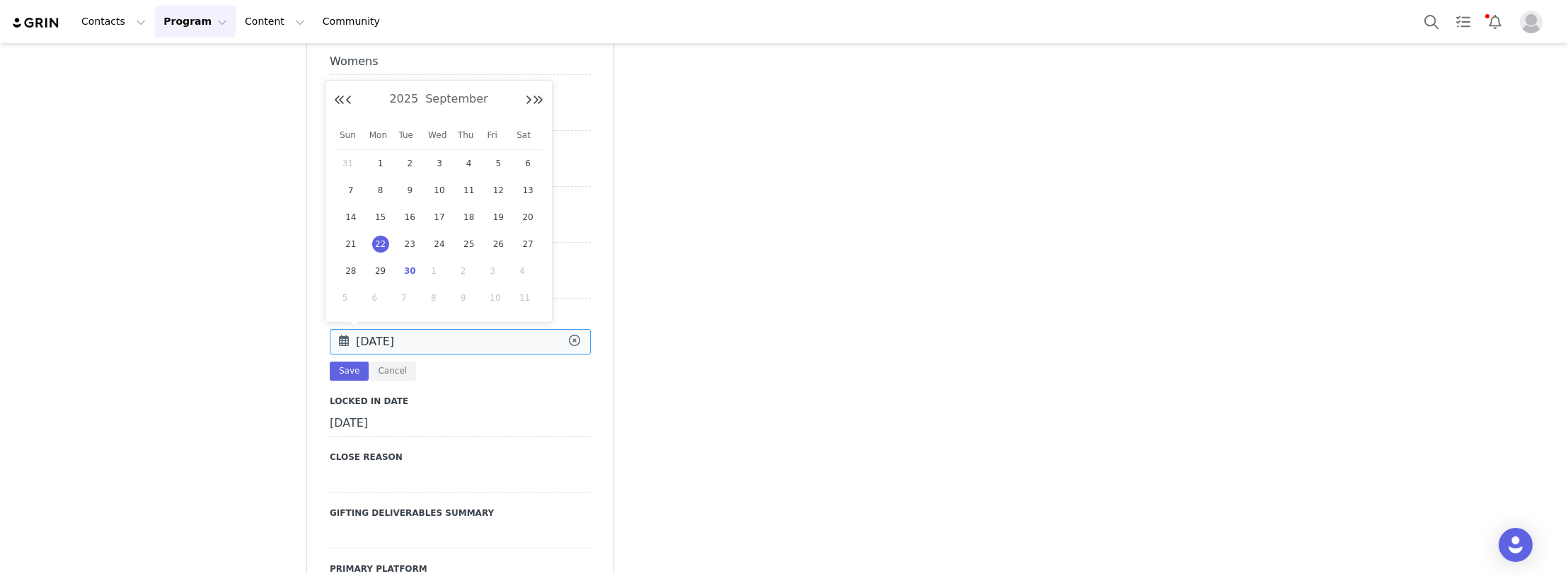
click at [406, 345] on input "[DATE]" at bounding box center [460, 342] width 261 height 26
click at [411, 265] on span "30" at bounding box center [409, 271] width 17 height 17
type input "[DATE]"
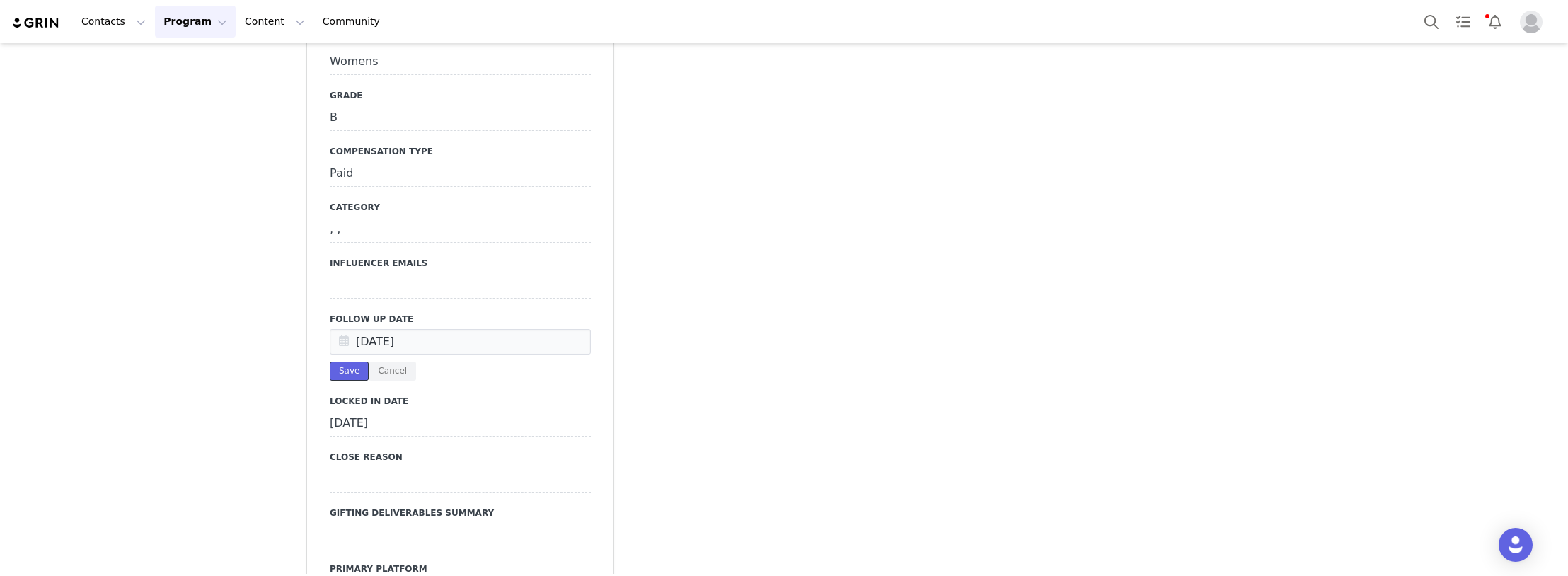
drag, startPoint x: 344, startPoint y: 375, endPoint x: 197, endPoint y: 171, distance: 251.4
click at [343, 373] on button "Save" at bounding box center [349, 370] width 39 height 19
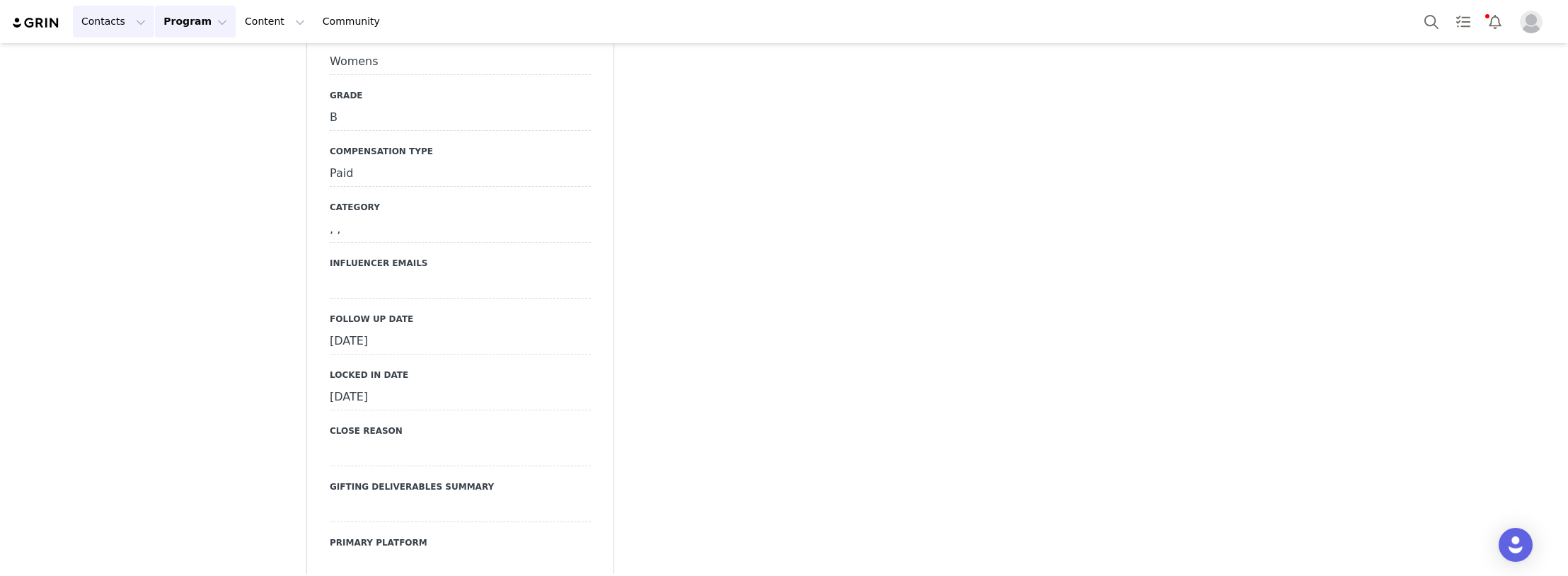
click at [102, 23] on button "Contacts Contacts" at bounding box center [113, 22] width 82 height 32
click at [107, 62] on p "Creators" at bounding box center [106, 63] width 43 height 15
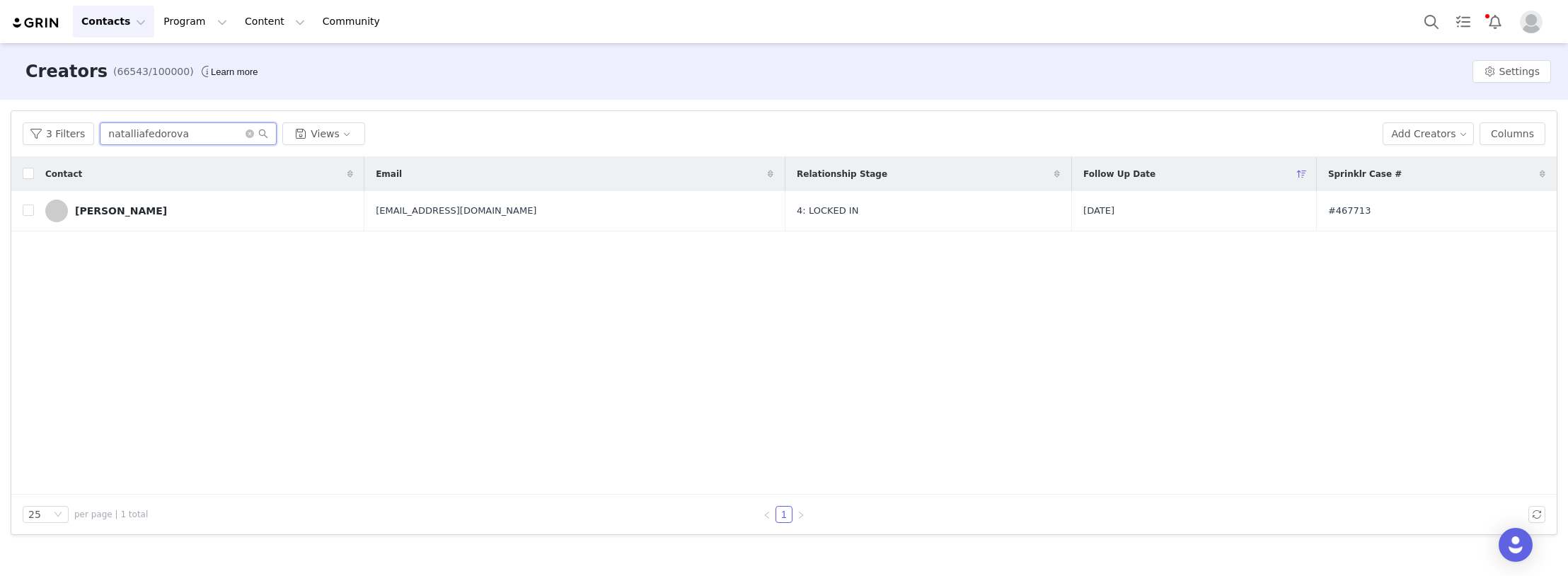
paste input "Bris.[PERSON_NAME]"
click at [0, 134] on html "Contacts Contacts Creators Prospects Applicants Program Program Activations Cam…" at bounding box center [784, 288] width 1568 height 576
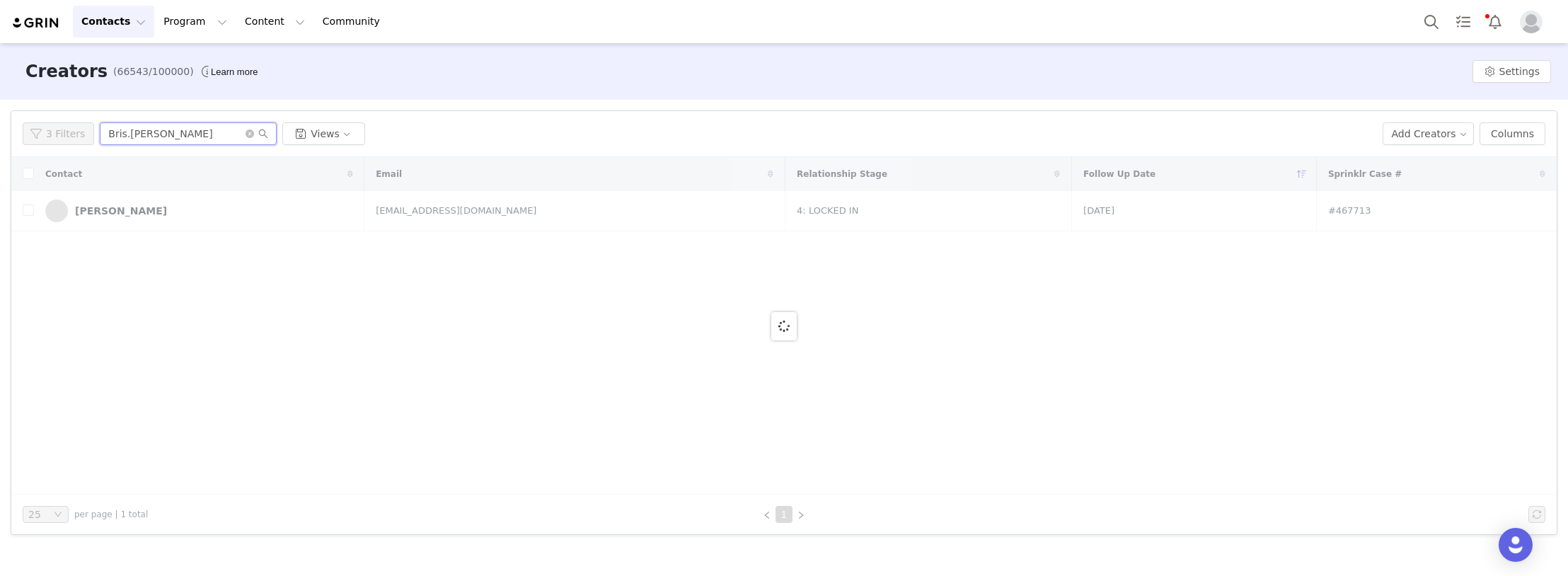
type input "Bris.[PERSON_NAME]"
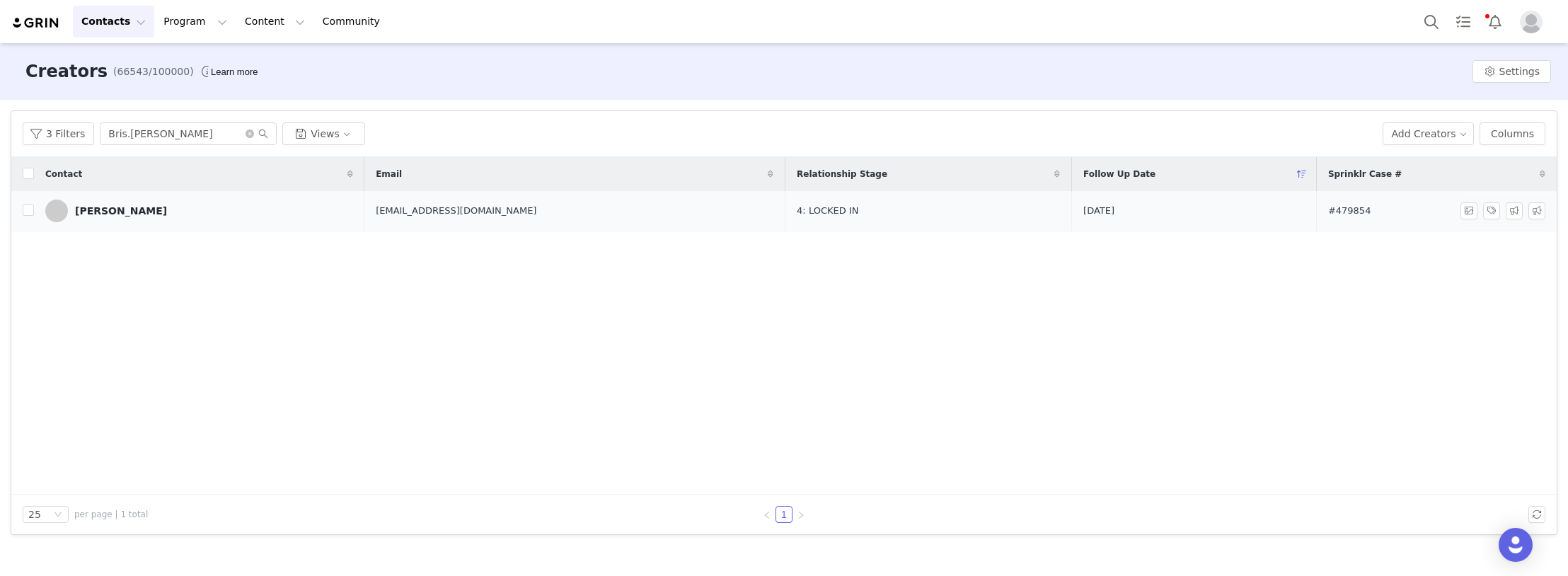
click at [175, 217] on link "[PERSON_NAME]" at bounding box center [199, 211] width 307 height 22
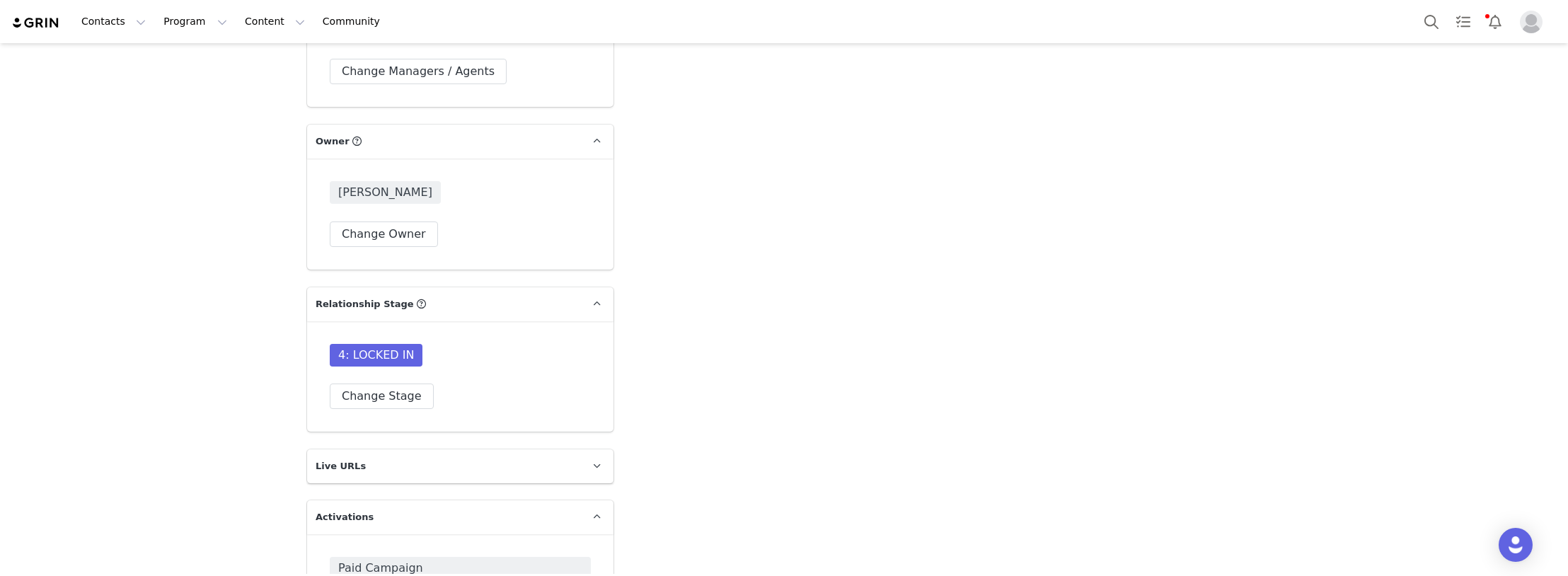
scroll to position [4316, 0]
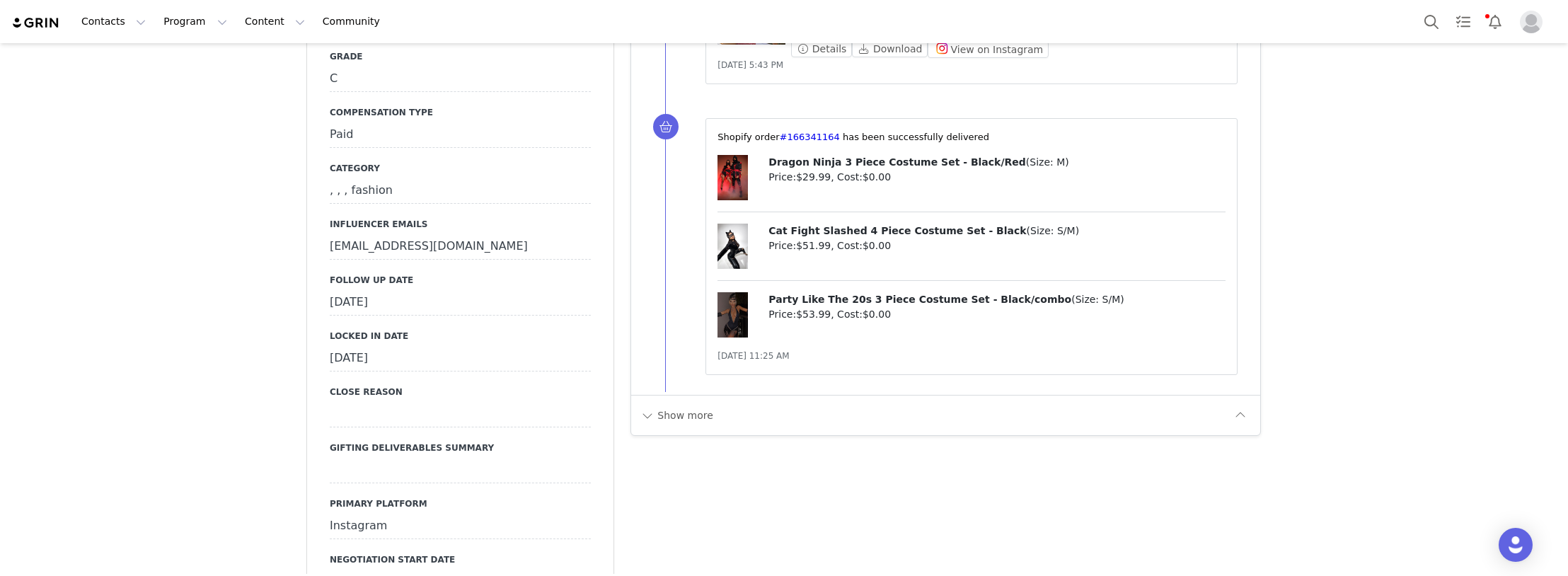
scroll to position [1514, 0]
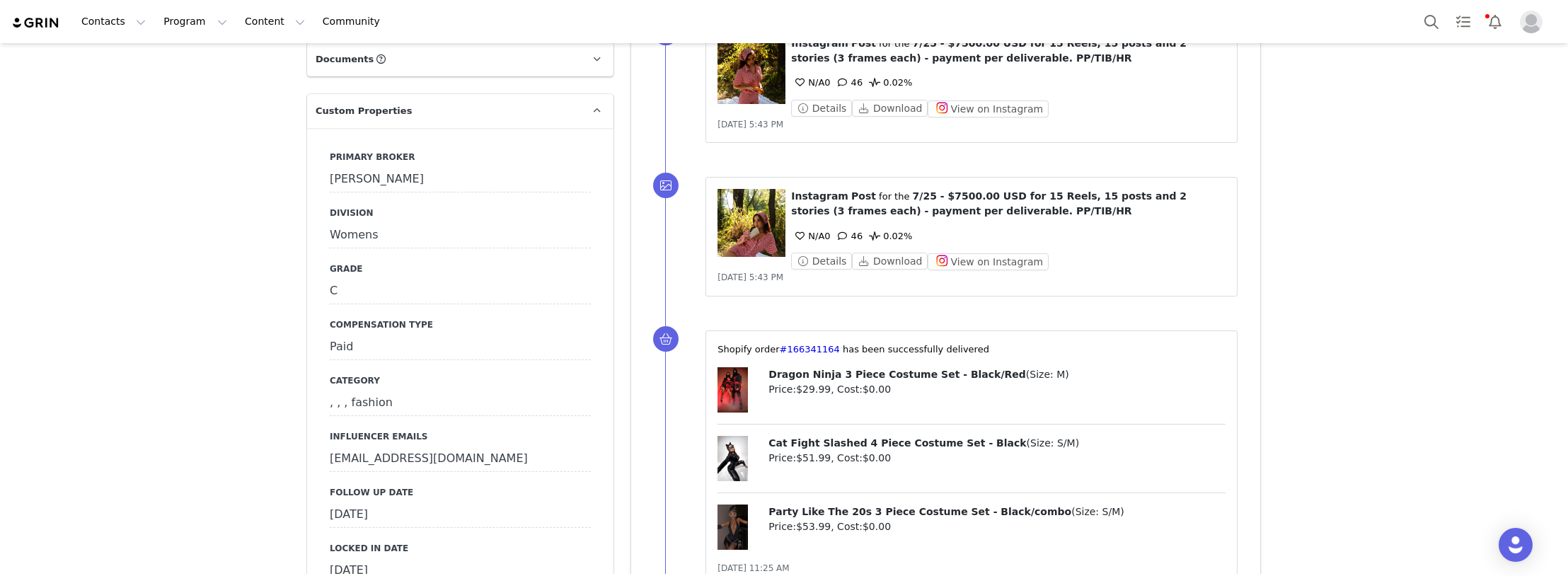
click at [364, 502] on div "[DATE]" at bounding box center [460, 515] width 261 height 26
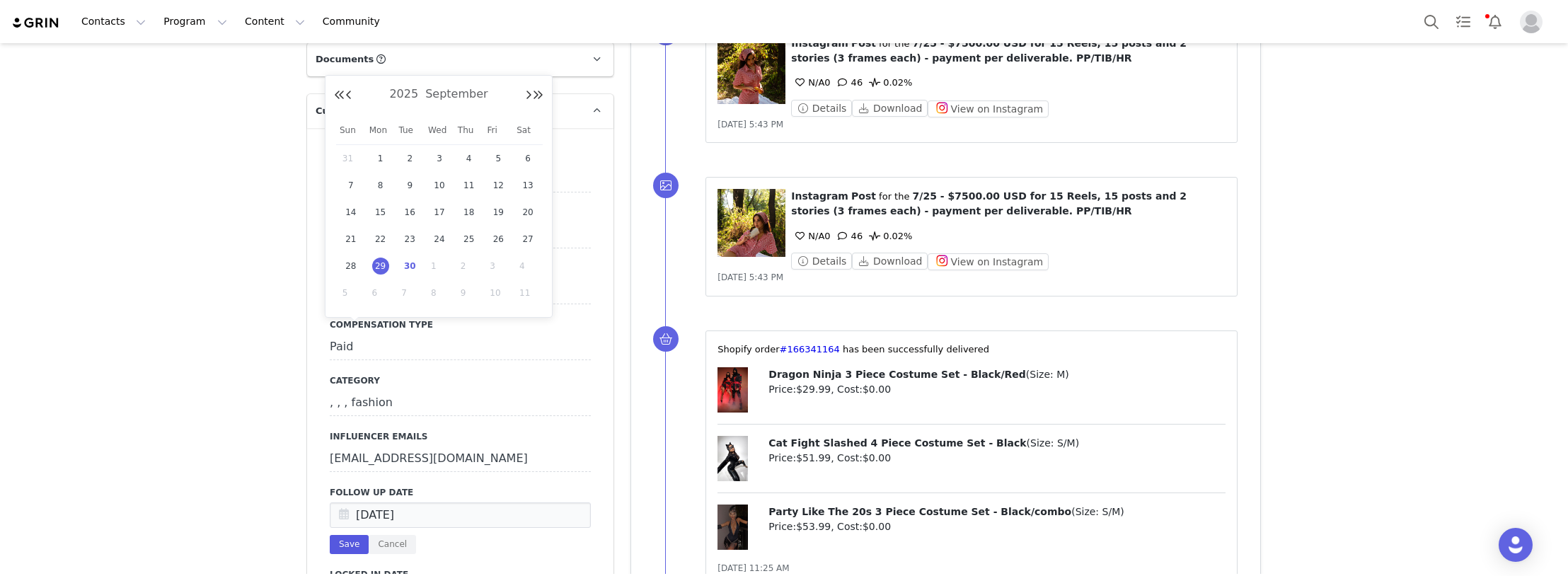
drag, startPoint x: 409, startPoint y: 262, endPoint x: 334, endPoint y: 369, distance: 130.7
click at [409, 263] on span "30" at bounding box center [409, 266] width 17 height 17
type input "[DATE]"
click at [341, 535] on button "Save" at bounding box center [349, 544] width 39 height 19
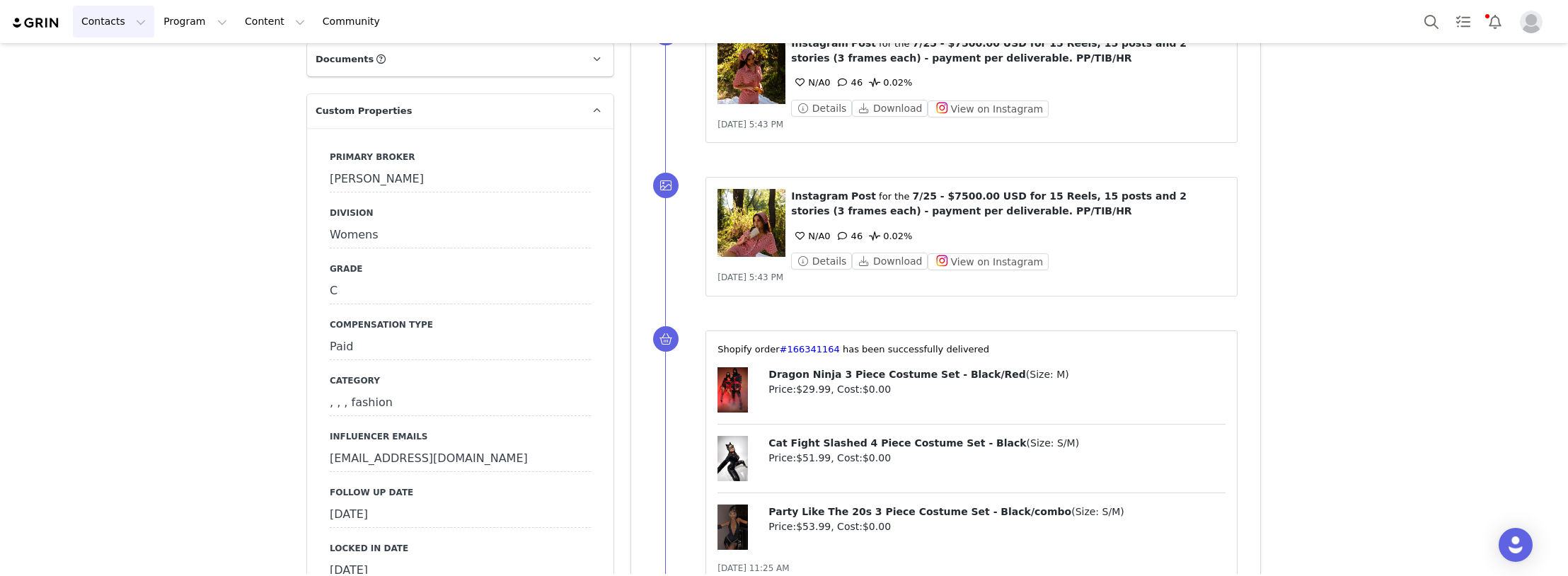
click at [95, 19] on button "Contacts Contacts" at bounding box center [113, 22] width 82 height 32
click at [100, 58] on p "Creators" at bounding box center [106, 63] width 43 height 15
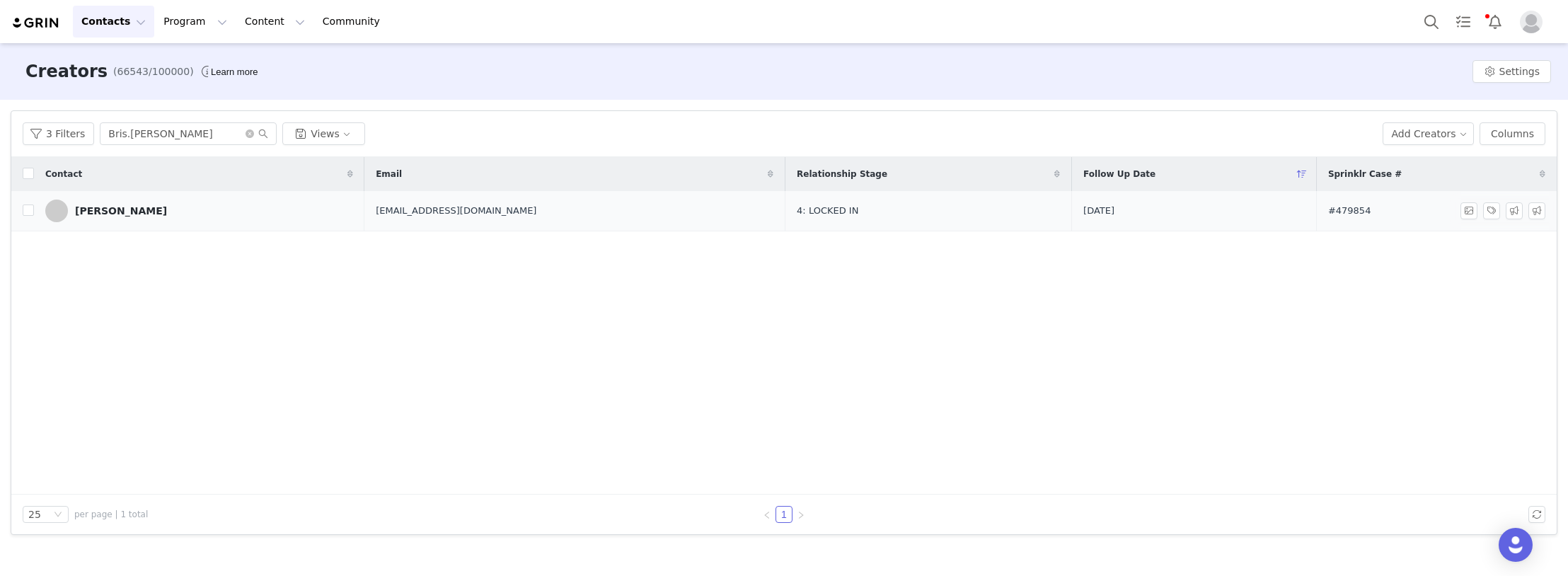
click at [130, 213] on div "[PERSON_NAME]" at bounding box center [121, 211] width 92 height 11
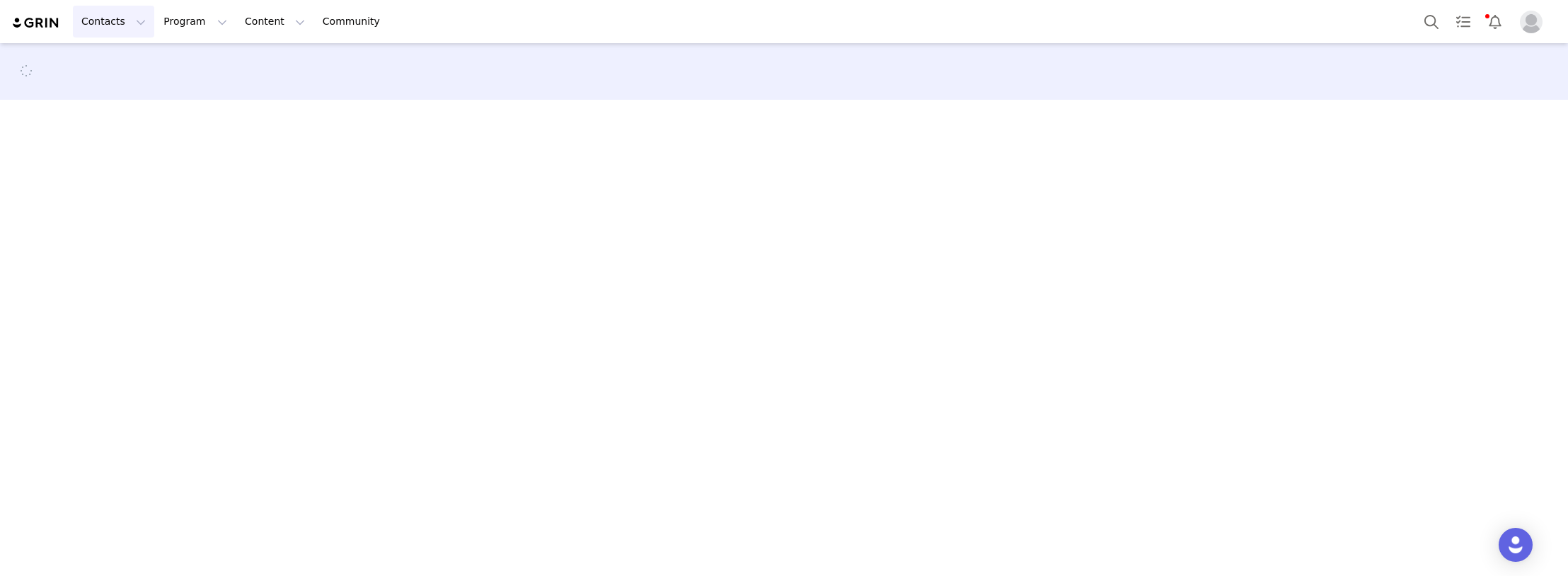
click at [119, 26] on button "Contacts Contacts" at bounding box center [113, 22] width 82 height 32
click at [113, 52] on link "Creators" at bounding box center [129, 62] width 112 height 26
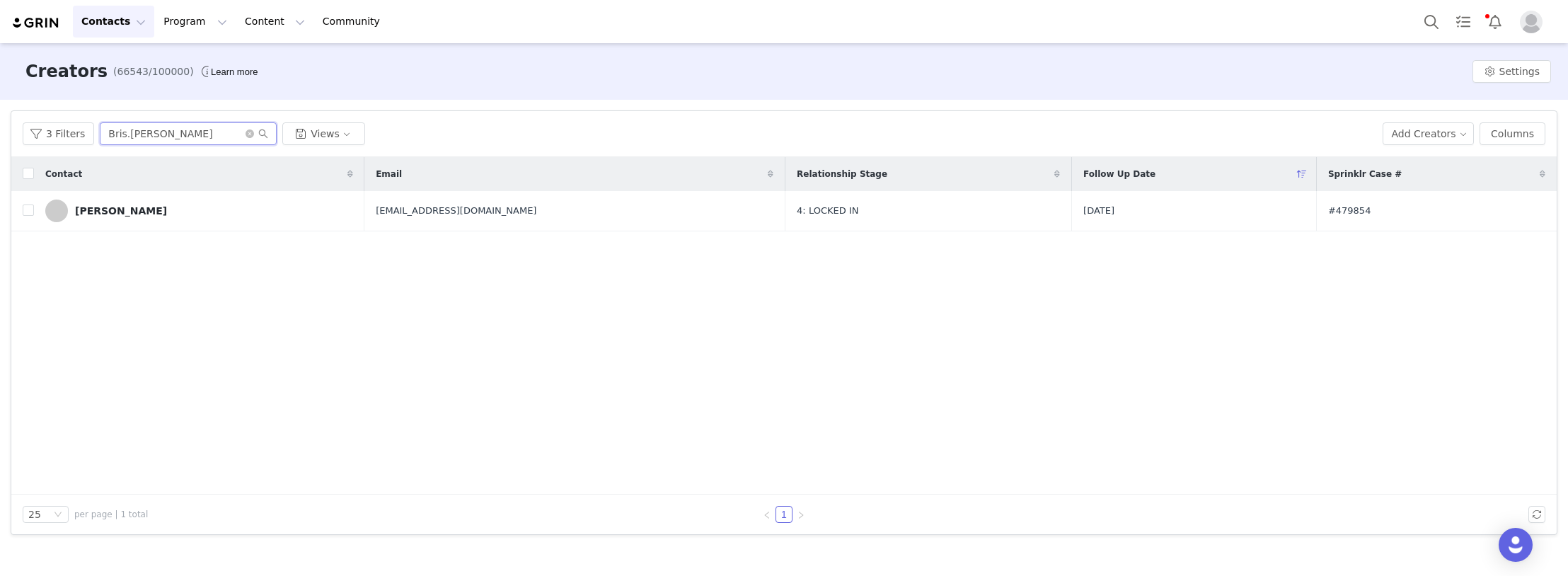
paste input "Torivoelker_"
drag, startPoint x: 197, startPoint y: 131, endPoint x: 6, endPoint y: 122, distance: 191.2
click at [6, 122] on div "Filters Filter Logic And Or Archived Select Owner Select [PERSON_NAME] Contact …" at bounding box center [784, 322] width 1568 height 446
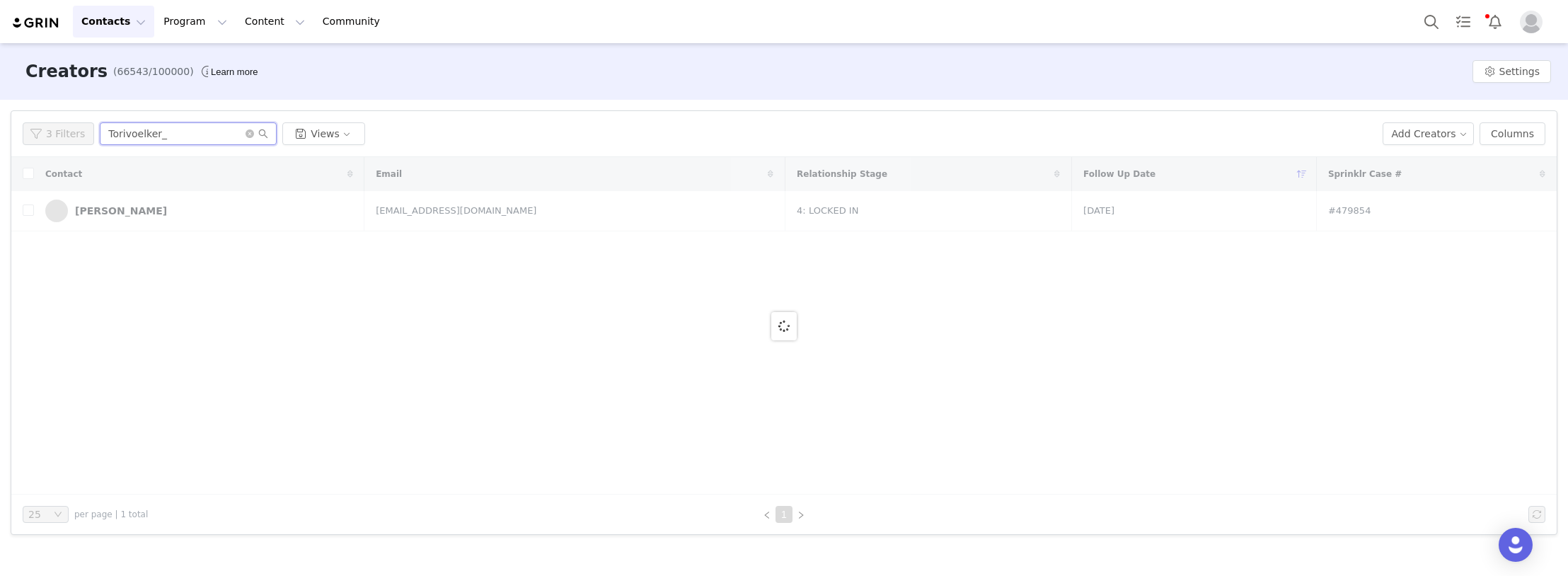
type input "Torivoelker_"
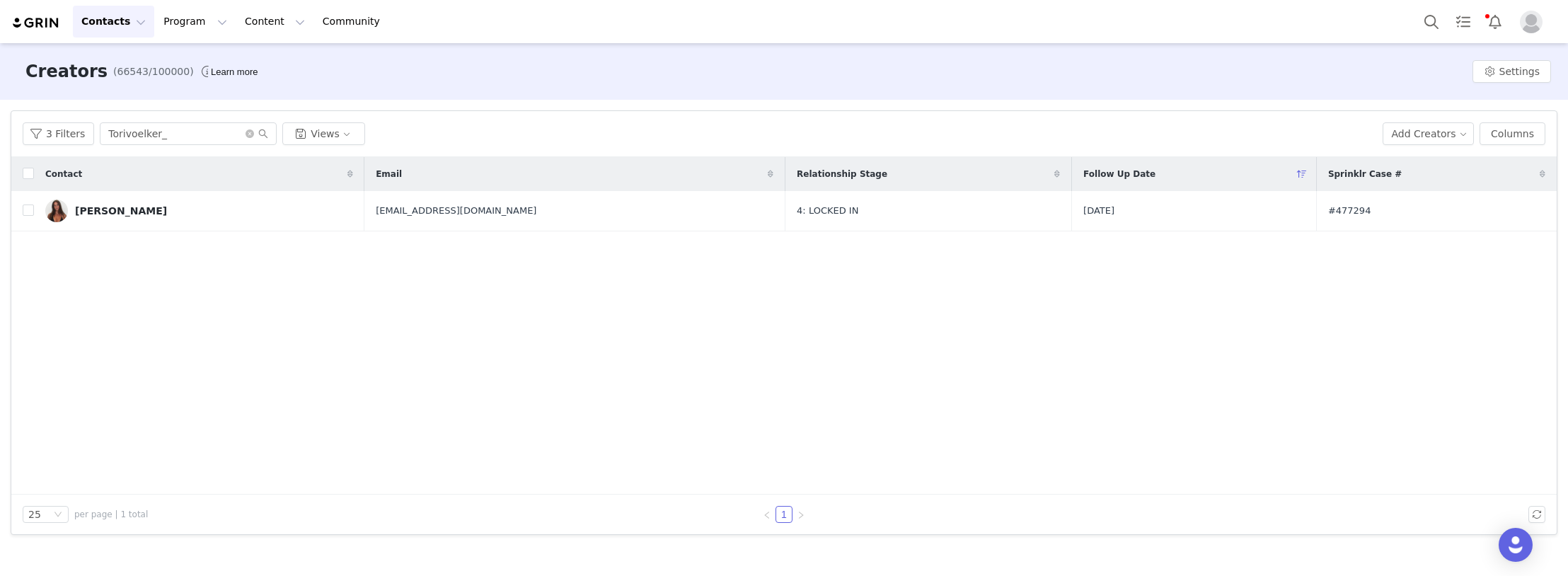
drag, startPoint x: 158, startPoint y: 216, endPoint x: 234, endPoint y: 260, distance: 87.8
click at [158, 216] on link "[PERSON_NAME]" at bounding box center [199, 211] width 307 height 22
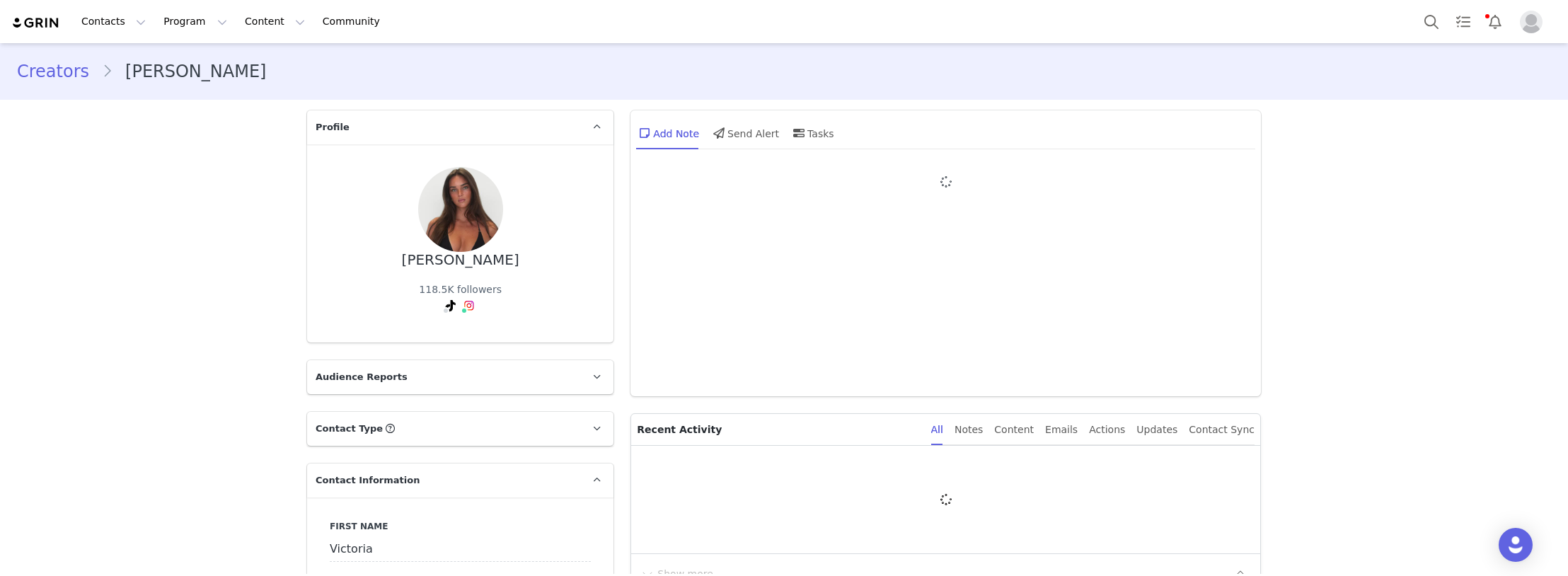
type input "+1 ([GEOGRAPHIC_DATA])"
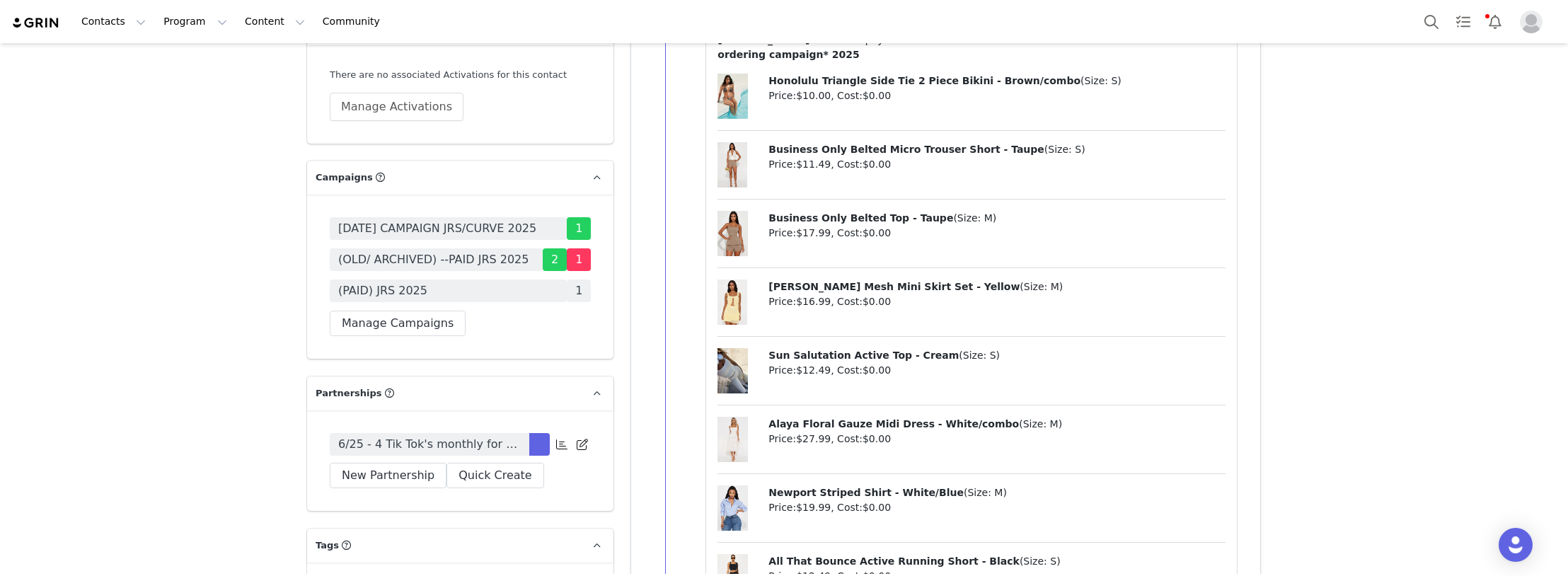
scroll to position [4316, 0]
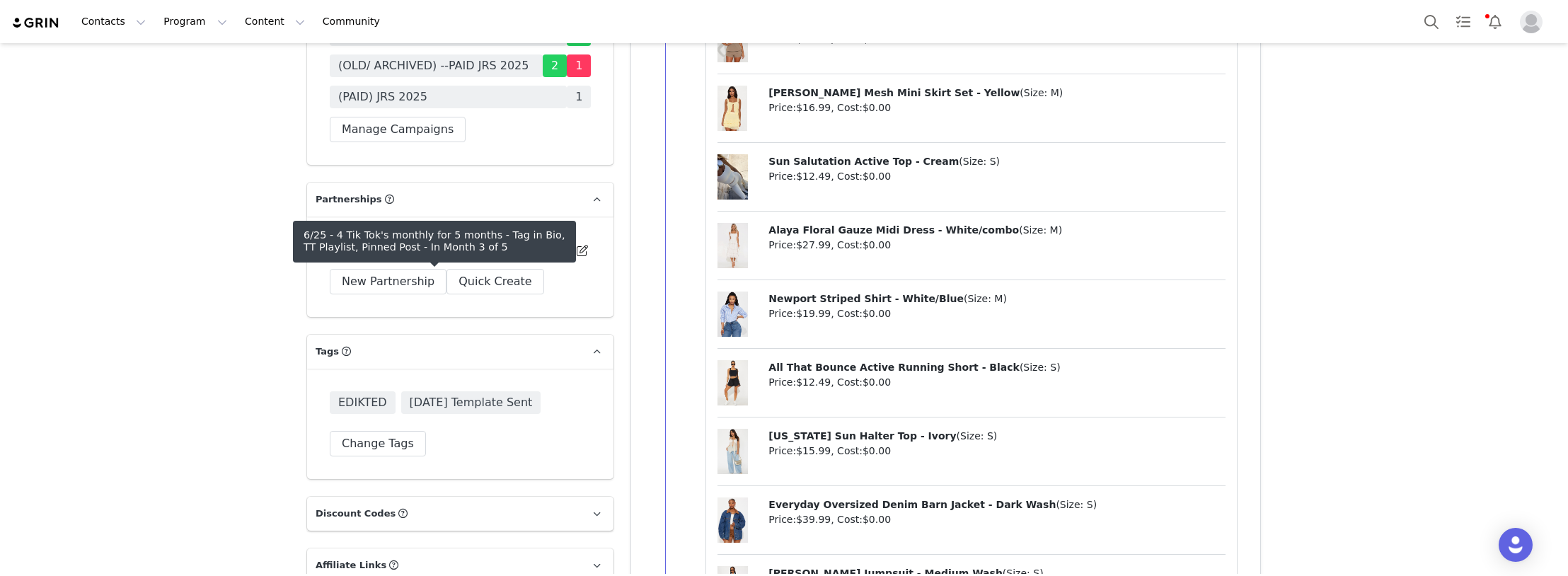
click at [436, 259] on span "6/25 - 4 Tik Tok's monthly for 5 months - Tag in Bio, TT Playlist, Pinned Post" at bounding box center [429, 250] width 182 height 17
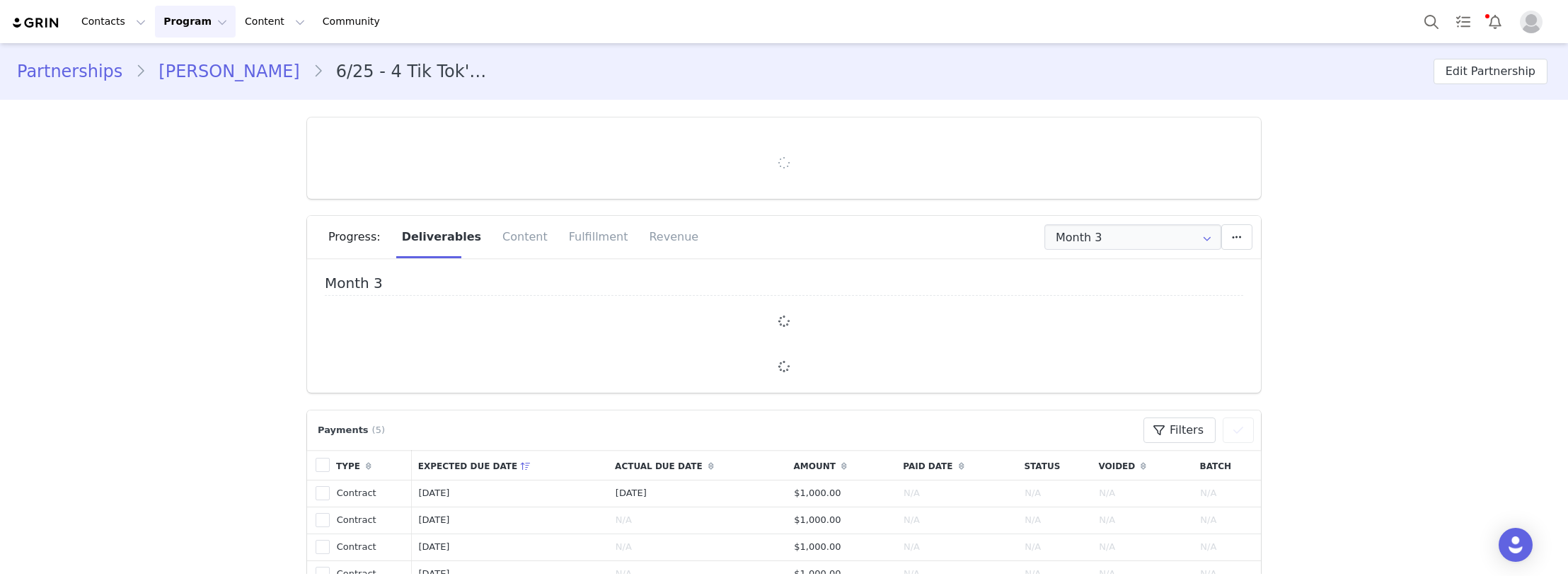
type input "+1 ([GEOGRAPHIC_DATA])"
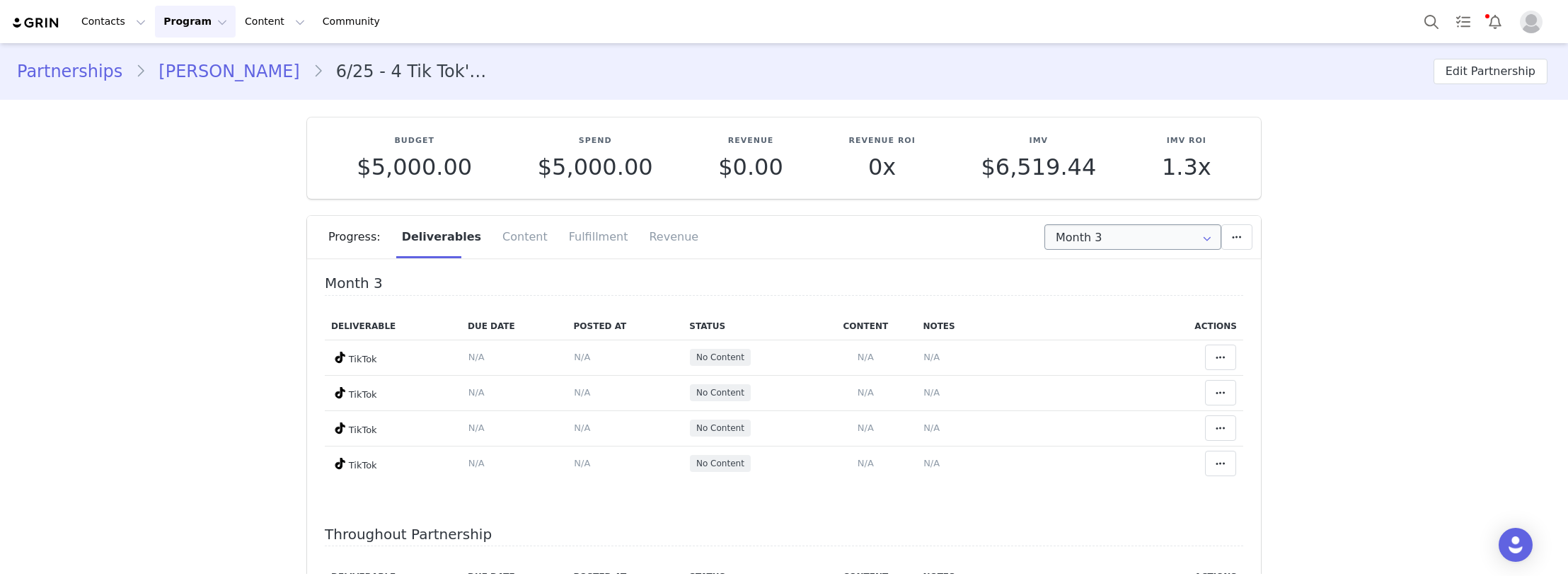
scroll to position [70, 0]
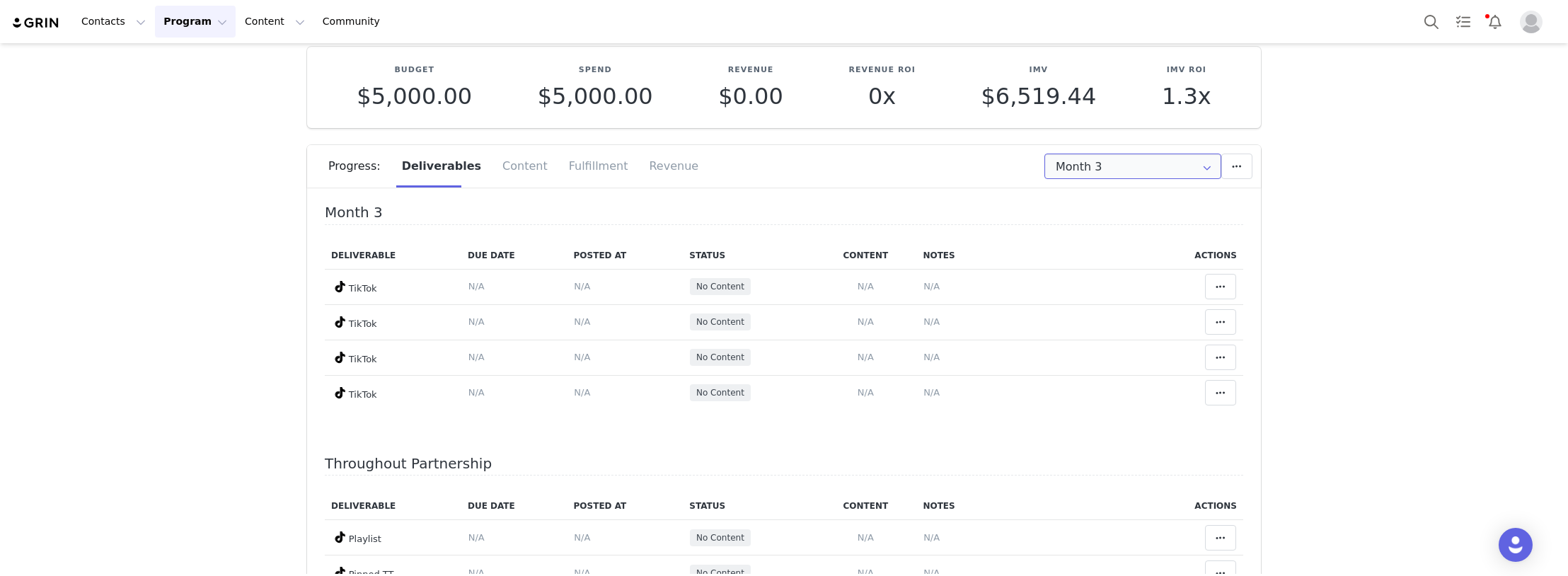
click at [1108, 161] on input "Month 3" at bounding box center [1133, 166] width 177 height 26
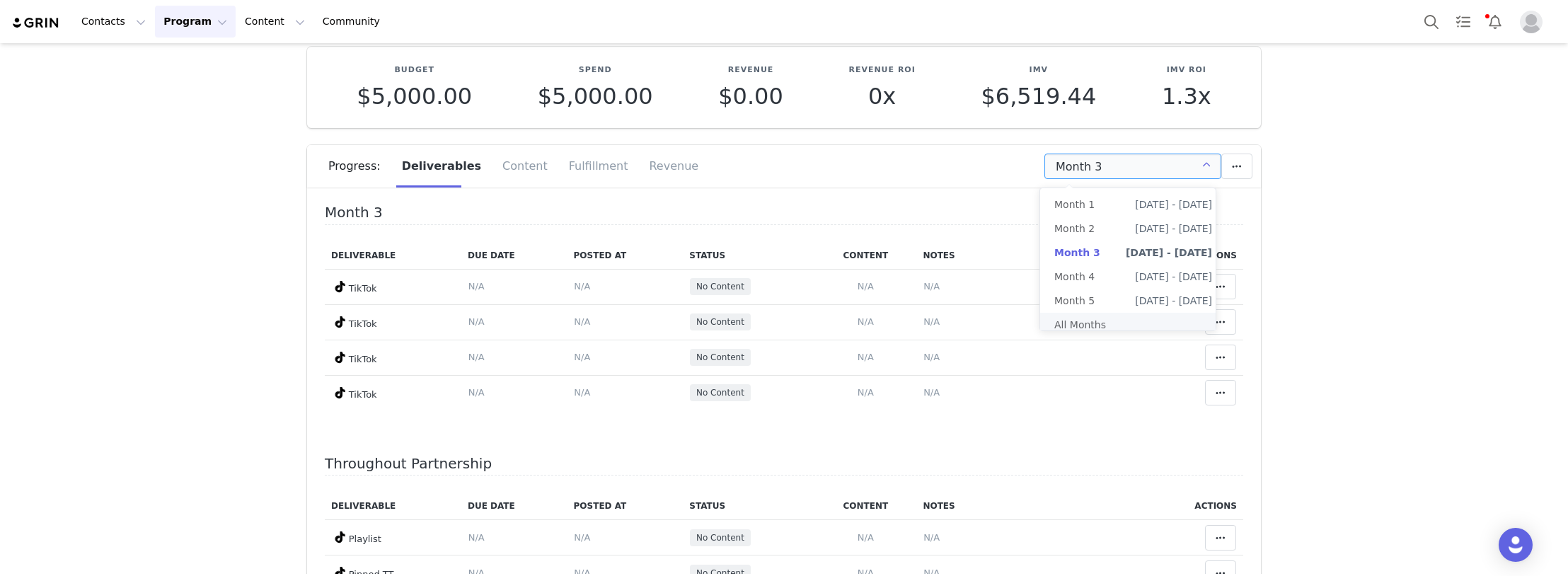
click at [1096, 317] on li "All Months" at bounding box center [1133, 325] width 186 height 24
type input "All"
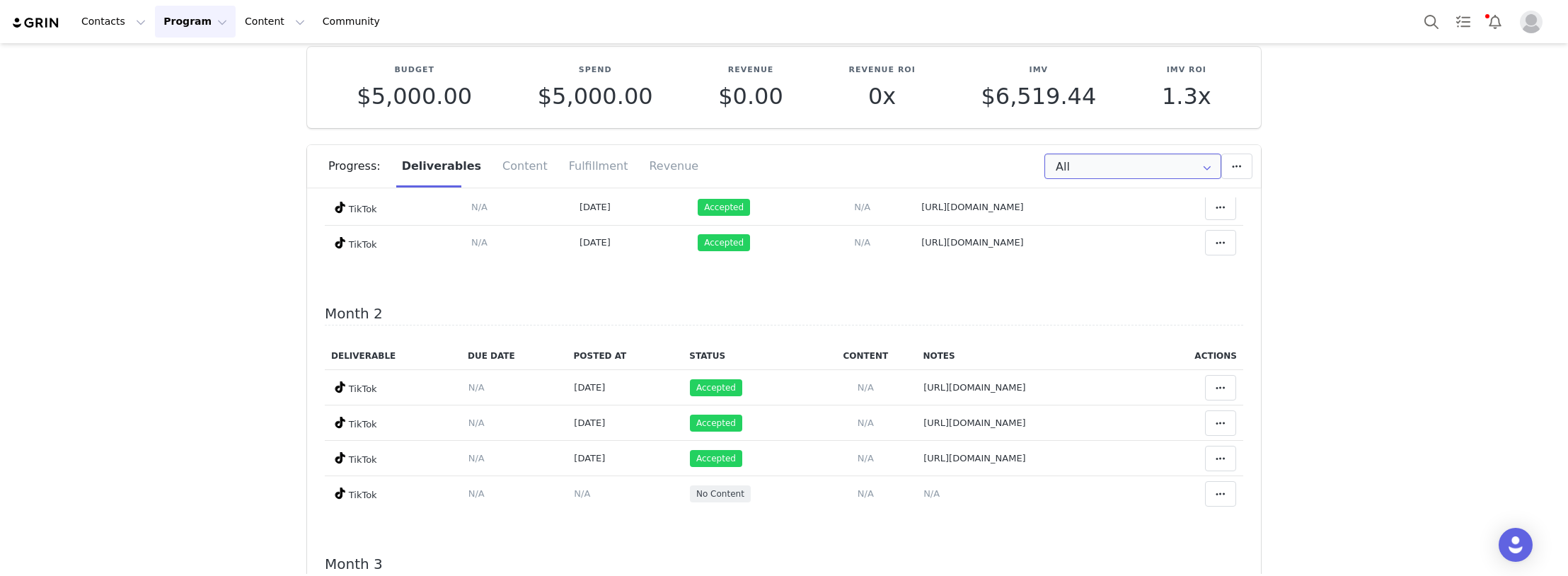
scroll to position [354, 0]
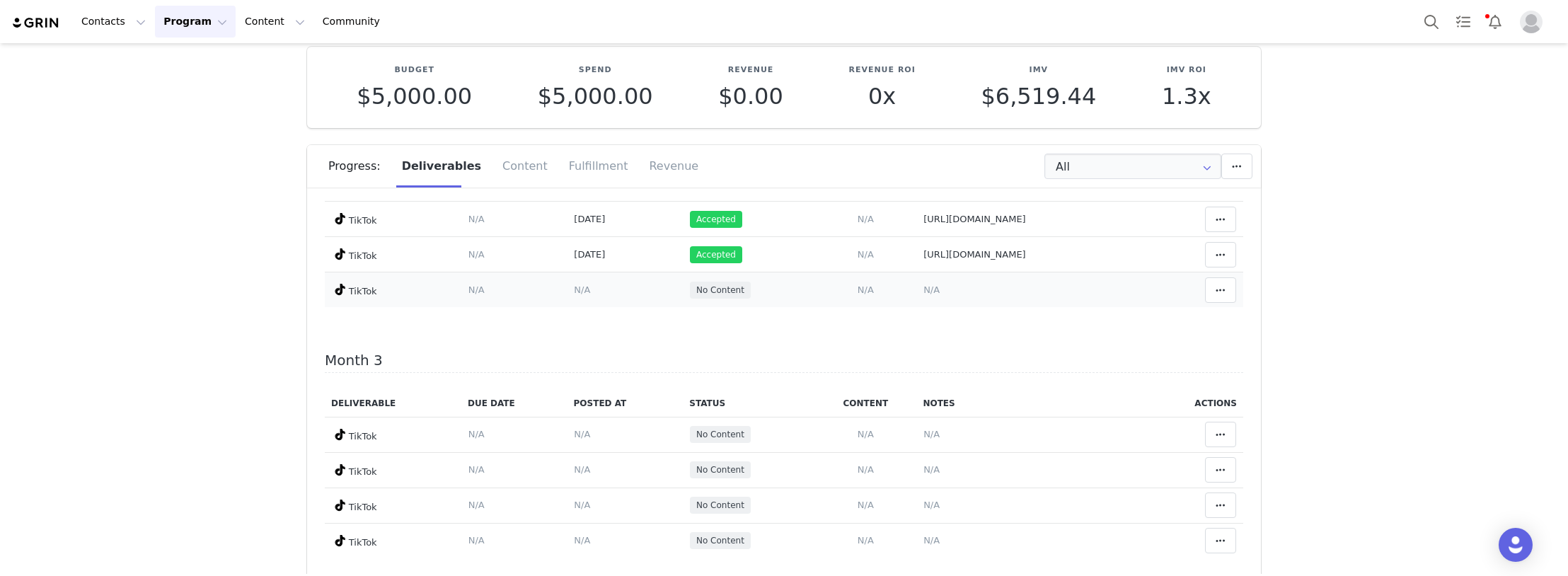
click at [923, 288] on span "N/A" at bounding box center [931, 290] width 16 height 10
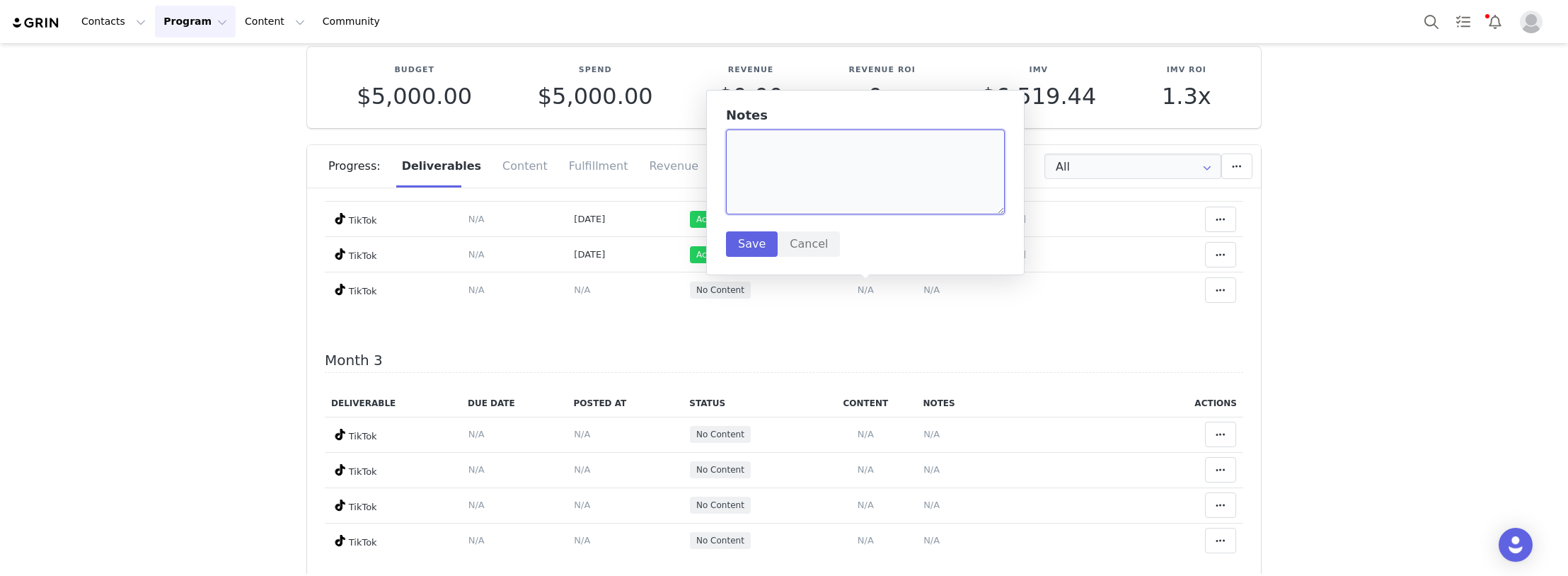
paste textarea "[URL][DOMAIN_NAME]"
click at [815, 207] on textarea at bounding box center [865, 172] width 279 height 85
type textarea "[URL][DOMAIN_NAME]"
drag, startPoint x: 727, startPoint y: 257, endPoint x: 740, endPoint y: 247, distance: 16.4
click at [727, 256] on div "Notes [URL][DOMAIN_NAME] Save Cancel" at bounding box center [865, 182] width 319 height 185
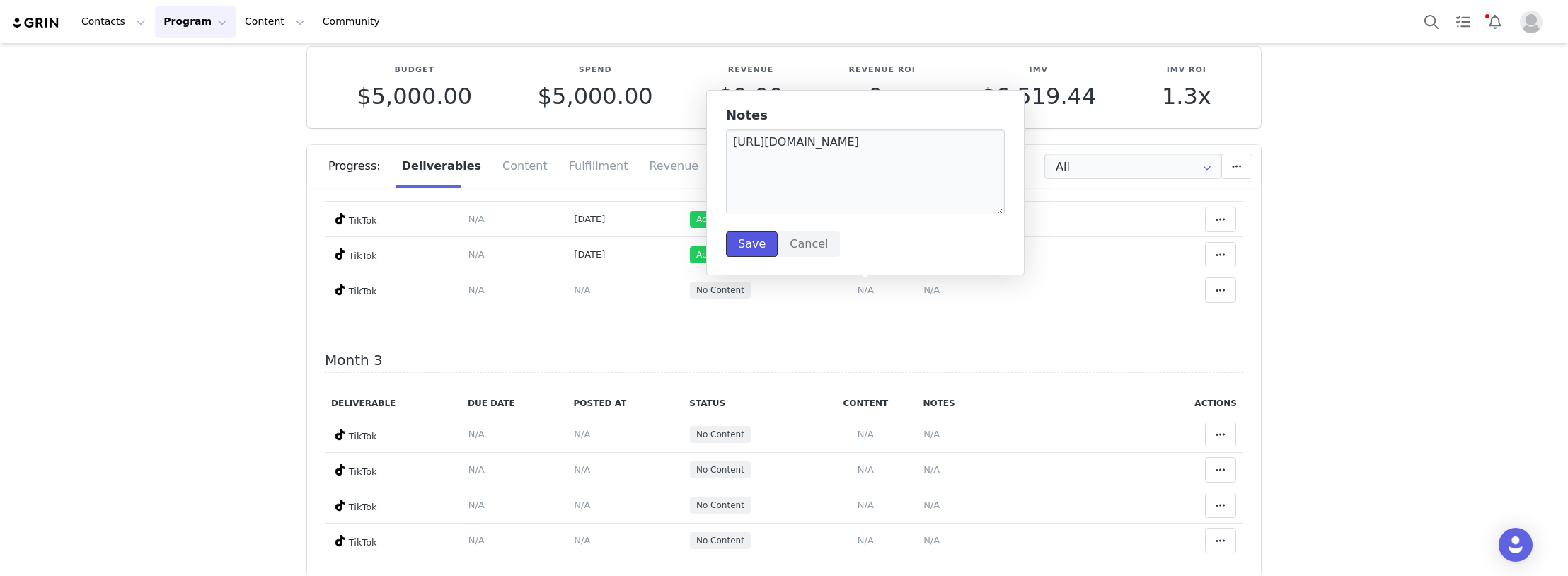
click at [740, 247] on button "Save" at bounding box center [751, 244] width 52 height 26
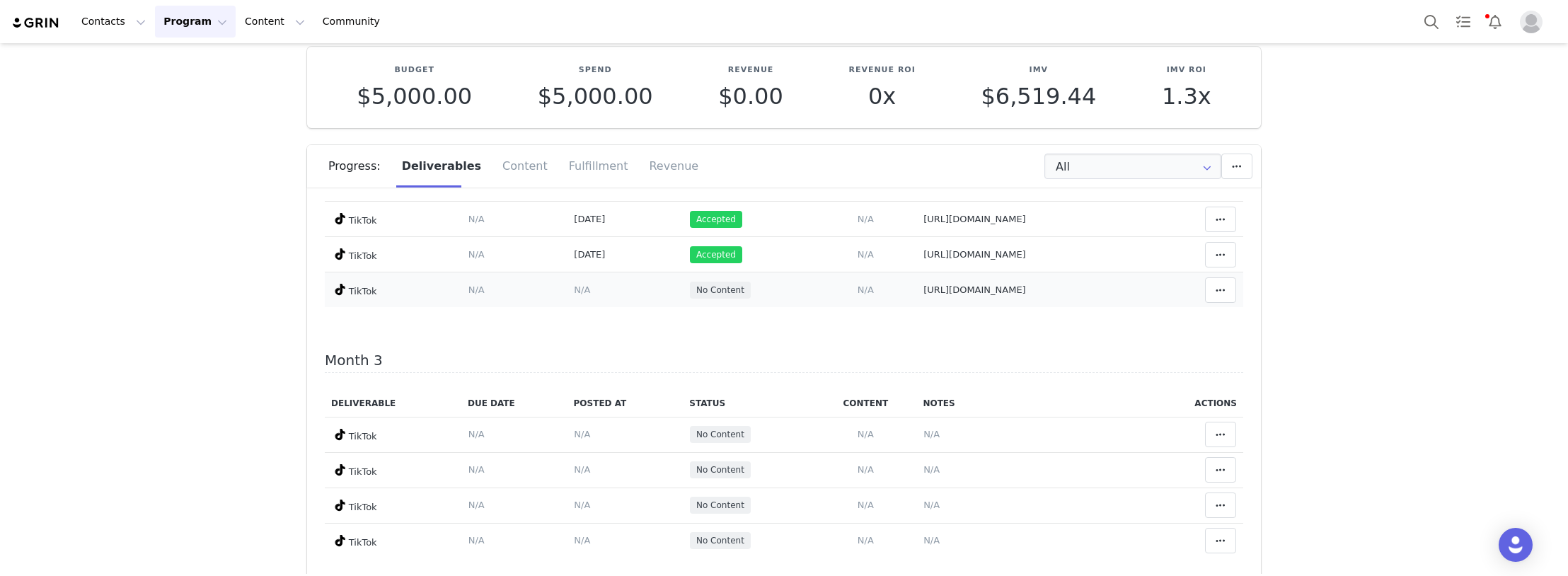
click at [574, 291] on span "N/A" at bounding box center [582, 290] width 16 height 10
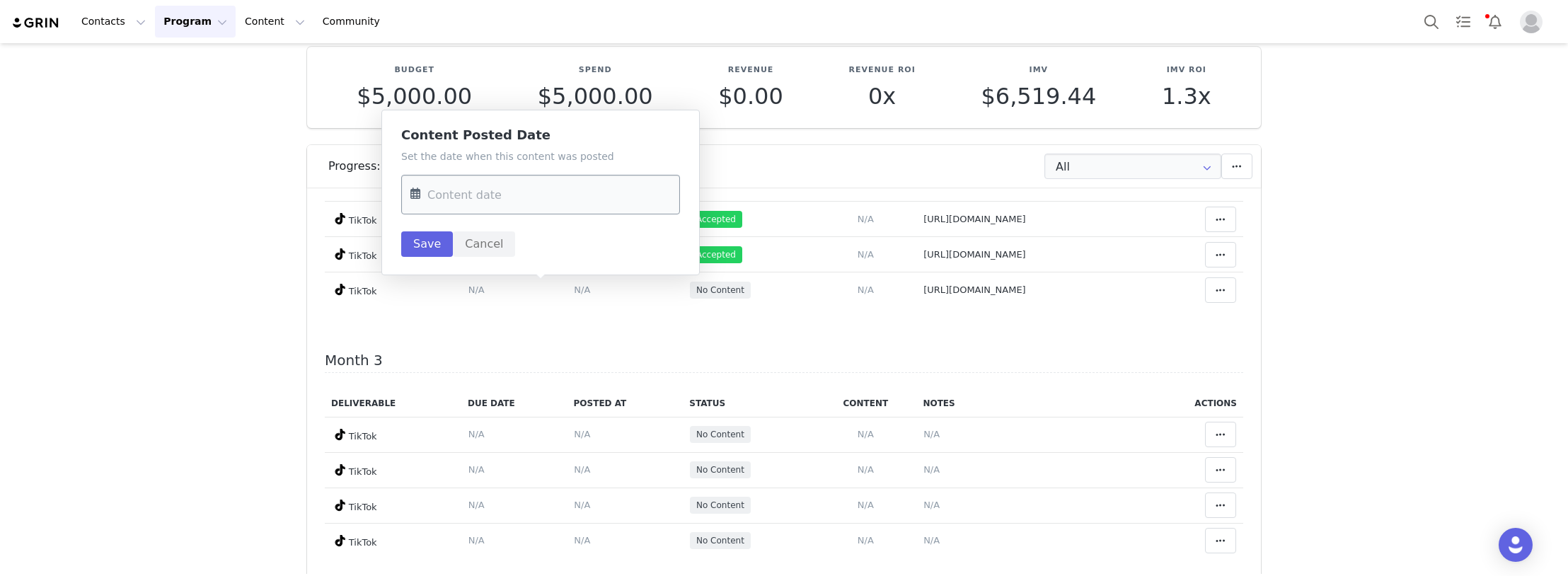
click at [490, 192] on input "text" at bounding box center [541, 194] width 279 height 40
click at [509, 410] on span "1" at bounding box center [515, 414] width 17 height 17
type input "[DATE]"
click at [423, 242] on button "Save" at bounding box center [427, 244] width 52 height 26
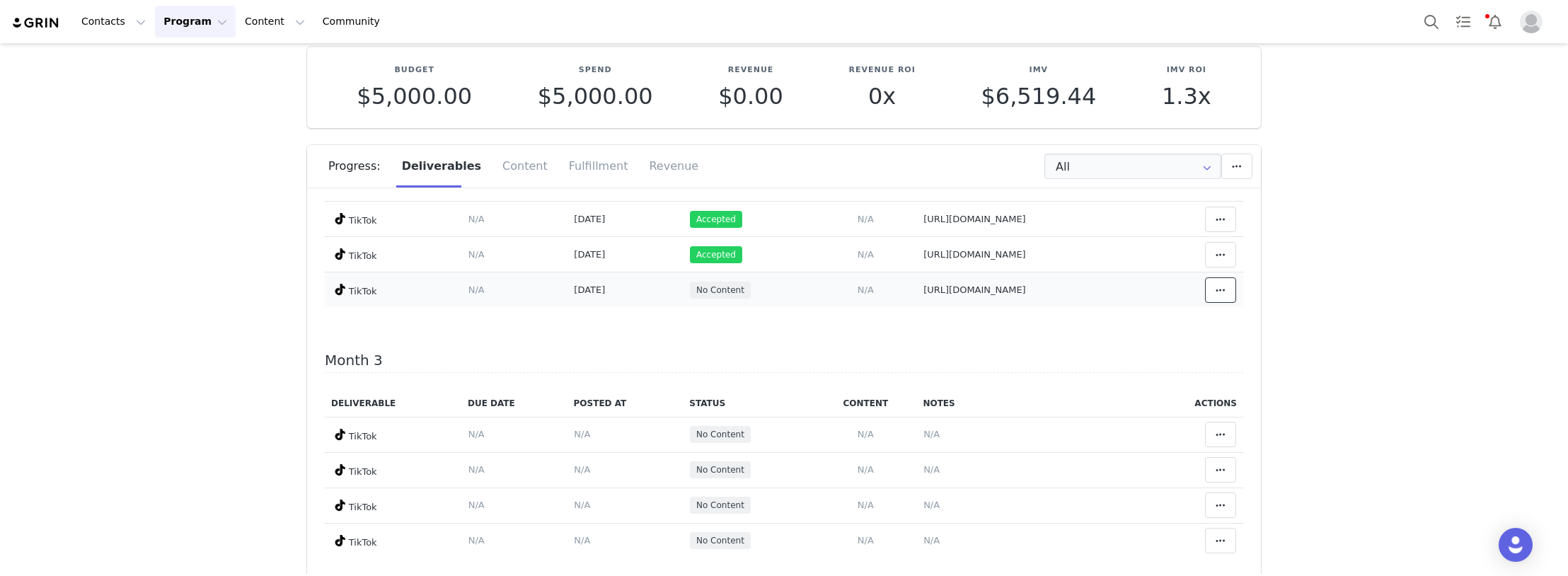
click at [1216, 291] on icon at bounding box center [1220, 290] width 10 height 11
click at [1075, 288] on div "Mark as Accepted" at bounding box center [1093, 290] width 175 height 32
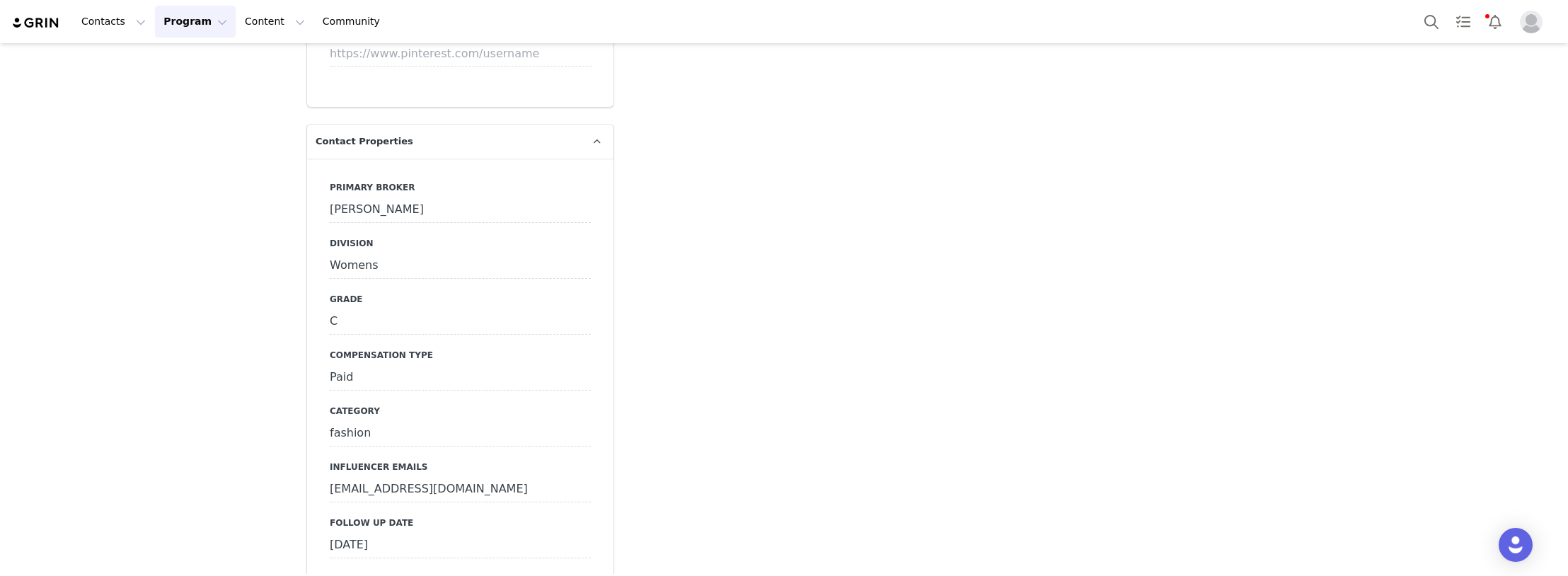
scroll to position [3184, 0]
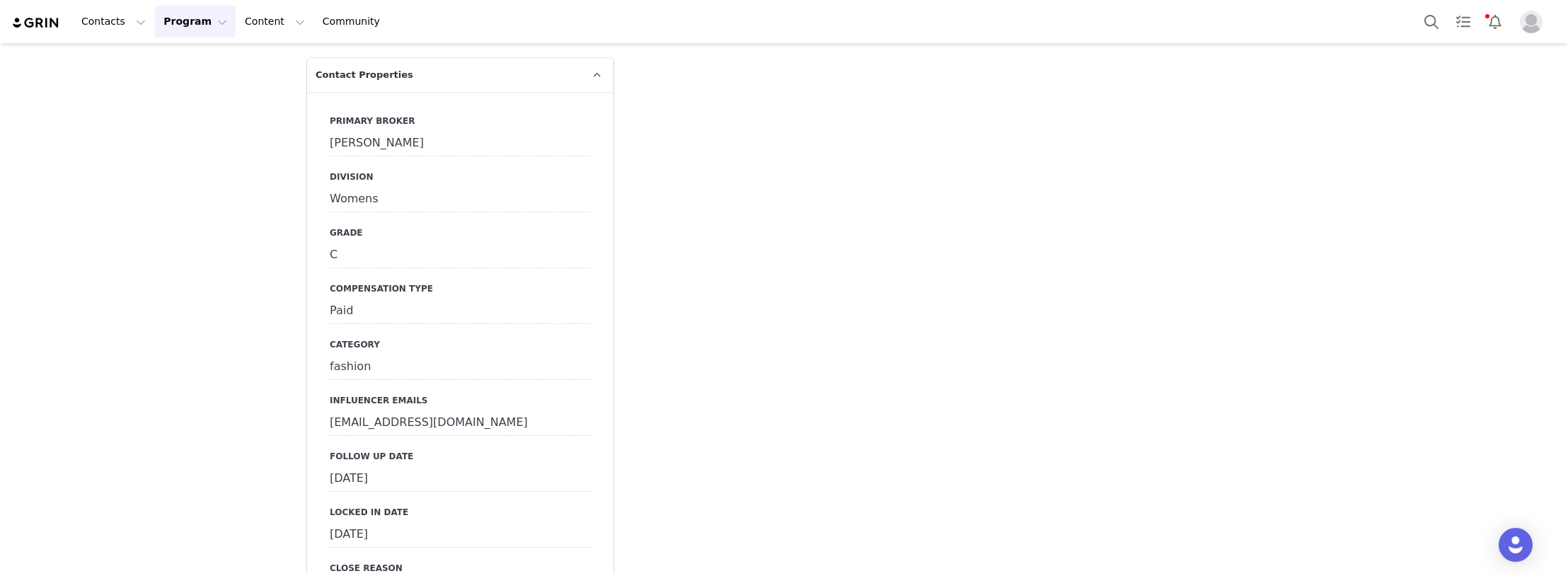
click at [401, 466] on div "[DATE]" at bounding box center [460, 479] width 261 height 26
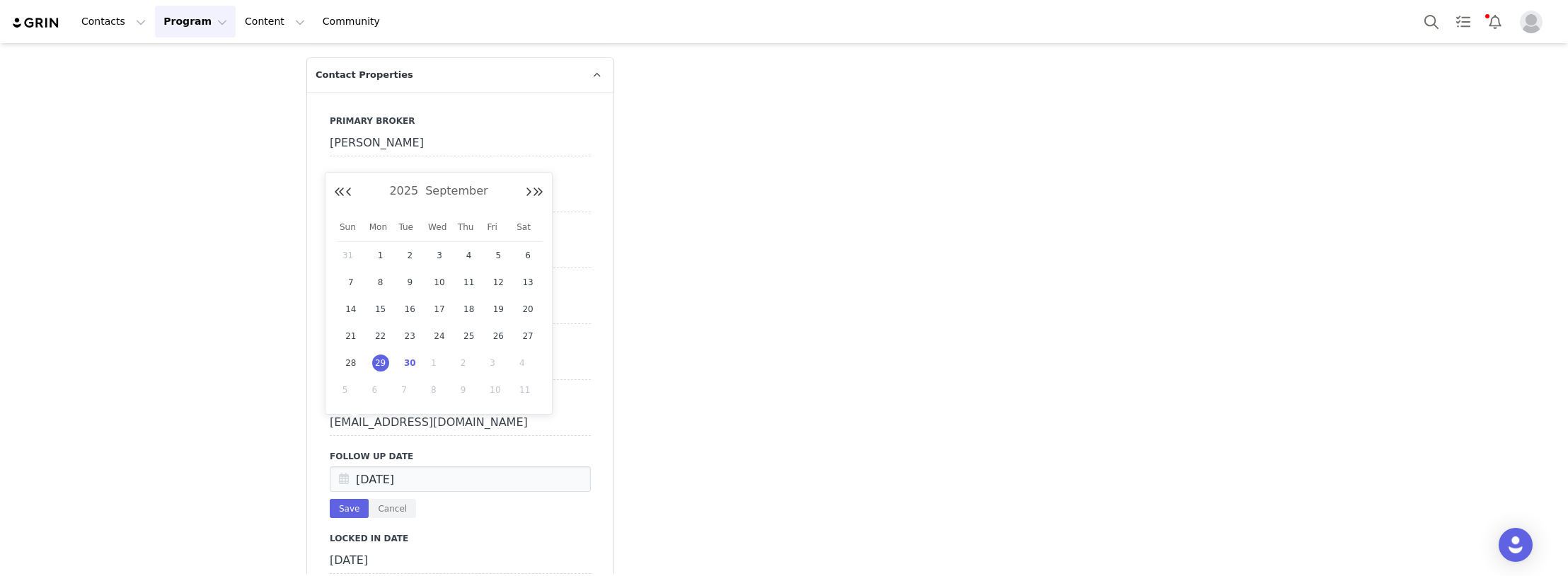
drag, startPoint x: 410, startPoint y: 362, endPoint x: 390, endPoint y: 391, distance: 35.2
click at [409, 362] on span "30" at bounding box center [409, 363] width 17 height 17
type input "[DATE]"
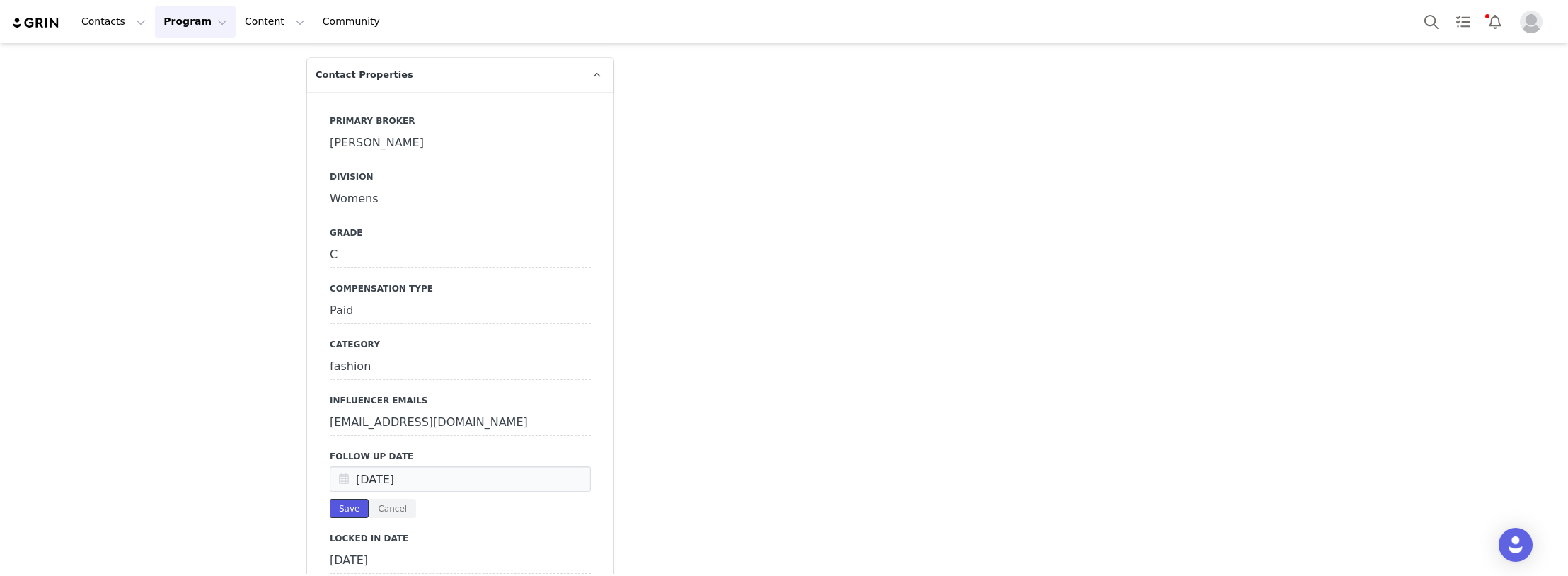
click at [346, 499] on button "Save" at bounding box center [349, 508] width 39 height 19
click at [115, 26] on button "Contacts Contacts" at bounding box center [113, 22] width 82 height 32
click at [115, 63] on p "Creators" at bounding box center [106, 63] width 43 height 15
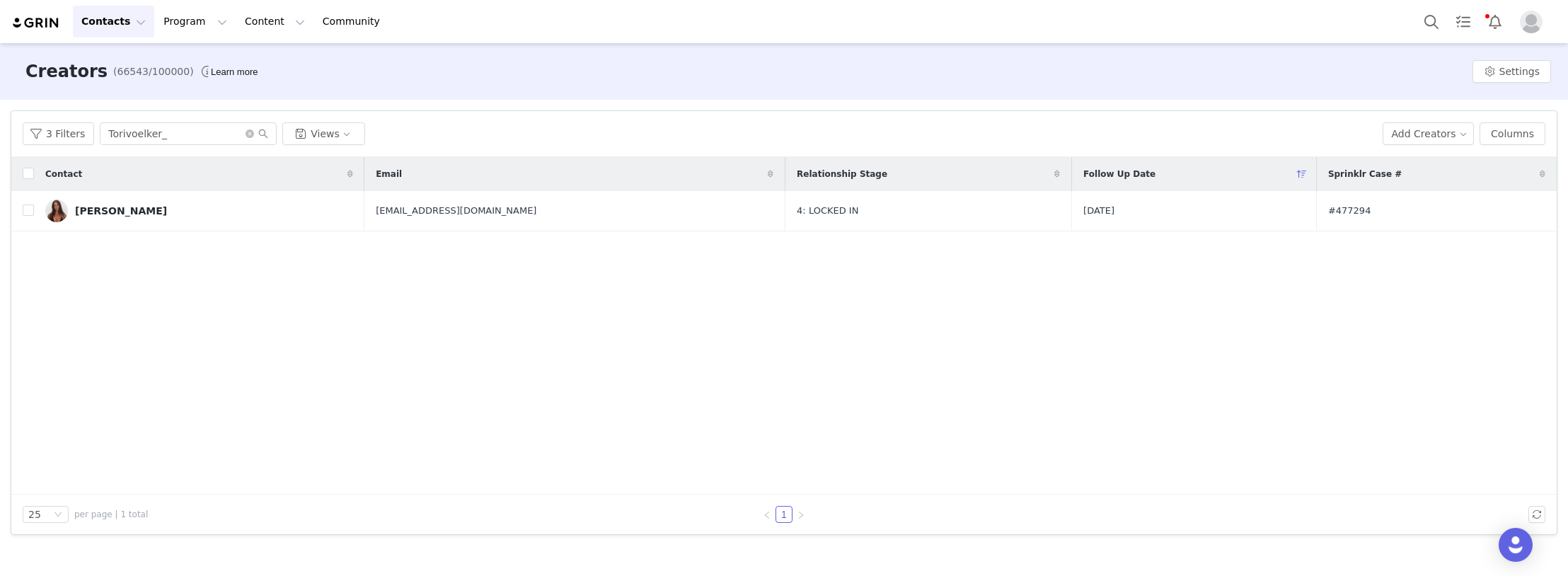
click at [260, 419] on div "Contact Email Relationship Stage Follow Up Date Sprinklr Case # [PERSON_NAME] […" at bounding box center [784, 326] width 1546 height 338
click at [247, 307] on div "Contact Email Relationship Stage Follow Up Date Sprinklr Case # [PERSON_NAME] […" at bounding box center [784, 326] width 1546 height 338
paste input "Asiandabrat"
drag, startPoint x: 172, startPoint y: 140, endPoint x: -21, endPoint y: 143, distance: 193.0
click at [0, 143] on html "Contacts Contacts Creators Prospects Applicants Program Program Activations Cam…" at bounding box center [784, 288] width 1568 height 576
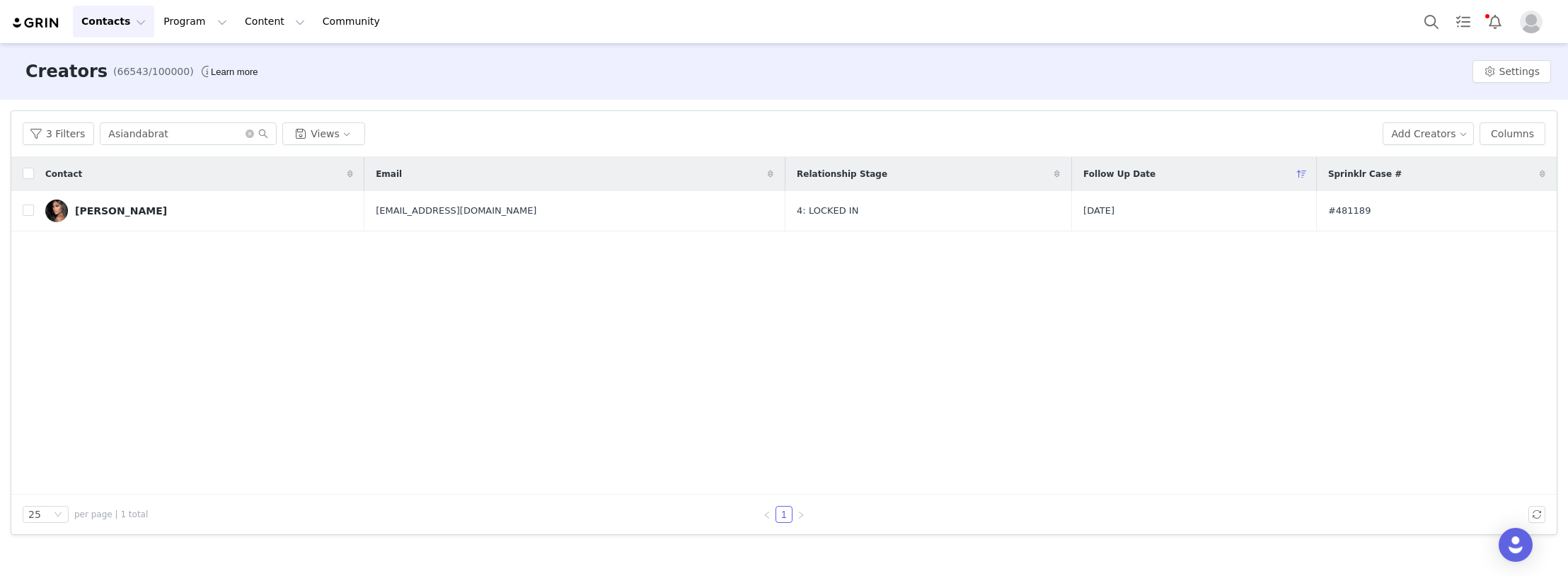
click at [175, 447] on div "Contact Email Relationship Stage Follow Up Date Sprinklr Case # [PERSON_NAME] […" at bounding box center [784, 326] width 1546 height 338
click at [199, 323] on div "Contact Email Relationship Stage Follow Up Date Sprinklr Case # [PERSON_NAME] […" at bounding box center [784, 326] width 1546 height 338
paste input "ximena.saenzz"
drag, startPoint x: 95, startPoint y: 137, endPoint x: 491, endPoint y: 3, distance: 418.1
click at [0, 140] on html "Contacts Contacts Creators Prospects Applicants Program Program Activations Cam…" at bounding box center [784, 288] width 1568 height 576
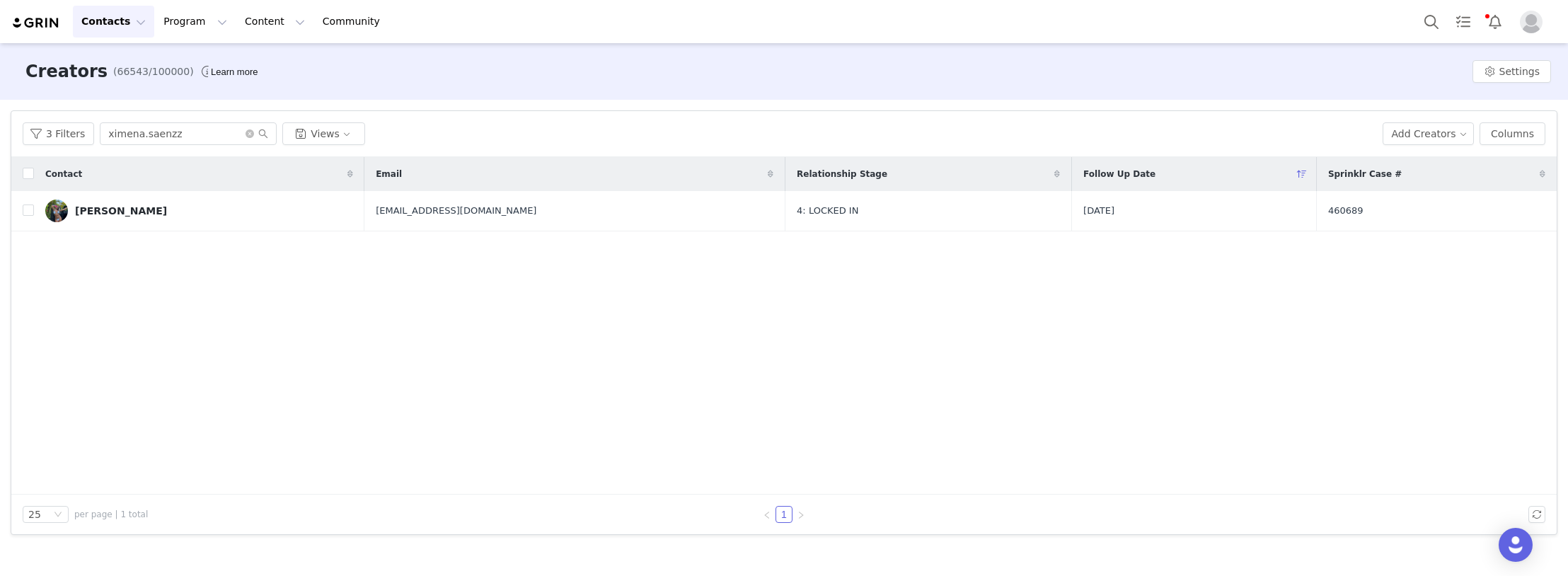
click at [117, 332] on div "Contact Email Relationship Stage Follow Up Date Sprinklr Case # [PERSON_NAME] […" at bounding box center [784, 326] width 1546 height 338
paste input "nienkejansz"
drag, startPoint x: 190, startPoint y: 136, endPoint x: 82, endPoint y: 141, distance: 108.1
click at [27, 141] on div "3 Filters nienkejansz Views" at bounding box center [697, 134] width 1348 height 22
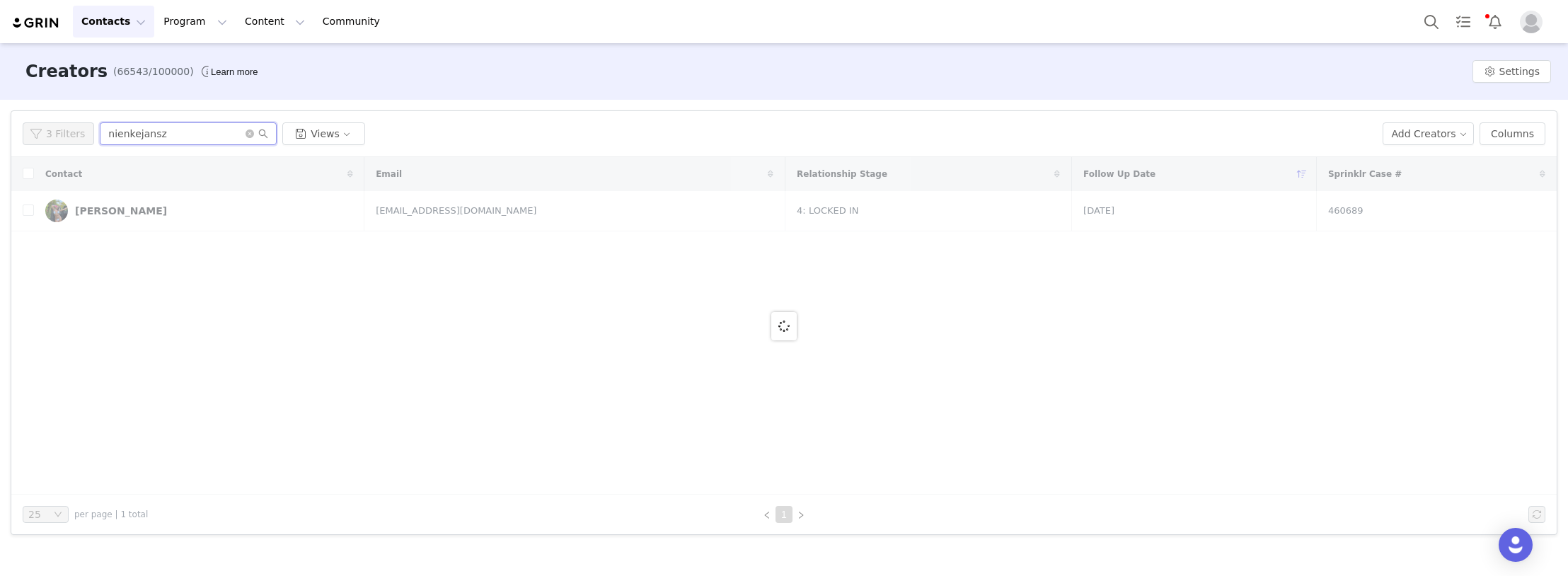
type input "nienkejansz"
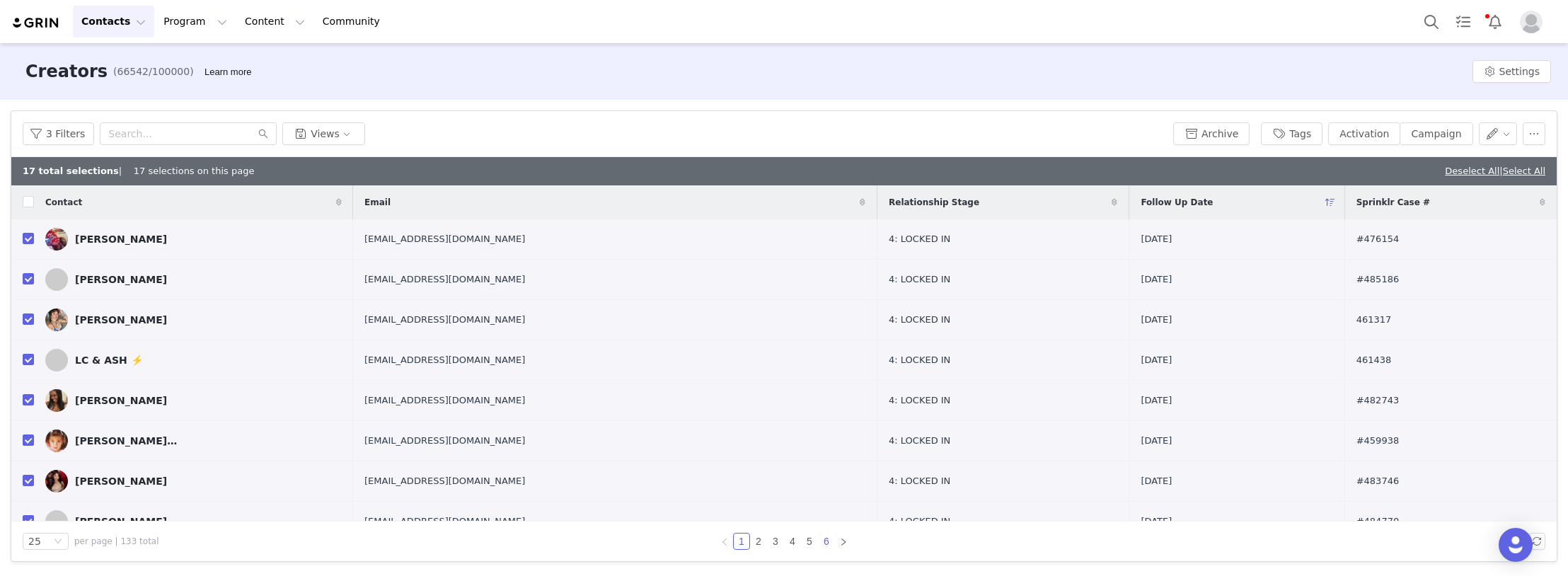
click at [831, 538] on link "6" at bounding box center [826, 541] width 16 height 16
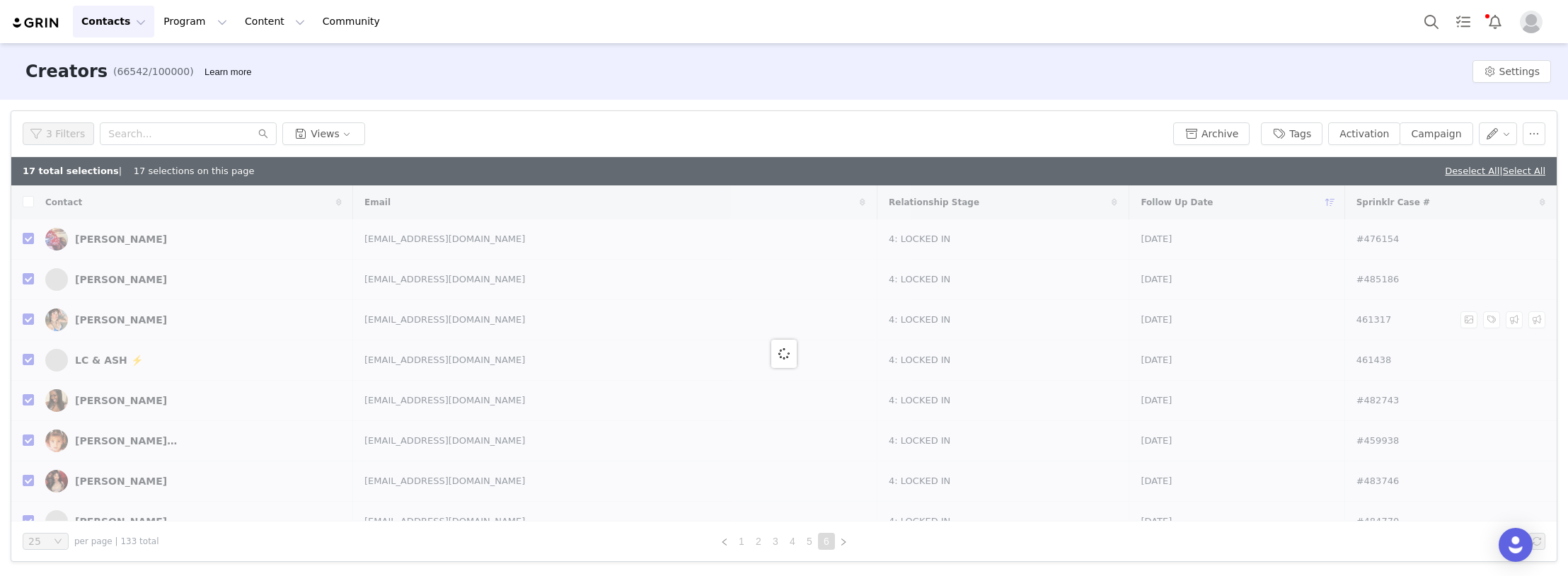
checkbox input "false"
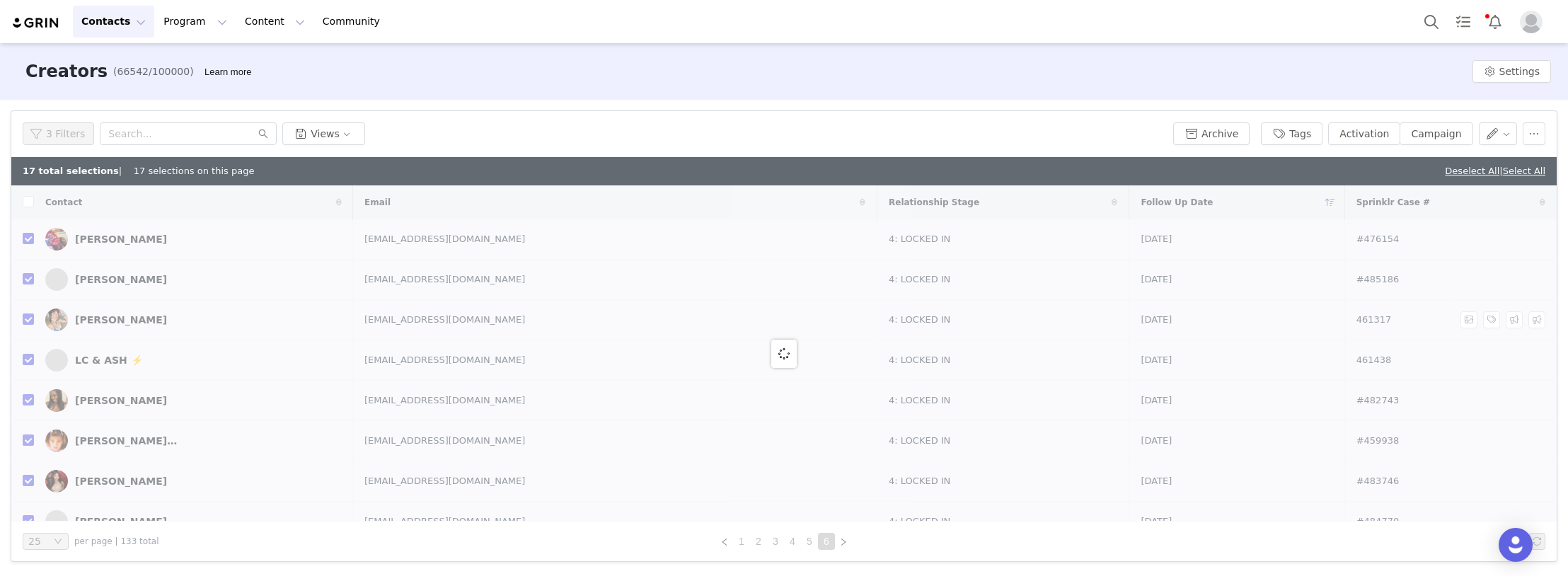
checkbox input "false"
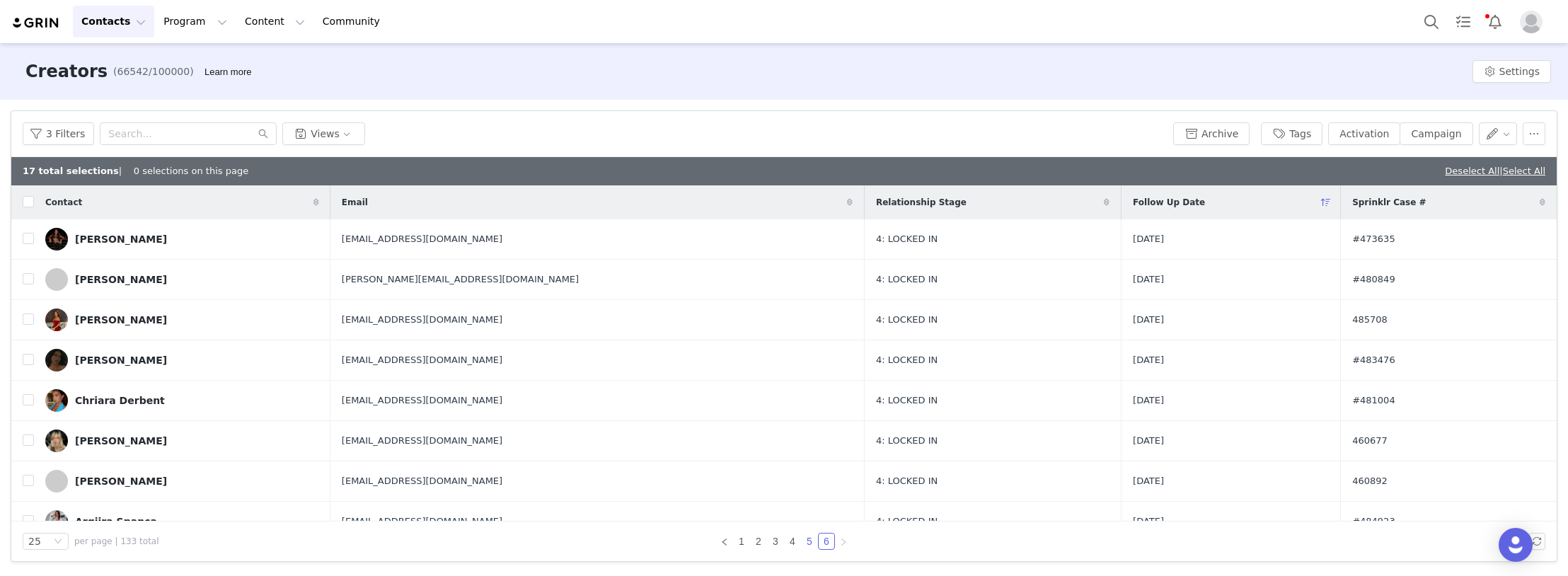
click at [809, 539] on link "5" at bounding box center [809, 541] width 16 height 16
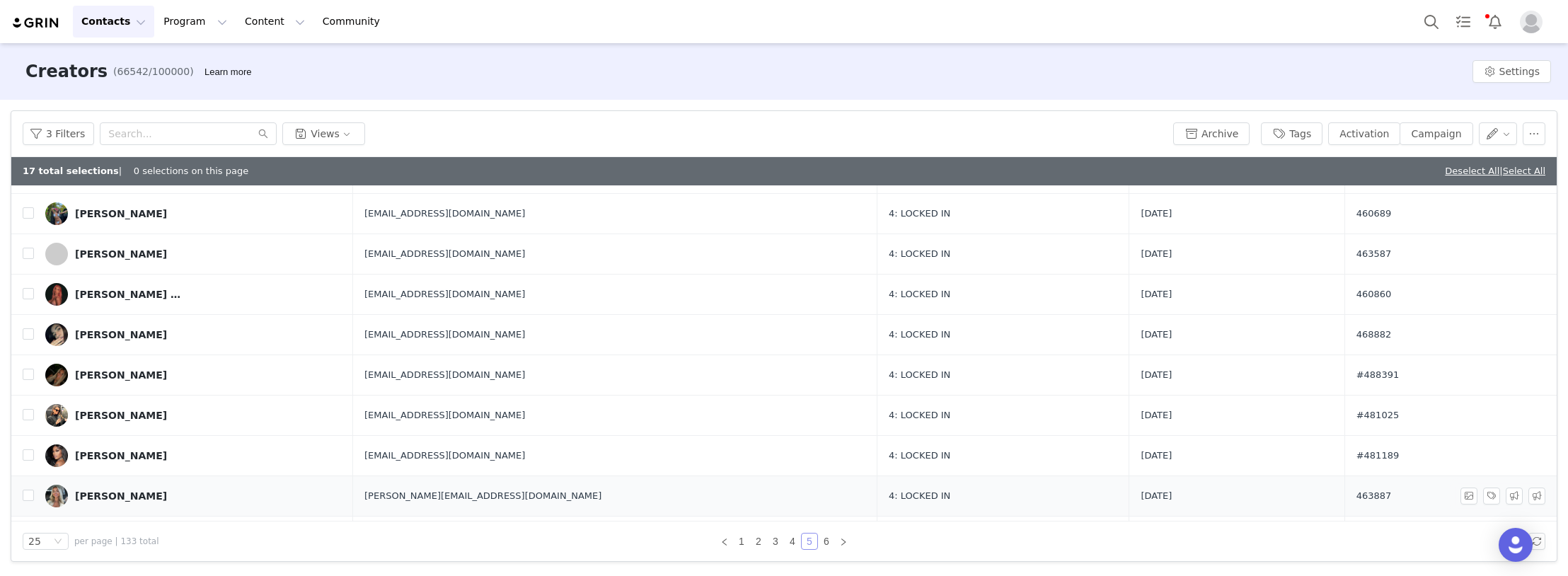
scroll to position [706, 0]
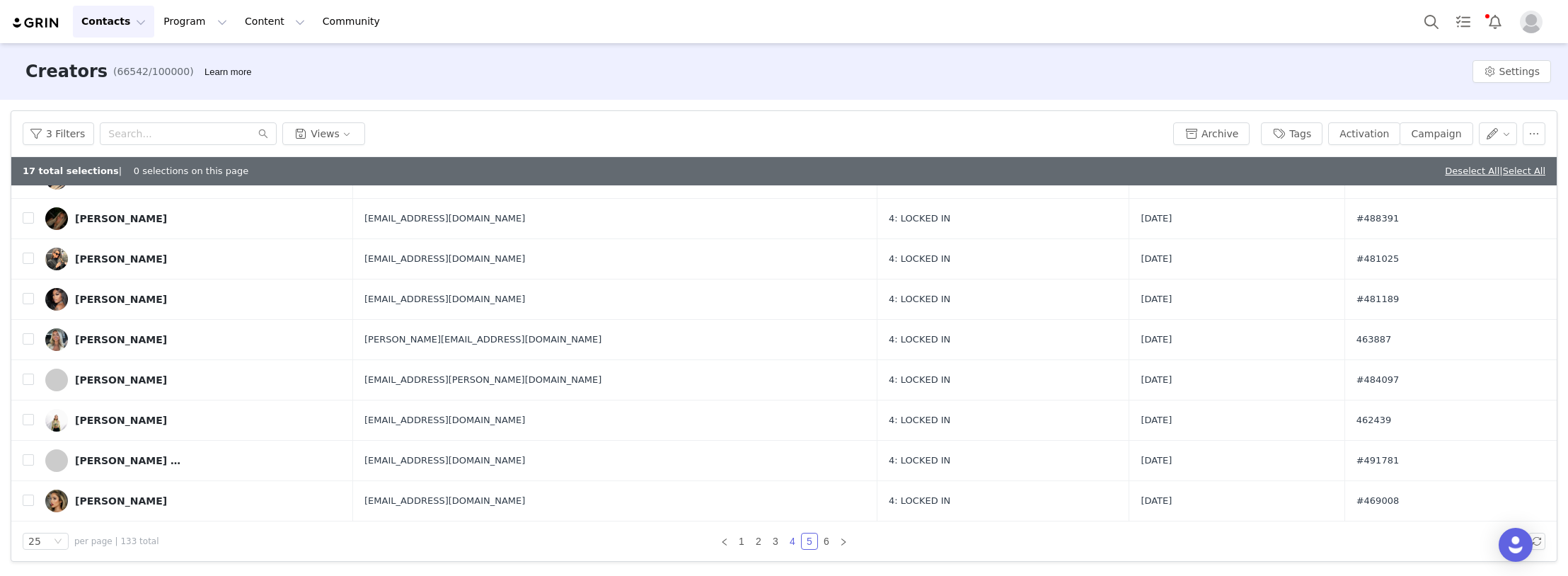
click at [793, 542] on link "4" at bounding box center [792, 541] width 16 height 16
click at [742, 539] on link "1" at bounding box center [741, 541] width 16 height 16
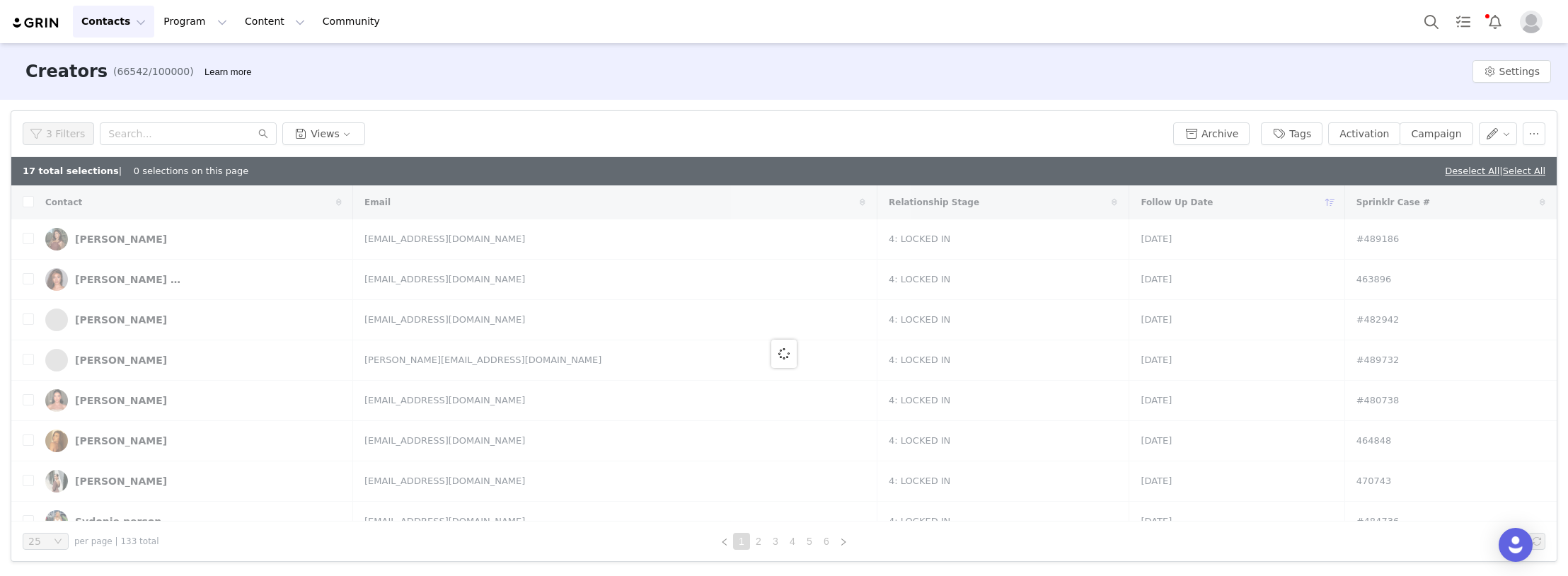
checkbox input "true"
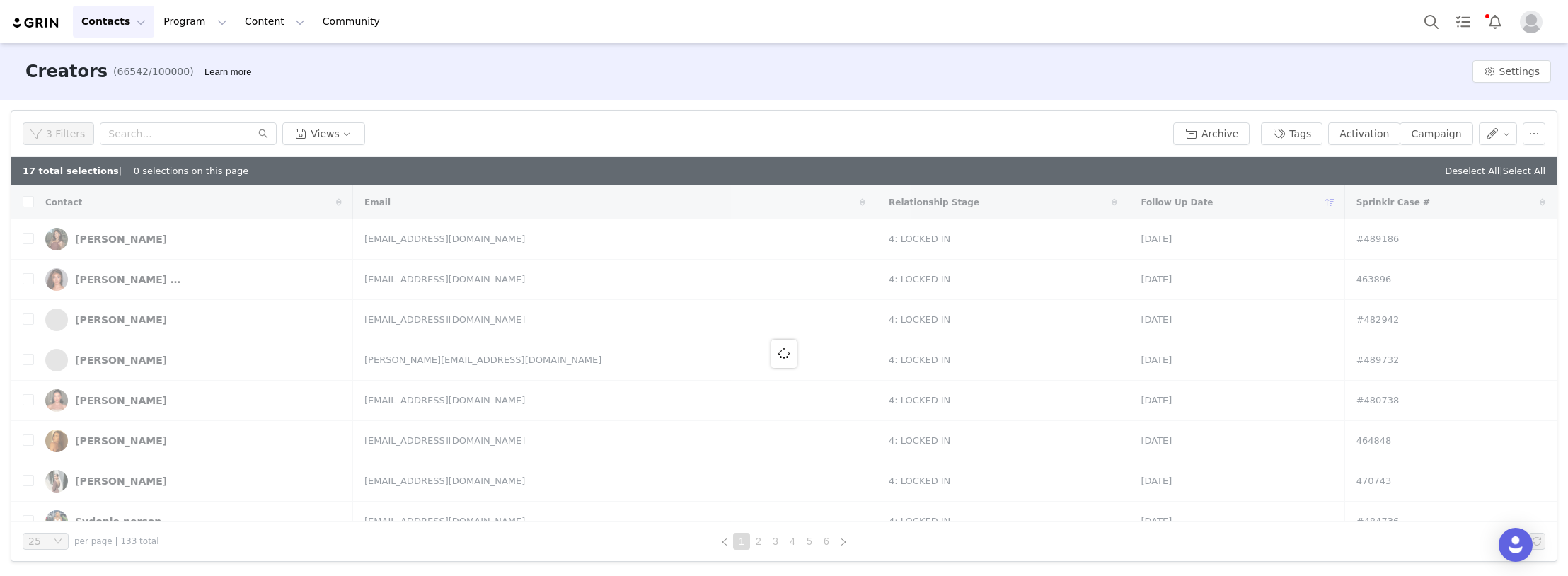
checkbox input "true"
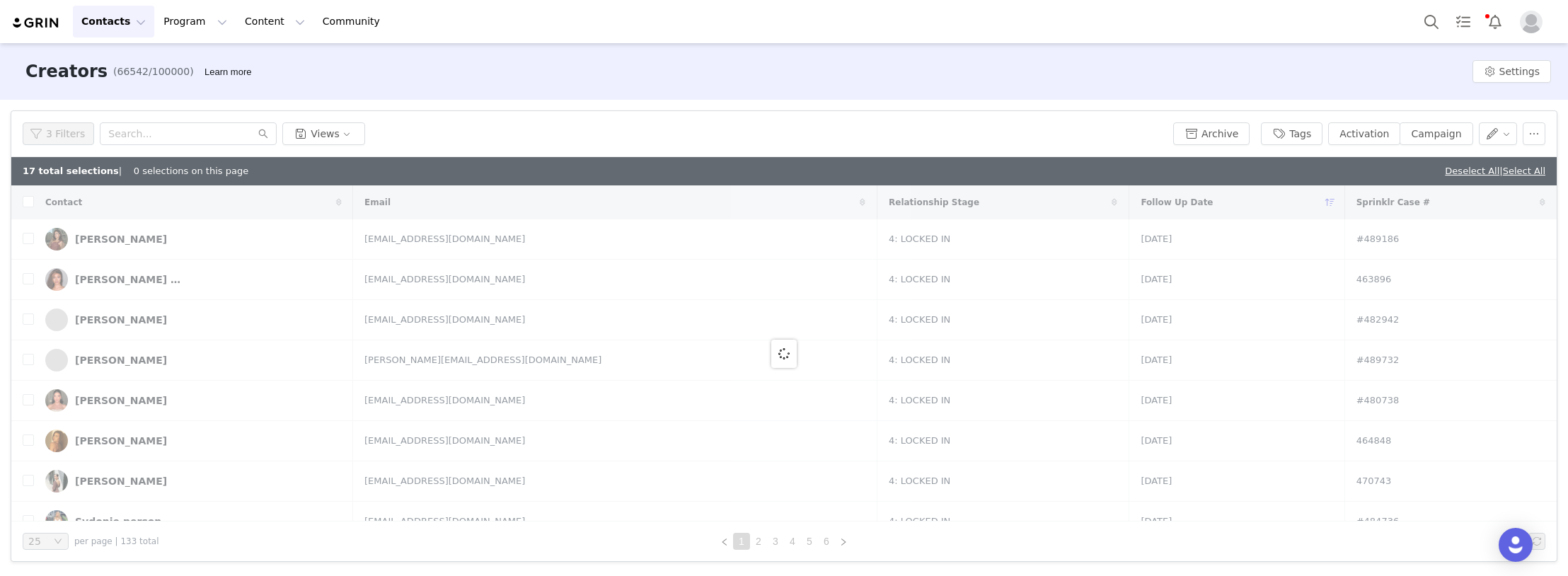
checkbox input "true"
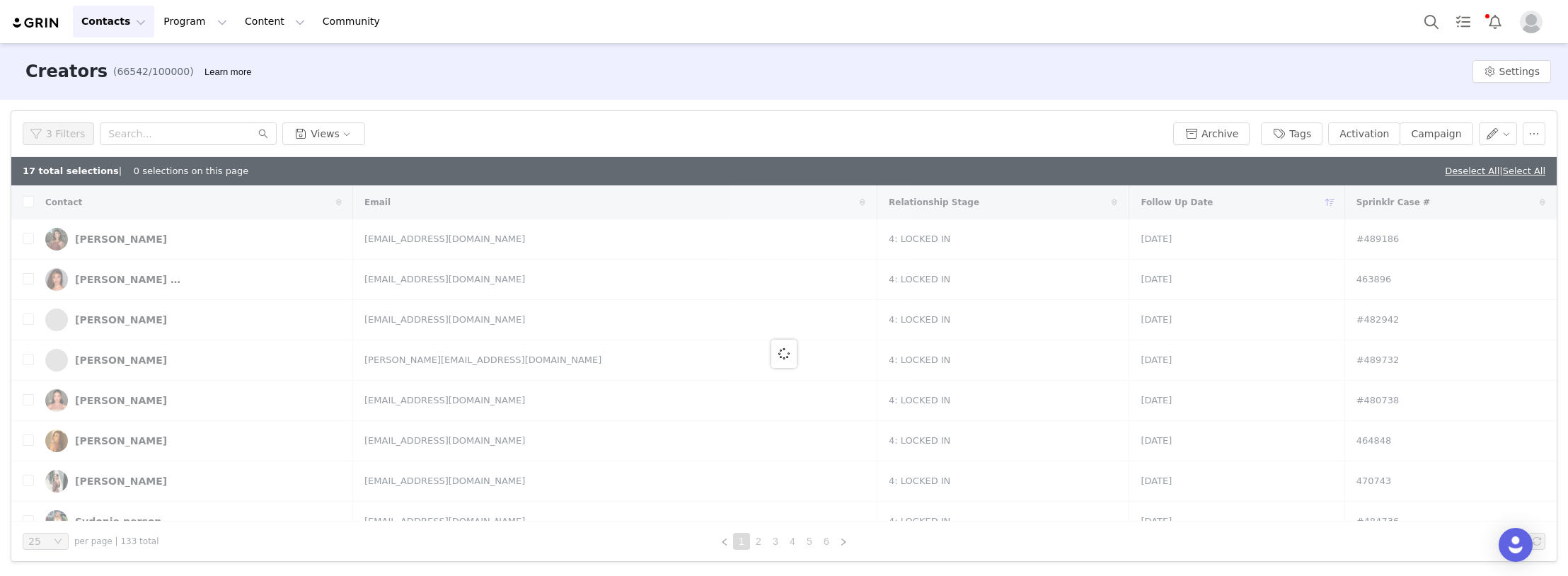
checkbox input "true"
